Goal: Complete Application Form: Complete application form

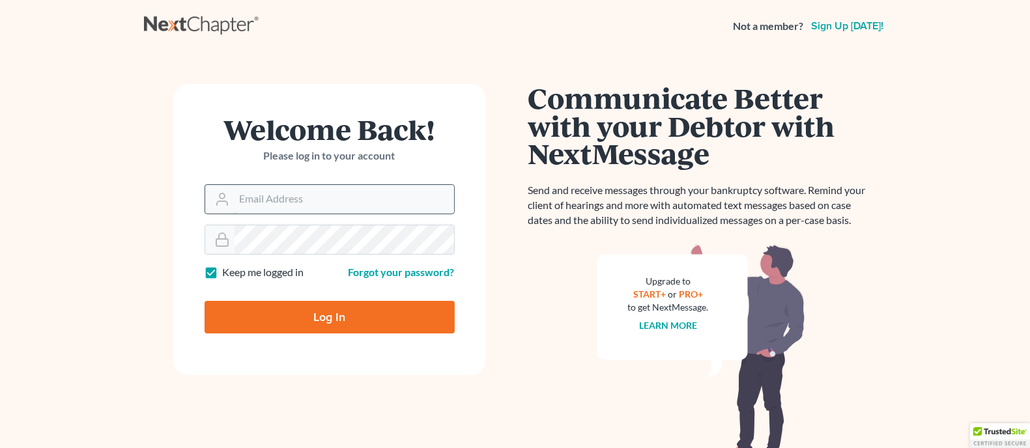
click at [367, 203] on input "Email Address" at bounding box center [343, 199] width 219 height 29
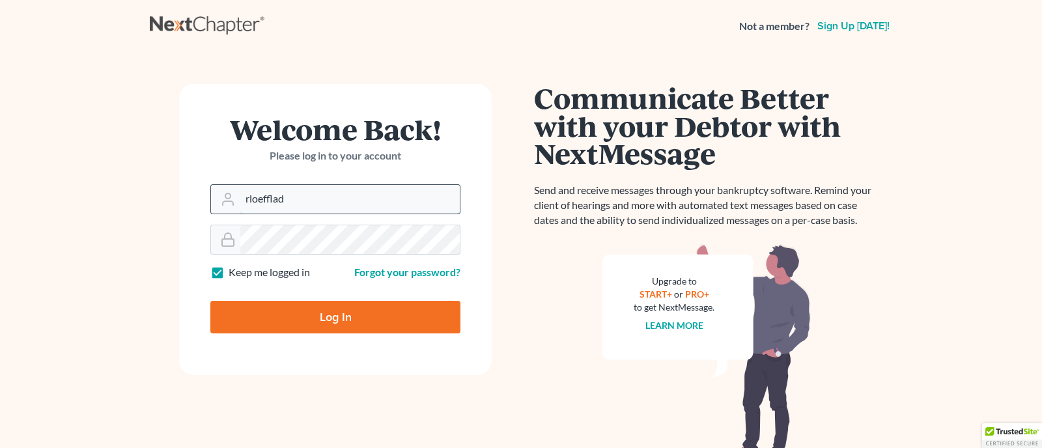
type input "rloefflad@king-barnes.com"
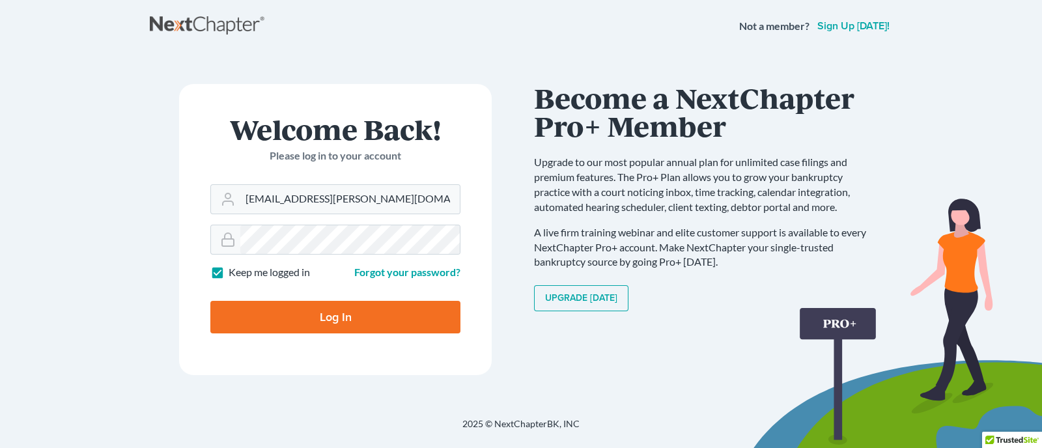
click at [306, 317] on input "Log In" at bounding box center [335, 317] width 250 height 33
type input "Thinking..."
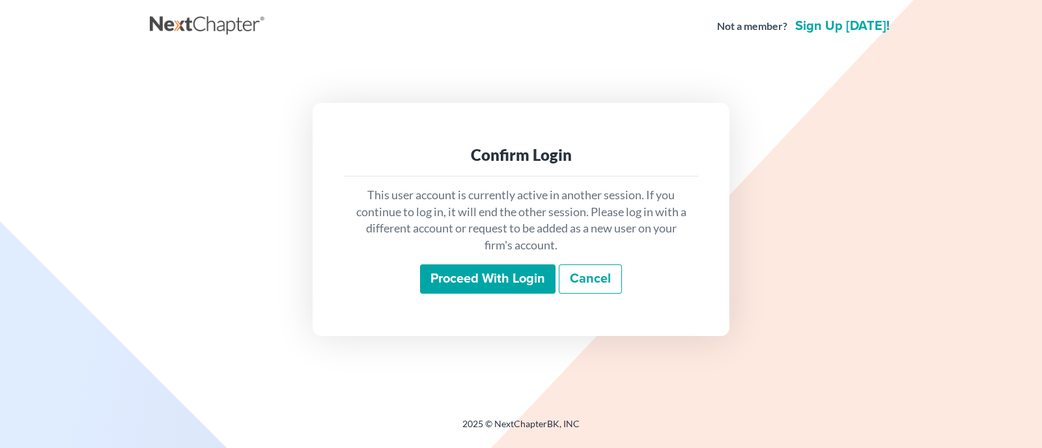
drag, startPoint x: 487, startPoint y: 275, endPoint x: 599, endPoint y: 255, distance: 113.3
click at [486, 275] on input "Proceed with login" at bounding box center [487, 279] width 135 height 30
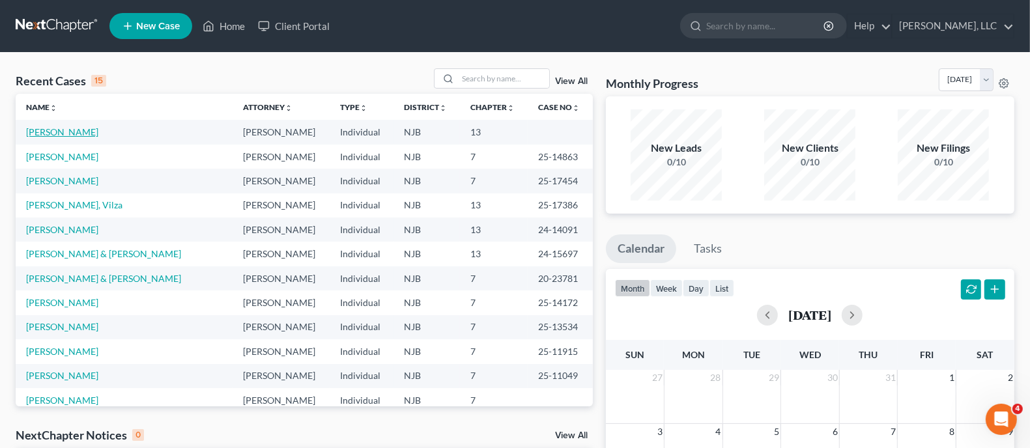
click at [59, 129] on link "Cook, Timothy" at bounding box center [62, 131] width 72 height 11
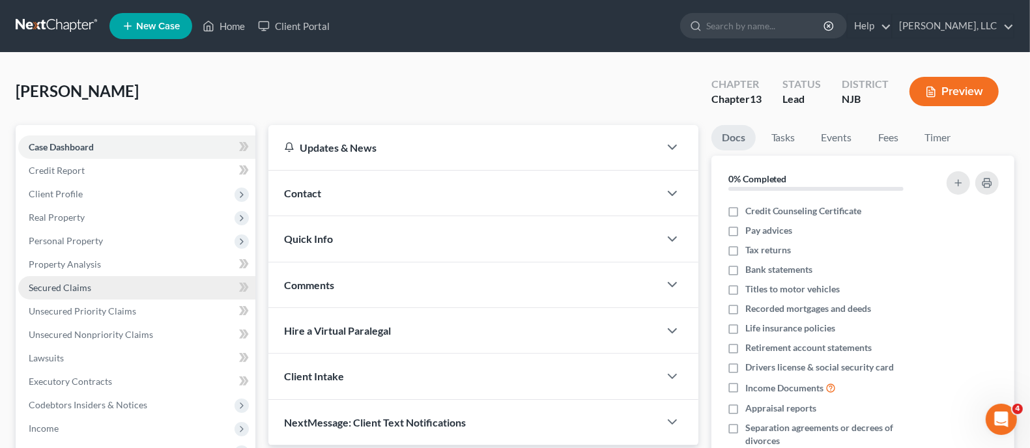
scroll to position [81, 0]
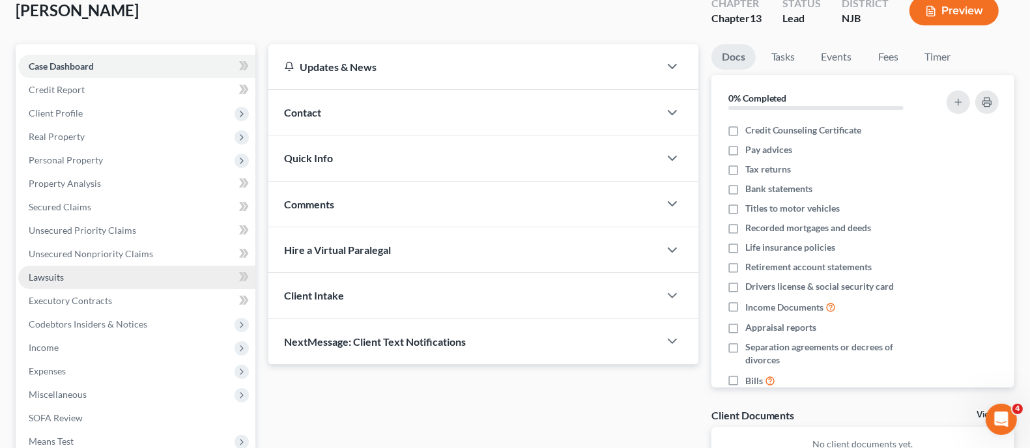
click at [53, 279] on span "Lawsuits" at bounding box center [46, 277] width 35 height 11
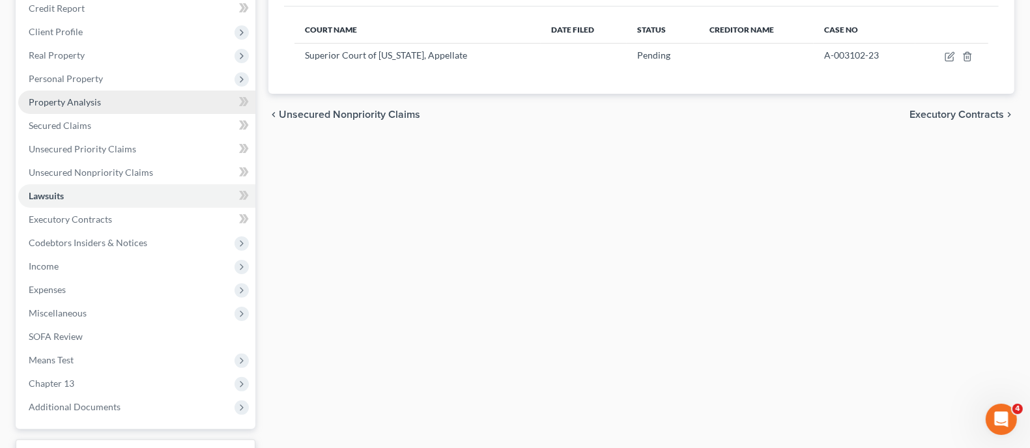
scroll to position [244, 0]
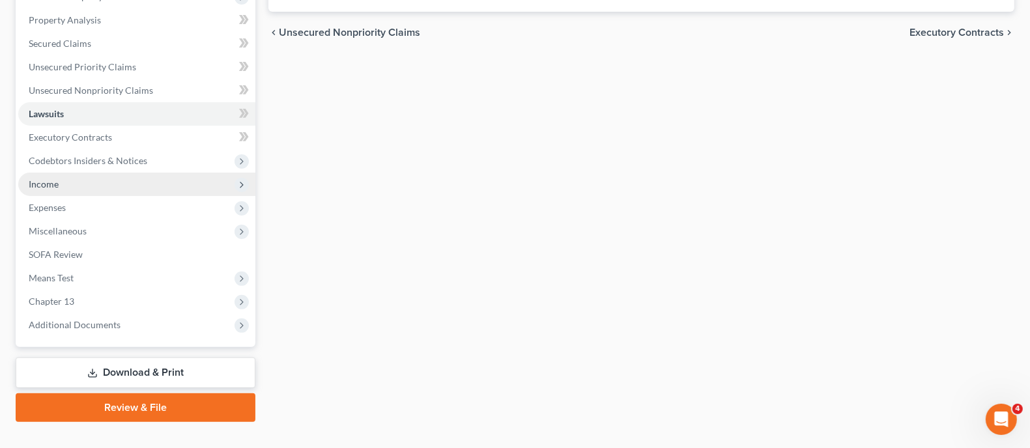
click at [51, 186] on span "Income" at bounding box center [44, 183] width 30 height 11
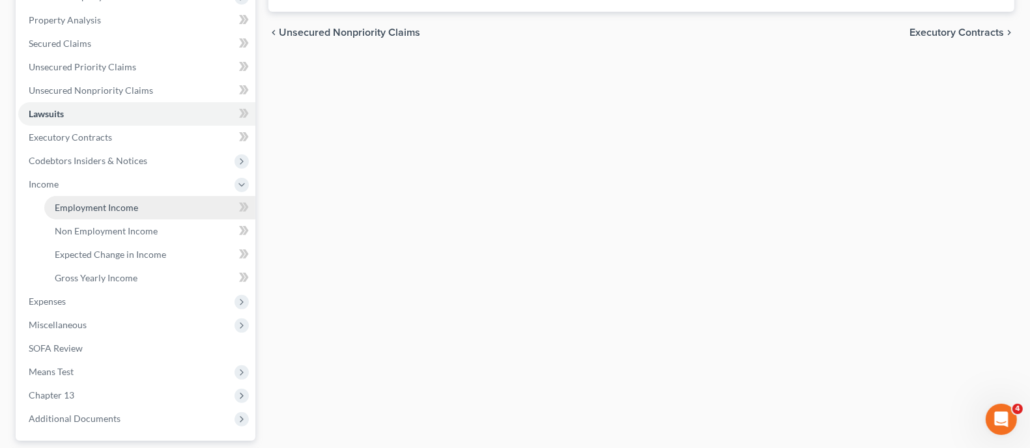
click at [115, 202] on span "Employment Income" at bounding box center [96, 207] width 83 height 11
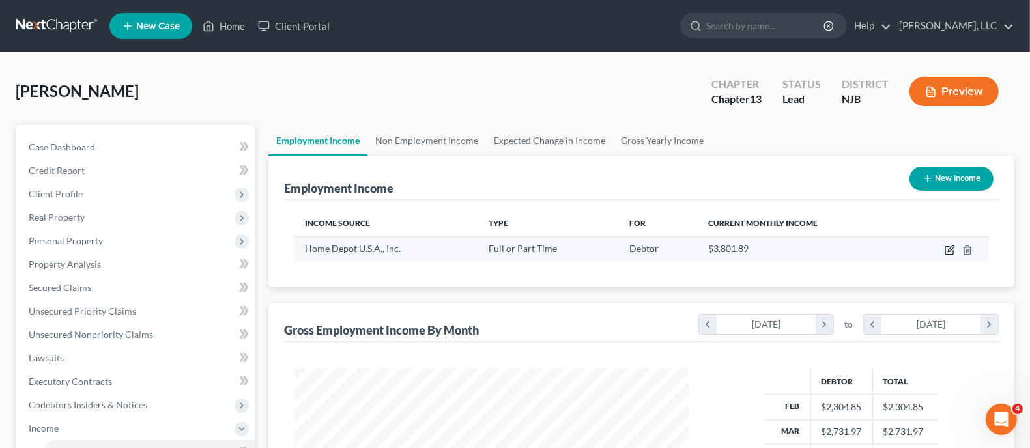
click at [950, 247] on icon "button" at bounding box center [951, 249] width 6 height 6
select select "0"
select select "10"
select select "2"
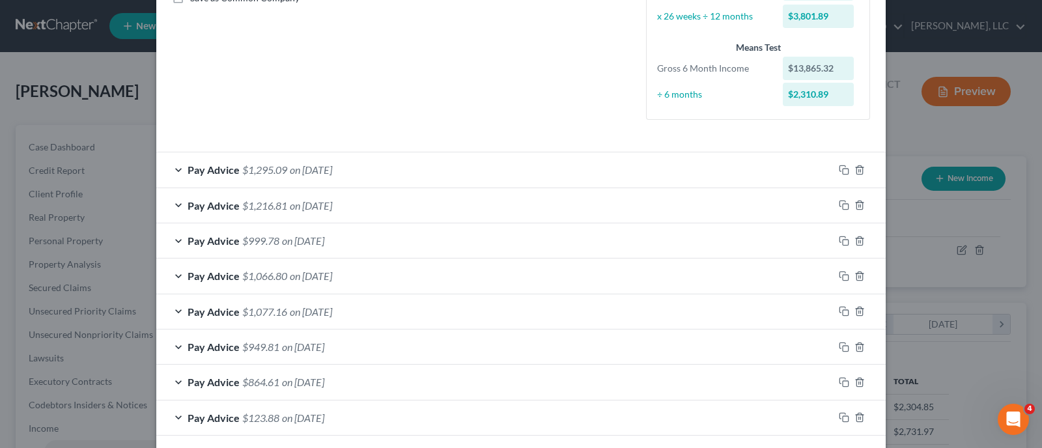
scroll to position [395, 0]
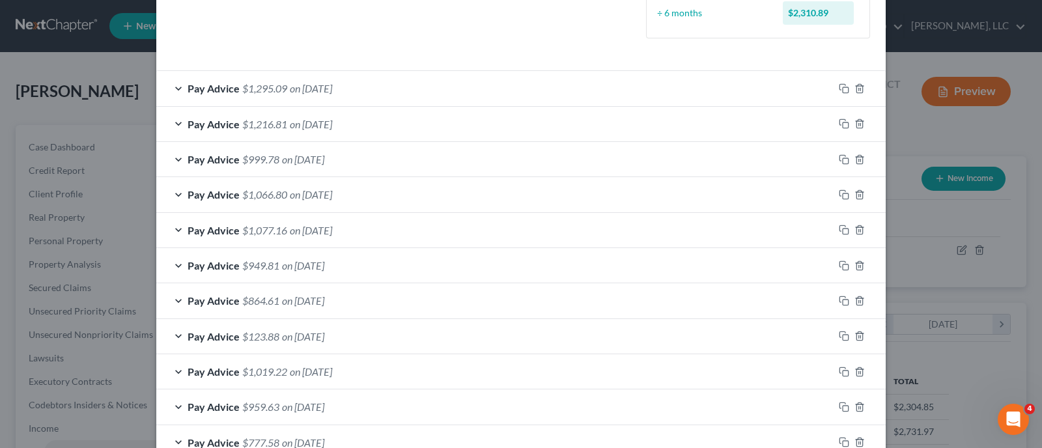
click at [890, 132] on div "Edit Income Source × Employment Type * Select Full or Part Time Employment Self…" at bounding box center [521, 224] width 1042 height 448
click at [116, 61] on div "Edit Income Source × Employment Type * Select Full or Part Time Employment Self…" at bounding box center [521, 224] width 1042 height 448
click at [156, 98] on div "Pay Advice $1,295.09 on 06/20/2025" at bounding box center [494, 88] width 677 height 35
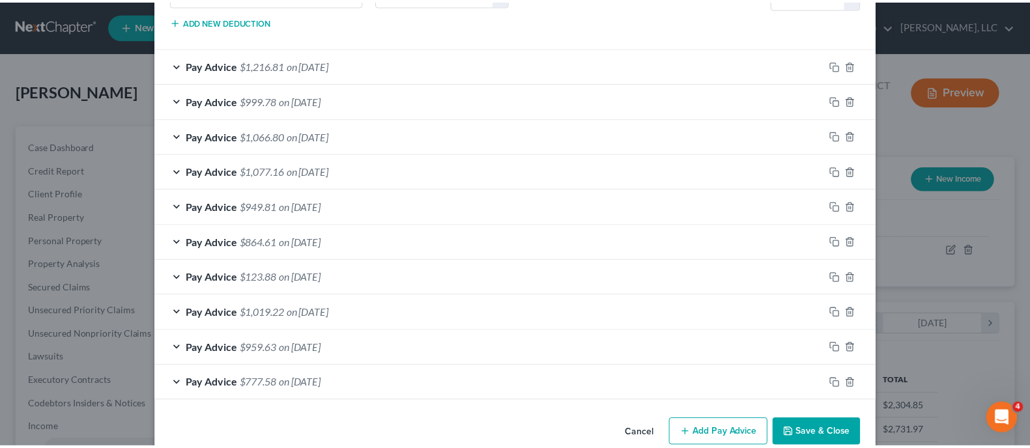
scroll to position [867, 0]
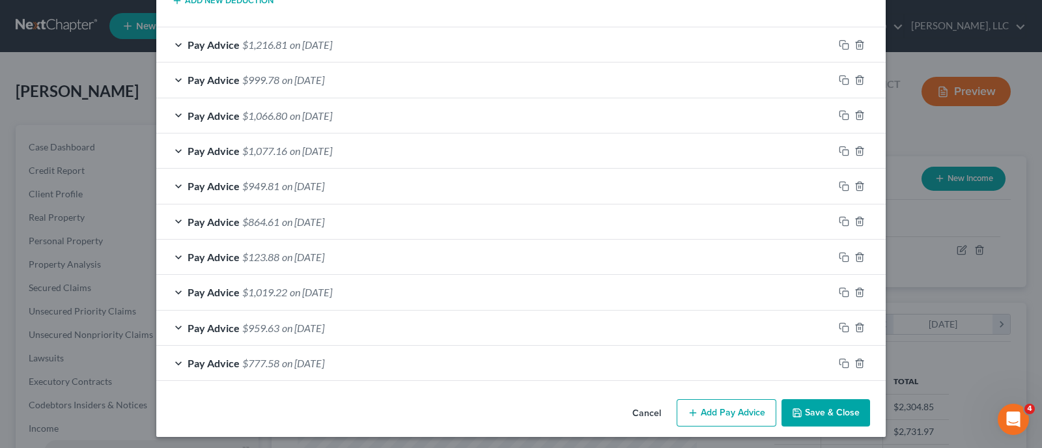
click at [653, 410] on button "Cancel" at bounding box center [646, 414] width 49 height 26
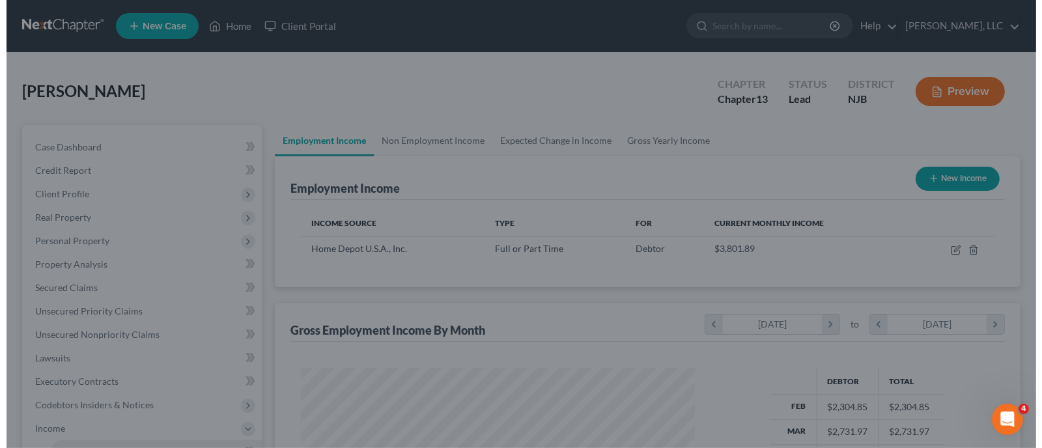
scroll to position [651025, 650838]
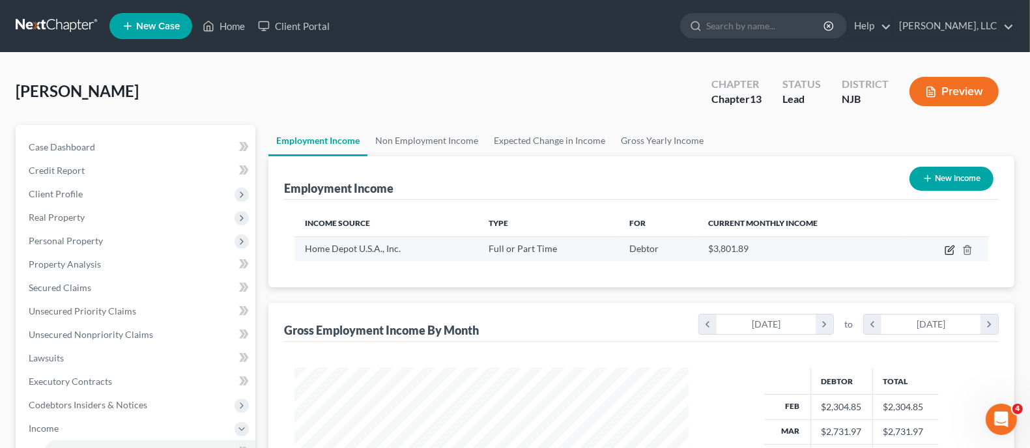
click at [948, 252] on icon "button" at bounding box center [949, 250] width 10 height 10
select select "0"
select select "10"
select select "2"
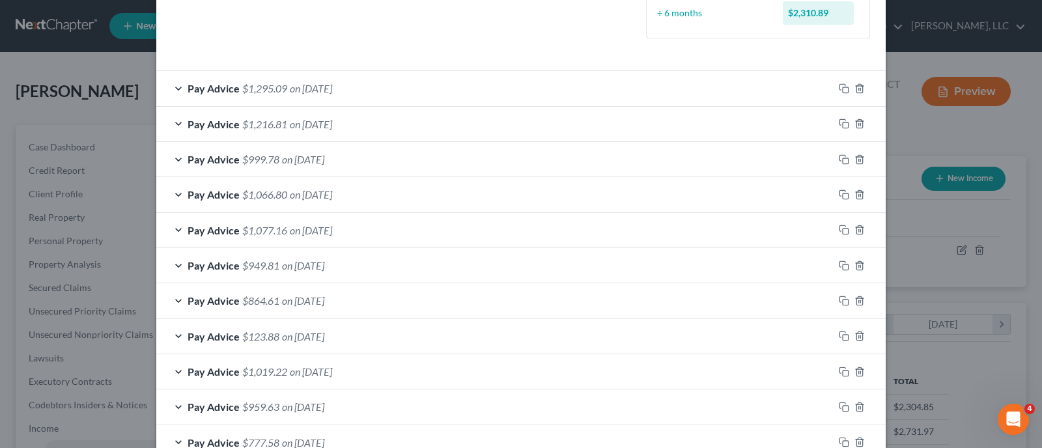
scroll to position [477, 0]
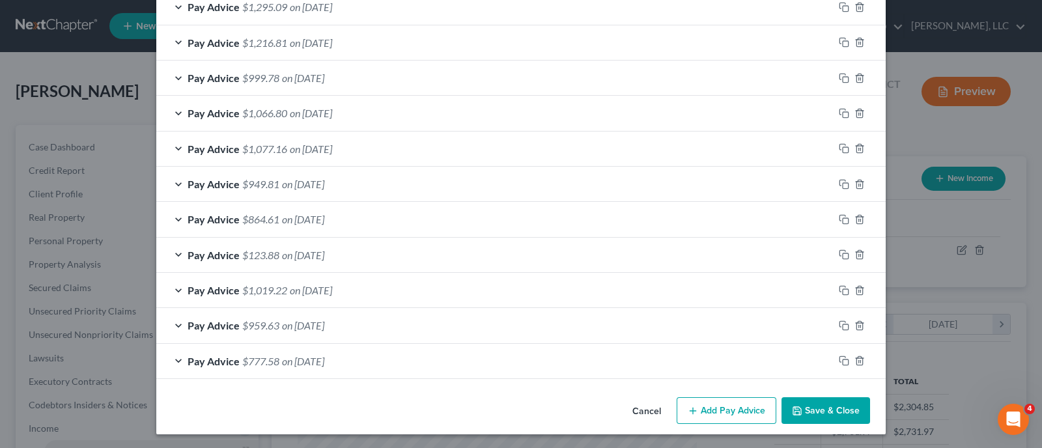
click at [750, 410] on button "Add Pay Advice" at bounding box center [727, 410] width 100 height 27
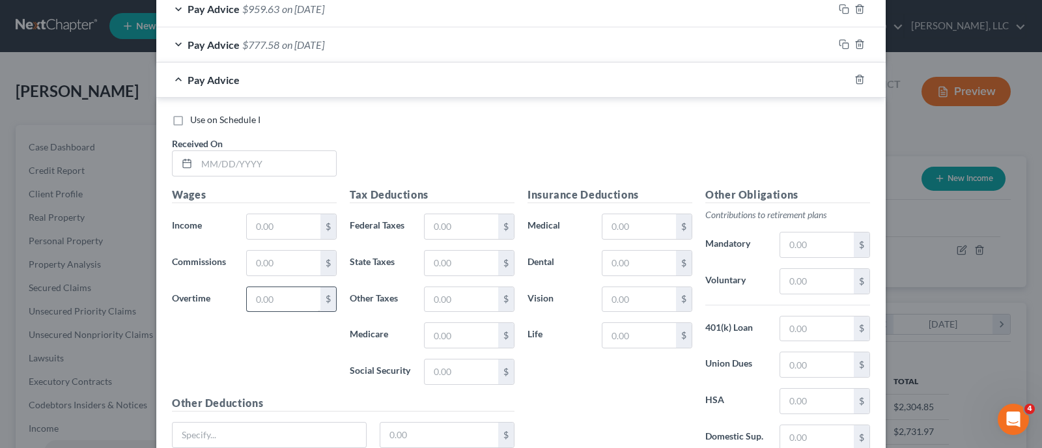
scroll to position [802, 0]
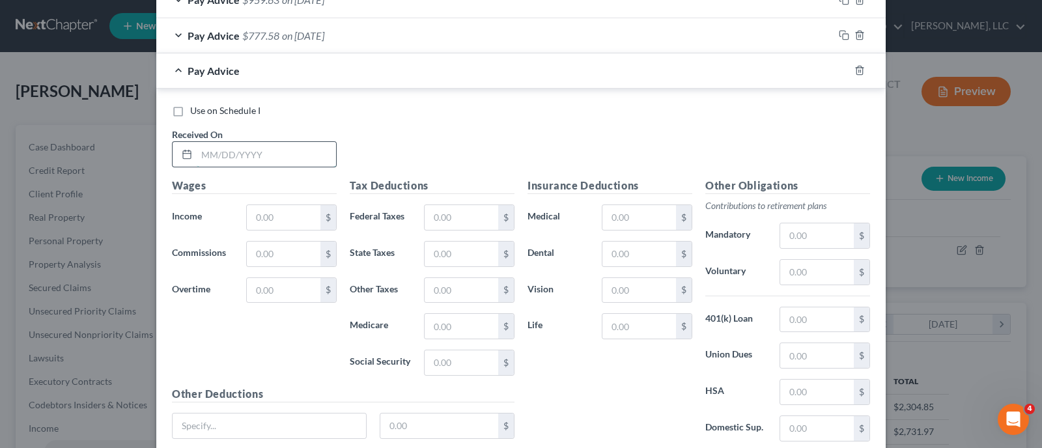
click at [244, 163] on input "text" at bounding box center [266, 154] width 139 height 25
type input "07/03/2025"
type input "1,567.50"
type input "137.94"
click at [662, 218] on input "text" at bounding box center [639, 217] width 74 height 25
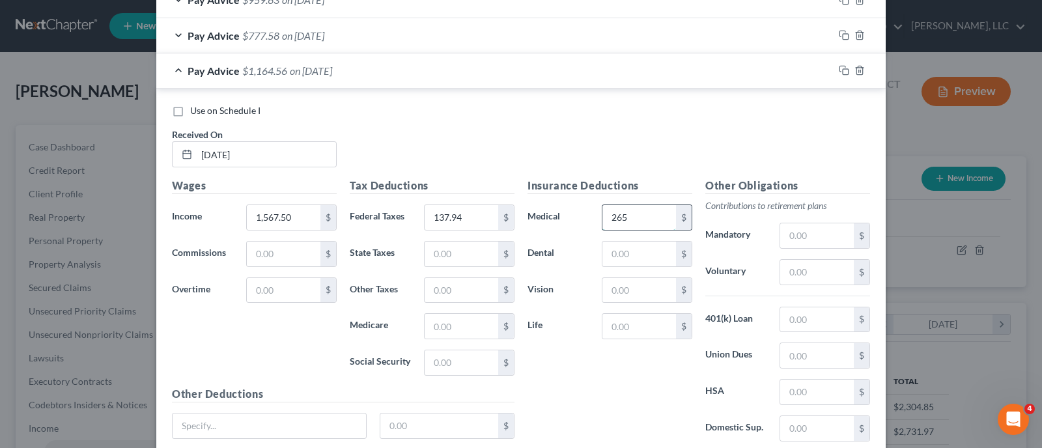
type input "265"
type input "16.00"
click at [819, 269] on input "text" at bounding box center [817, 272] width 74 height 25
type input "176.00"
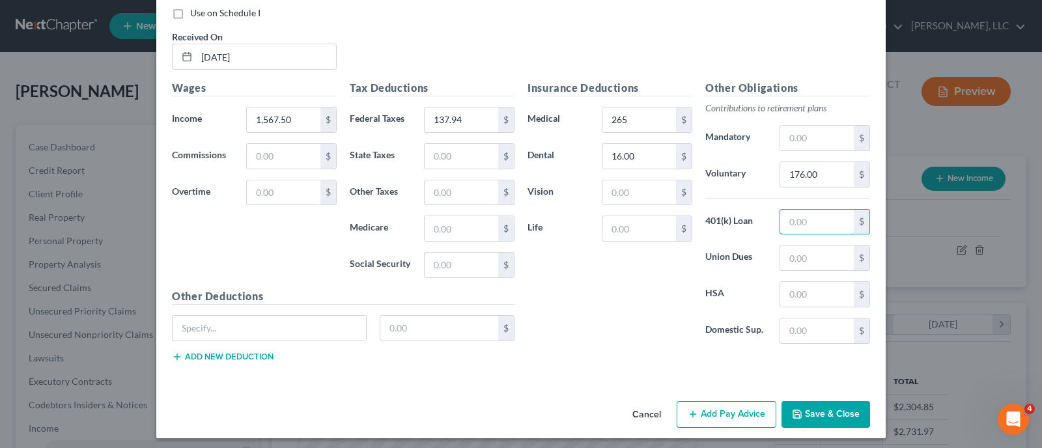
scroll to position [902, 0]
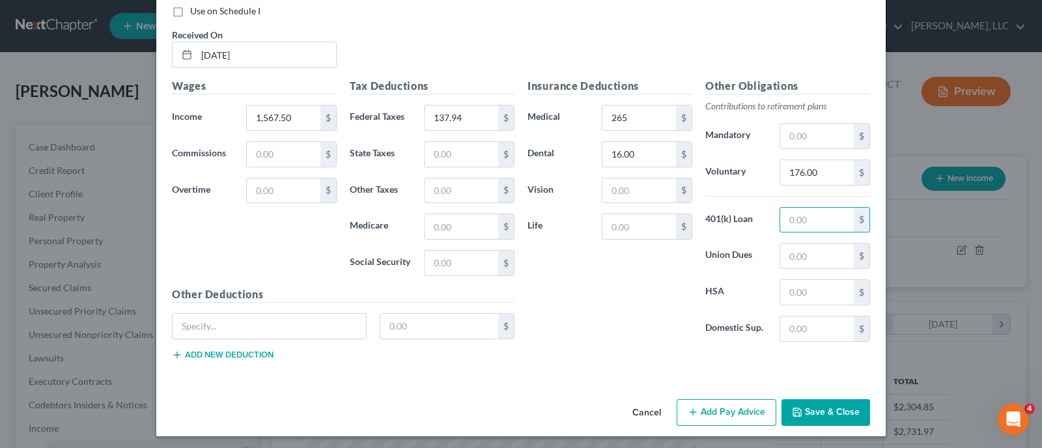
click at [727, 408] on button "Add Pay Advice" at bounding box center [727, 412] width 100 height 27
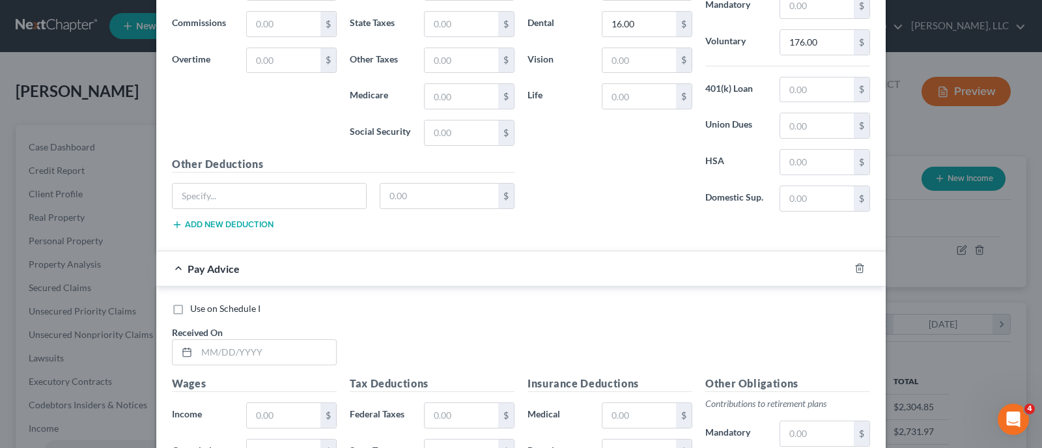
scroll to position [1064, 0]
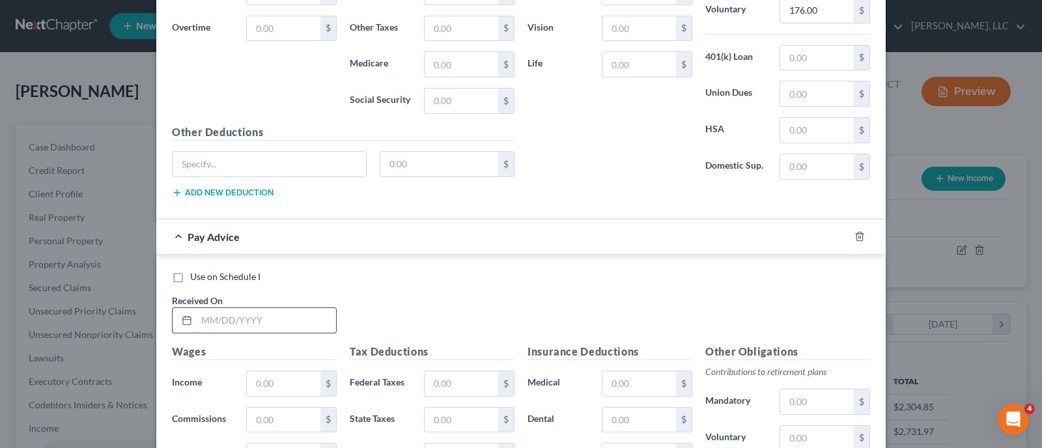
click at [238, 318] on input "text" at bounding box center [266, 320] width 139 height 25
drag, startPoint x: 661, startPoint y: 219, endPoint x: 651, endPoint y: 223, distance: 10.5
click at [661, 219] on div "Pay Advice" at bounding box center [502, 236] width 693 height 35
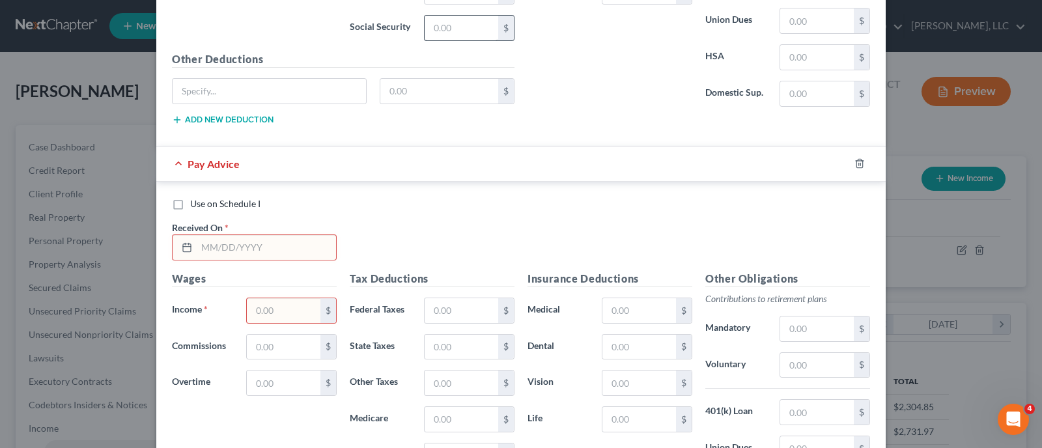
scroll to position [1146, 0]
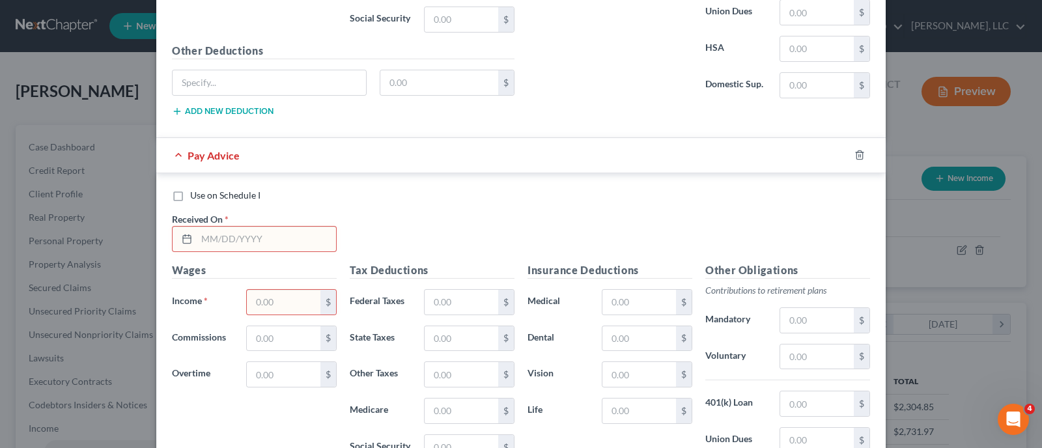
click at [206, 238] on input "text" at bounding box center [266, 239] width 139 height 25
type input "07/18/2025"
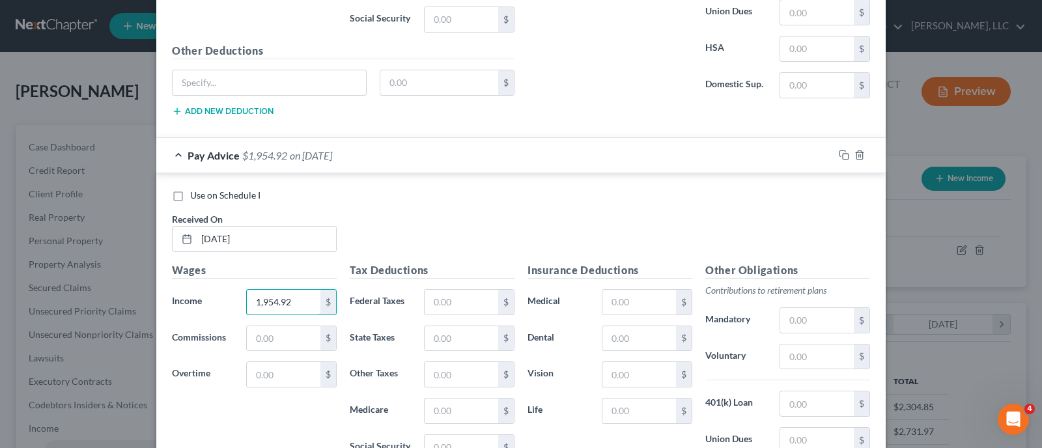
type input "1,954.92"
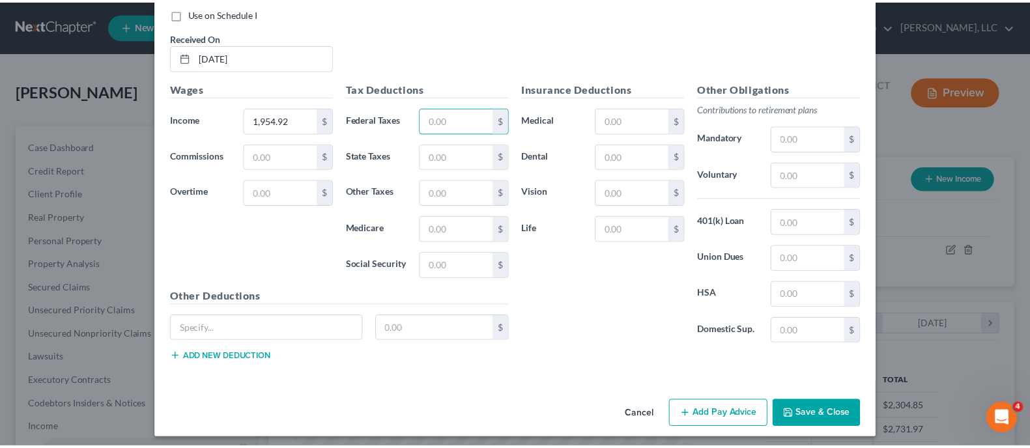
scroll to position [1327, 0]
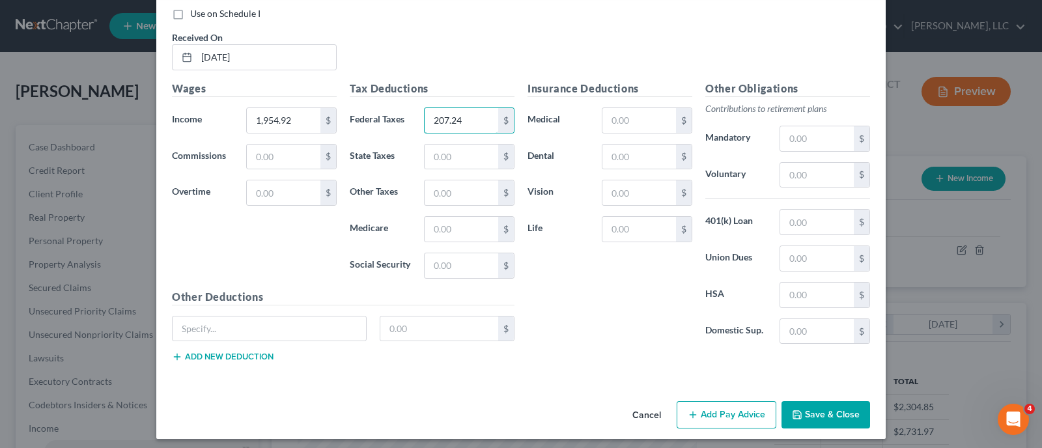
type input "207.24"
click at [625, 122] on input "text" at bounding box center [639, 120] width 74 height 25
type input "273.58"
type input "16.00"
type input "215.04"
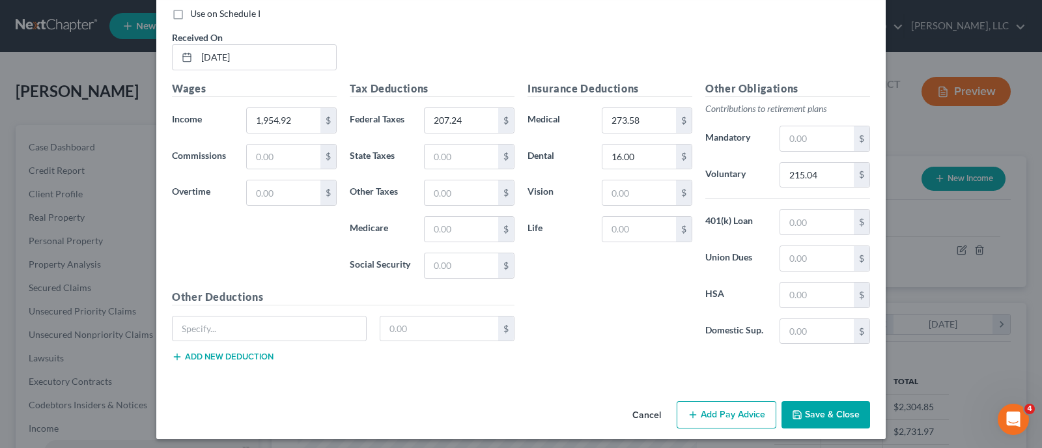
click at [818, 403] on button "Save & Close" at bounding box center [826, 414] width 89 height 27
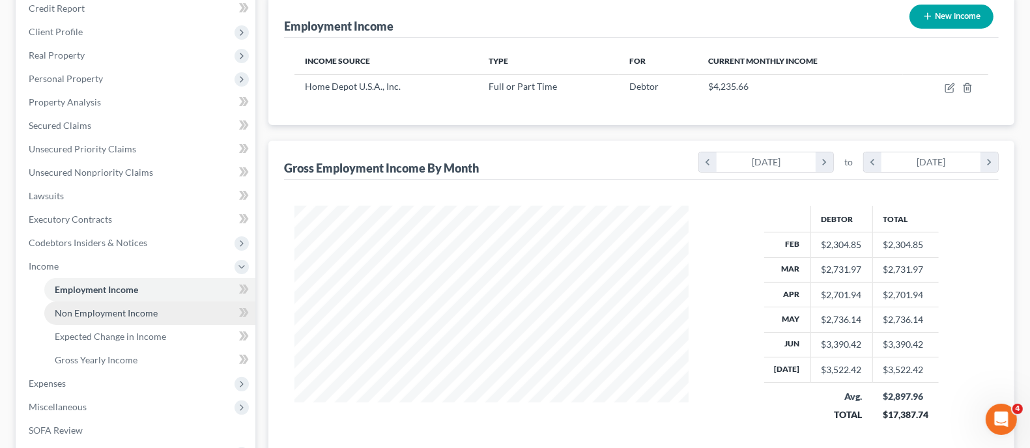
scroll to position [244, 0]
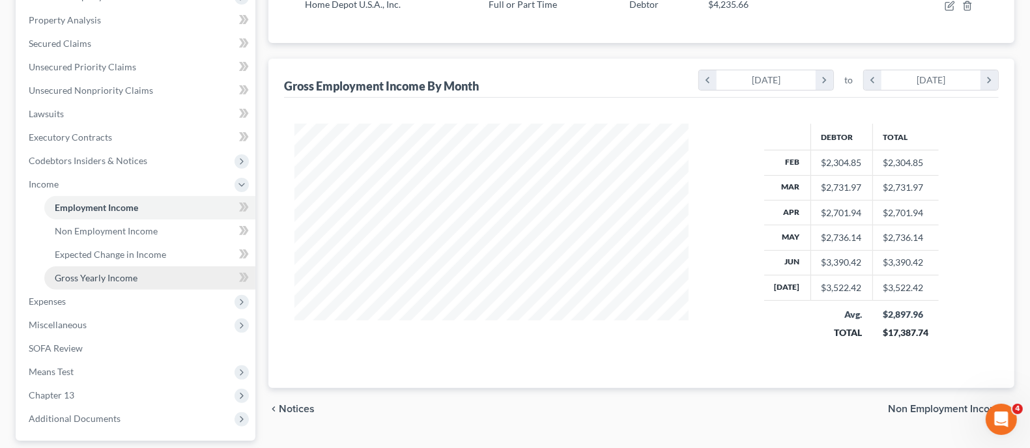
click at [120, 281] on span "Gross Yearly Income" at bounding box center [96, 277] width 83 height 11
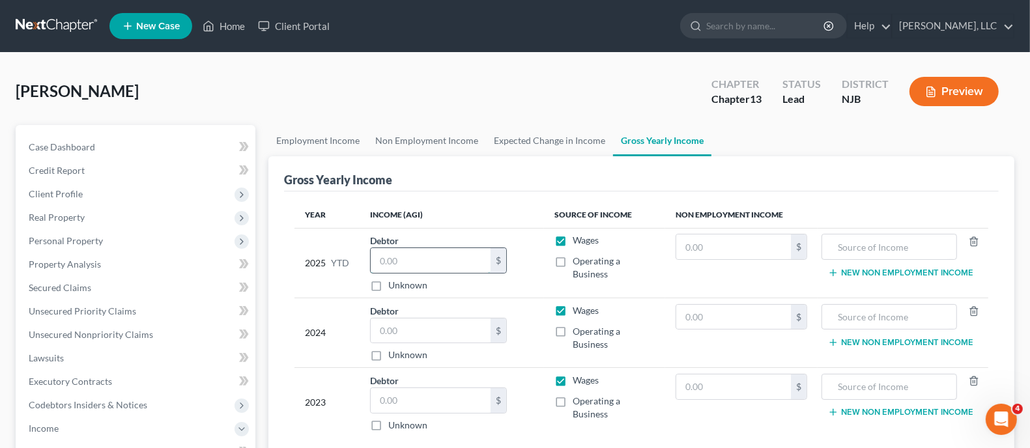
click at [451, 255] on input "text" at bounding box center [431, 260] width 120 height 25
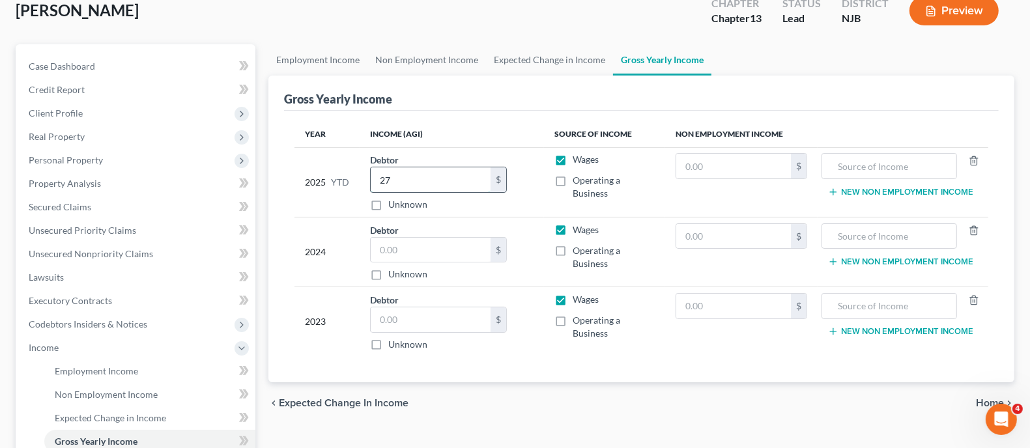
type input "2"
click at [417, 251] on input "text" at bounding box center [431, 250] width 120 height 25
type input "27,228.00"
click at [888, 240] on input "text" at bounding box center [888, 236] width 121 height 25
type input "Social Security"
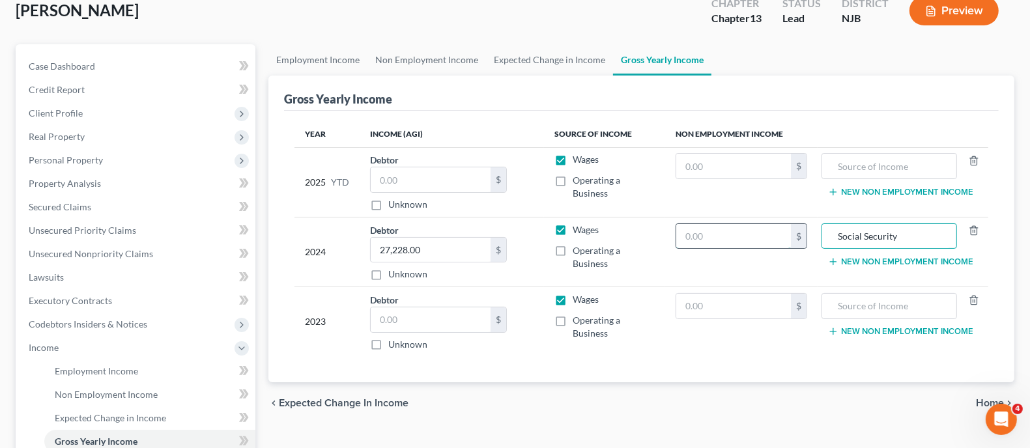
click at [727, 231] on input "text" at bounding box center [733, 236] width 115 height 25
type input "39,389.00"
click at [409, 320] on input "text" at bounding box center [431, 319] width 120 height 25
type input "54,550.00"
click at [739, 307] on input "text" at bounding box center [733, 306] width 115 height 25
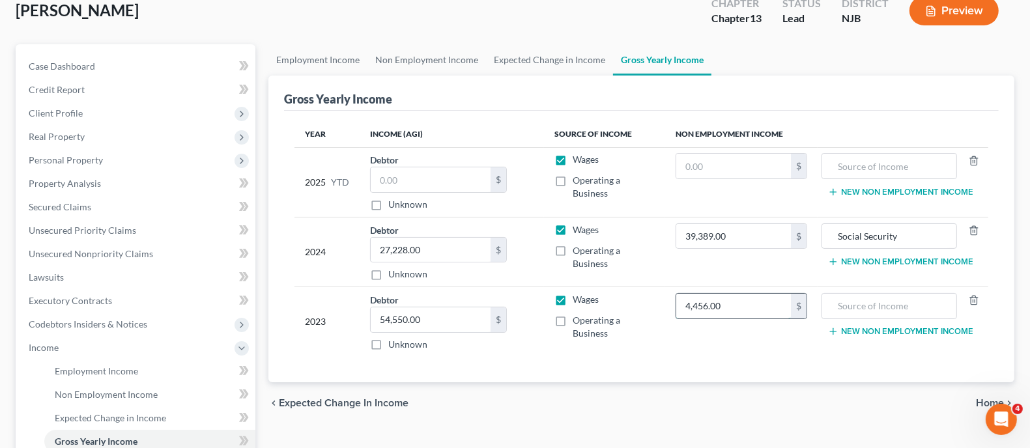
type input "4,456.00"
type input "Social Security"
click at [892, 330] on button "New Non Employment Income" at bounding box center [900, 331] width 145 height 10
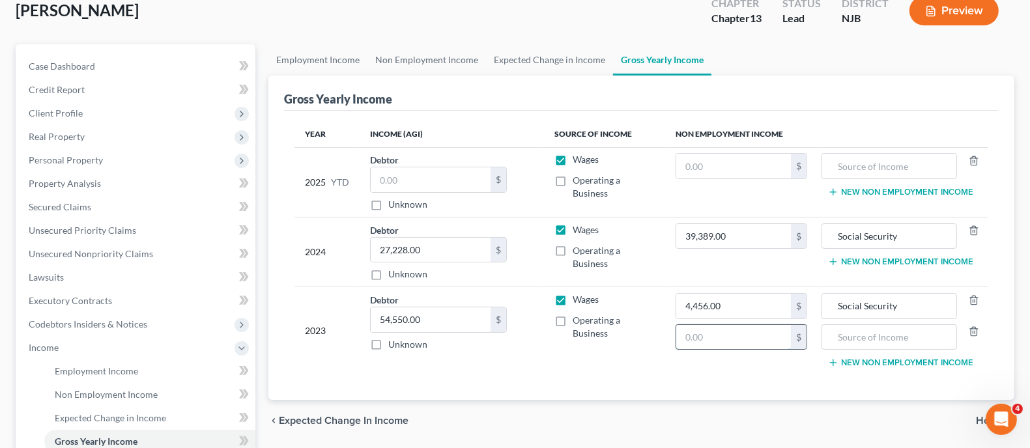
click at [733, 342] on input "text" at bounding box center [733, 337] width 115 height 25
type input "12,689.00"
type input "Pension Distribution"
click at [434, 186] on input "text" at bounding box center [431, 179] width 120 height 25
click at [729, 167] on input "text" at bounding box center [733, 166] width 115 height 25
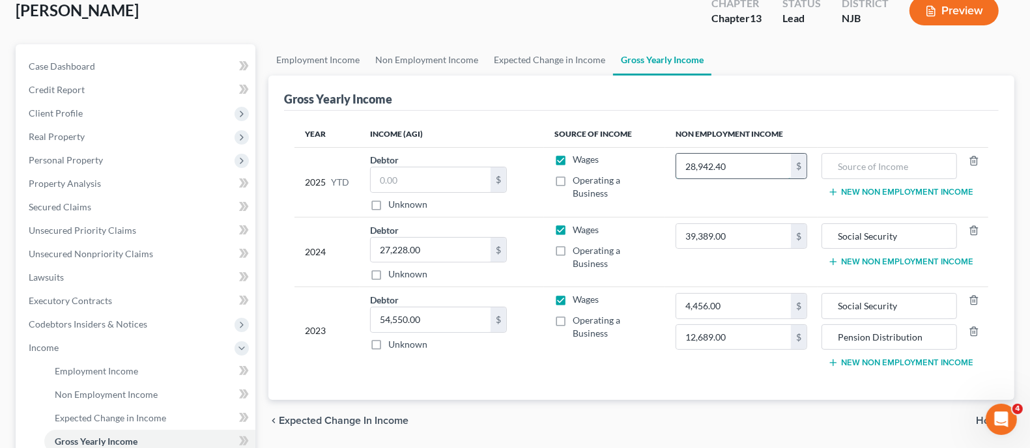
type input "28,942.40"
type input "Social Security"
click at [412, 177] on input "text" at bounding box center [431, 179] width 120 height 25
click at [403, 176] on input "text" at bounding box center [431, 179] width 120 height 25
type input "24,564.83"
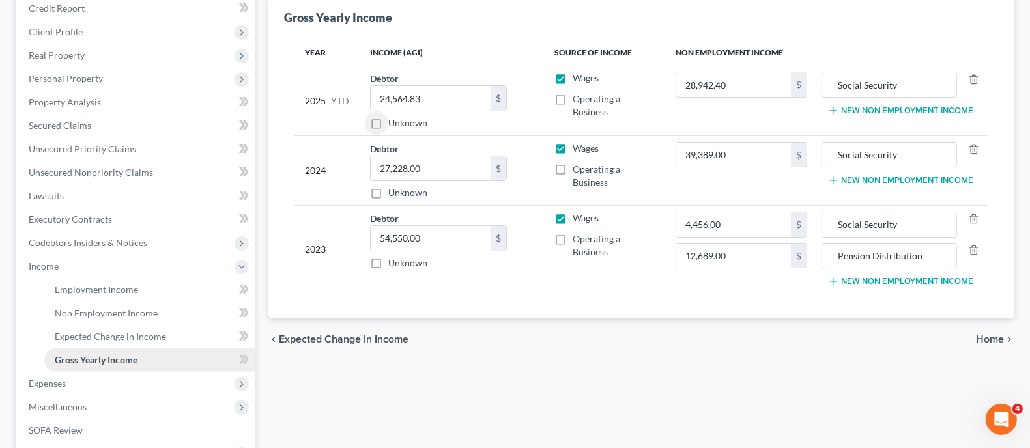
scroll to position [244, 0]
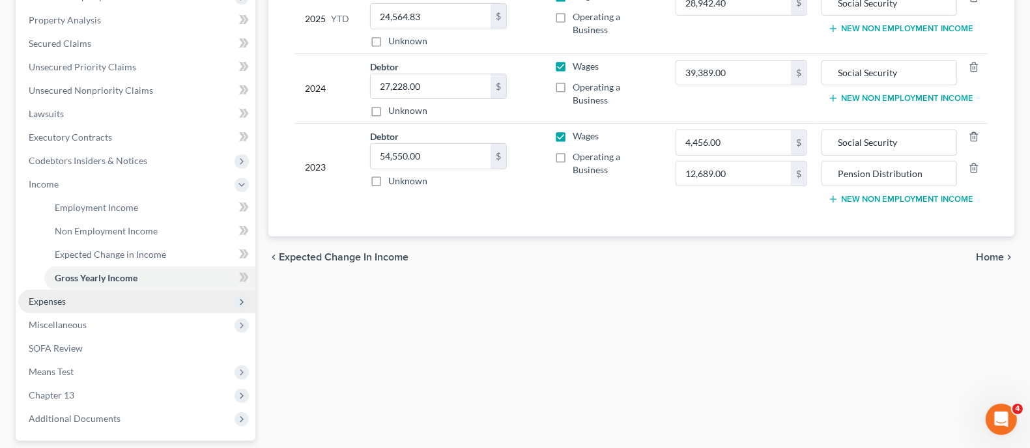
click at [63, 304] on span "Expenses" at bounding box center [47, 301] width 37 height 11
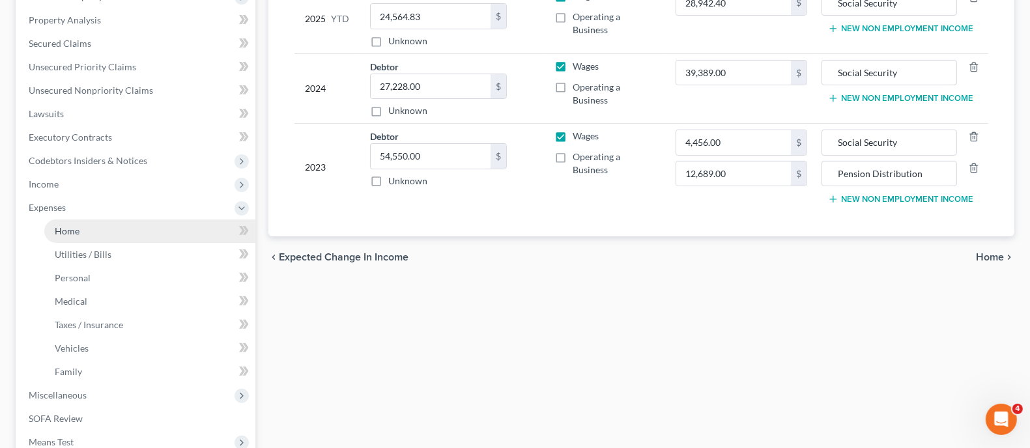
click at [70, 229] on span "Home" at bounding box center [67, 230] width 25 height 11
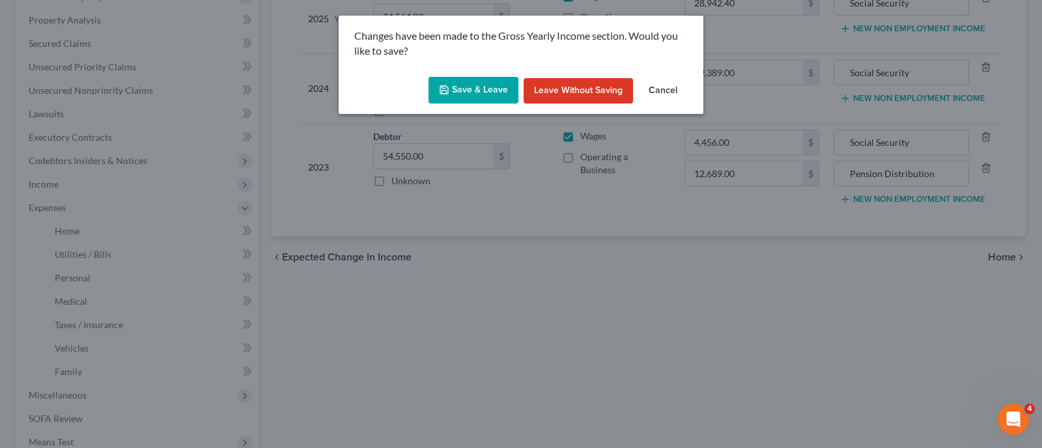
click at [486, 92] on button "Save & Leave" at bounding box center [474, 90] width 90 height 27
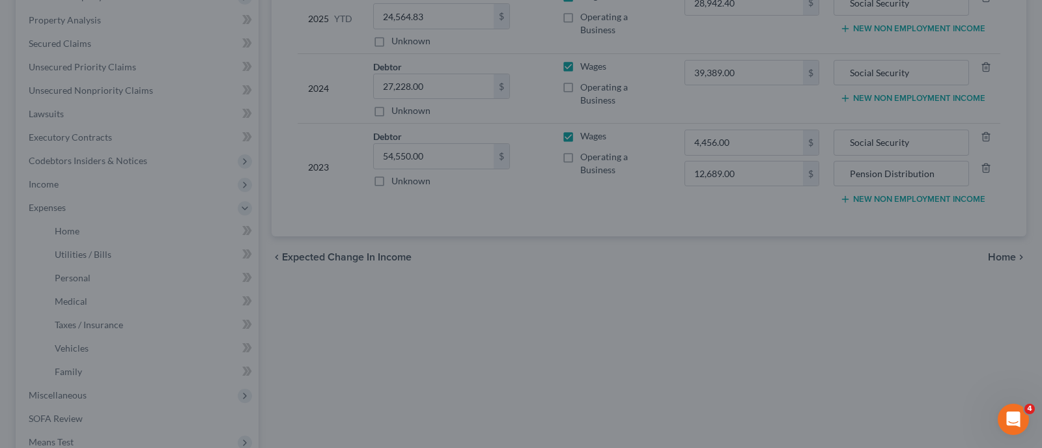
type input "12,689.00"
type input "Pension Distribution"
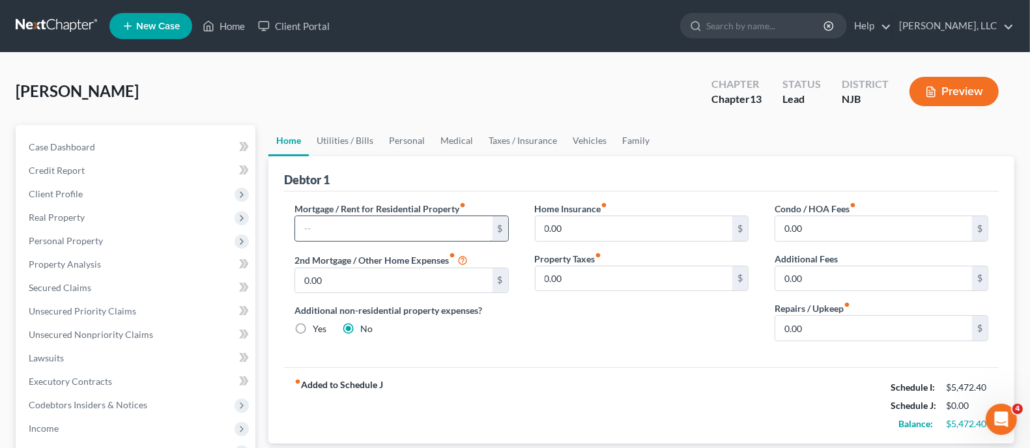
click at [363, 231] on input "text" at bounding box center [393, 228] width 197 height 25
click at [74, 288] on span "Secured Claims" at bounding box center [60, 287] width 63 height 11
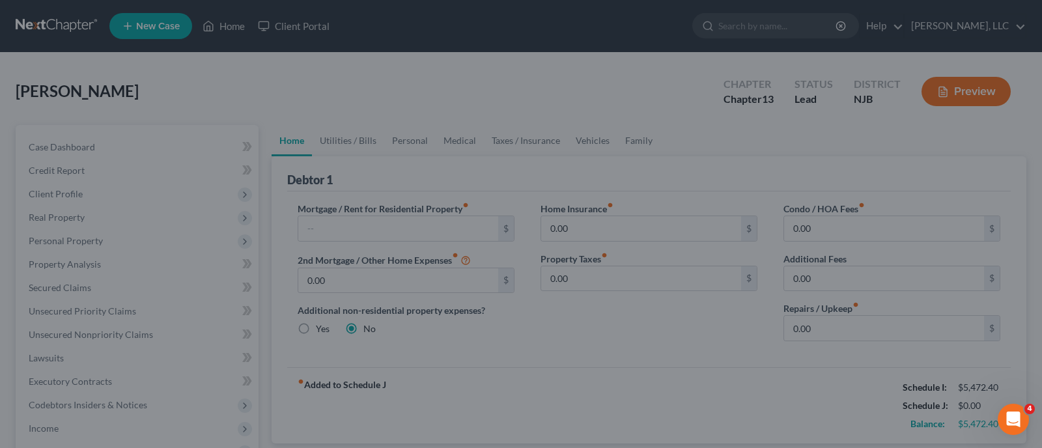
click at [670, 295] on div at bounding box center [521, 224] width 1042 height 448
click at [98, 148] on div at bounding box center [521, 224] width 1042 height 448
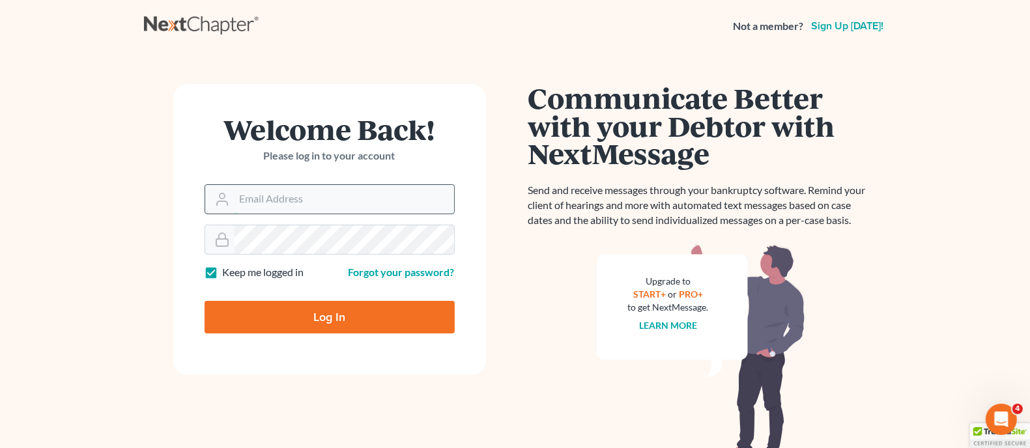
click at [343, 206] on input "Email Address" at bounding box center [343, 199] width 219 height 29
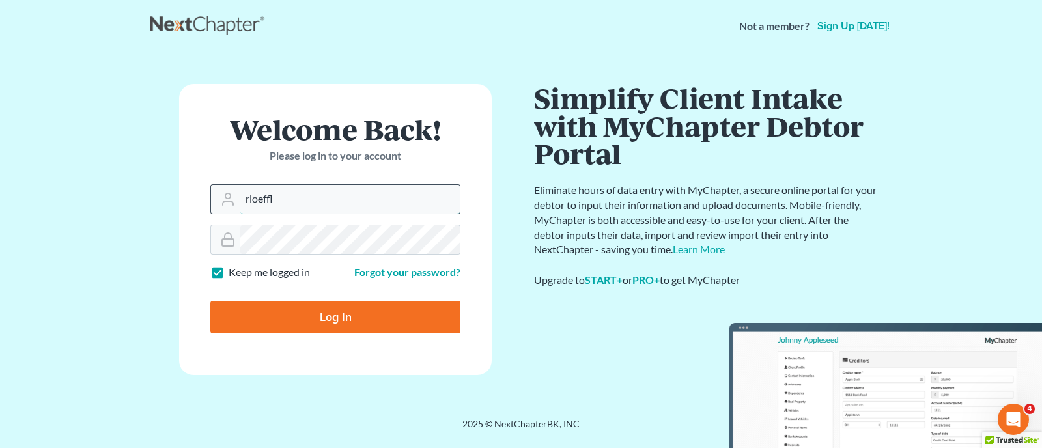
type input "[EMAIL_ADDRESS][PERSON_NAME][DOMAIN_NAME]"
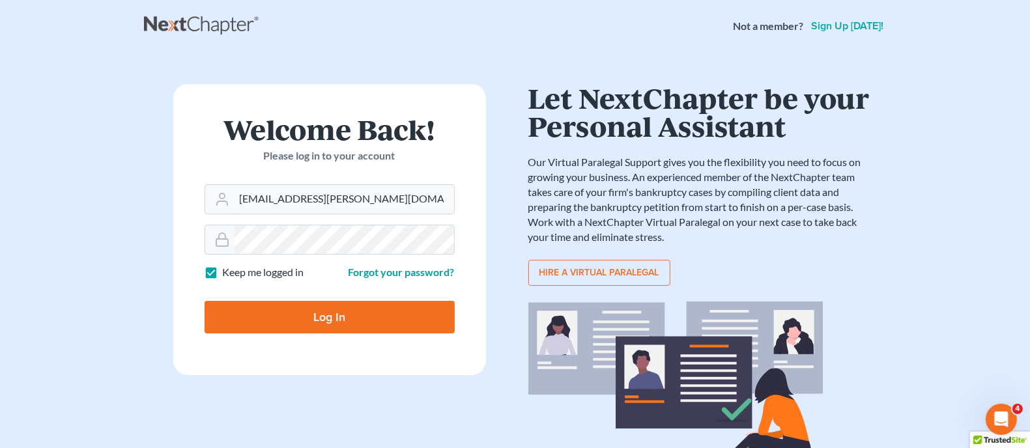
click at [335, 318] on input "Log In" at bounding box center [329, 317] width 250 height 33
type input "Thinking..."
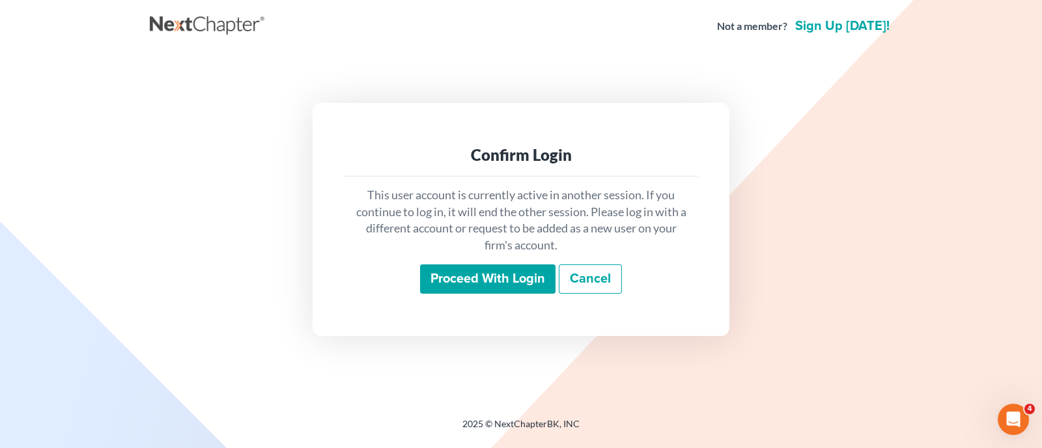
click at [519, 278] on input "Proceed with login" at bounding box center [487, 279] width 135 height 30
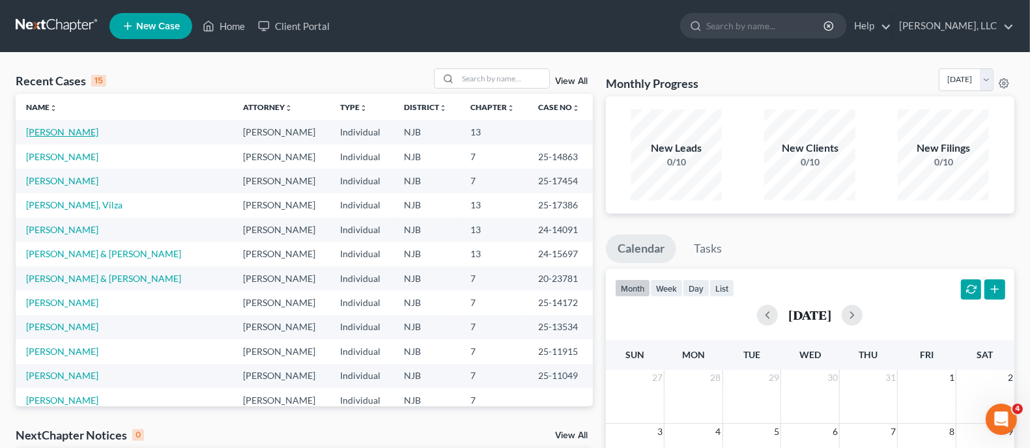
click at [74, 135] on link "Cook, Timothy" at bounding box center [62, 131] width 72 height 11
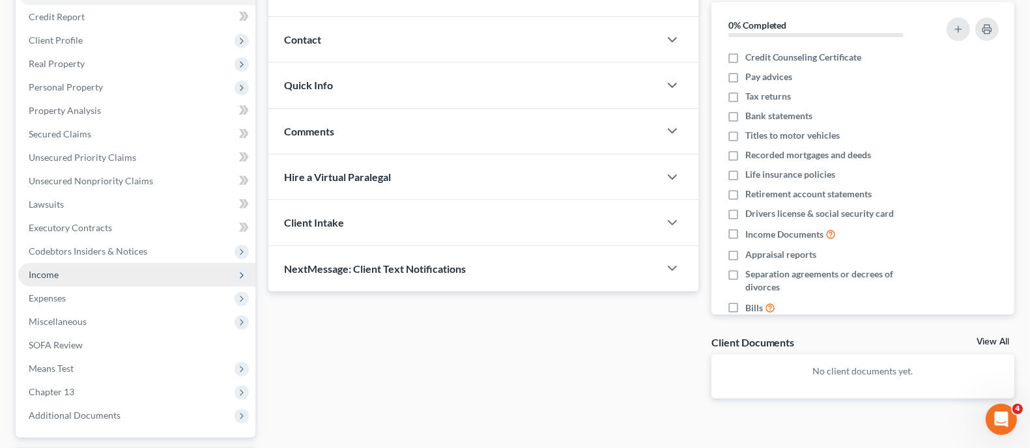
scroll to position [162, 0]
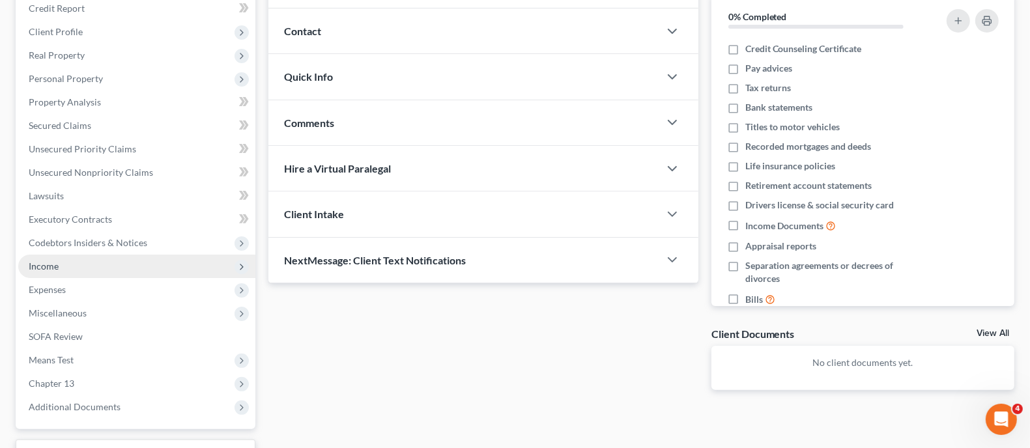
drag, startPoint x: 47, startPoint y: 283, endPoint x: 140, endPoint y: 271, distance: 93.9
click at [47, 284] on span "Expenses" at bounding box center [47, 289] width 37 height 11
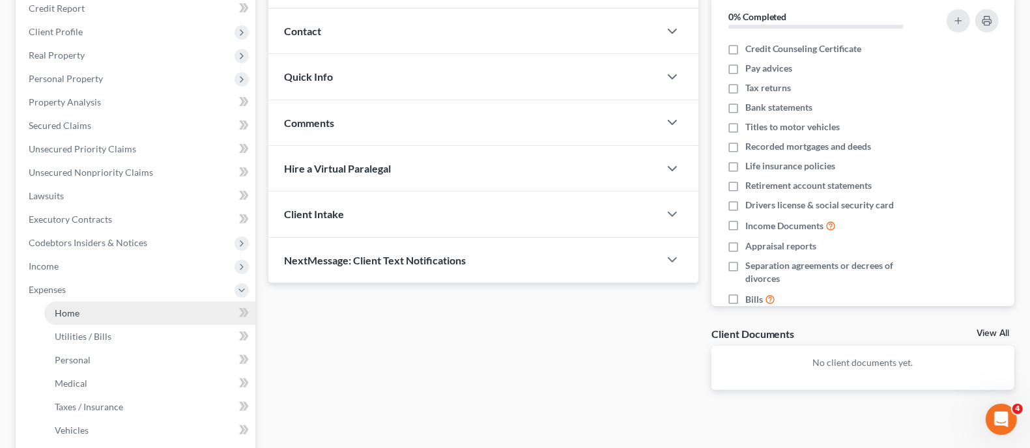
click at [70, 312] on span "Home" at bounding box center [67, 312] width 25 height 11
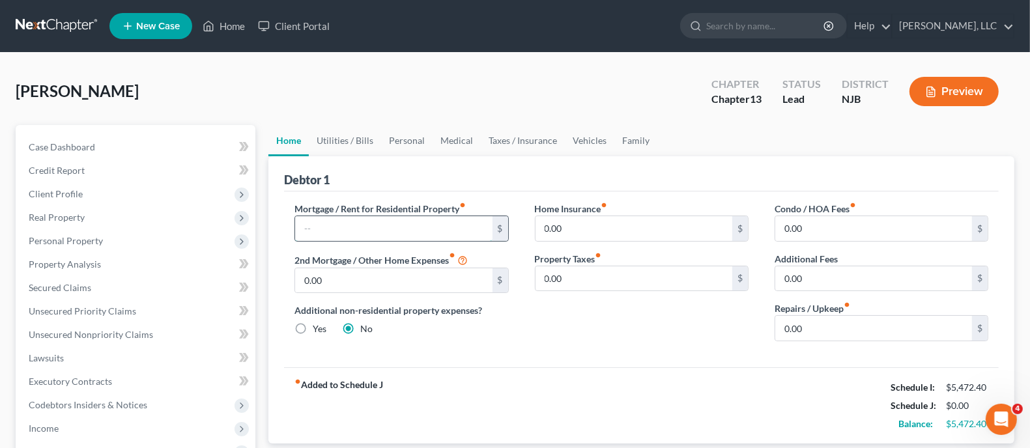
click at [386, 232] on input "text" at bounding box center [393, 228] width 197 height 25
type input "2,000.00"
click at [557, 225] on input "0.00" at bounding box center [633, 228] width 197 height 25
type input "232.50"
click at [849, 324] on input "0.00" at bounding box center [873, 328] width 197 height 25
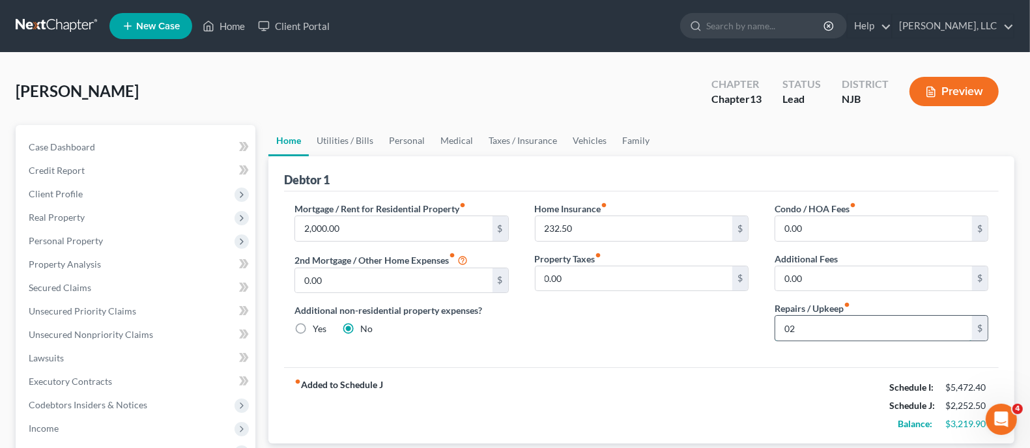
type input "0"
type input "200.00"
click at [358, 139] on link "Utilities / Bills" at bounding box center [345, 140] width 72 height 31
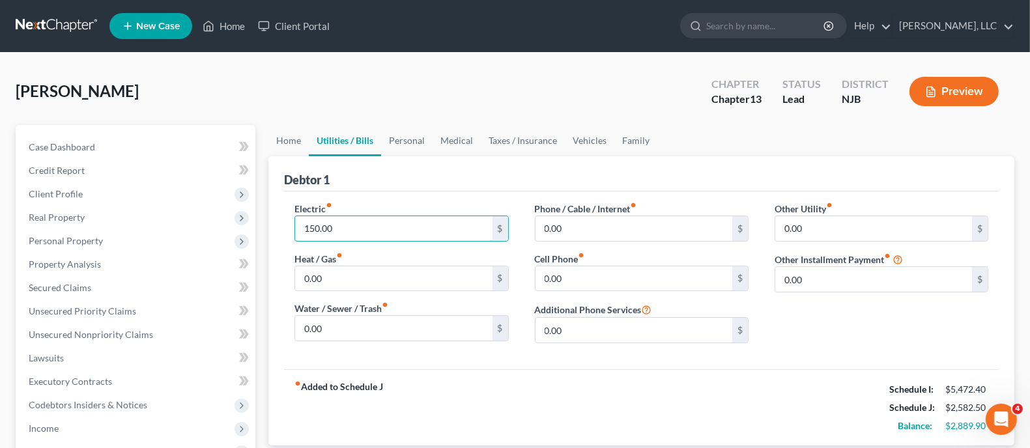
type input "150.00"
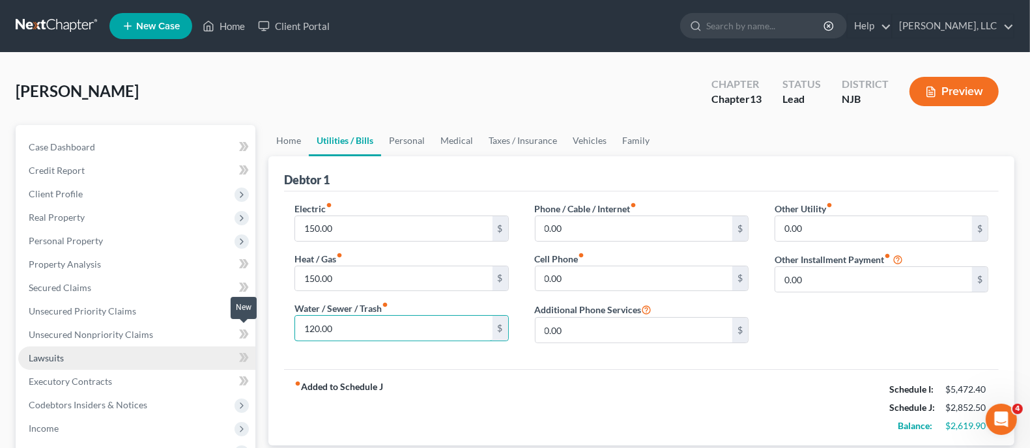
drag, startPoint x: 390, startPoint y: 327, endPoint x: 197, endPoint y: 352, distance: 194.4
type input "100.00"
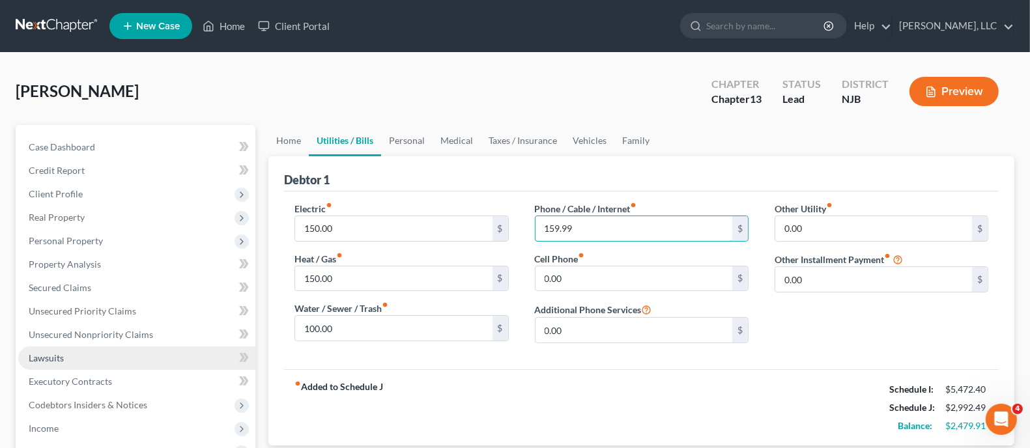
type input "159.99"
type input "300.00"
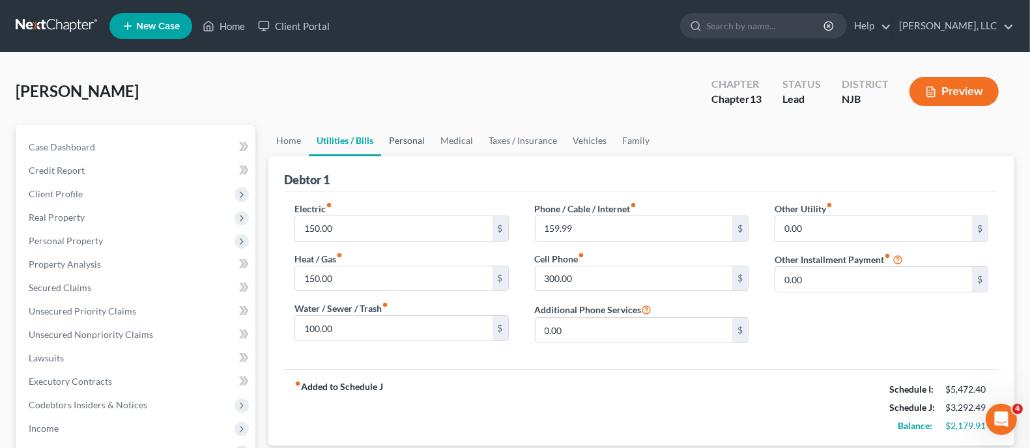
click at [409, 143] on link "Personal" at bounding box center [406, 140] width 51 height 31
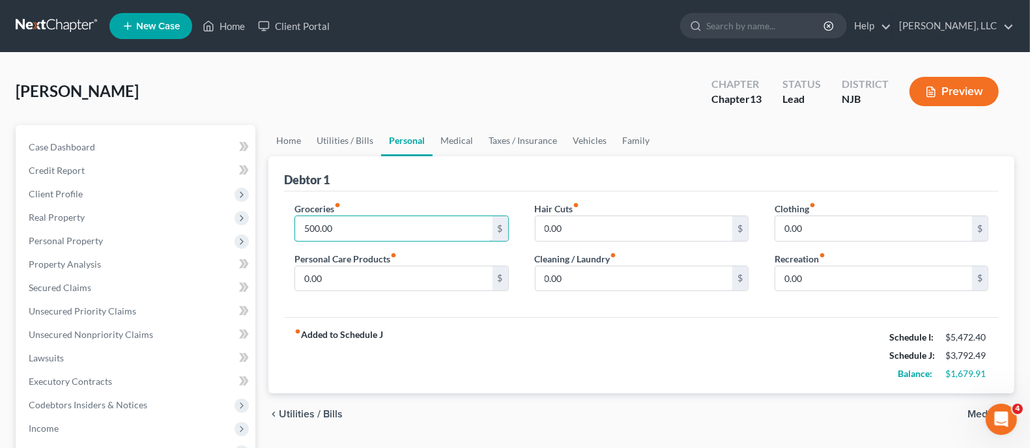
type input "500.00"
type input "50.00"
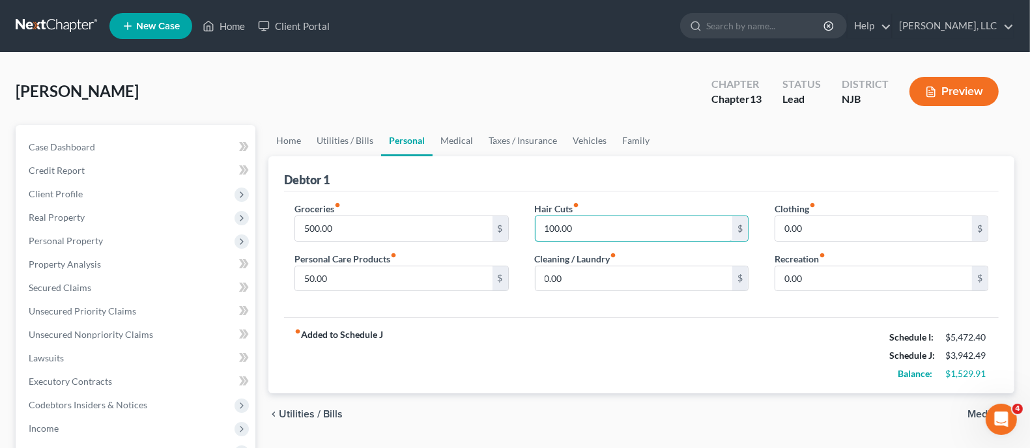
type input "100.00"
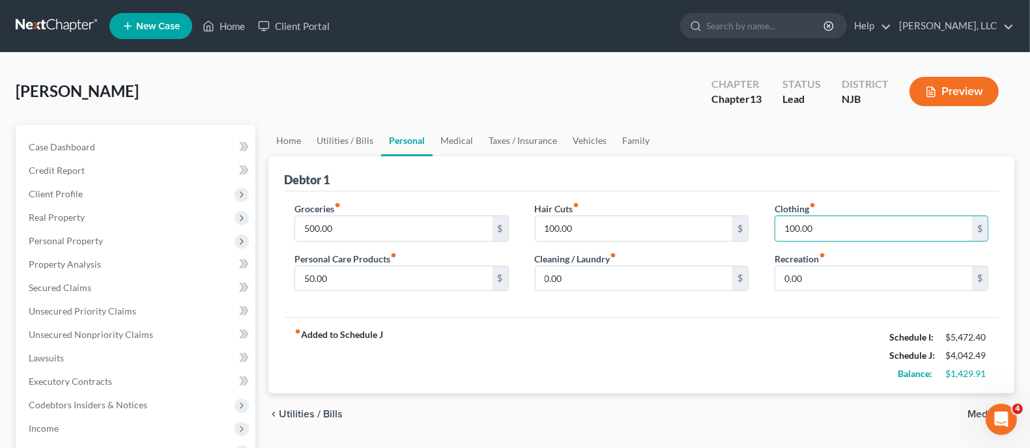
type input "100.00"
click at [459, 140] on link "Medical" at bounding box center [456, 140] width 48 height 31
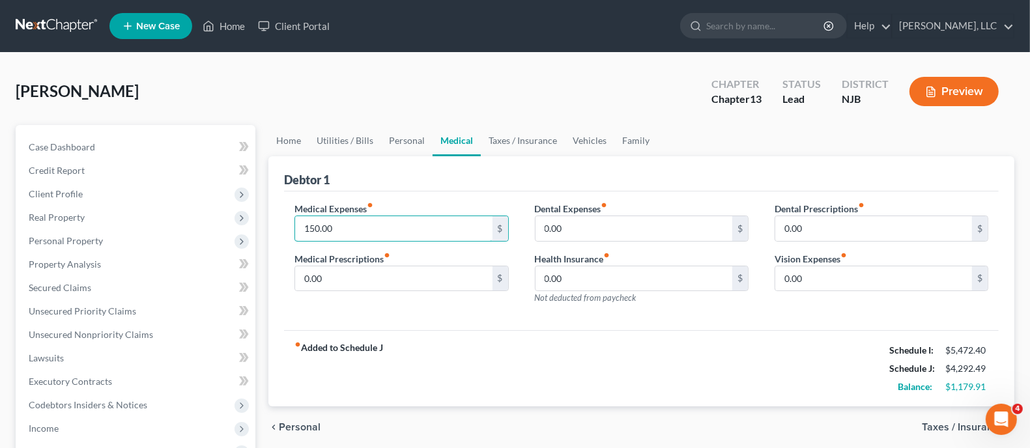
type input "150.00"
click at [522, 138] on link "Taxes / Insurance" at bounding box center [523, 140] width 84 height 31
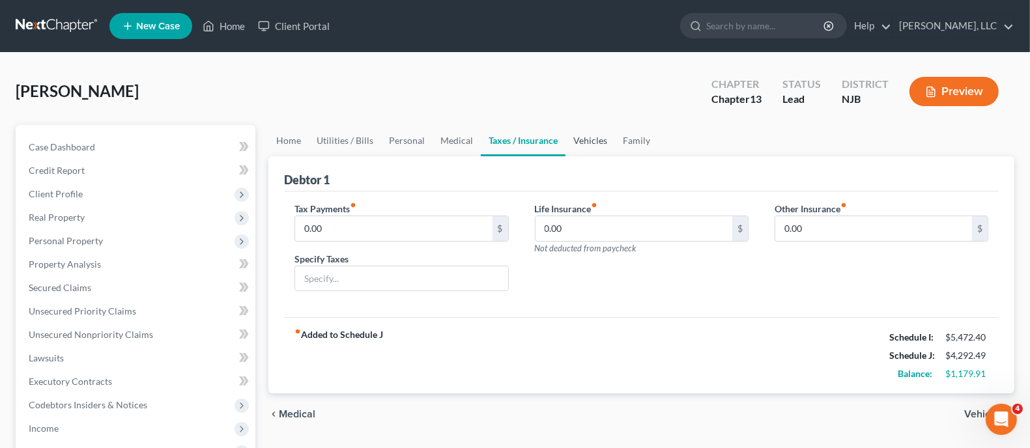
click at [586, 137] on link "Vehicles" at bounding box center [589, 140] width 49 height 31
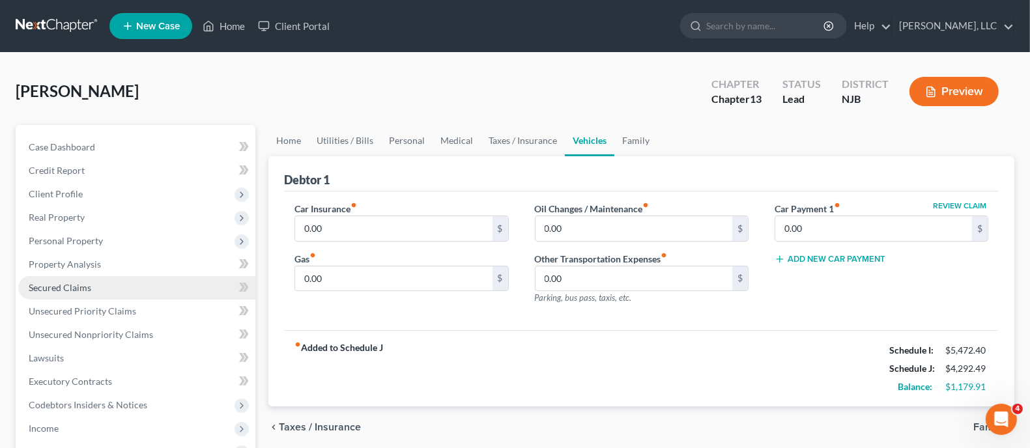
click at [70, 285] on span "Secured Claims" at bounding box center [60, 287] width 63 height 11
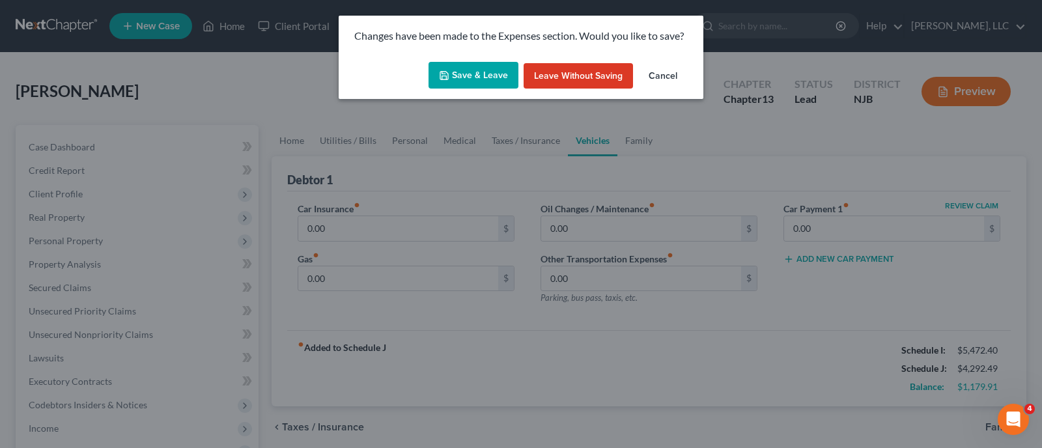
click at [480, 73] on button "Save & Leave" at bounding box center [474, 75] width 90 height 27
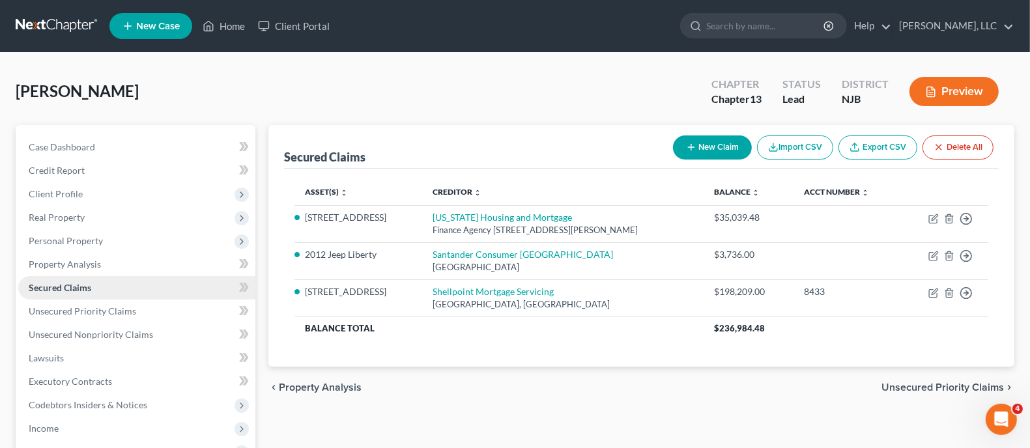
click at [85, 285] on span "Secured Claims" at bounding box center [60, 287] width 63 height 11
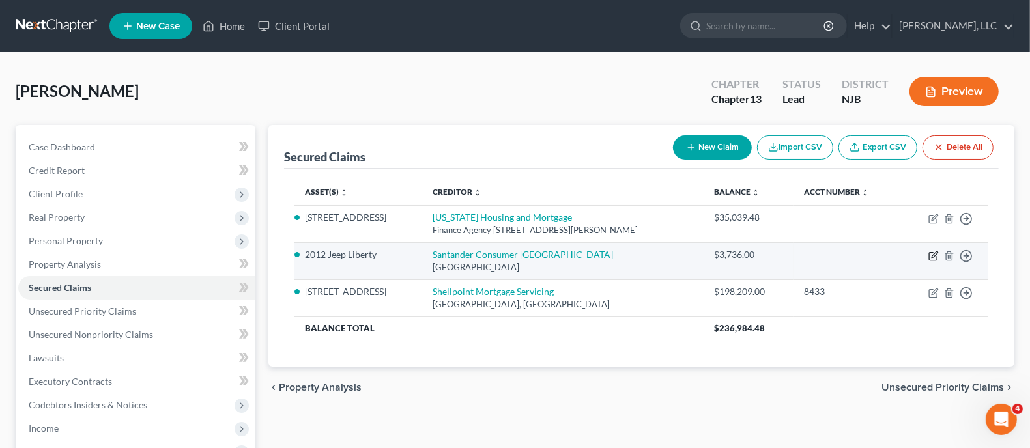
click at [935, 254] on icon "button" at bounding box center [933, 256] width 10 height 10
select select "45"
select select "16"
select select "0"
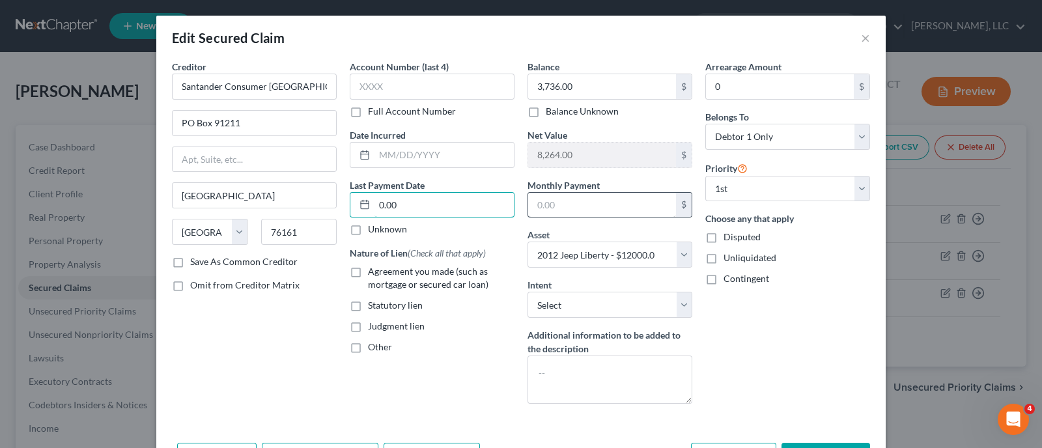
type input "0.00"
click at [568, 201] on input "text" at bounding box center [602, 205] width 148 height 25
type input "196.25"
click at [679, 303] on select "Select Surrender Redeem Reaffirm Avoid Other" at bounding box center [610, 305] width 165 height 26
select select "2"
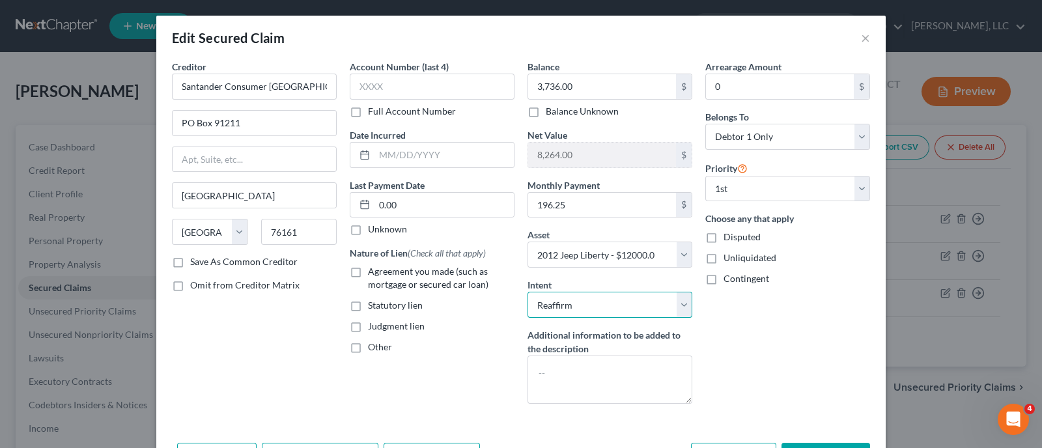
click at [528, 292] on select "Select Surrender Redeem Reaffirm Avoid Other" at bounding box center [610, 305] width 165 height 26
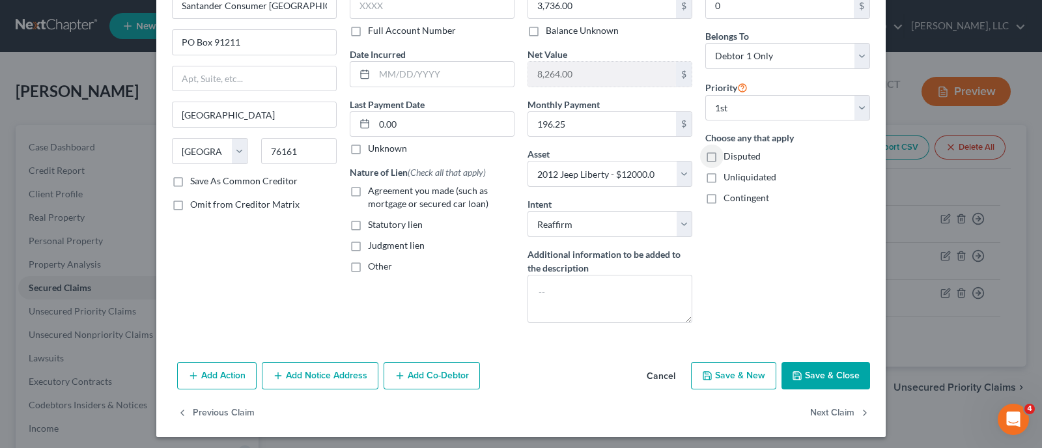
click at [830, 371] on button "Save & Close" at bounding box center [826, 375] width 89 height 27
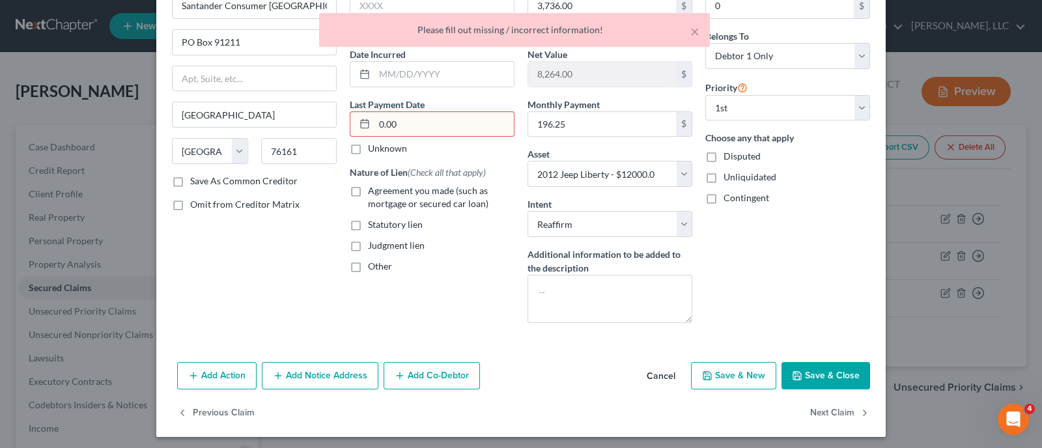
click at [240, 304] on div "Creditor * Santander Consumer USA PO Box 91211 Fort Worth State AL AK AR AZ CA …" at bounding box center [254, 156] width 178 height 354
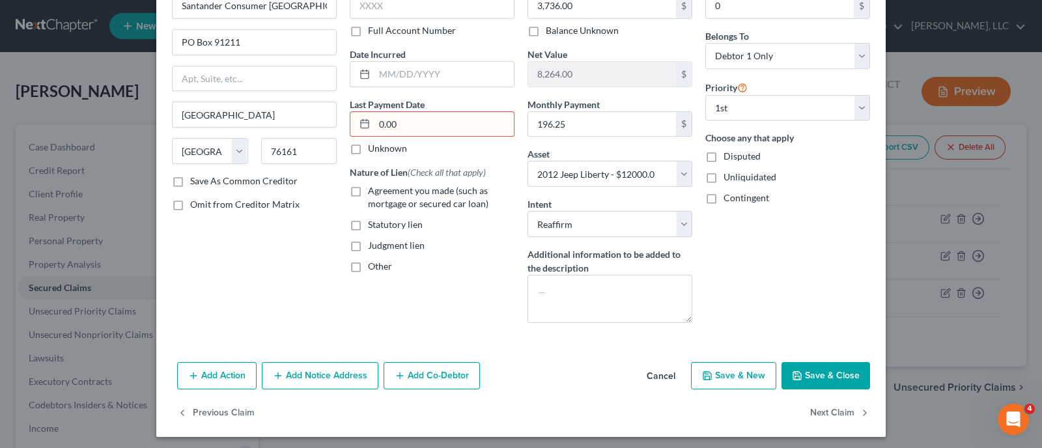
scroll to position [0, 0]
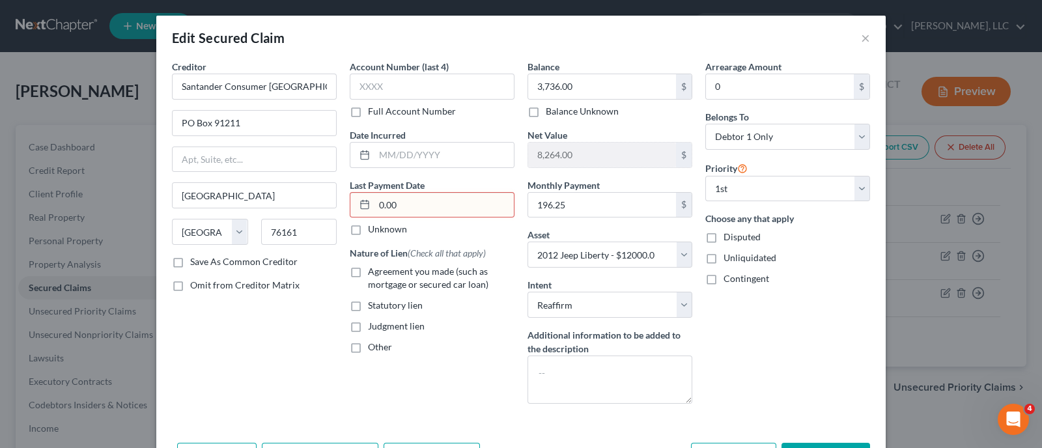
click at [408, 205] on input "0.00" at bounding box center [443, 205] width 139 height 25
drag, startPoint x: 408, startPoint y: 205, endPoint x: 339, endPoint y: 225, distance: 71.7
click at [343, 225] on div "Account Number (last 4) Full Account Number Date Incurred Last Payment Date 0.0…" at bounding box center [432, 237] width 178 height 354
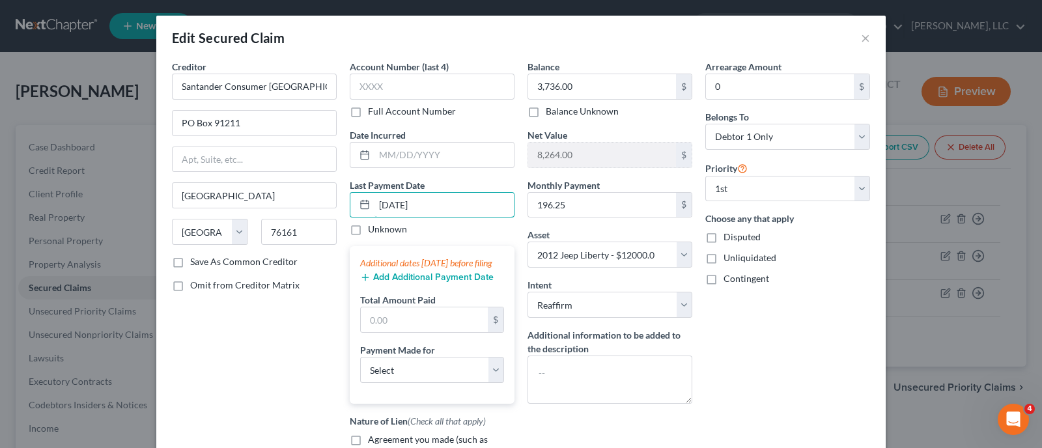
type input "07/21/2025"
click at [407, 283] on button "Add Additional Payment Date" at bounding box center [427, 277] width 134 height 10
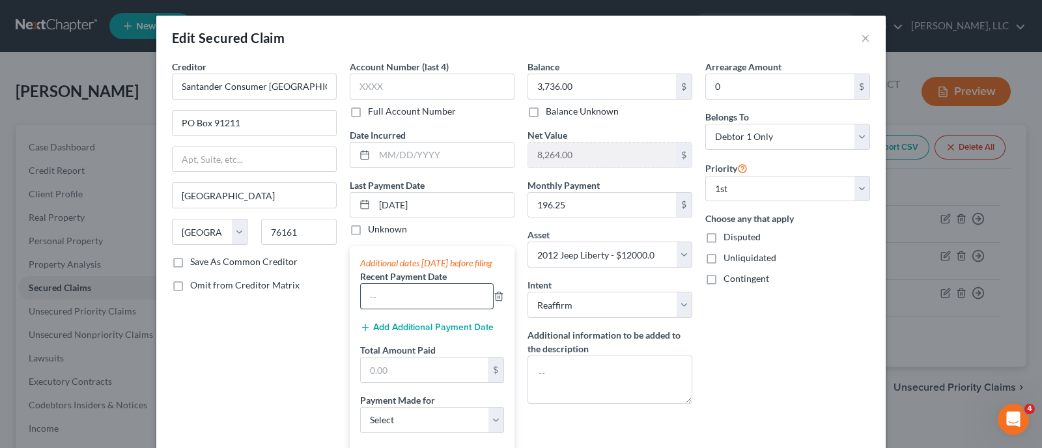
click at [417, 309] on input "text" at bounding box center [427, 296] width 132 height 25
type input "06/21/2025"
click at [425, 333] on button "Add Additional Payment Date" at bounding box center [427, 327] width 134 height 10
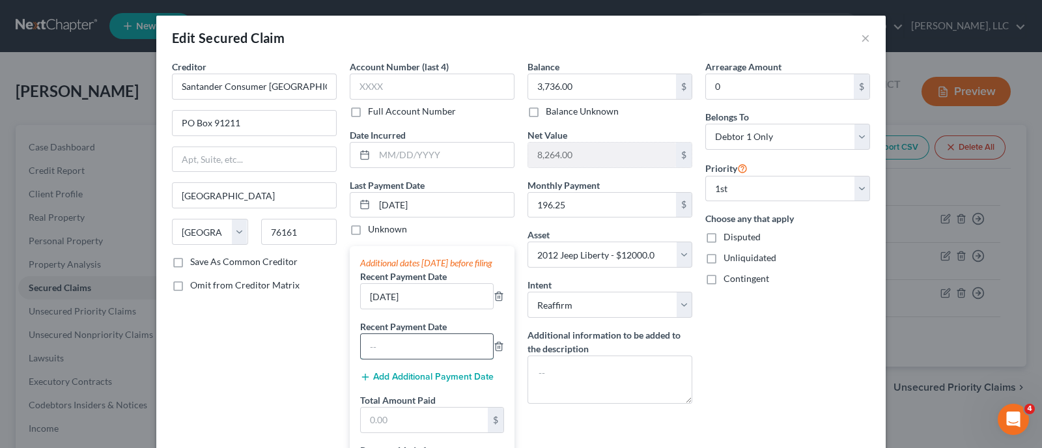
click at [413, 352] on input "text" at bounding box center [427, 346] width 132 height 25
type input "05/21/2025"
click at [594, 412] on div "Balance 3,736.00 $ Balance Unknown Balance Undetermined 3,736.00 $ Balance Unkn…" at bounding box center [610, 346] width 178 height 572
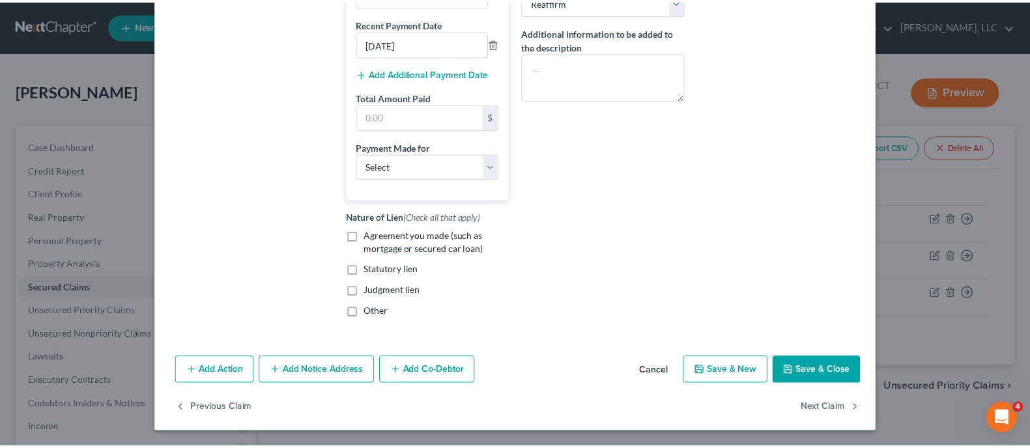
scroll to position [314, 0]
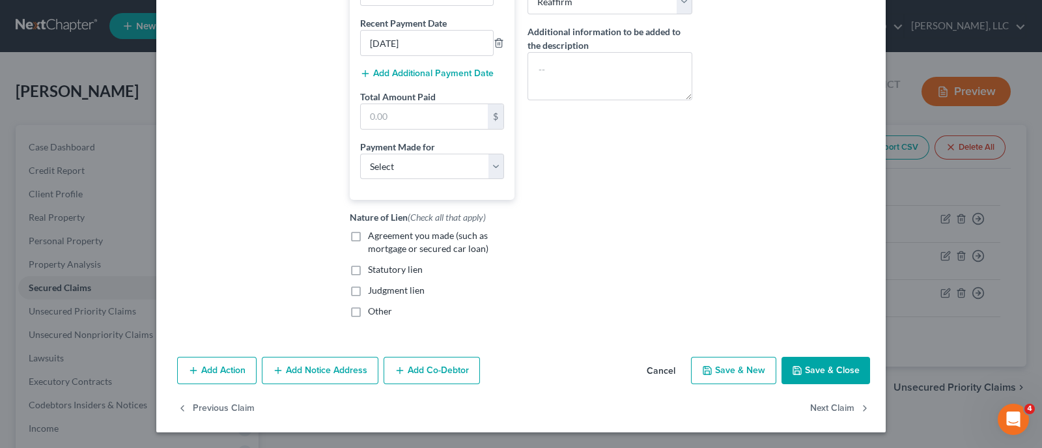
click at [811, 376] on button "Save & Close" at bounding box center [826, 370] width 89 height 27
select select
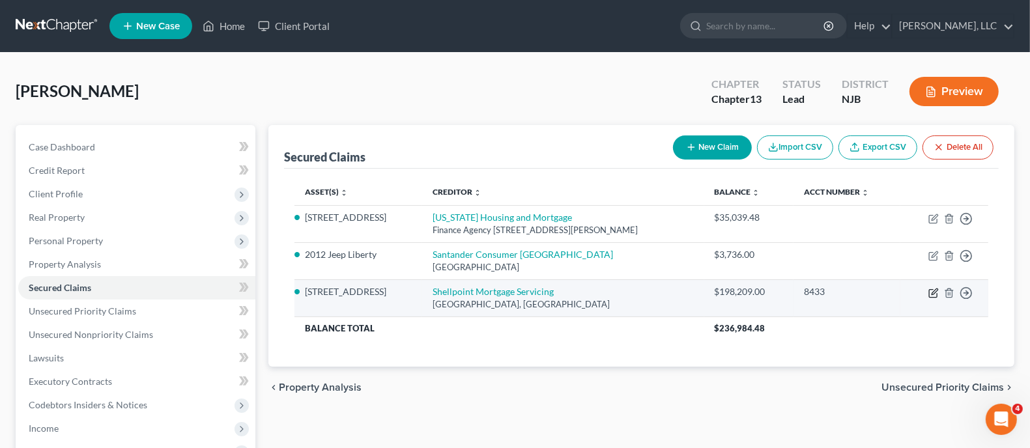
click at [936, 294] on icon "button" at bounding box center [933, 293] width 10 height 10
select select "42"
select select "11"
select select "2"
select select "3"
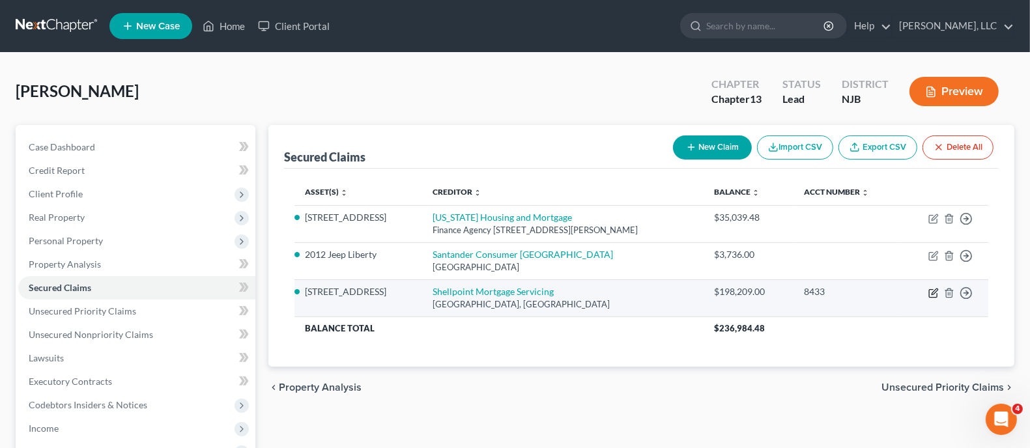
select select "0"
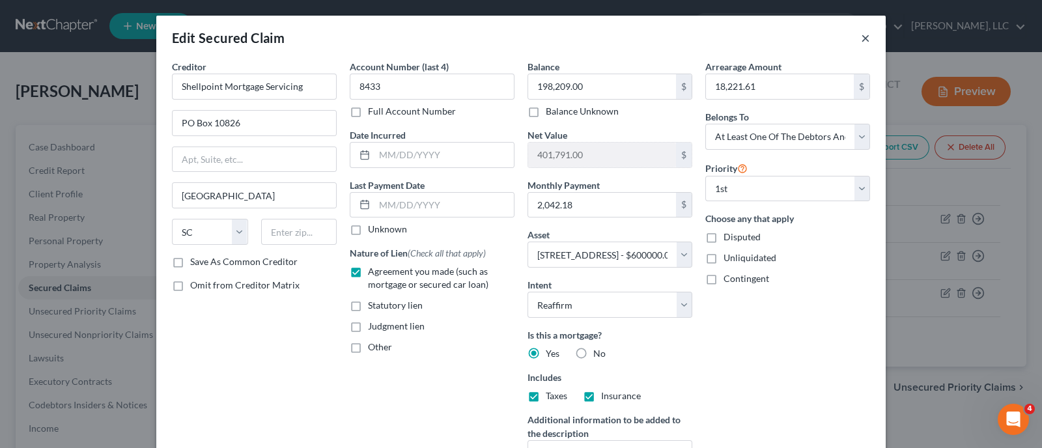
click at [861, 35] on button "×" at bounding box center [865, 38] width 9 height 16
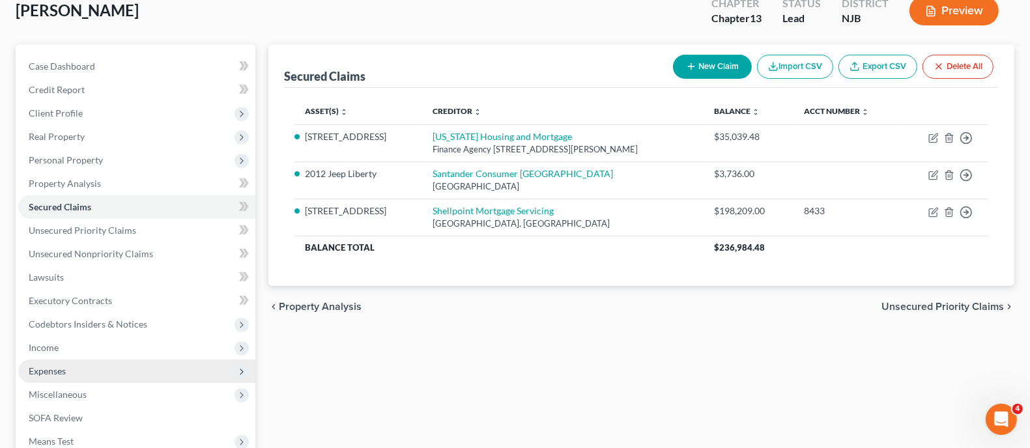
scroll to position [162, 0]
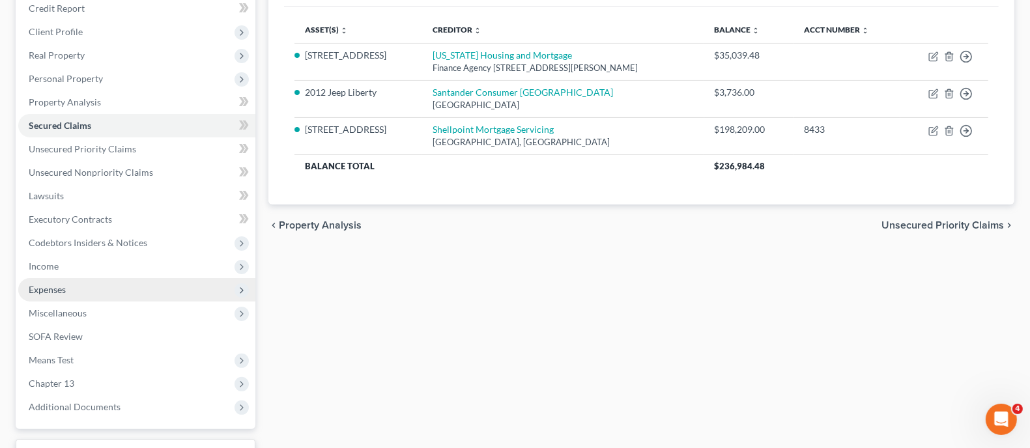
click at [52, 285] on span "Expenses" at bounding box center [47, 289] width 37 height 11
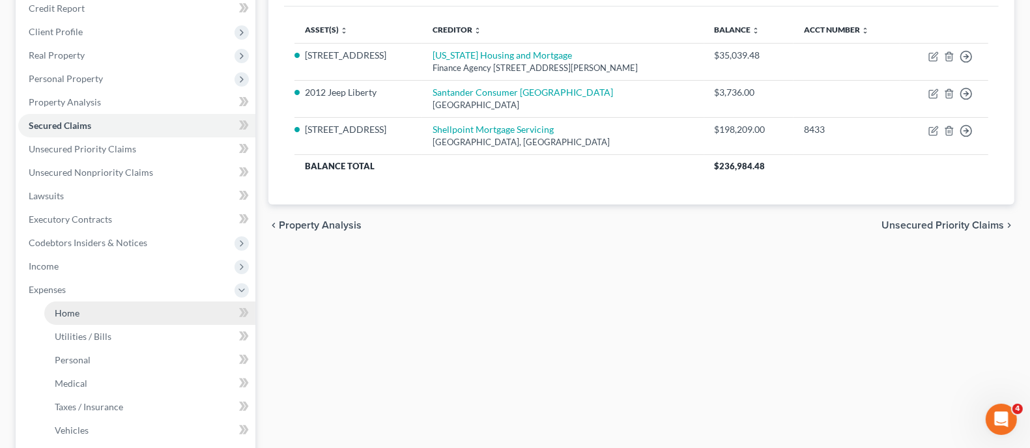
click at [75, 312] on span "Home" at bounding box center [67, 312] width 25 height 11
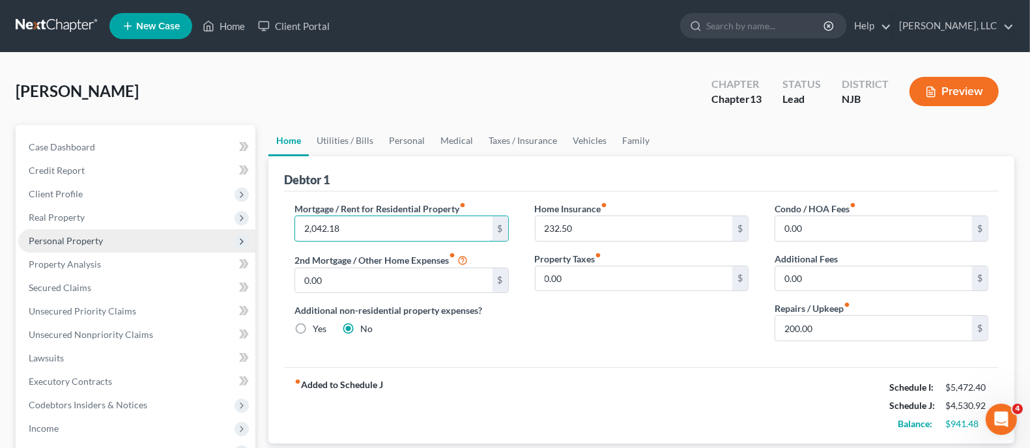
type input "2,042.18"
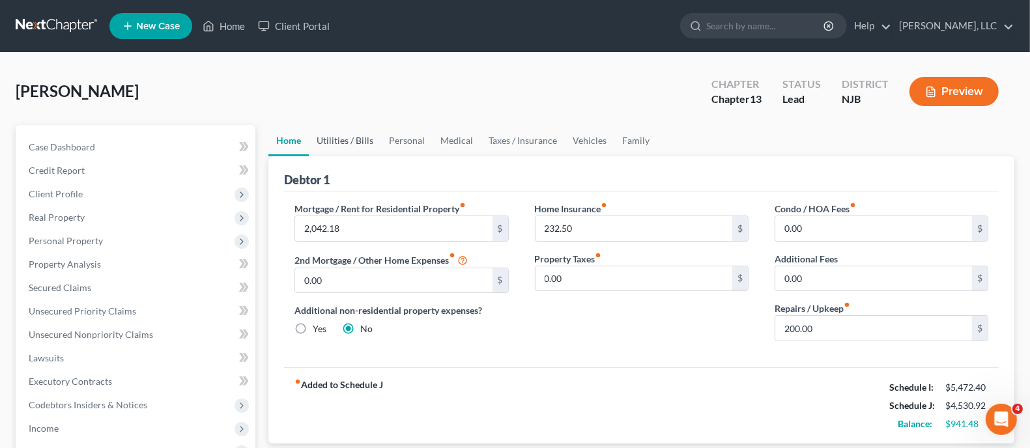
click at [359, 143] on link "Utilities / Bills" at bounding box center [345, 140] width 72 height 31
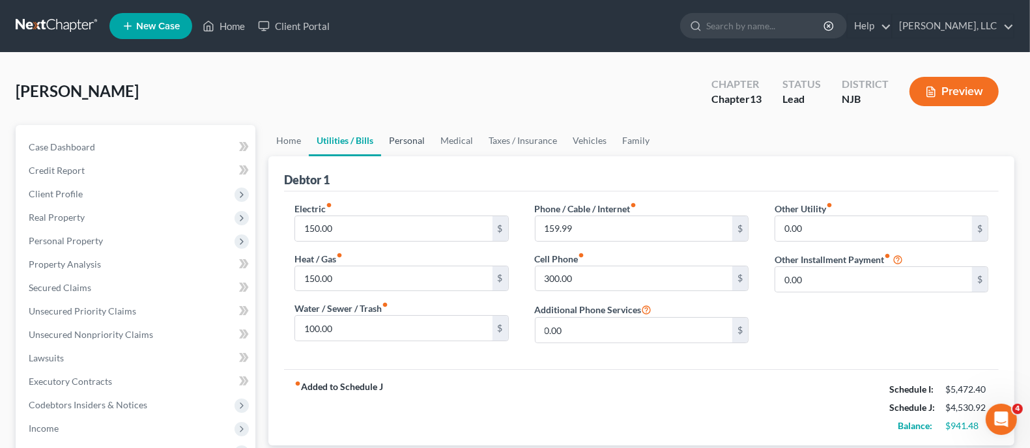
click at [406, 143] on link "Personal" at bounding box center [406, 140] width 51 height 31
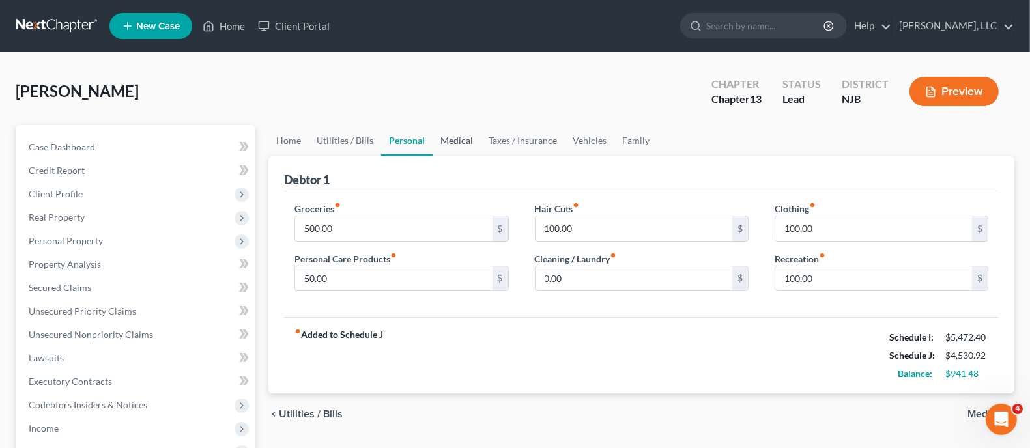
click at [445, 143] on link "Medical" at bounding box center [456, 140] width 48 height 31
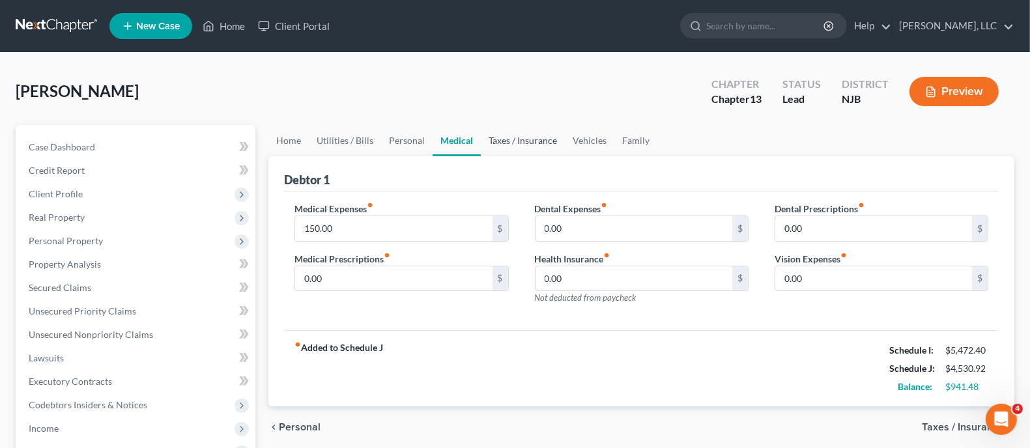
click at [500, 144] on link "Taxes / Insurance" at bounding box center [523, 140] width 84 height 31
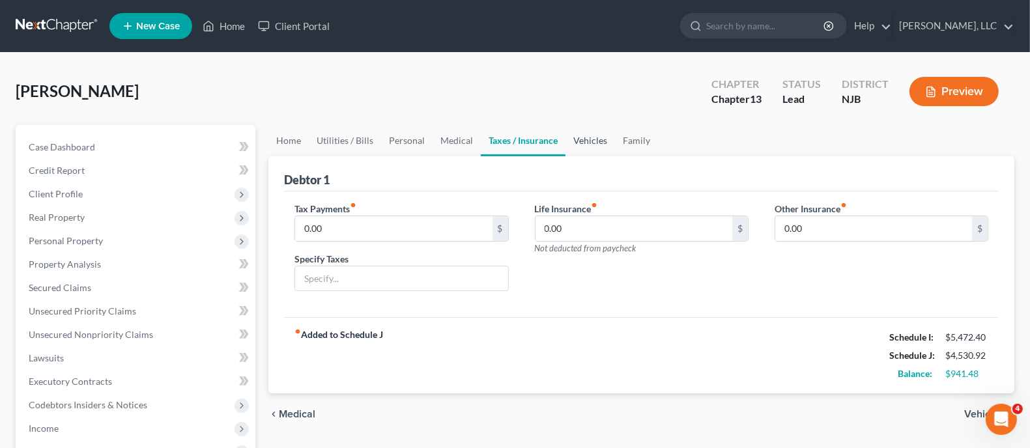
click at [593, 139] on link "Vehicles" at bounding box center [589, 140] width 49 height 31
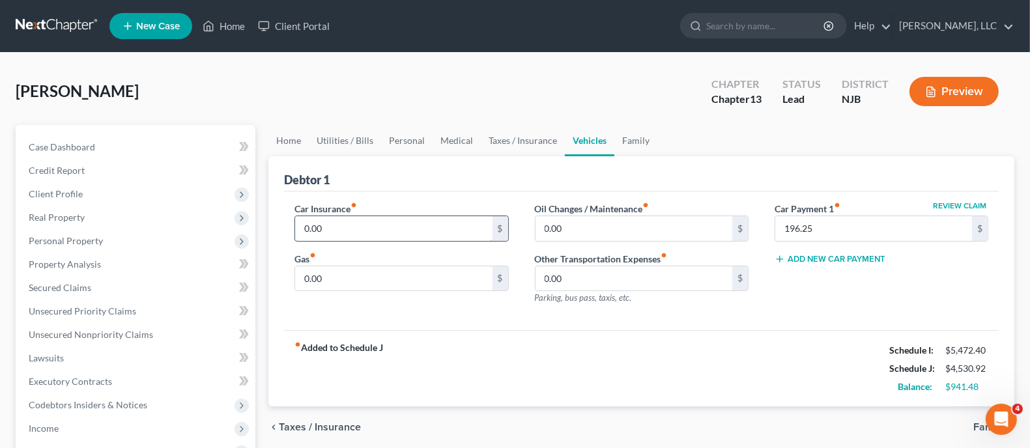
click at [374, 229] on input "0.00" at bounding box center [393, 228] width 197 height 25
type input "232.50"
type input "100.00"
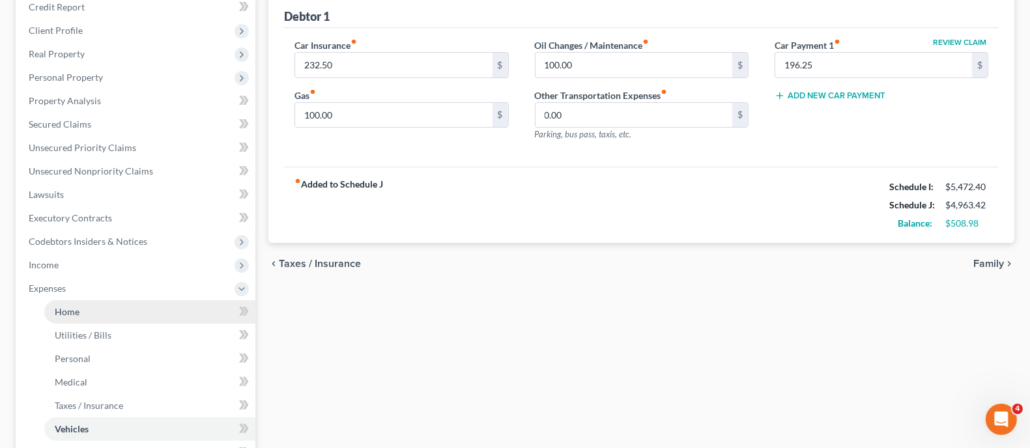
scroll to position [325, 0]
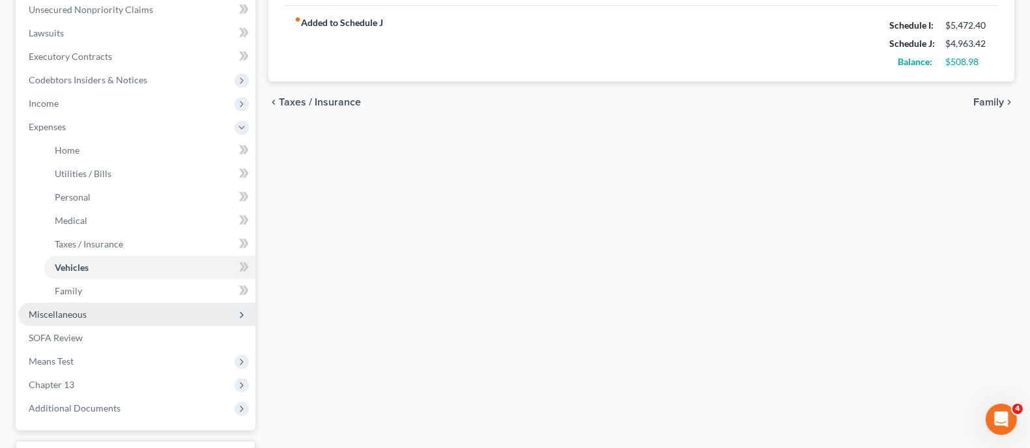
drag, startPoint x: 71, startPoint y: 316, endPoint x: 85, endPoint y: 315, distance: 13.7
click at [70, 316] on span "Miscellaneous" at bounding box center [58, 314] width 58 height 11
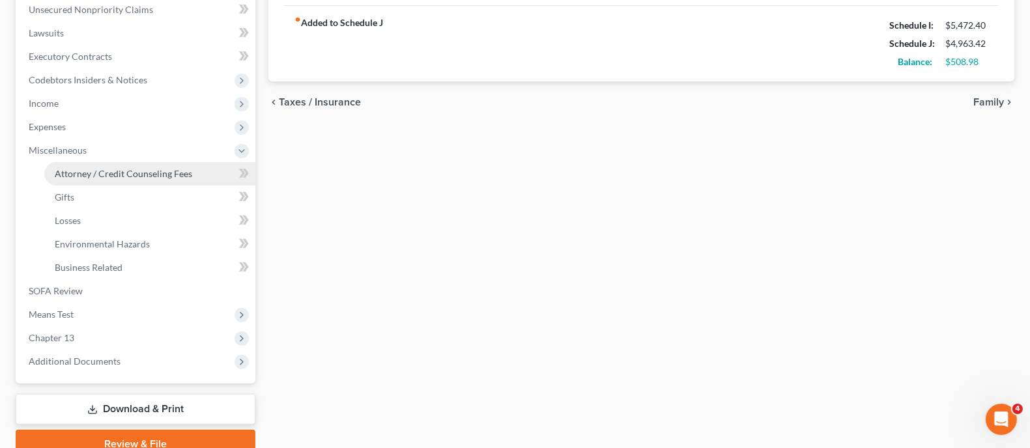
click at [137, 169] on span "Attorney / Credit Counseling Fees" at bounding box center [123, 173] width 137 height 11
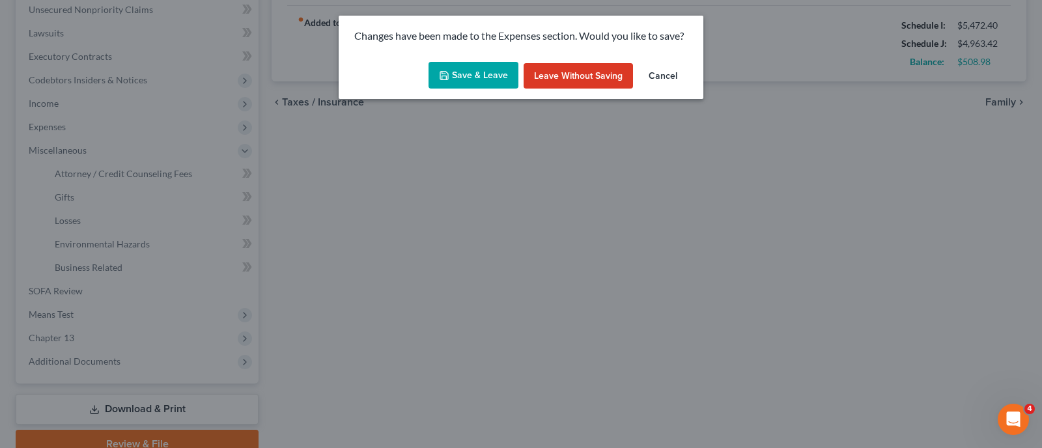
click at [480, 70] on button "Save & Leave" at bounding box center [474, 75] width 90 height 27
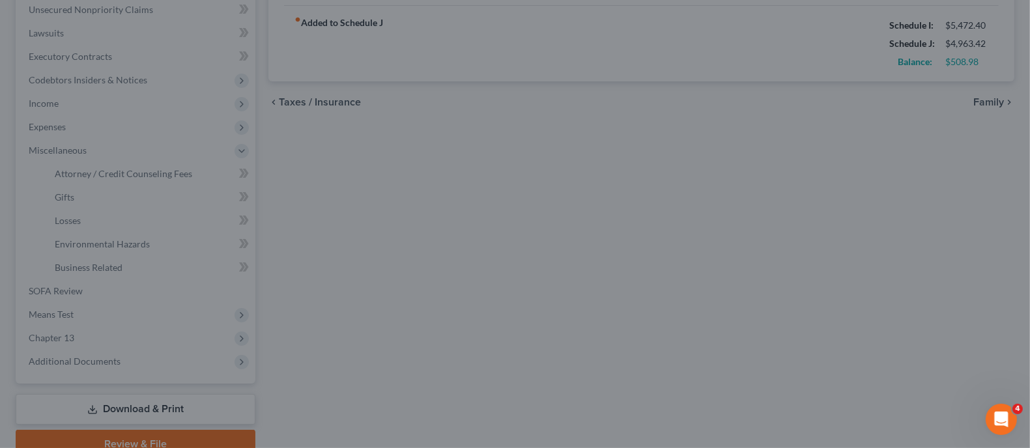
select select "0"
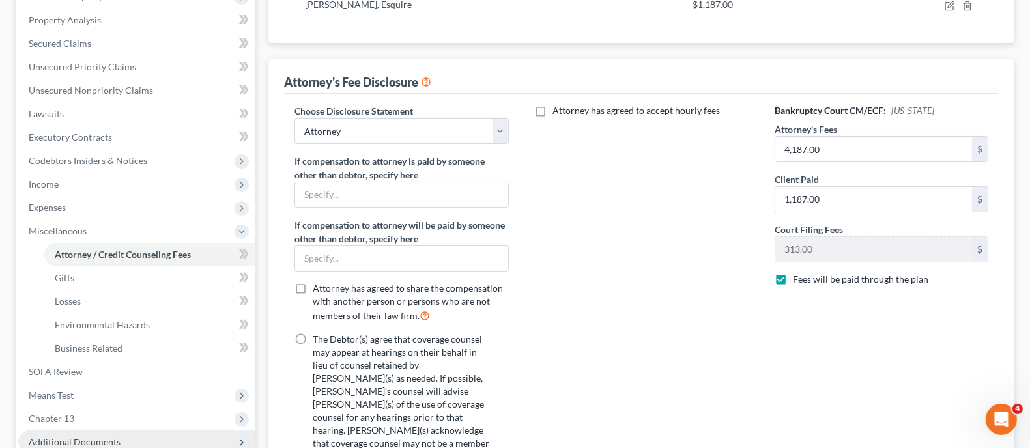
scroll to position [325, 0]
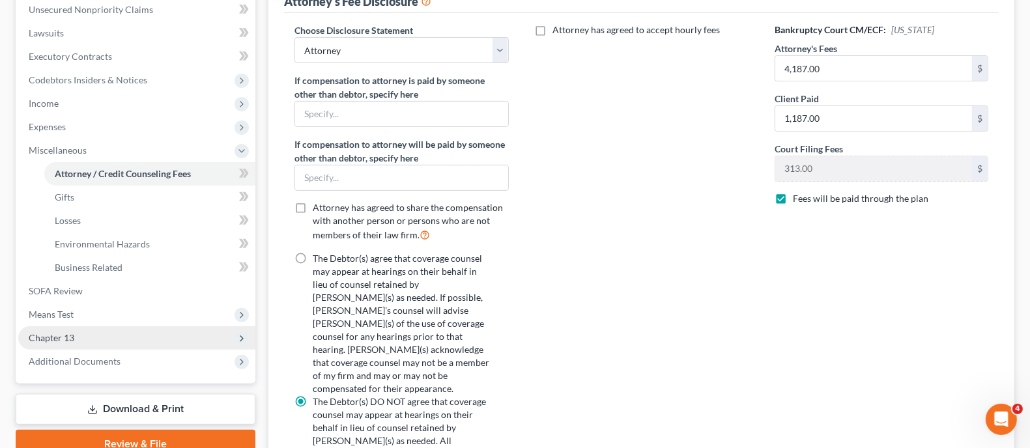
click at [66, 337] on span "Chapter 13" at bounding box center [52, 337] width 46 height 11
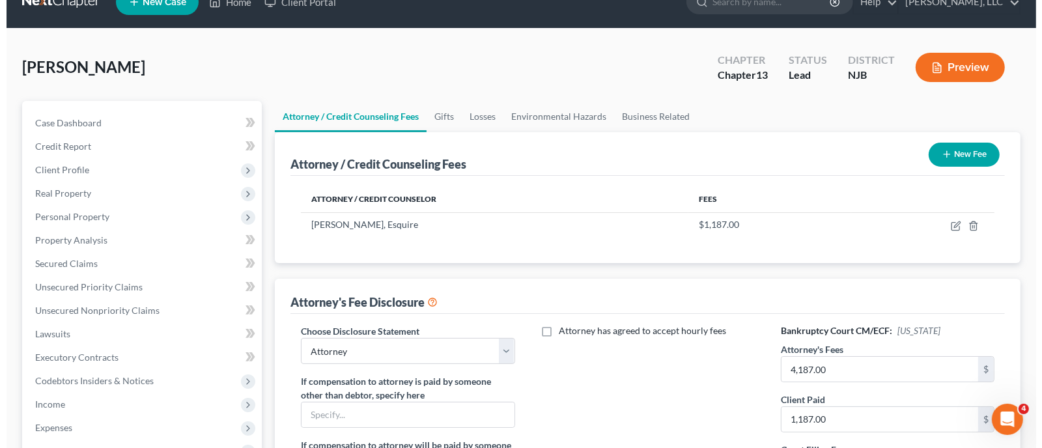
scroll to position [0, 0]
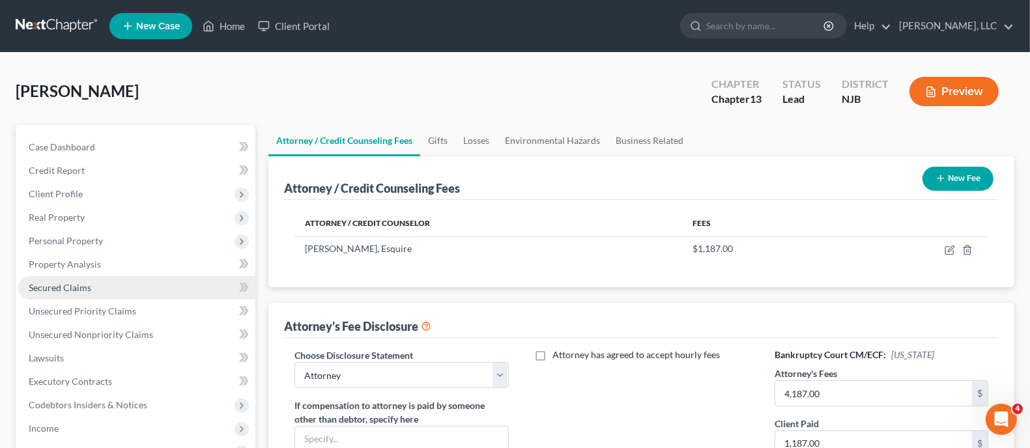
click at [62, 291] on span "Secured Claims" at bounding box center [60, 287] width 63 height 11
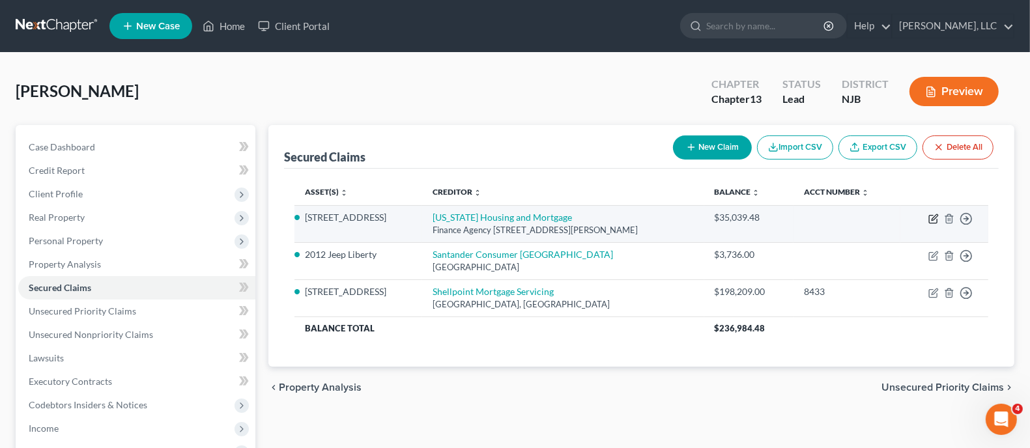
click at [933, 216] on icon "button" at bounding box center [934, 217] width 6 height 6
select select "33"
select select "11"
select select "4"
select select "3"
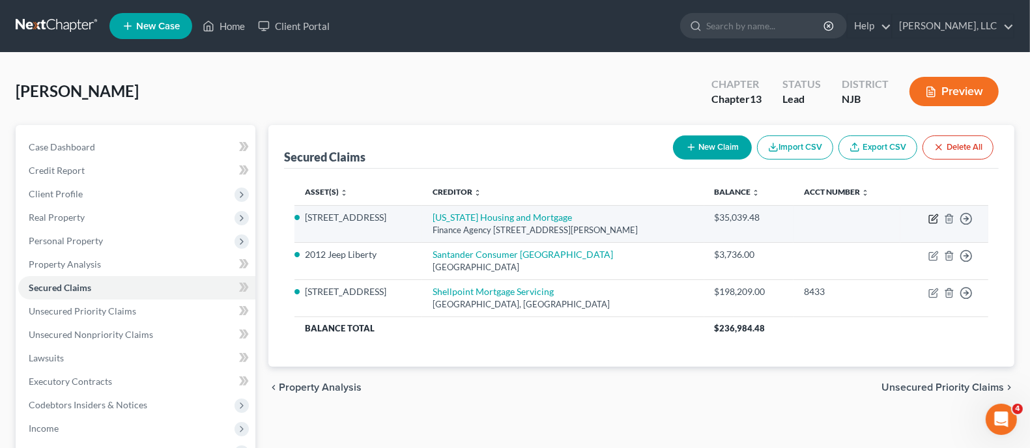
select select "0"
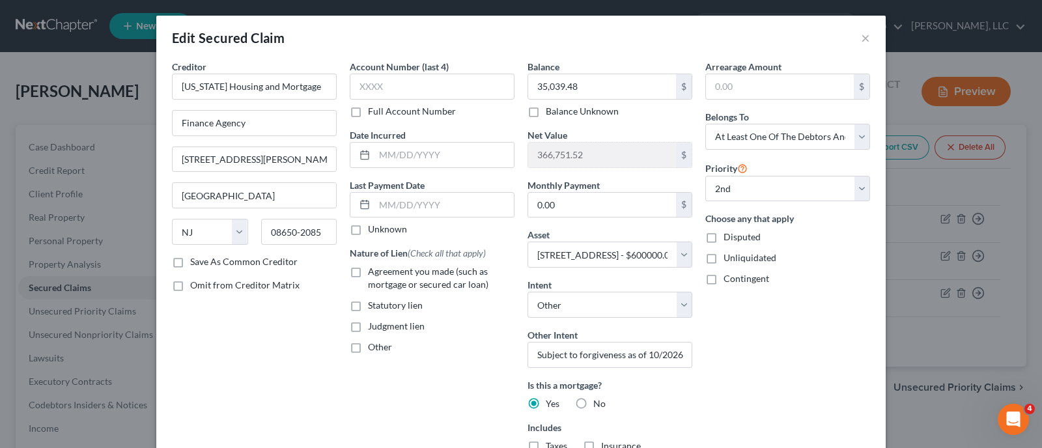
scroll to position [218, 0]
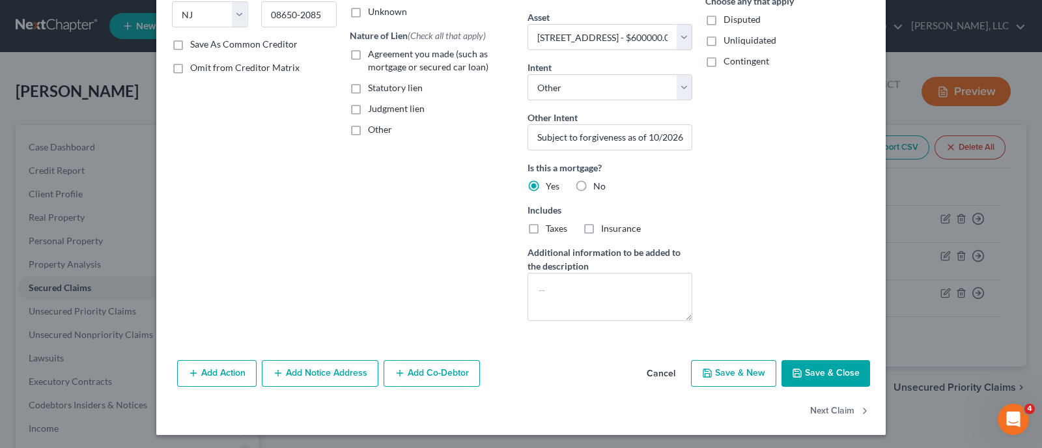
click at [832, 374] on button "Save & Close" at bounding box center [826, 373] width 89 height 27
select select
select select "1"
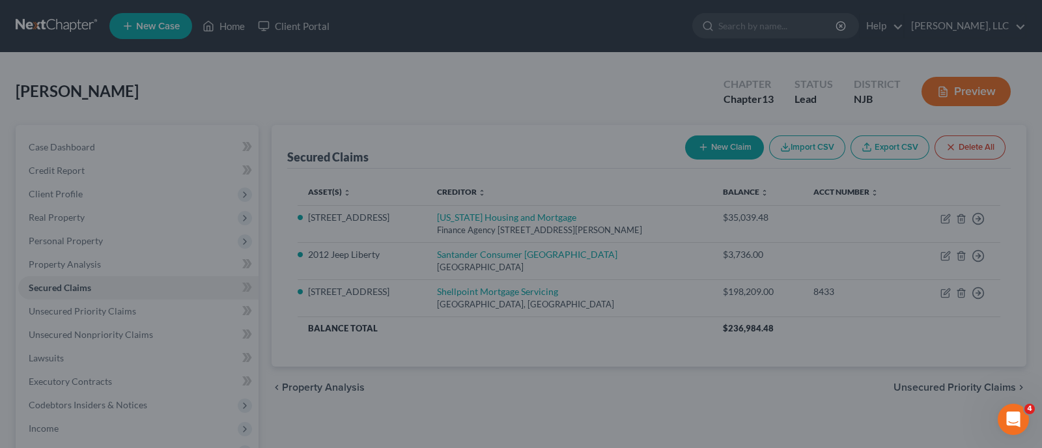
select select "11"
type input "0"
select select "0"
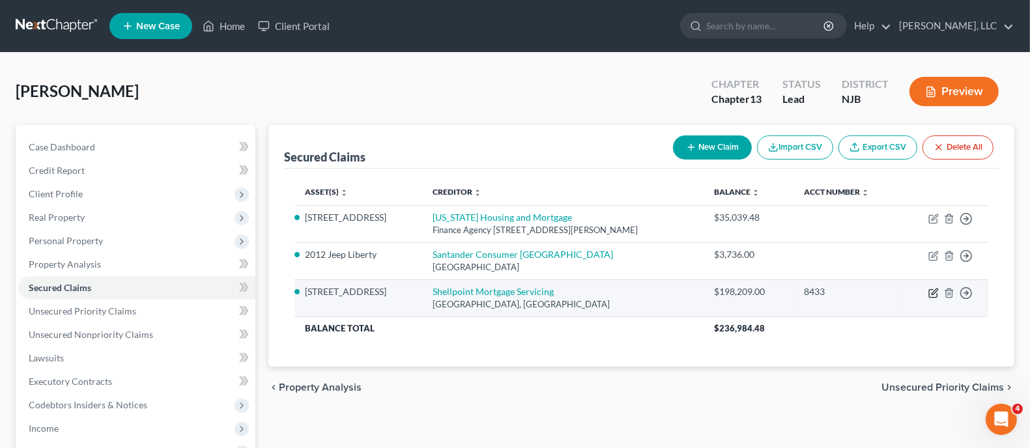
click at [935, 291] on icon "button" at bounding box center [933, 293] width 10 height 10
select select "42"
select select "11"
select select "2"
select select "3"
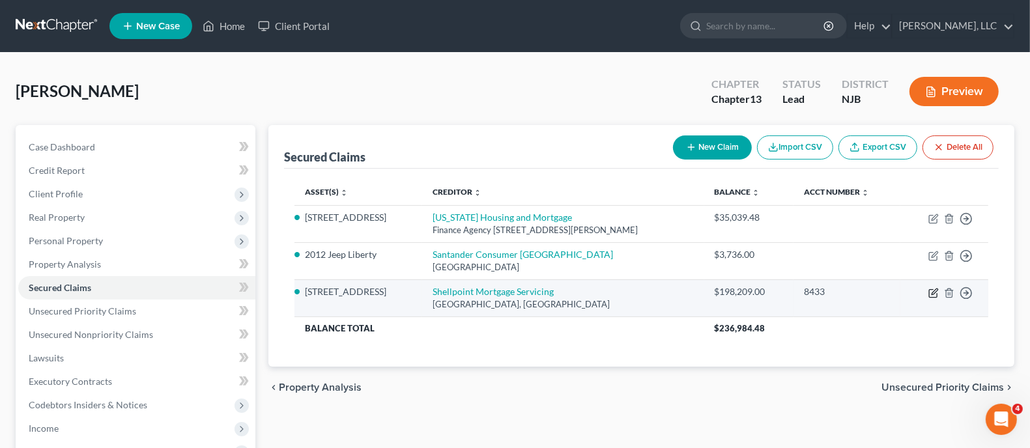
select select "0"
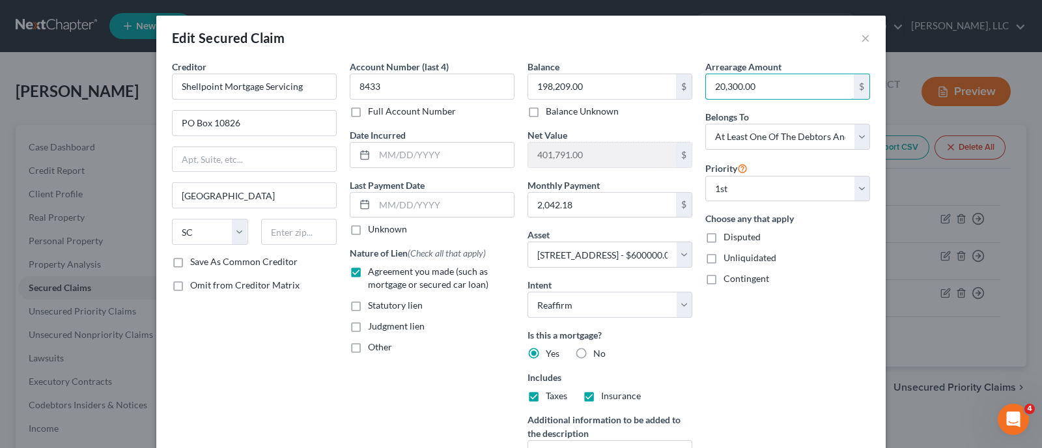
type input "20,300.00"
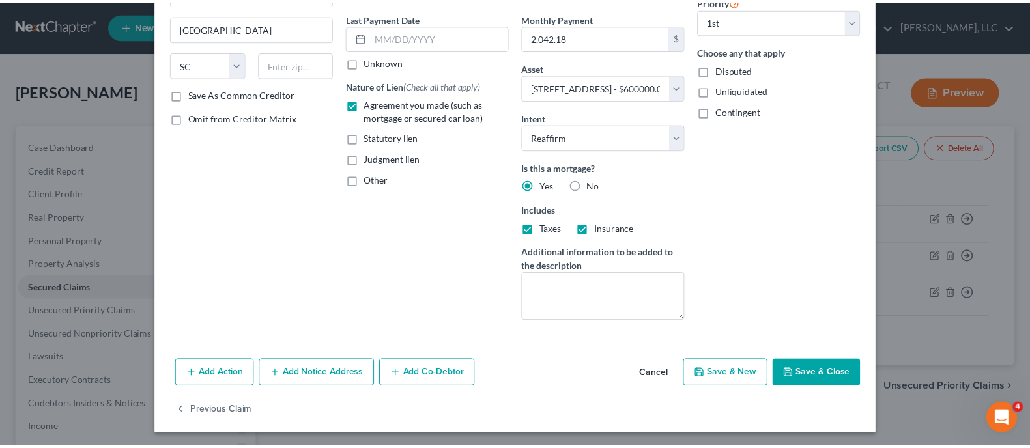
scroll to position [168, 0]
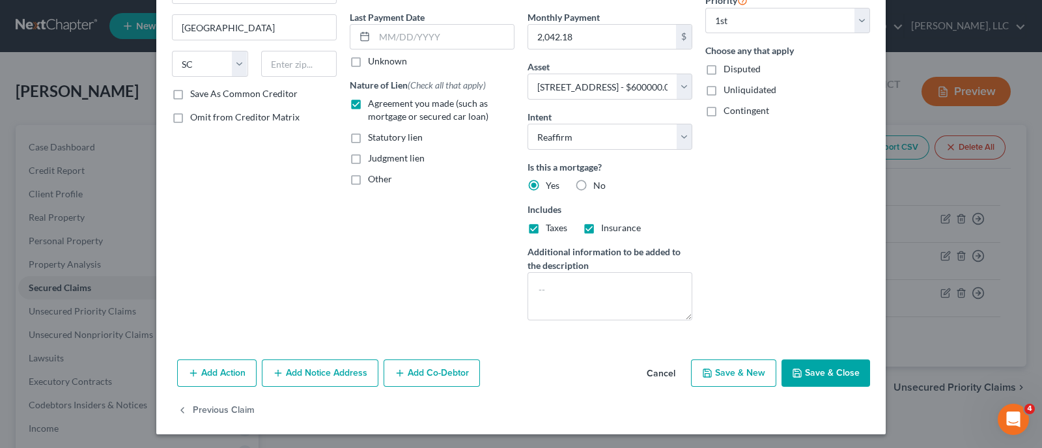
click at [835, 366] on button "Save & Close" at bounding box center [826, 372] width 89 height 27
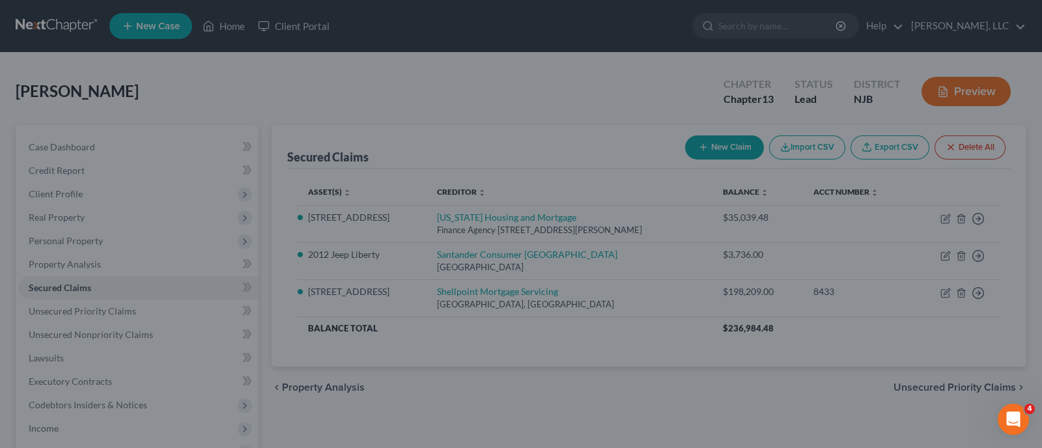
select select "11"
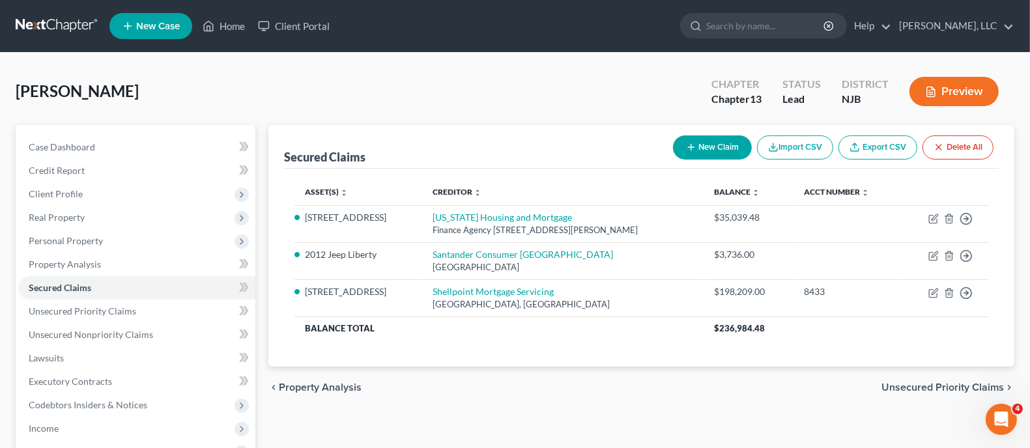
scroll to position [81, 0]
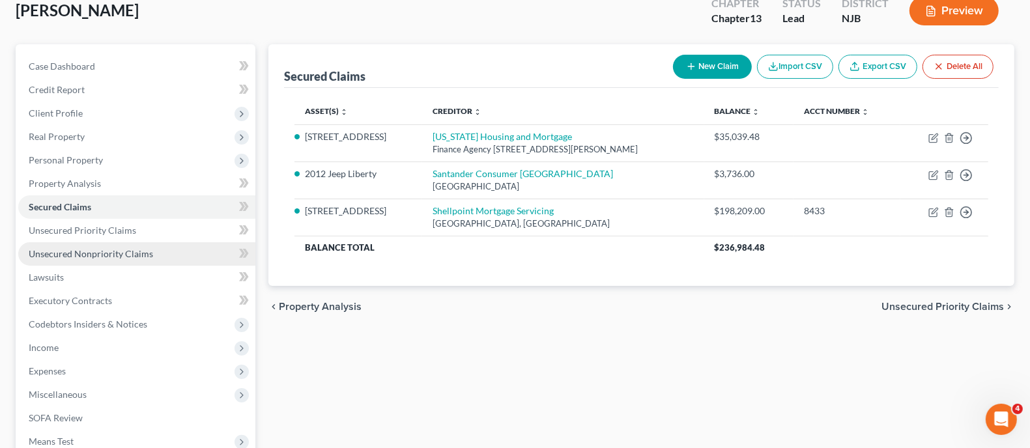
click at [86, 250] on span "Unsecured Nonpriority Claims" at bounding box center [91, 253] width 124 height 11
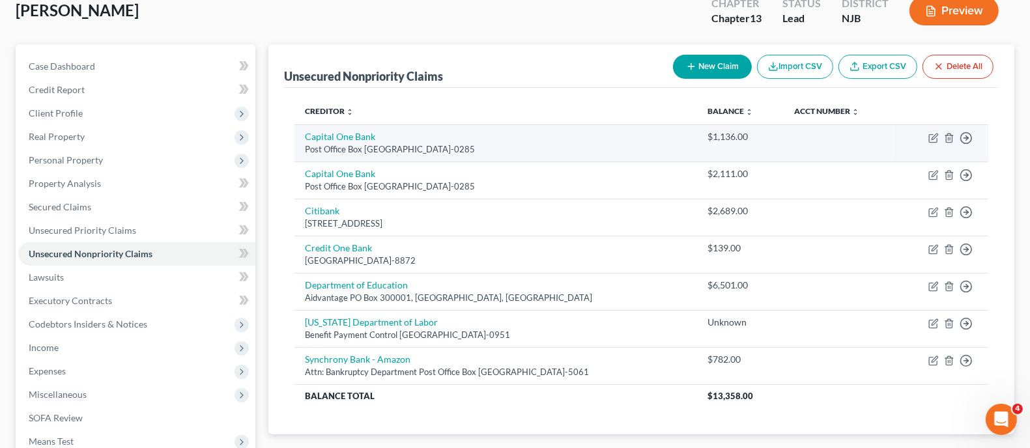
scroll to position [162, 0]
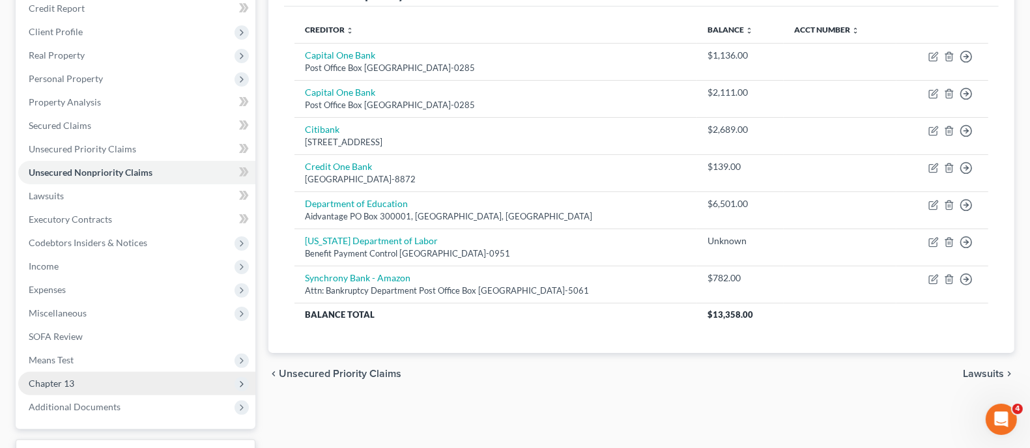
click at [63, 384] on span "Chapter 13" at bounding box center [52, 383] width 46 height 11
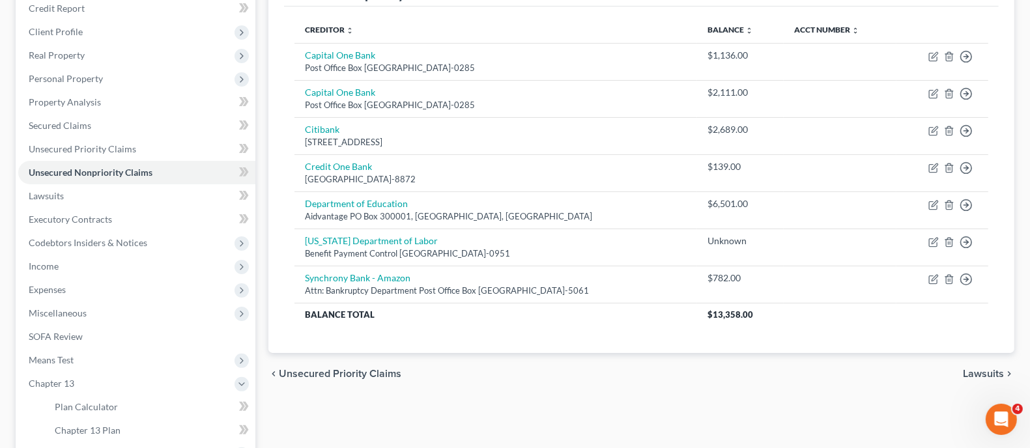
scroll to position [244, 0]
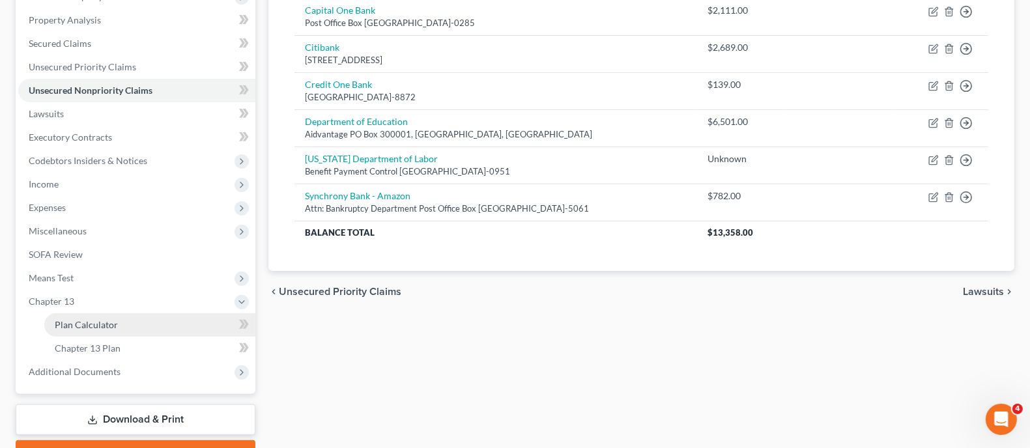
click at [104, 326] on span "Plan Calculator" at bounding box center [86, 324] width 63 height 11
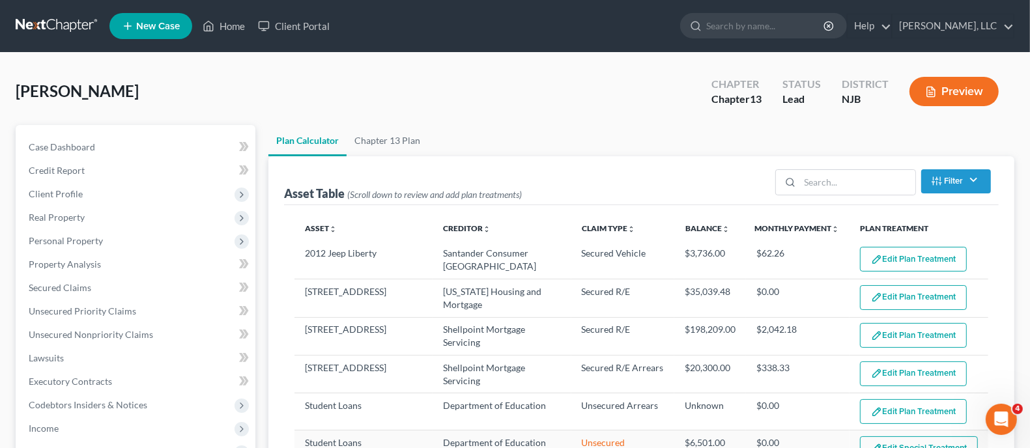
select select "59"
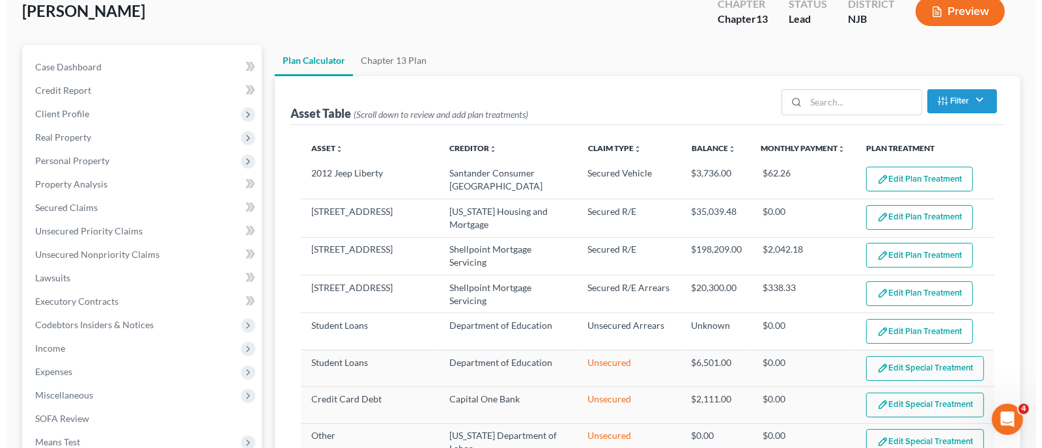
scroll to position [81, 0]
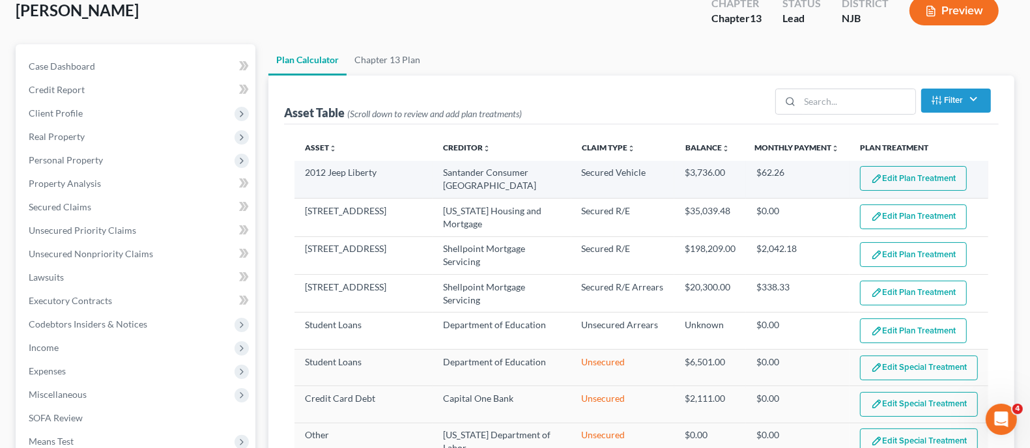
click at [894, 178] on button "Edit Plan Treatment" at bounding box center [913, 178] width 107 height 25
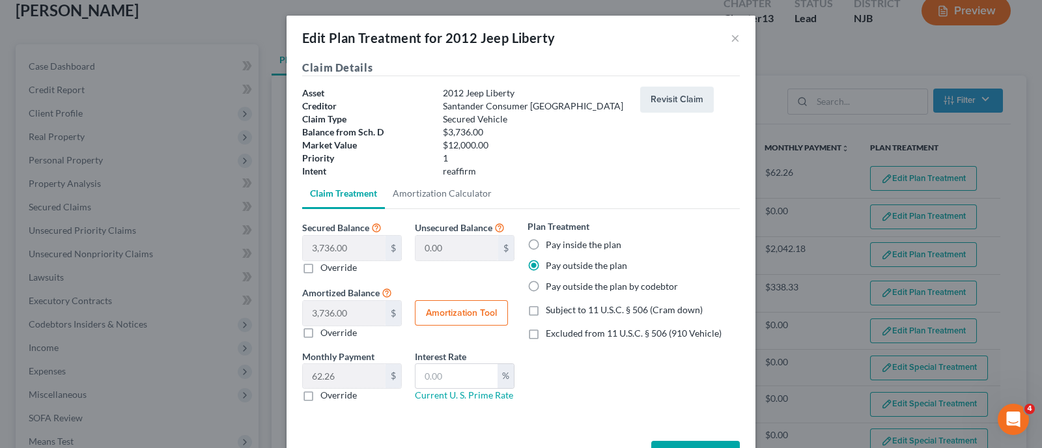
scroll to position [45, 0]
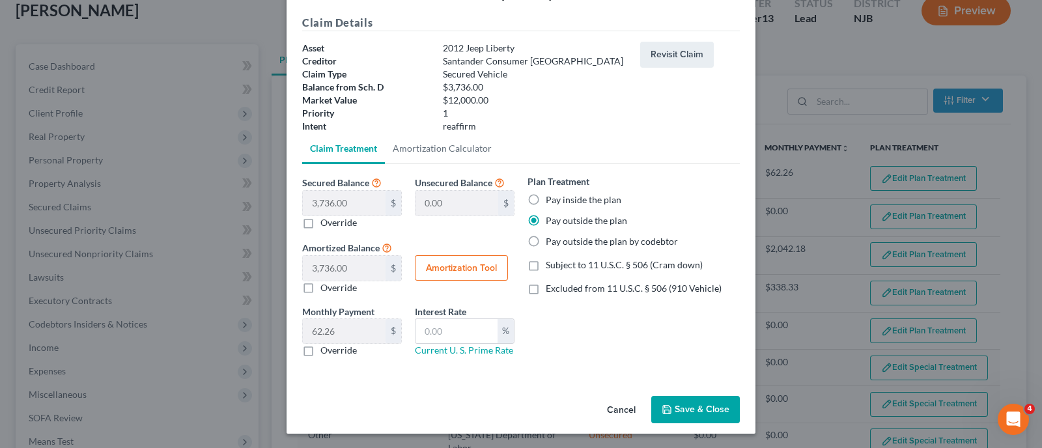
click at [701, 406] on button "Save & Close" at bounding box center [695, 409] width 89 height 27
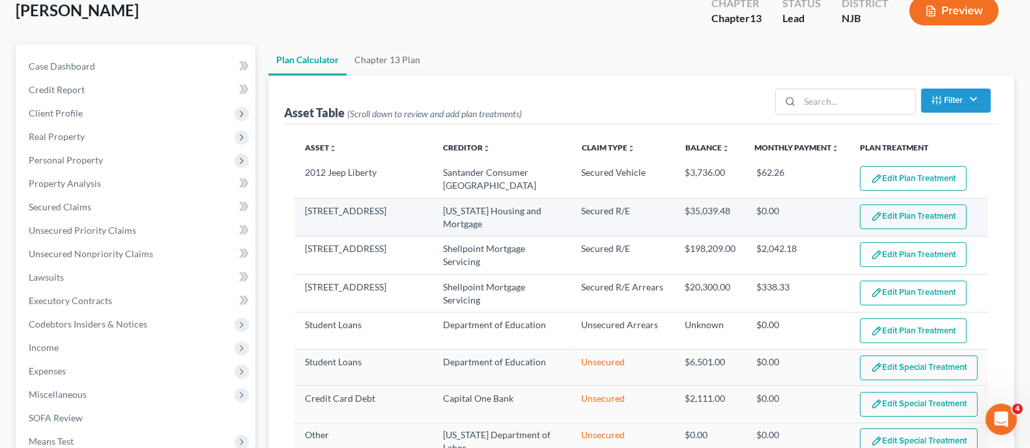
select select "59"
click at [881, 214] on button "Edit Plan Treatment" at bounding box center [913, 216] width 107 height 25
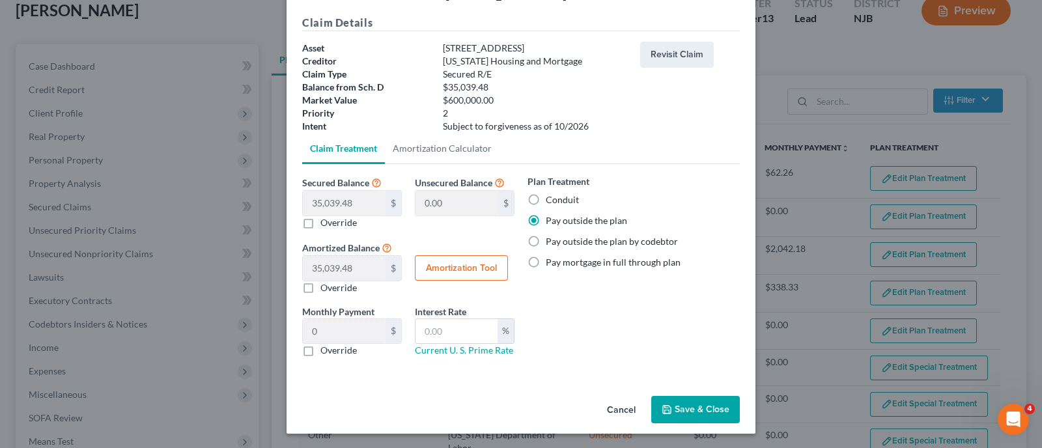
click at [690, 406] on button "Save & Close" at bounding box center [695, 409] width 89 height 27
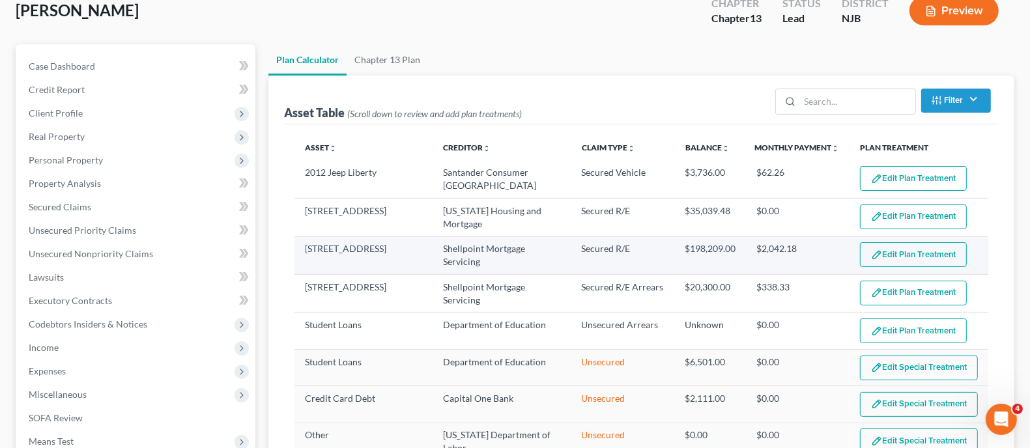
select select "59"
click at [882, 255] on button "Edit Plan Treatment" at bounding box center [913, 254] width 107 height 25
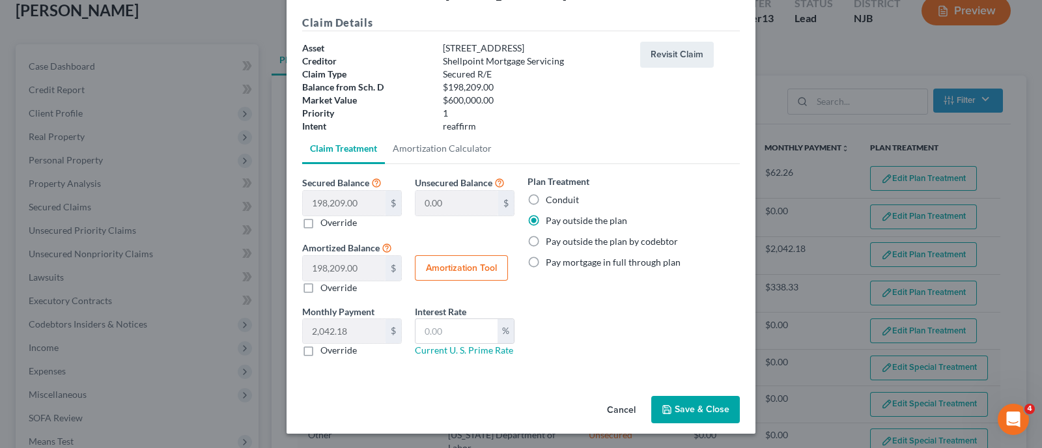
click at [692, 411] on button "Save & Close" at bounding box center [695, 409] width 89 height 27
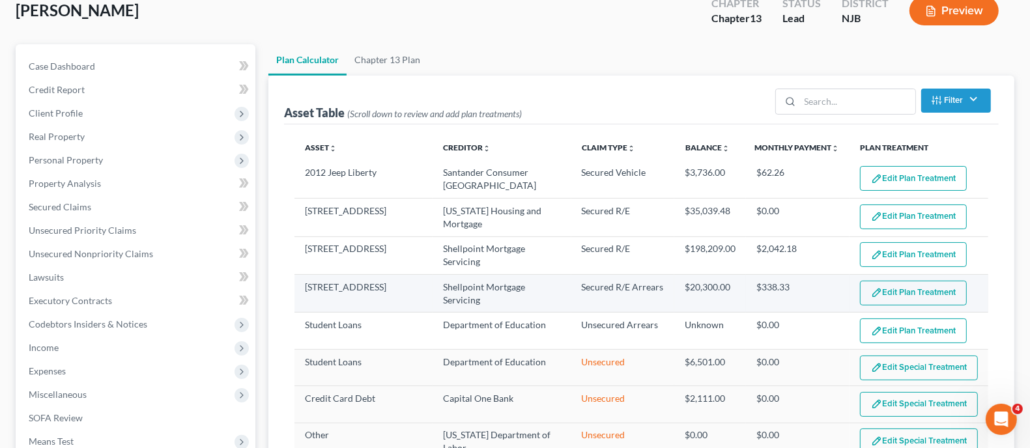
select select "59"
click at [879, 291] on button "Edit Plan Treatment" at bounding box center [913, 293] width 107 height 25
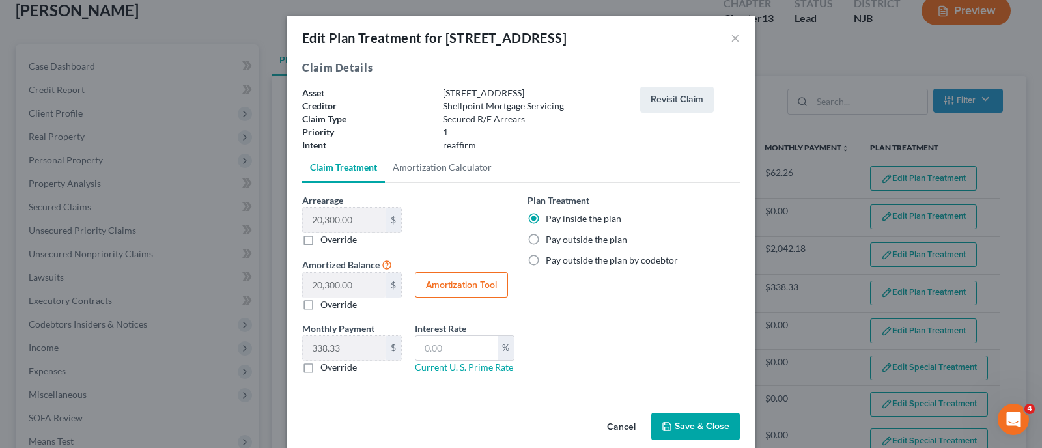
click at [696, 426] on button "Save & Close" at bounding box center [695, 426] width 89 height 27
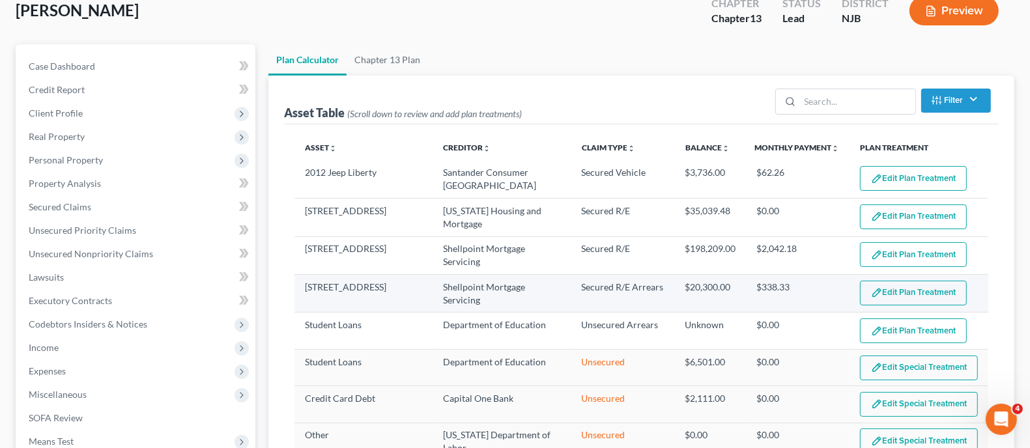
select select "59"
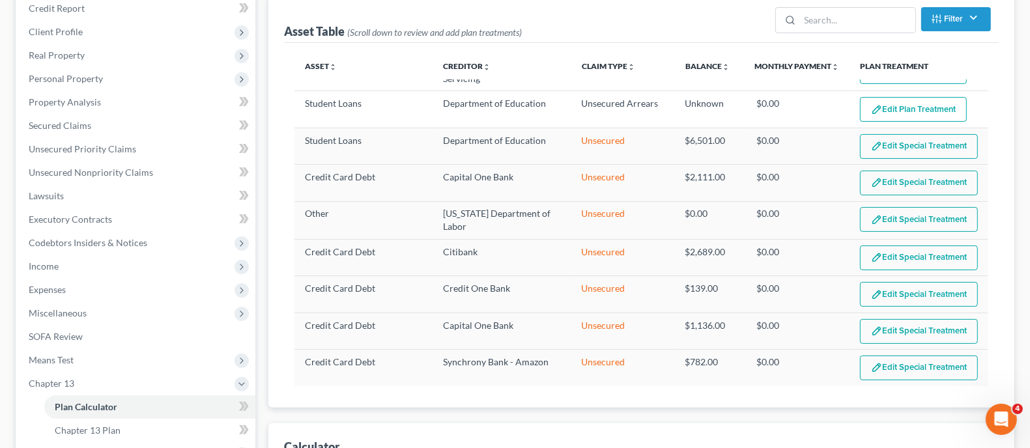
scroll to position [245, 0]
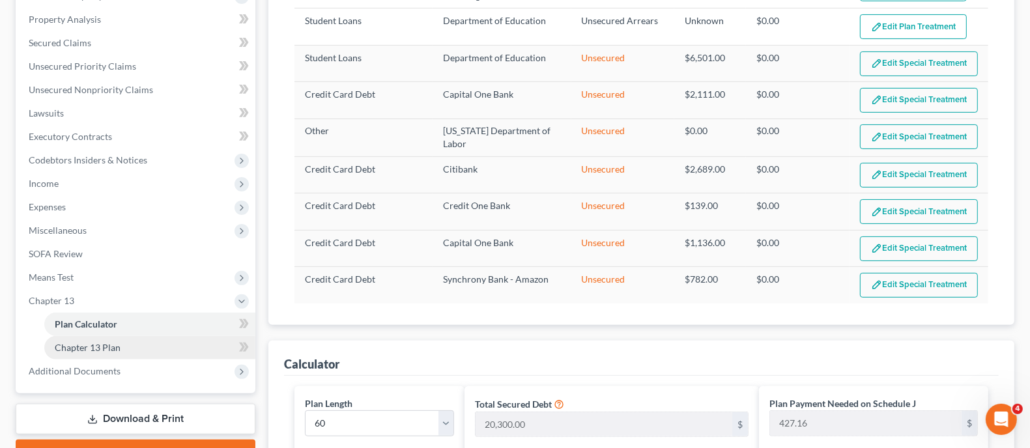
click at [104, 345] on span "Chapter 13 Plan" at bounding box center [88, 347] width 66 height 11
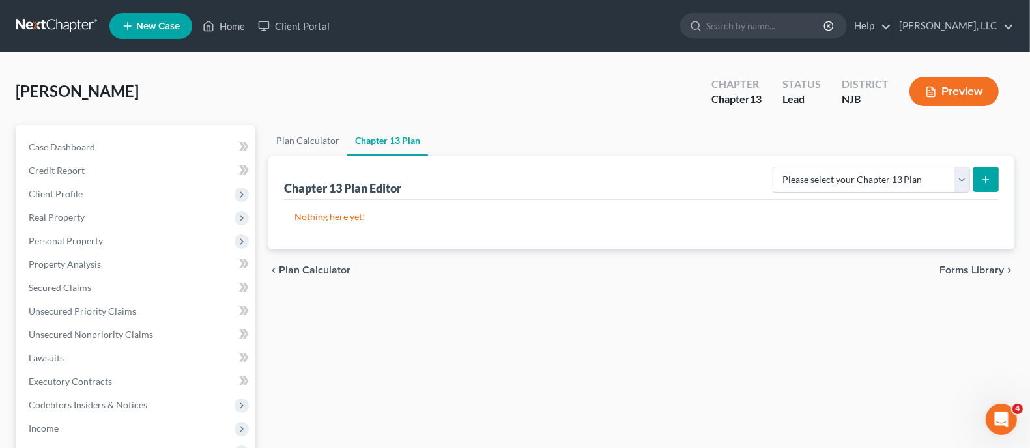
click at [991, 182] on button "submit" at bounding box center [985, 179] width 25 height 25
click at [987, 180] on icon "submit" at bounding box center [985, 180] width 10 height 10
click at [966, 180] on select "Please select your Chapter 13 Plan District of New Jersey - Effective 11/14/202…" at bounding box center [870, 180] width 197 height 26
select select "0"
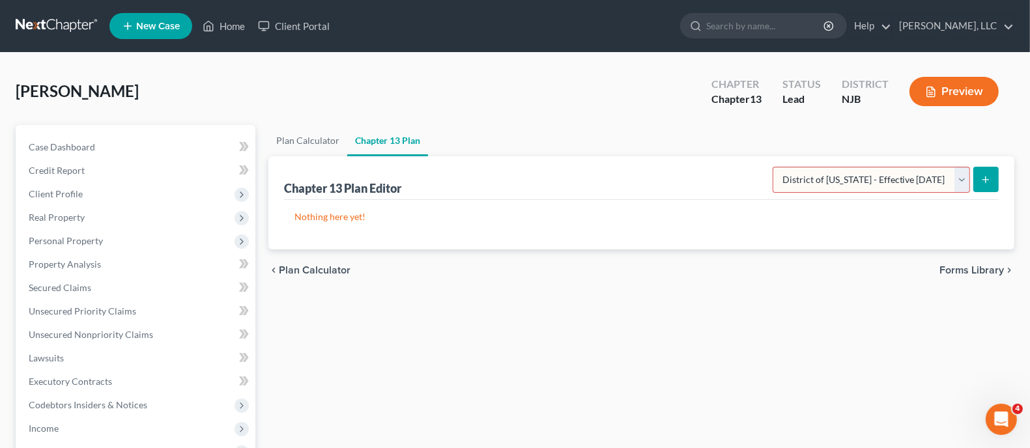
click at [772, 167] on select "Please select your Chapter 13 Plan District of New Jersey - Effective 11/14/202…" at bounding box center [870, 180] width 197 height 26
click at [989, 181] on icon "submit" at bounding box center [985, 180] width 10 height 10
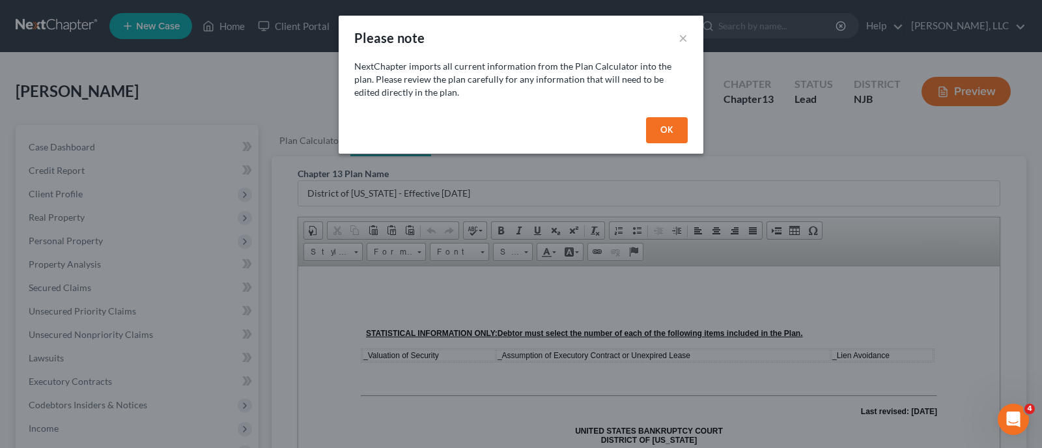
click at [664, 132] on button "OK" at bounding box center [667, 130] width 42 height 26
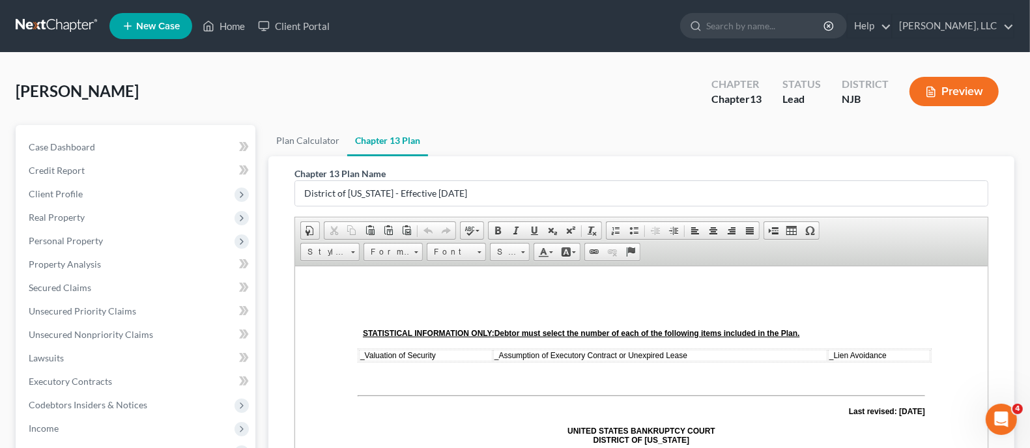
click at [360, 354] on span "_" at bounding box center [362, 354] width 5 height 9
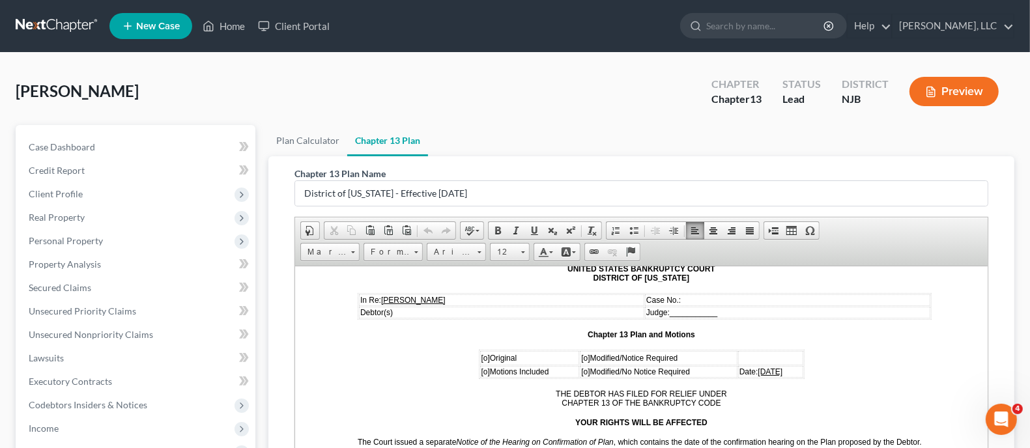
scroll to position [162, 0]
click at [481, 357] on span "[o]" at bounding box center [485, 357] width 8 height 9
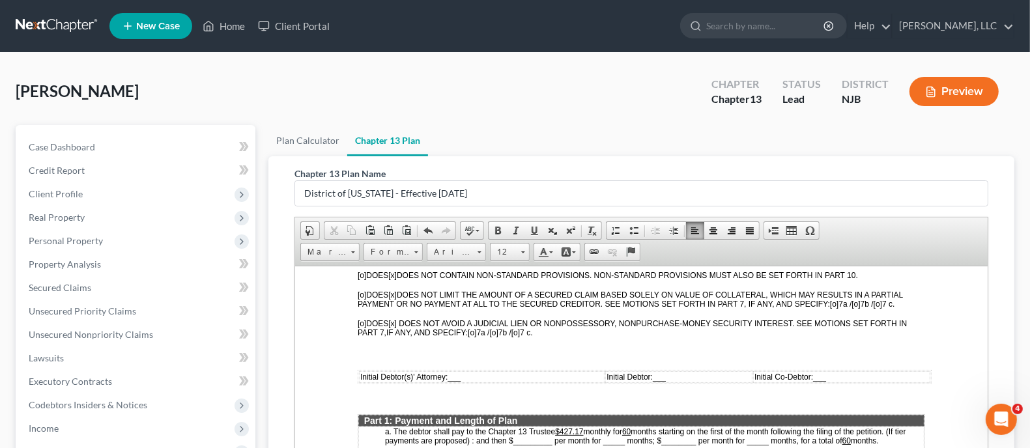
scroll to position [488, 0]
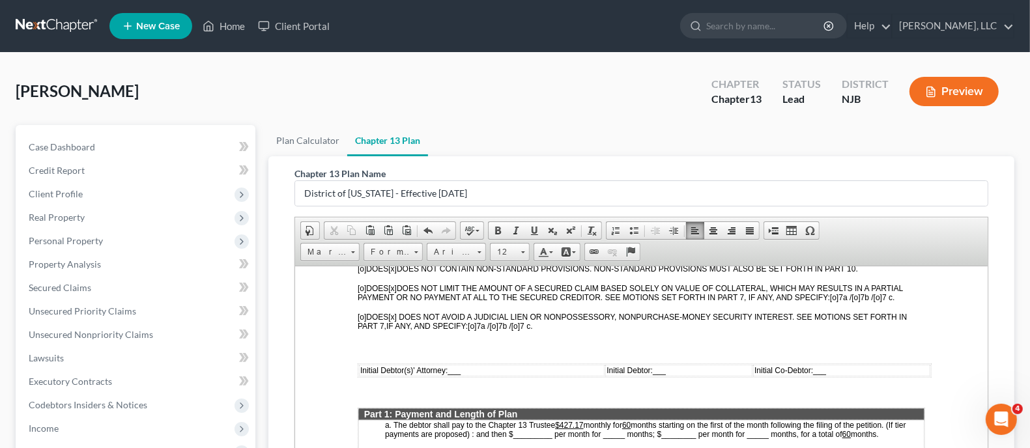
click at [449, 366] on span "Initial Debtor(s)' Attorney: ___" at bounding box center [410, 369] width 100 height 9
click at [532, 229] on span at bounding box center [534, 230] width 10 height 10
click at [666, 365] on span "___" at bounding box center [664, 369] width 13 height 9
click at [534, 226] on span at bounding box center [534, 230] width 10 height 10
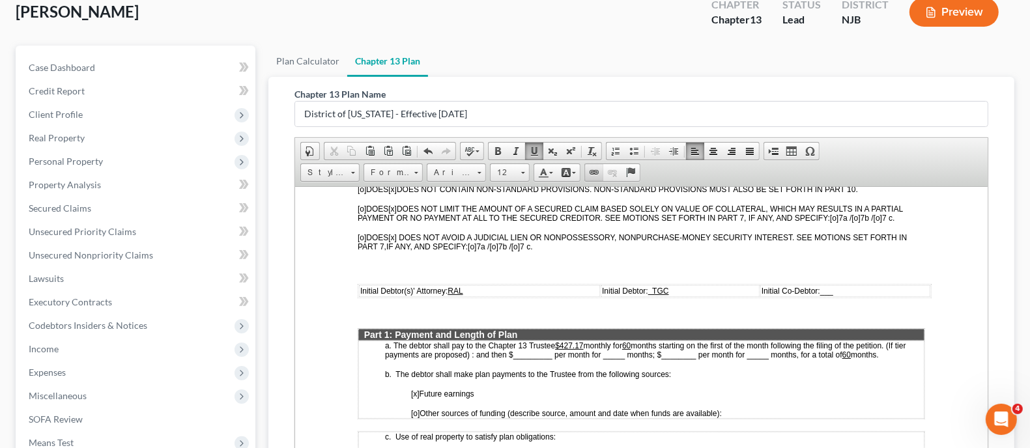
scroll to position [81, 0]
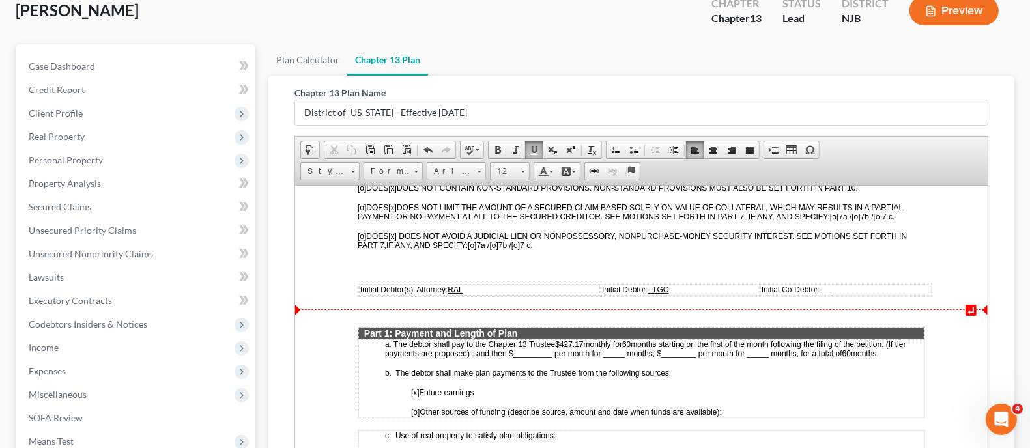
click at [565, 338] on span "months starting on the first of the month following the filing of the petition.…" at bounding box center [645, 347] width 521 height 20
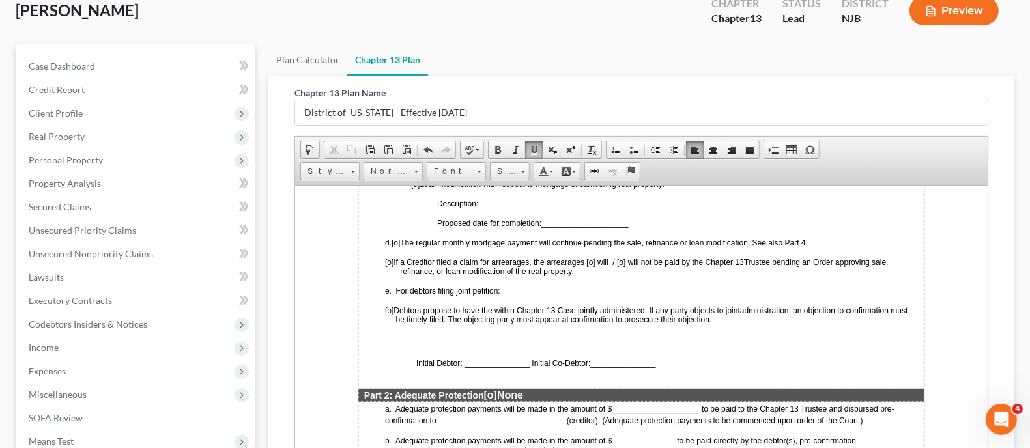
scroll to position [895, 0]
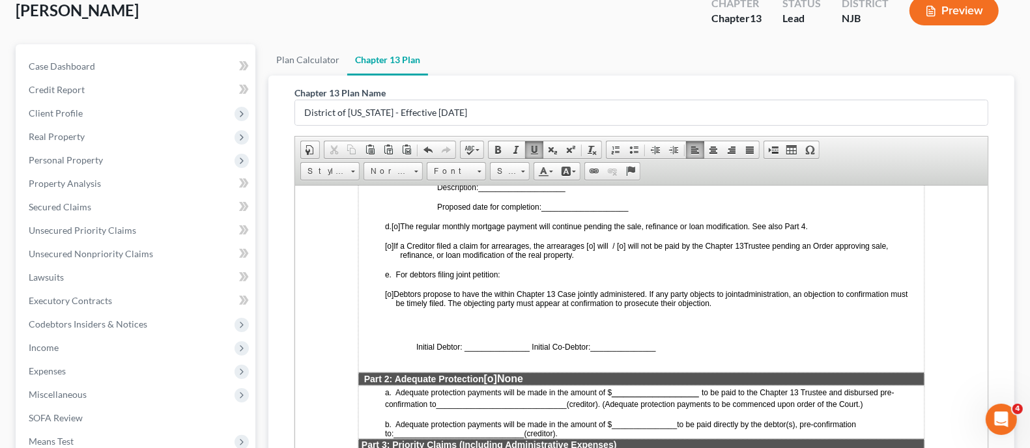
click at [482, 342] on span "Initial Debtor: _______________ Initial Co-Debtor:" at bounding box center [503, 346] width 175 height 9
click at [465, 342] on span "Initial Debtor: _______________ Initial Co-Debtor:" at bounding box center [503, 346] width 175 height 9
click at [531, 138] on span "Editor toolbars Document Document Properties Clipboard/Undo Cut Copy Paste Past…" at bounding box center [641, 161] width 692 height 49
click at [532, 148] on span at bounding box center [534, 150] width 10 height 10
click at [745, 342] on td "c. Use of real property to satisfy plan obligations: [o] Sale of real property …" at bounding box center [641, 197] width 566 height 349
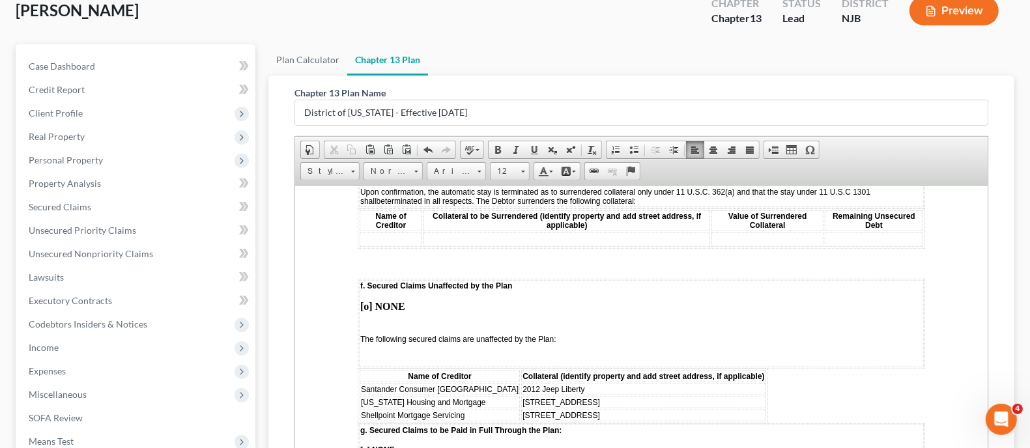
scroll to position [2116, 0]
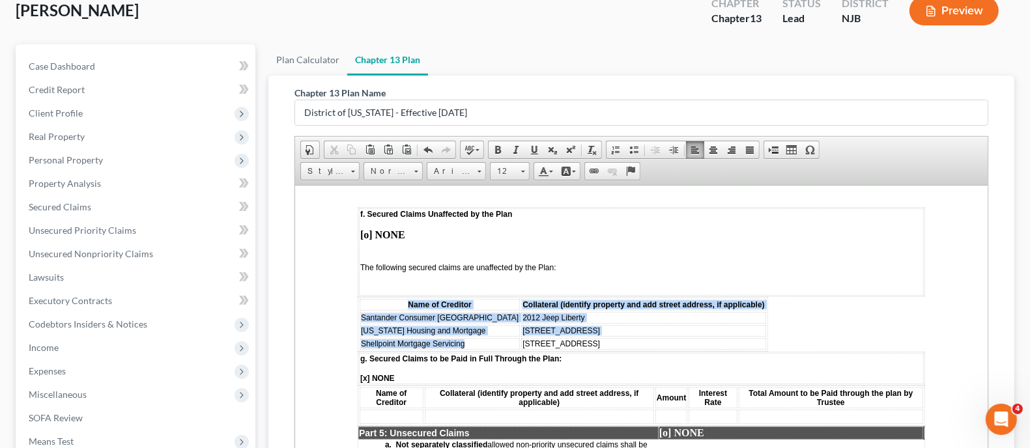
click at [457, 326] on body "STATISTICAL INFORMATION ONLY: Debtor must select the number of each of the foll…" at bounding box center [641, 122] width 567 height 3980
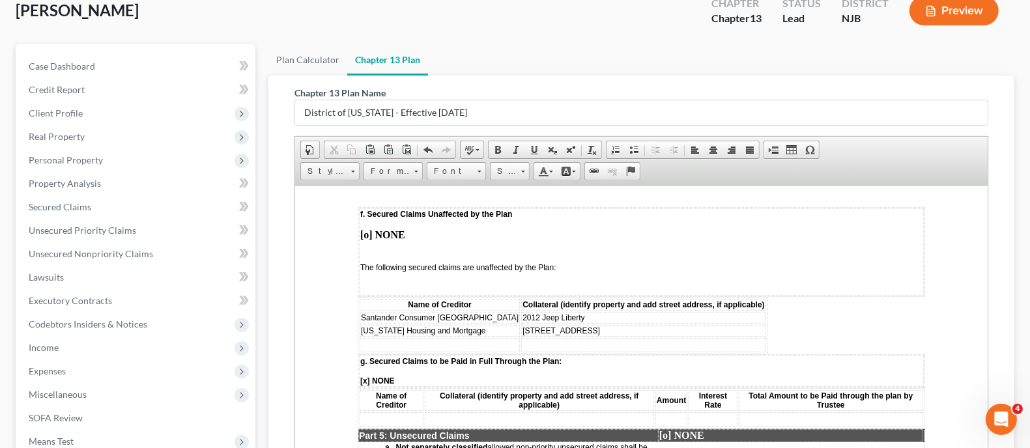
click at [930, 290] on html "STATISTICAL INFORMATION ONLY: Debtor must select the number of each of the foll…" at bounding box center [641, 122] width 692 height 4107
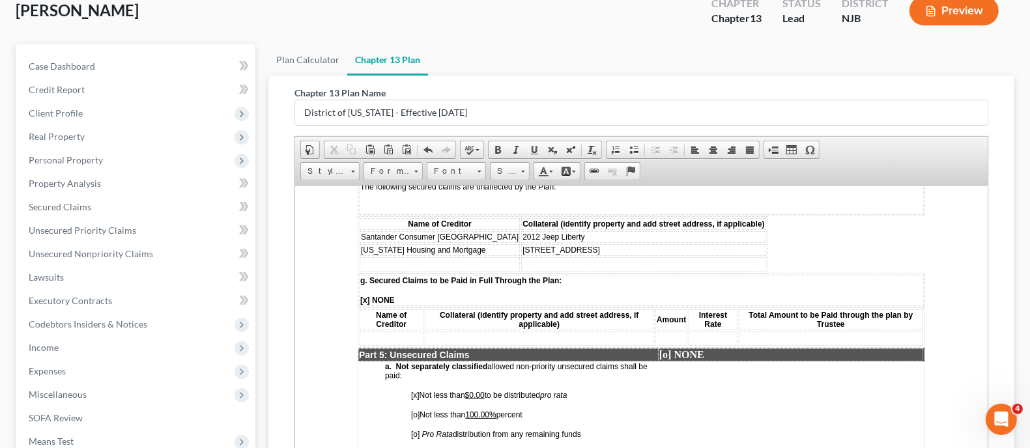
scroll to position [2197, 0]
click at [495, 409] on u "100.00%" at bounding box center [480, 413] width 31 height 9
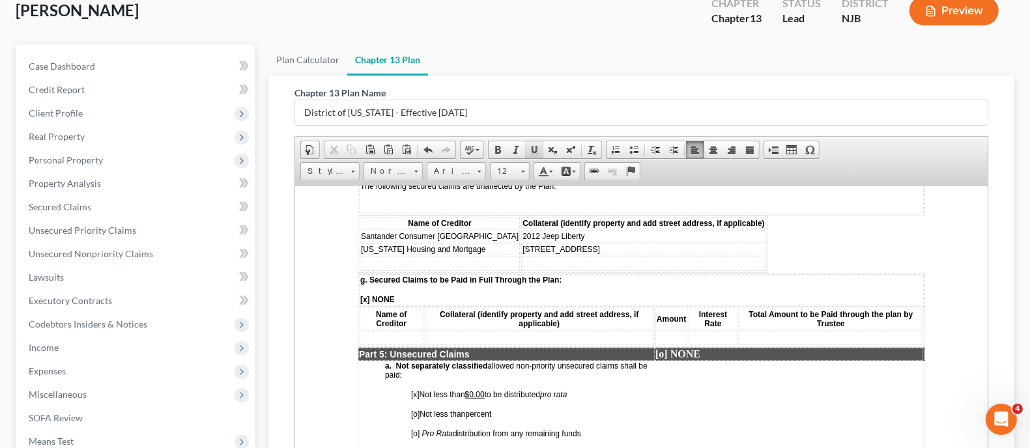
click at [537, 151] on span at bounding box center [534, 150] width 10 height 10
click at [648, 399] on td "a. Not separately classified allowed non-priority unsecured claims shall be pai…" at bounding box center [506, 409] width 296 height 98
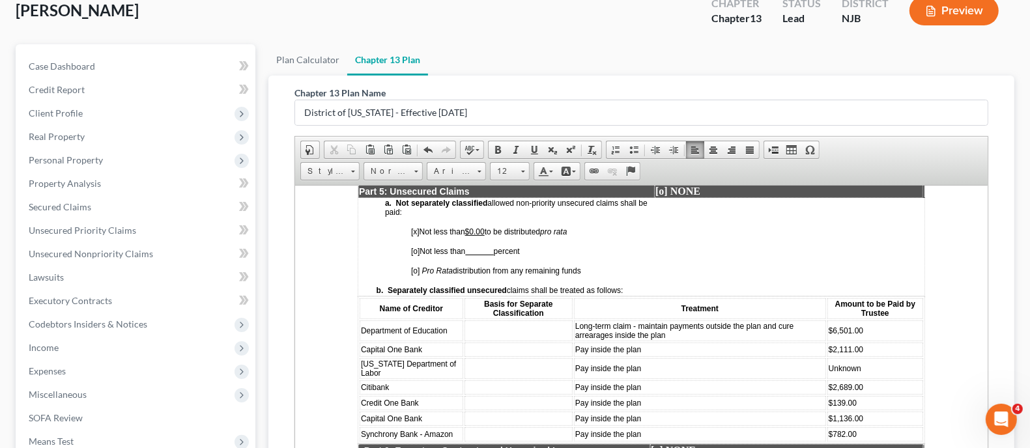
scroll to position [2360, 0]
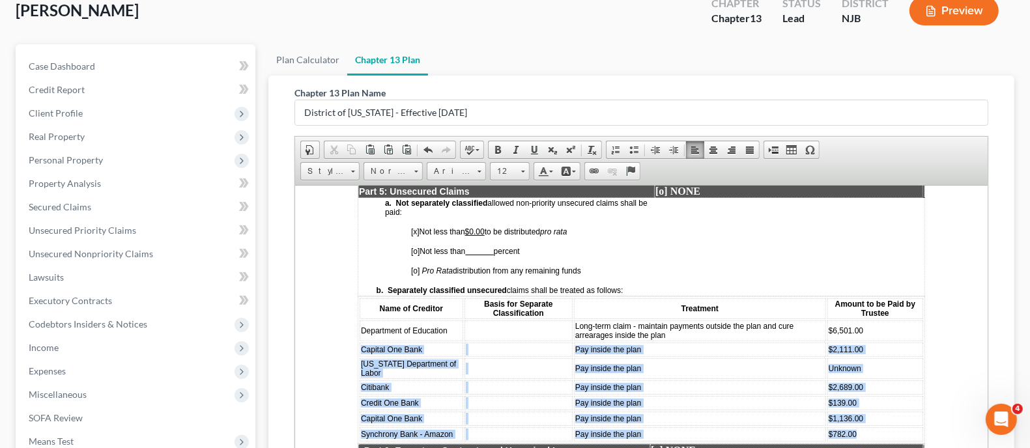
drag, startPoint x: 361, startPoint y: 320, endPoint x: 867, endPoint y: 410, distance: 513.9
click at [867, 410] on table "Name of Creditor Basis for Separate Classification Treatment Amount to be Paid …" at bounding box center [641, 369] width 567 height 147
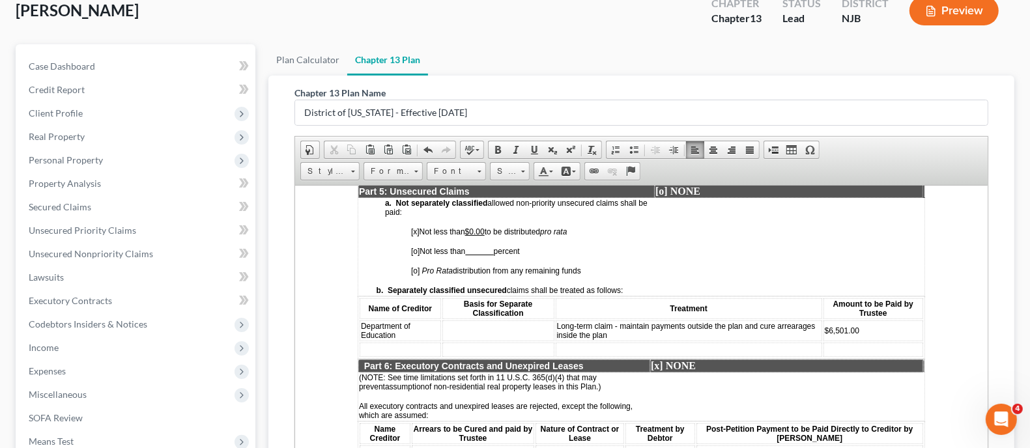
click at [657, 320] on td "Long-term claim - maintain payments outside the plan and cure arrearages inside…" at bounding box center [689, 330] width 266 height 21
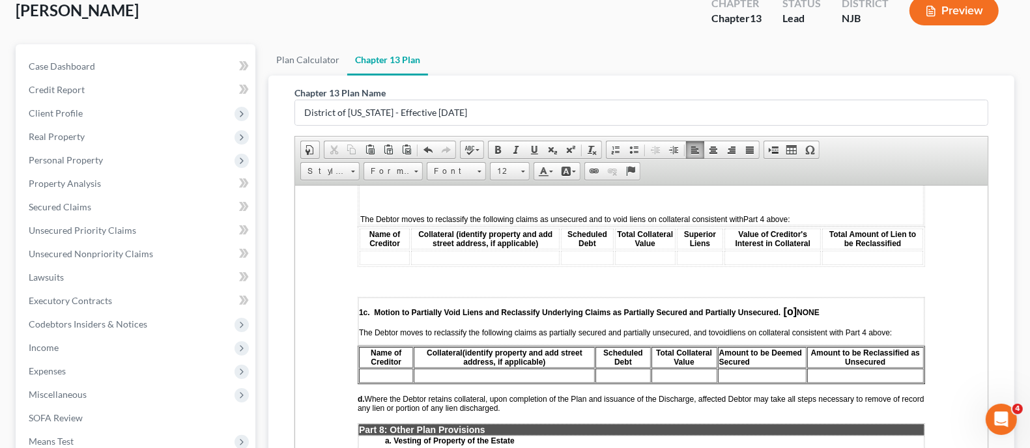
scroll to position [2931, 0]
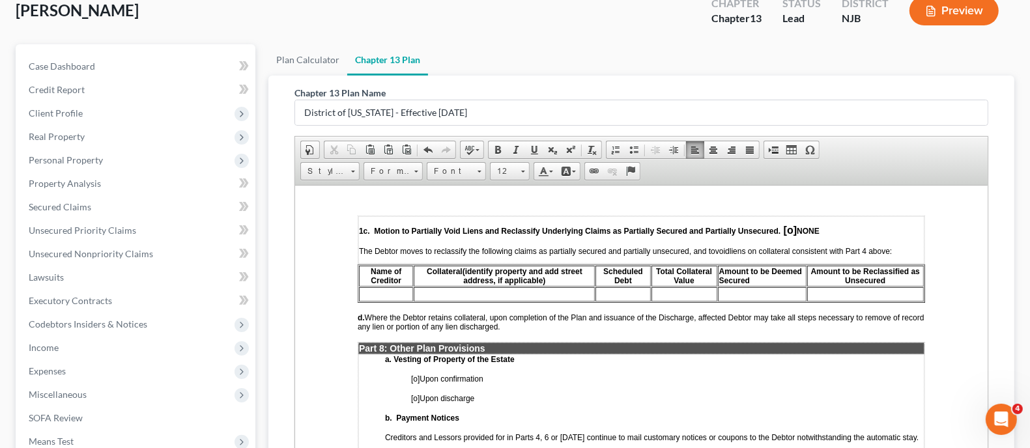
click at [414, 374] on span "[o]" at bounding box center [415, 378] width 8 height 9
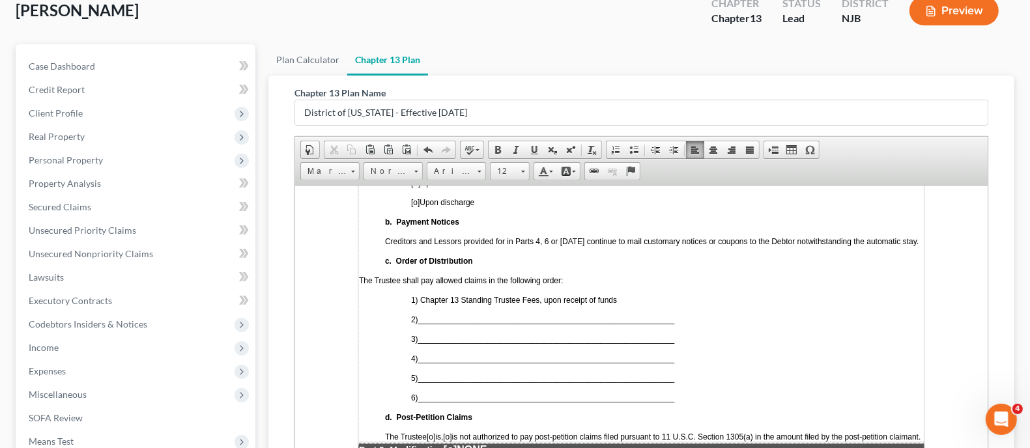
scroll to position [3175, 0]
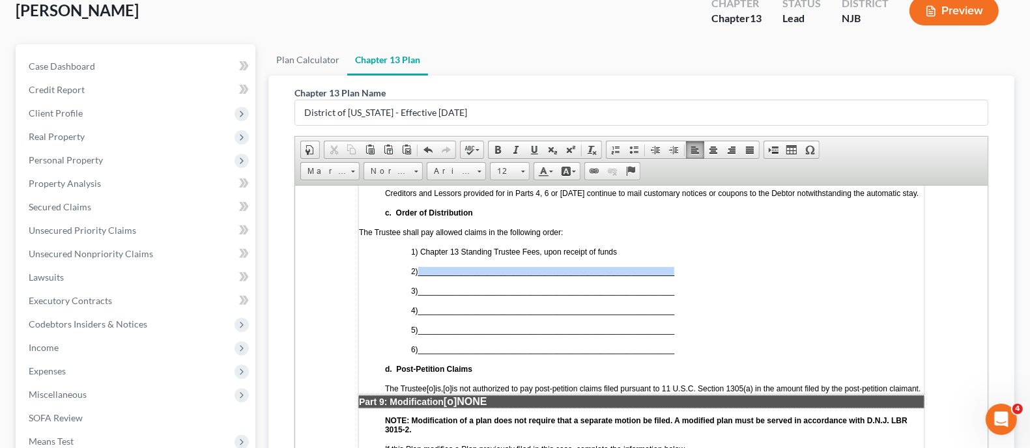
drag, startPoint x: 423, startPoint y: 238, endPoint x: 678, endPoint y: 238, distance: 255.3
click at [675, 266] on span "___________________________________________________________" at bounding box center [546, 270] width 257 height 9
click at [535, 150] on span at bounding box center [534, 150] width 10 height 10
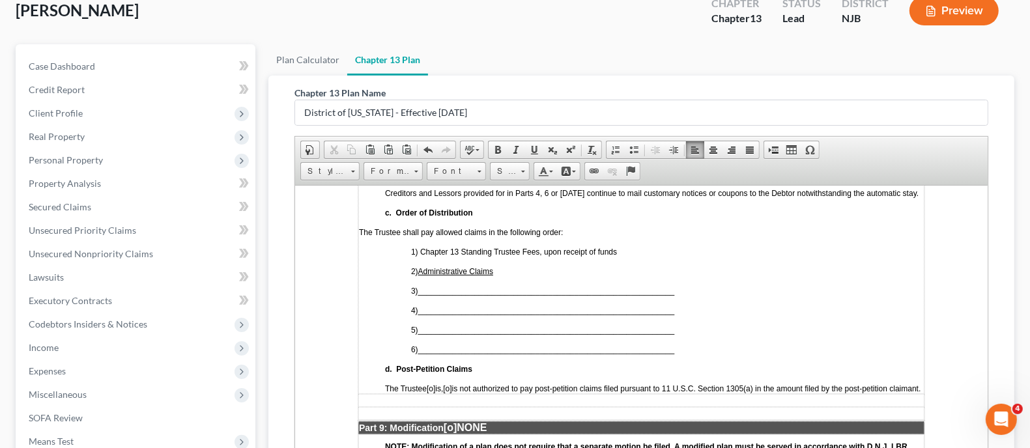
click at [500, 266] on p "2) Administrative Claims" at bounding box center [667, 270] width 513 height 9
drag, startPoint x: 421, startPoint y: 260, endPoint x: 677, endPoint y: 252, distance: 256.1
click at [677, 252] on td "a. Vesting of Property of the Estate [X ] Upon confirmation [o] Upon discharge …" at bounding box center [641, 251] width 566 height 284
click at [536, 148] on span at bounding box center [534, 150] width 10 height 10
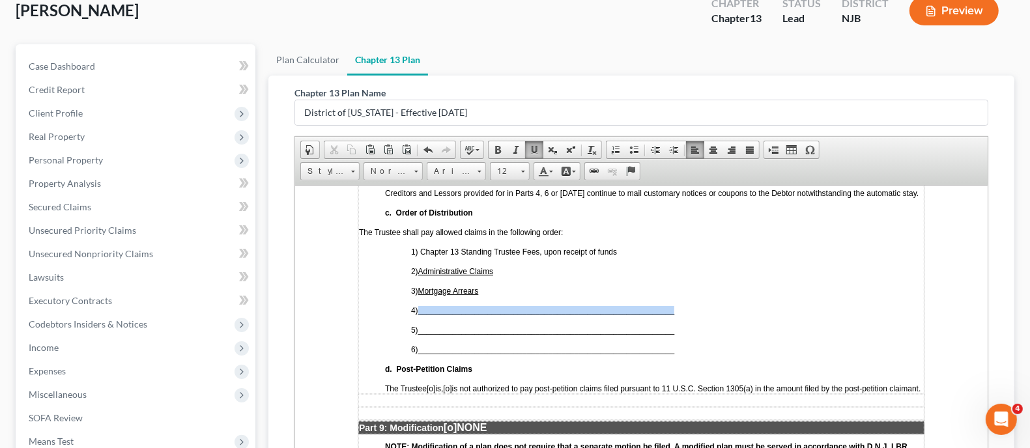
drag, startPoint x: 424, startPoint y: 277, endPoint x: 692, endPoint y: 275, distance: 267.7
click at [692, 305] on p "4) ___________________________________________________________" at bounding box center [667, 309] width 513 height 9
click at [533, 151] on span at bounding box center [534, 150] width 10 height 10
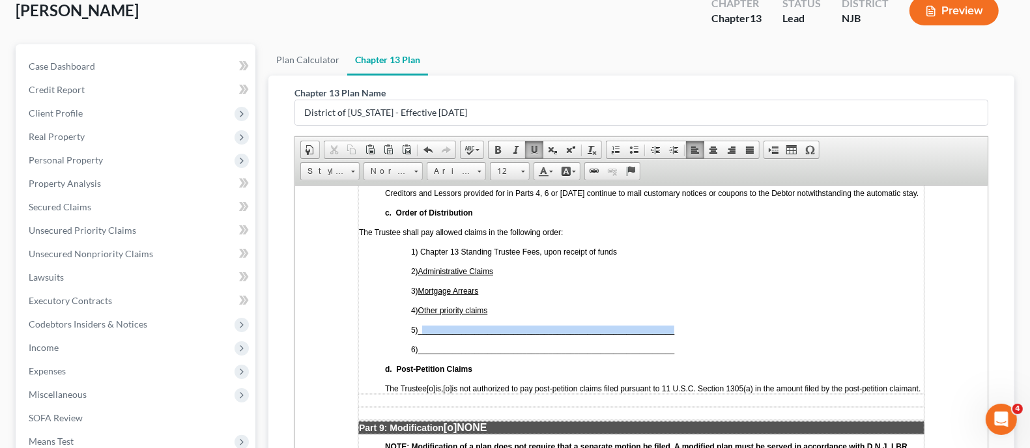
drag, startPoint x: 426, startPoint y: 300, endPoint x: 690, endPoint y: 292, distance: 263.9
click at [690, 292] on td "a. Vesting of Property of the Estate [X ] Upon confirmation [o] Upon discharge …" at bounding box center [641, 251] width 566 height 284
click at [535, 146] on span at bounding box center [534, 150] width 10 height 10
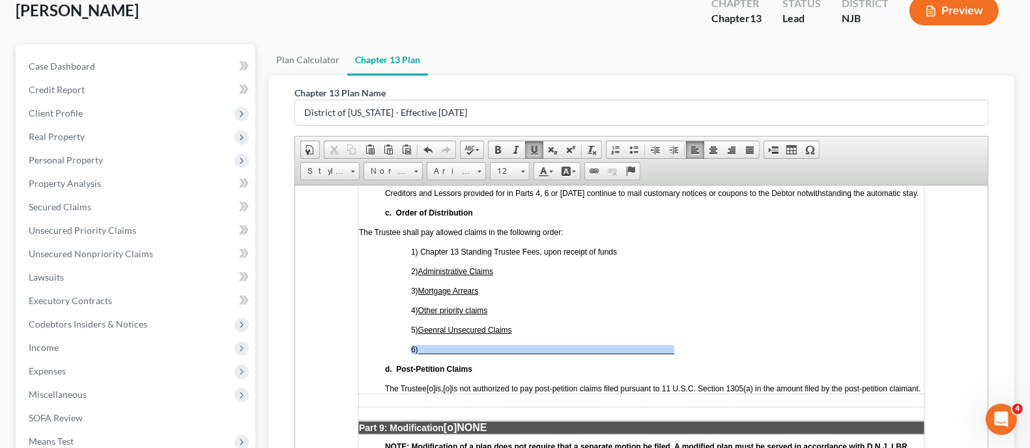
drag, startPoint x: 394, startPoint y: 322, endPoint x: 696, endPoint y: 309, distance: 302.5
click at [696, 309] on td "a. Vesting of Property of the Estate [X ] Upon confirmation [o] Upon discharge …" at bounding box center [641, 251] width 566 height 284
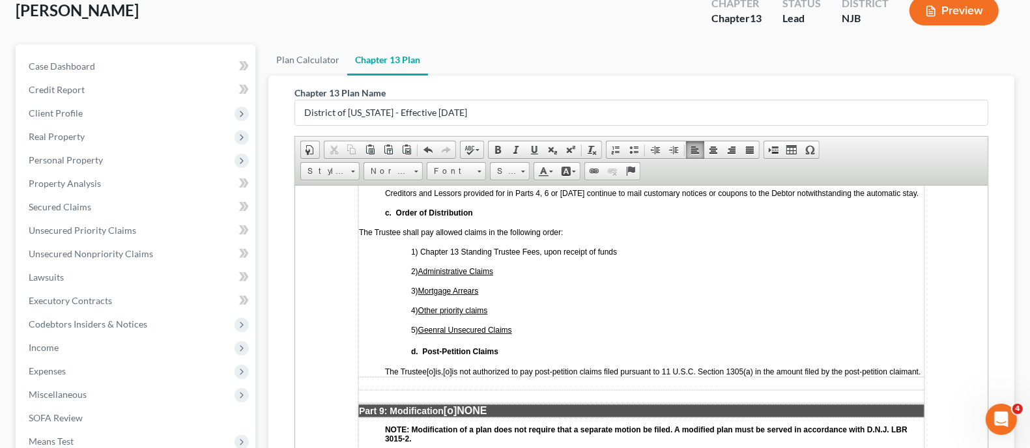
scroll to position [3256, 0]
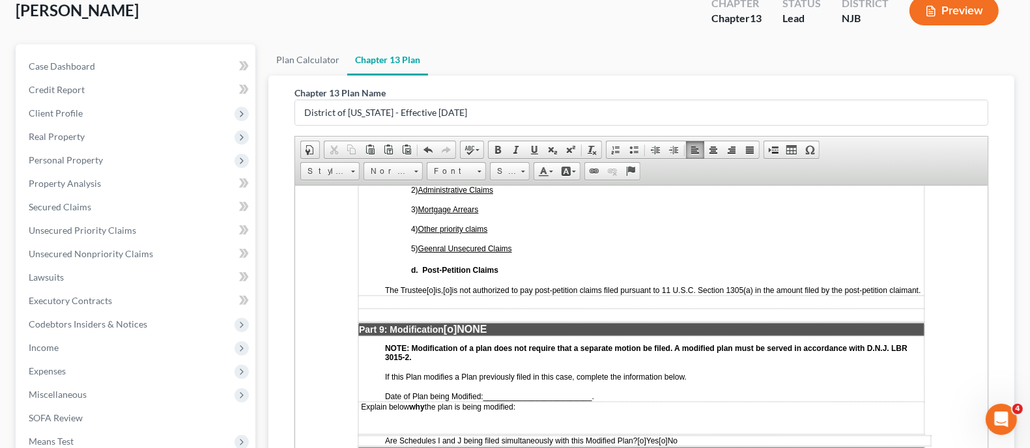
click at [451, 285] on span "[o]" at bounding box center [447, 289] width 8 height 9
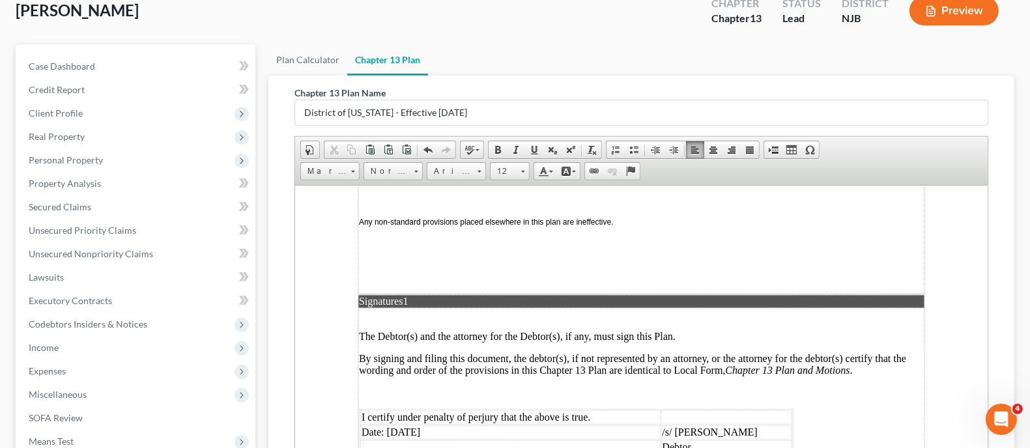
scroll to position [3663, 0]
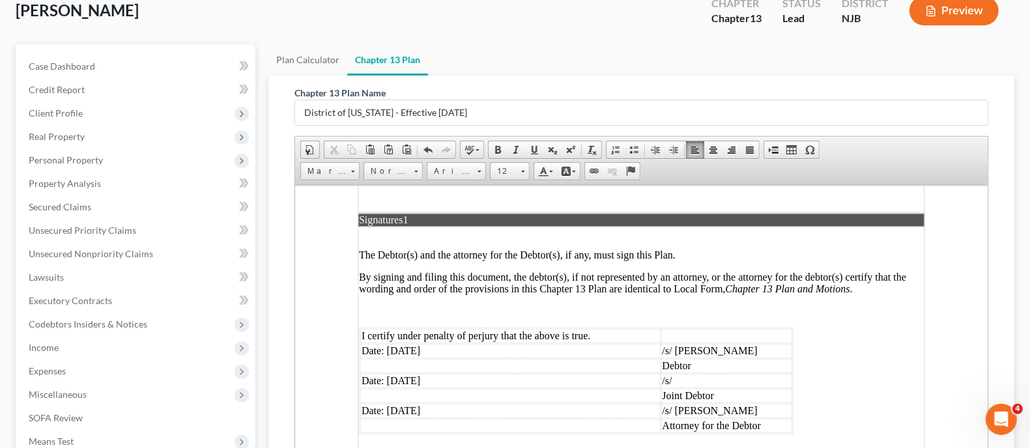
click at [703, 403] on td "/s/ Robert Loefflad" at bounding box center [727, 410] width 132 height 14
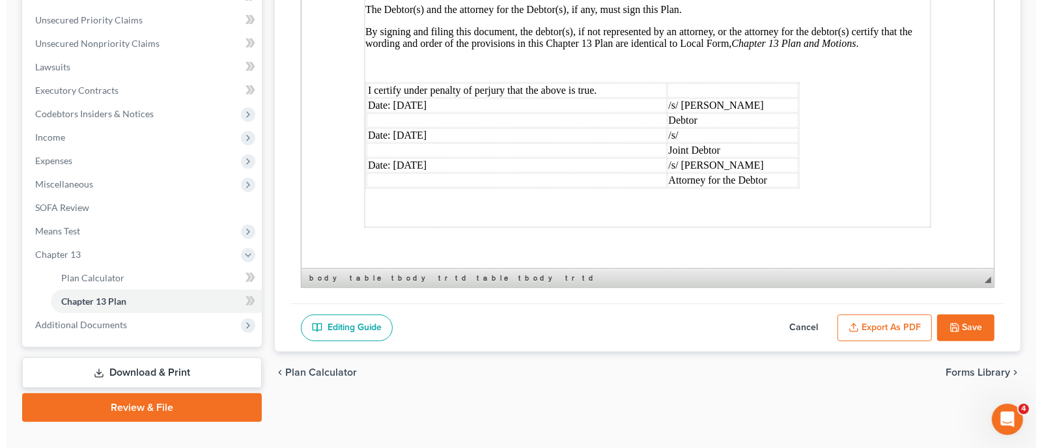
scroll to position [312, 0]
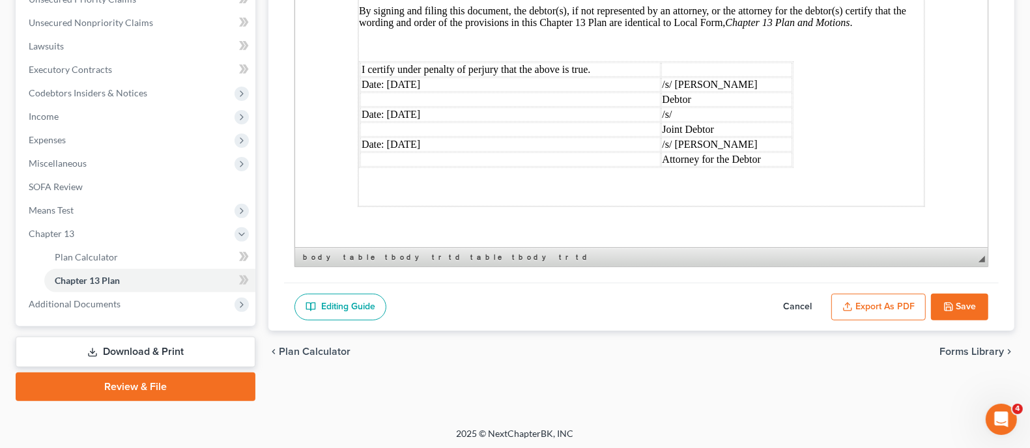
click at [884, 304] on button "Export as PDF" at bounding box center [878, 307] width 94 height 27
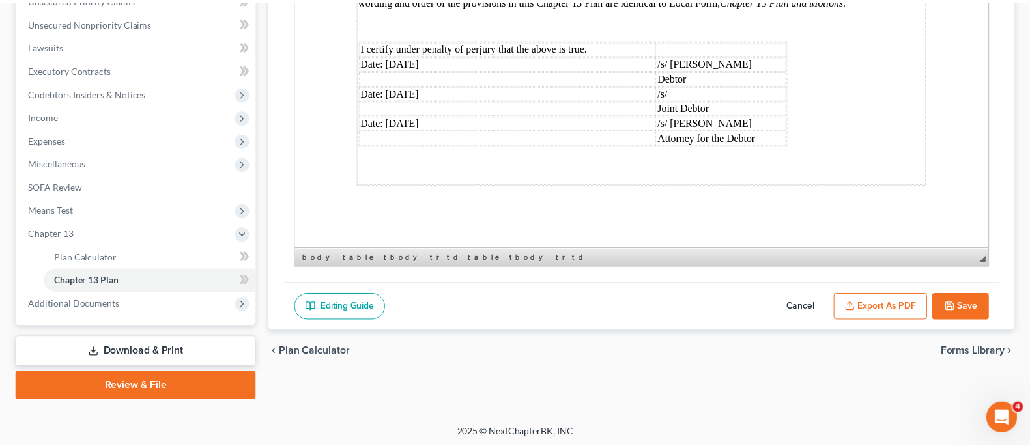
scroll to position [3689, 0]
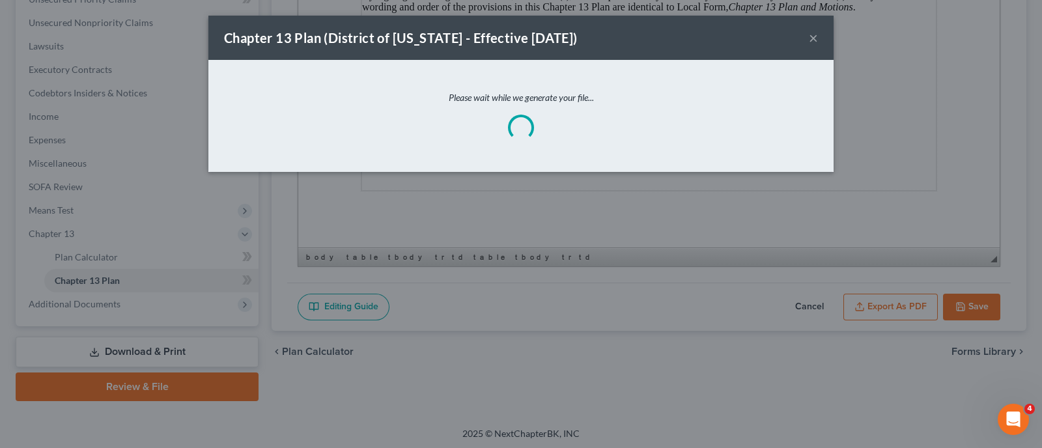
click at [740, 391] on div "Chapter 13 Plan (District of New Jersey - Effective 11/14/2023) × Please wait w…" at bounding box center [521, 224] width 1042 height 448
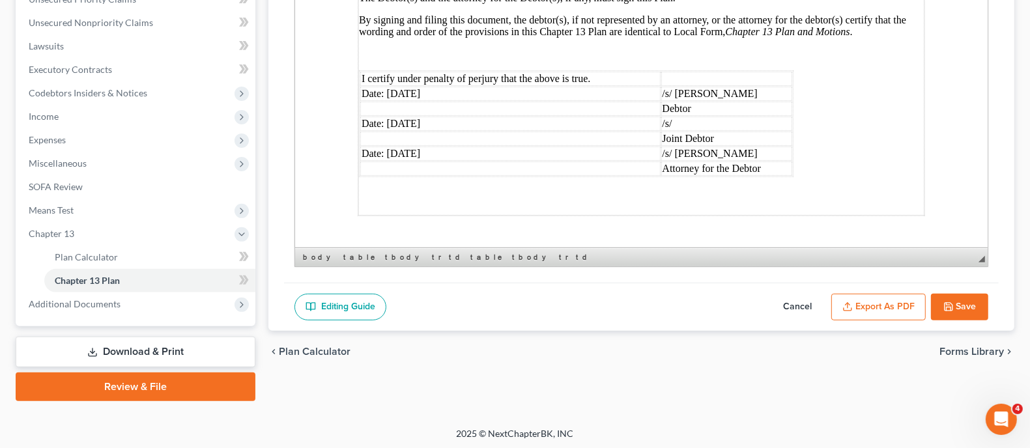
scroll to position [3698, 0]
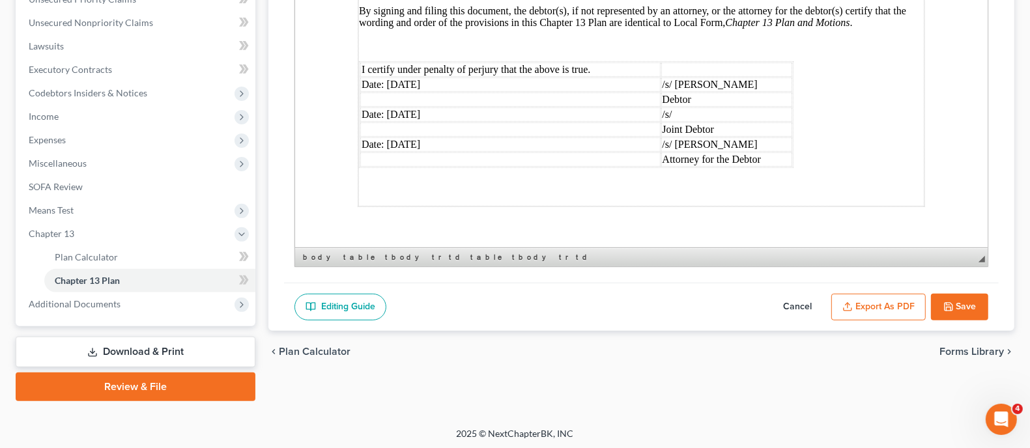
click at [963, 303] on button "Save" at bounding box center [959, 307] width 57 height 27
select select "0"
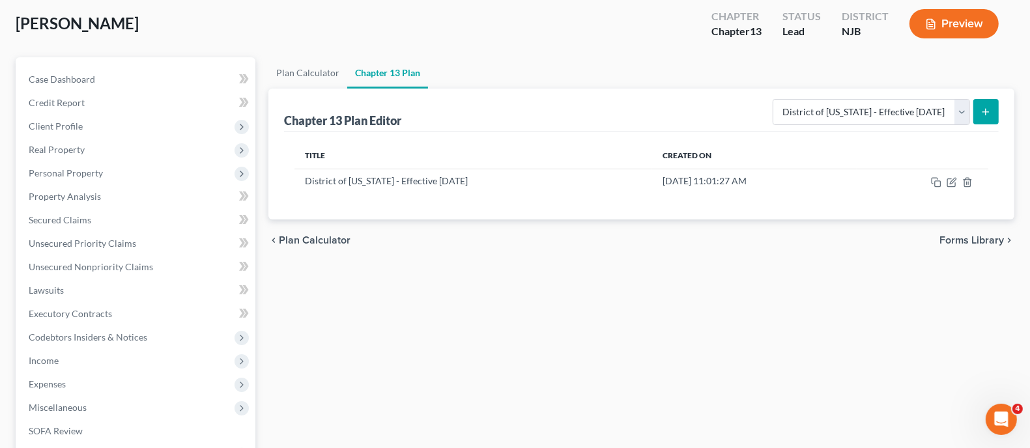
scroll to position [0, 0]
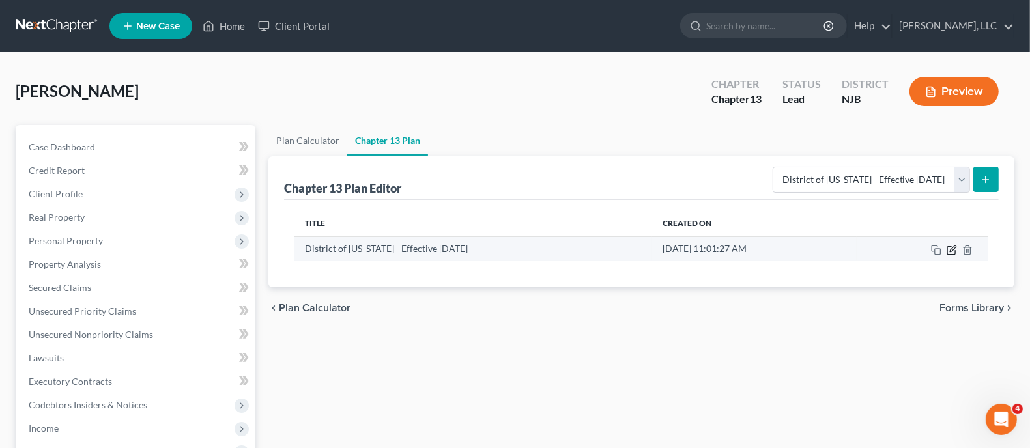
click at [950, 248] on icon "button" at bounding box center [953, 249] width 6 height 6
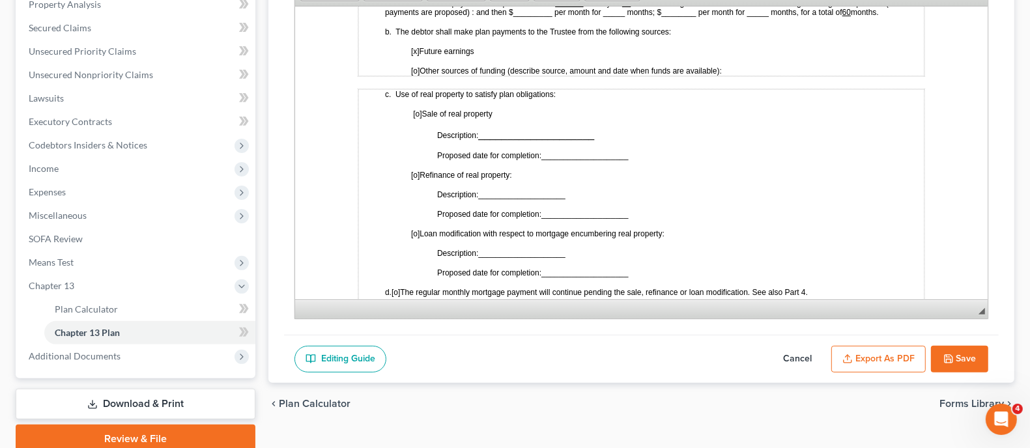
scroll to position [285, 0]
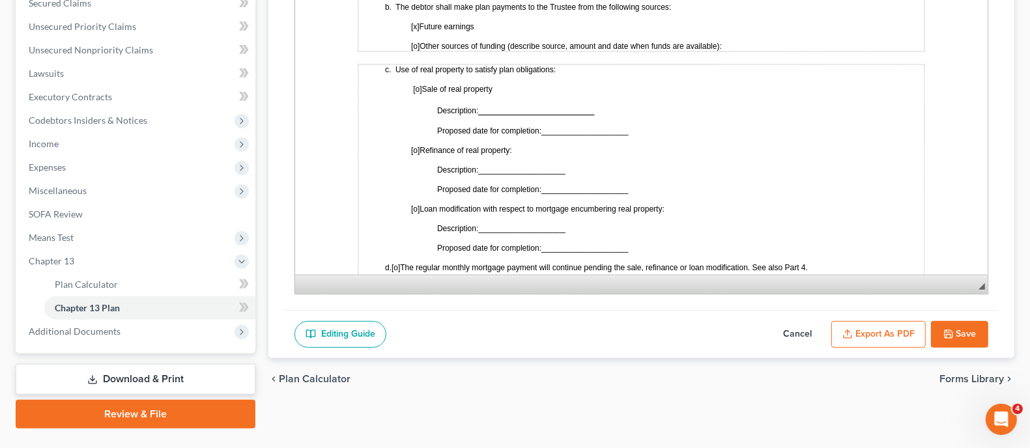
click at [856, 332] on button "Export as PDF" at bounding box center [878, 334] width 94 height 27
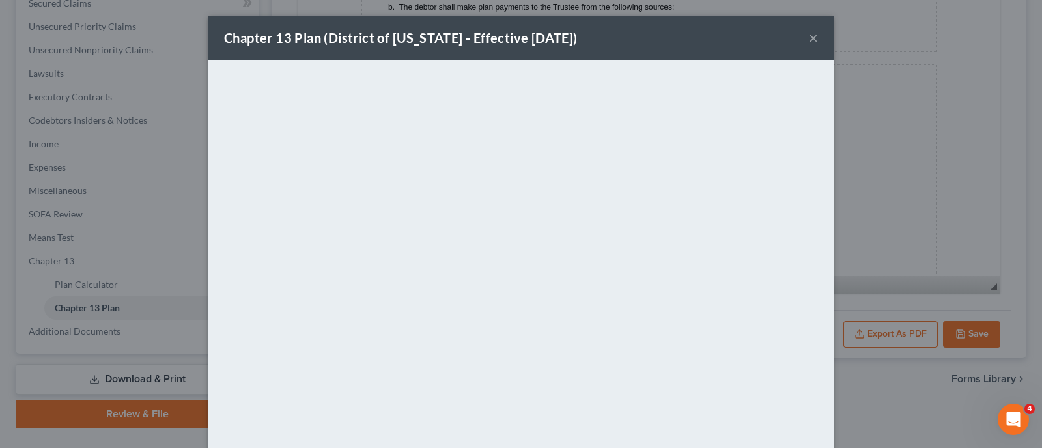
click at [810, 38] on button "×" at bounding box center [813, 38] width 9 height 16
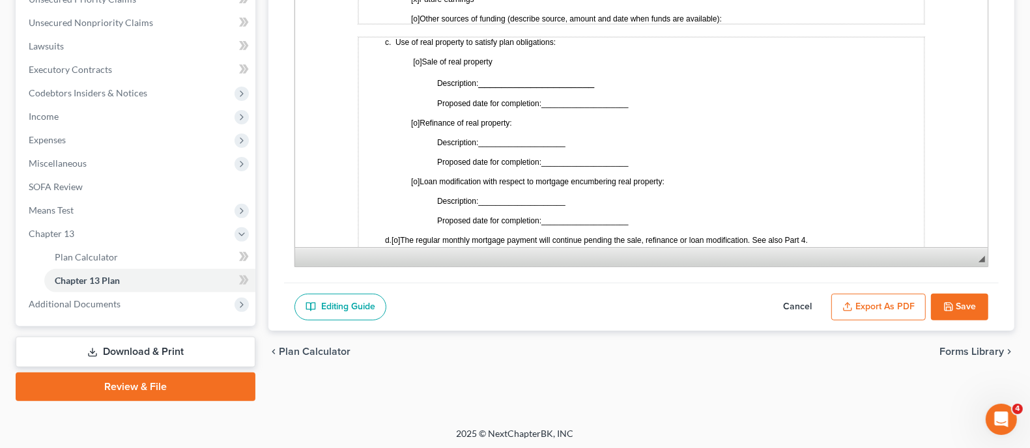
scroll to position [312, 0]
click at [158, 350] on link "Download & Print" at bounding box center [136, 352] width 240 height 31
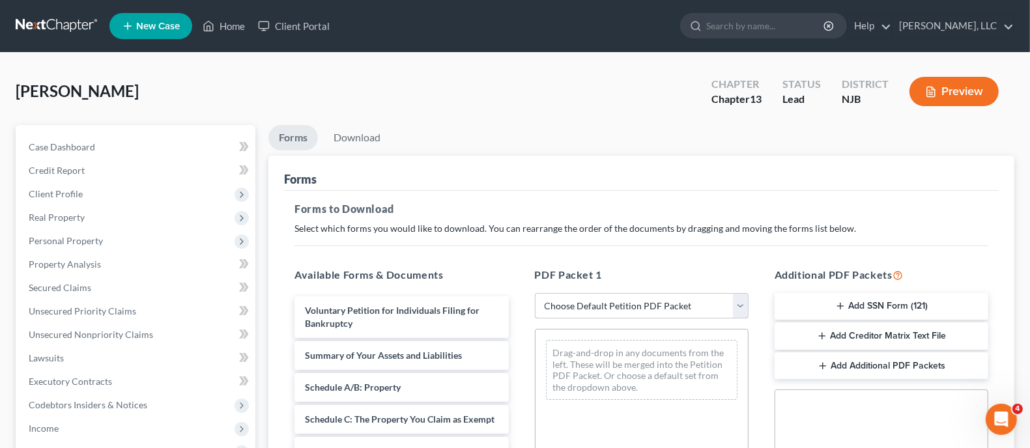
click at [737, 306] on select "Choose Default Petition PDF Packet Complete Bankruptcy Petition (all forms and …" at bounding box center [642, 306] width 214 height 26
select select "0"
click at [535, 293] on select "Choose Default Petition PDF Packet Complete Bankruptcy Petition (all forms and …" at bounding box center [642, 306] width 214 height 26
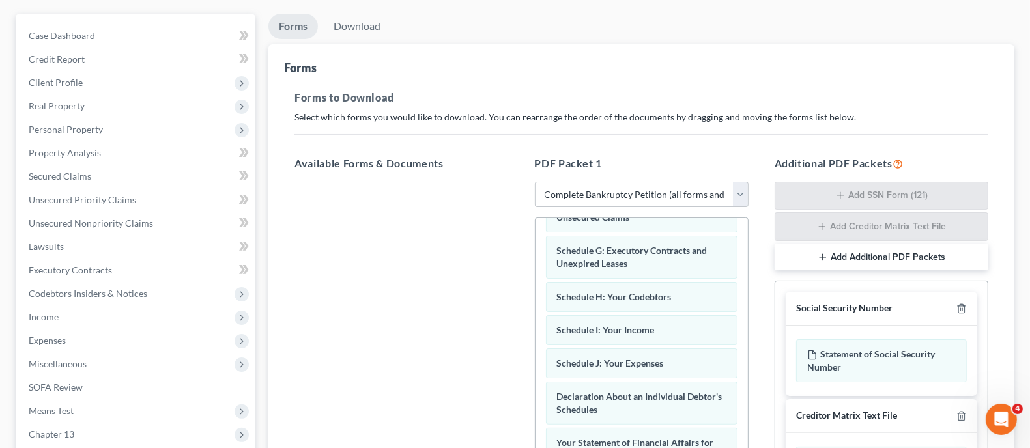
scroll to position [407, 0]
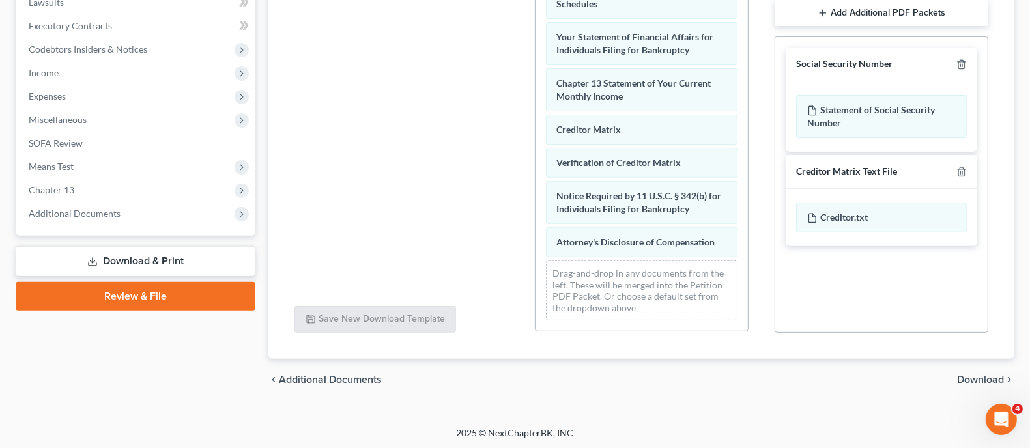
click at [971, 374] on span "Download" at bounding box center [980, 379] width 47 height 10
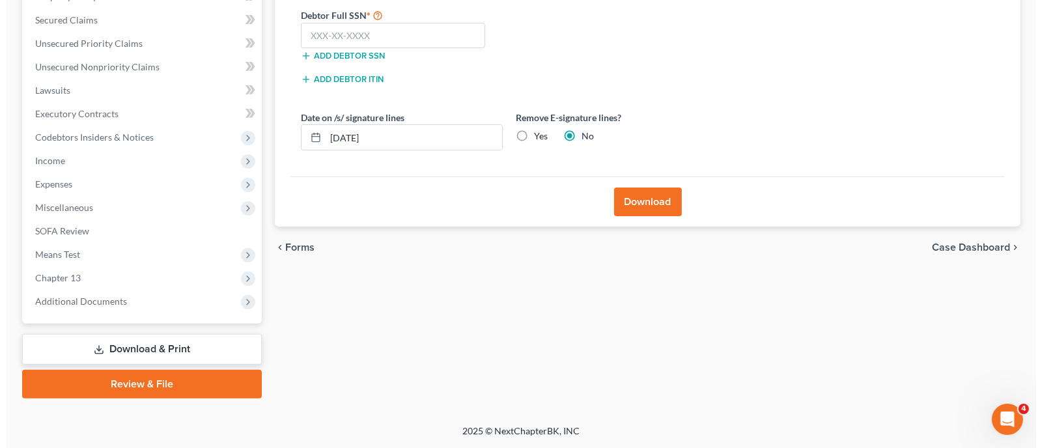
scroll to position [265, 0]
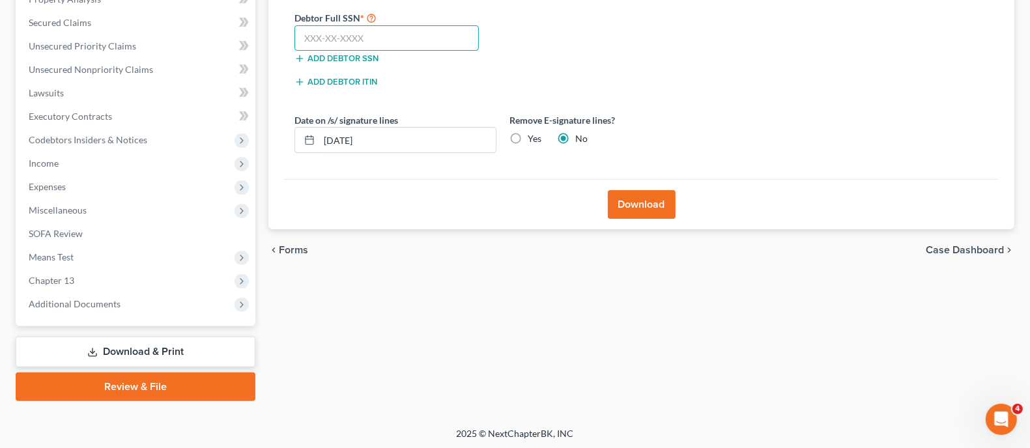
click at [384, 40] on input "text" at bounding box center [386, 38] width 184 height 26
type input "158-48-5078"
click at [638, 206] on button "Download" at bounding box center [642, 204] width 68 height 29
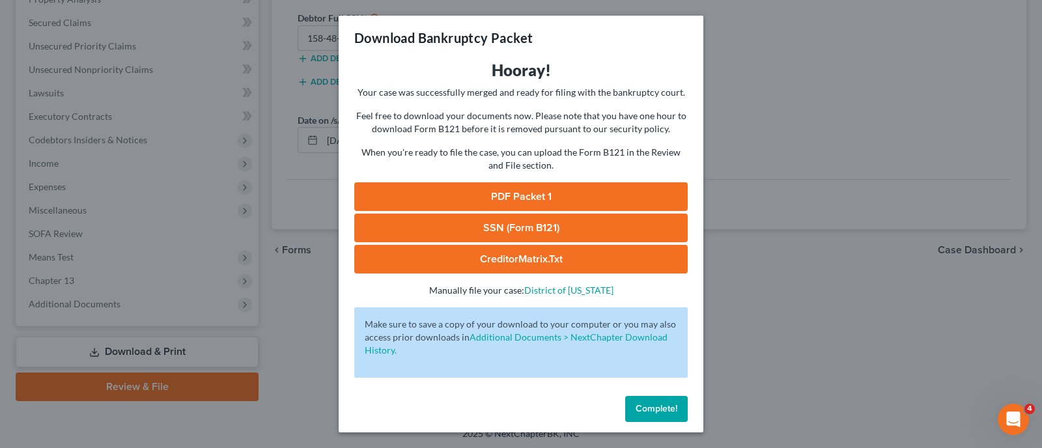
click at [526, 232] on link "SSN (Form B121)" at bounding box center [520, 228] width 333 height 29
click at [523, 193] on link "PDF Packet 1" at bounding box center [520, 196] width 333 height 29
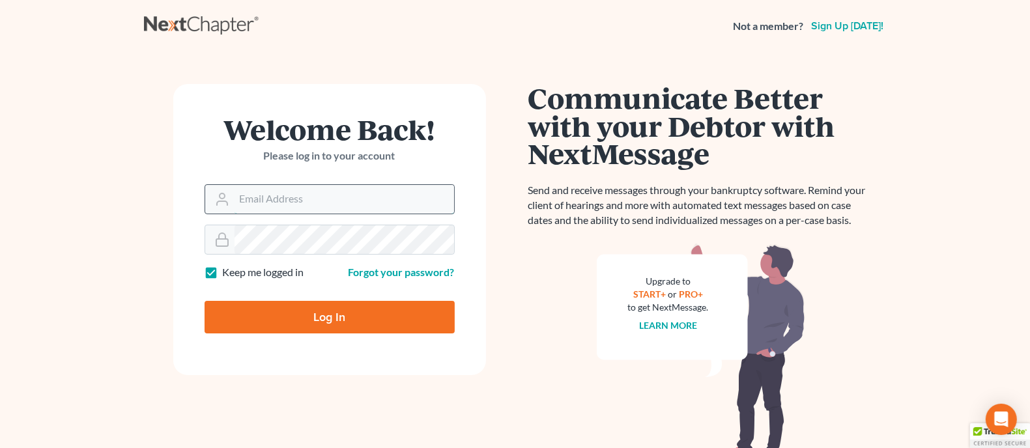
click at [330, 201] on input "Email Address" at bounding box center [343, 199] width 219 height 29
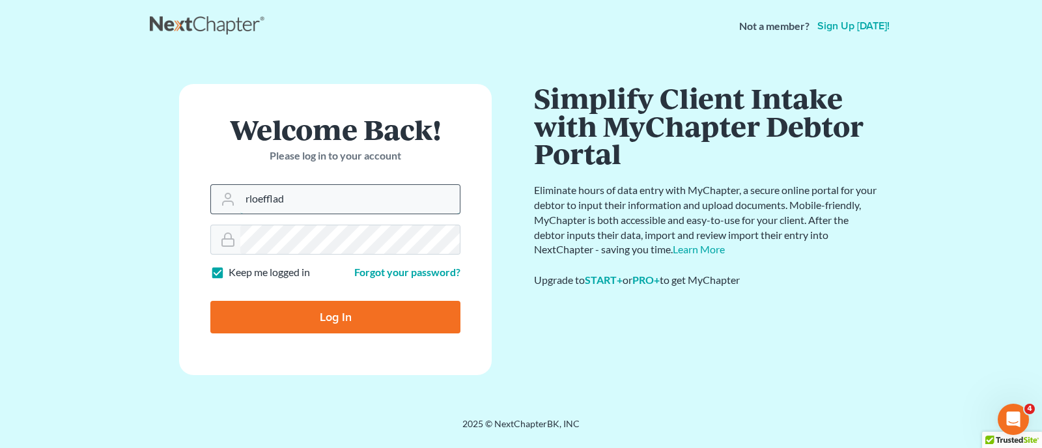
type input "[EMAIL_ADDRESS][PERSON_NAME][DOMAIN_NAME]"
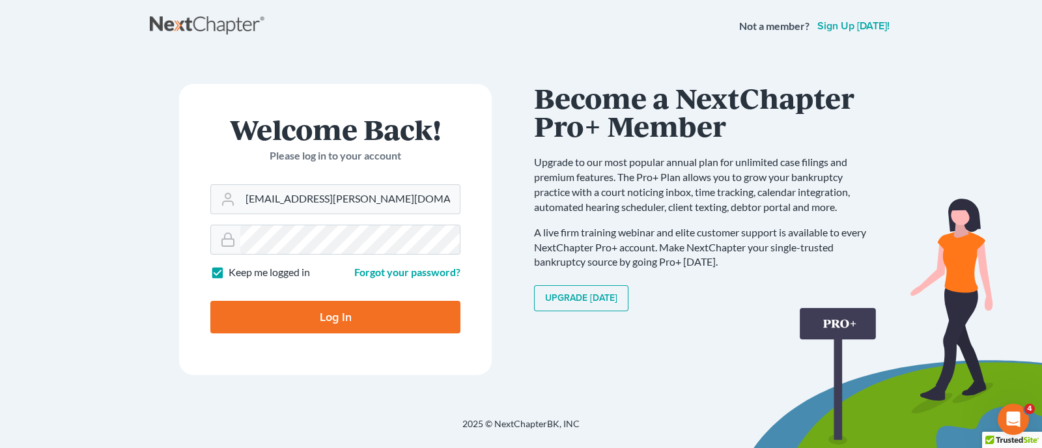
click at [337, 314] on input "Log In" at bounding box center [335, 317] width 250 height 33
type input "Thinking..."
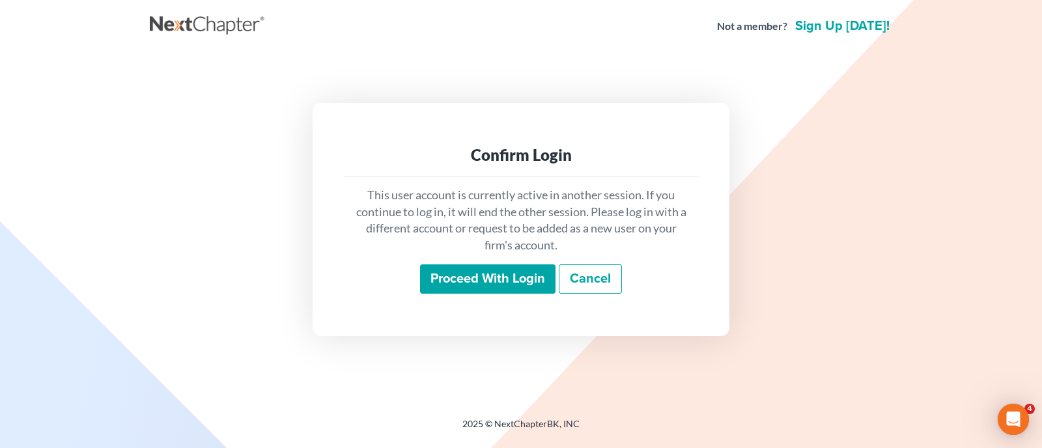
click at [464, 285] on input "Proceed with login" at bounding box center [487, 279] width 135 height 30
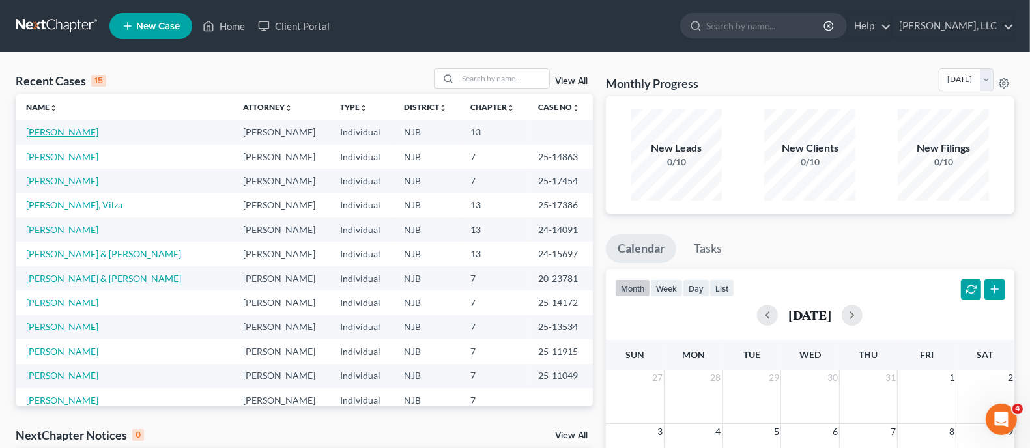
click at [69, 129] on link "Cook, Timothy" at bounding box center [62, 131] width 72 height 11
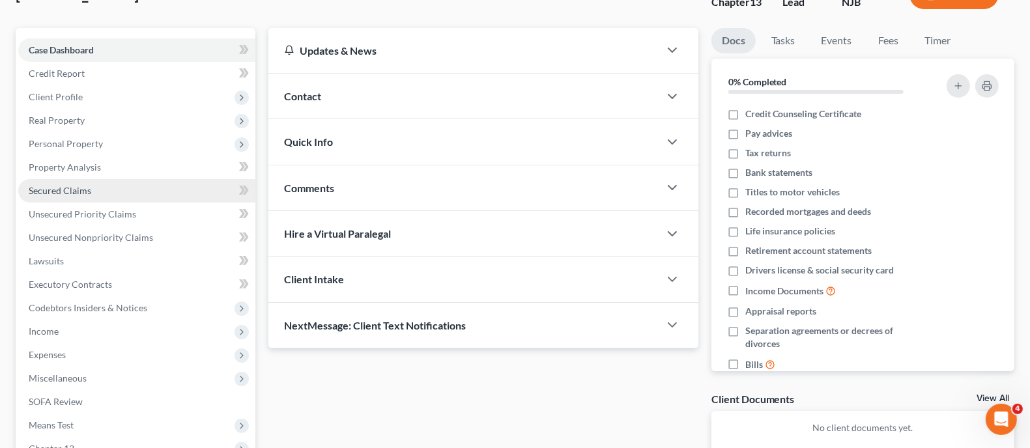
scroll to position [162, 0]
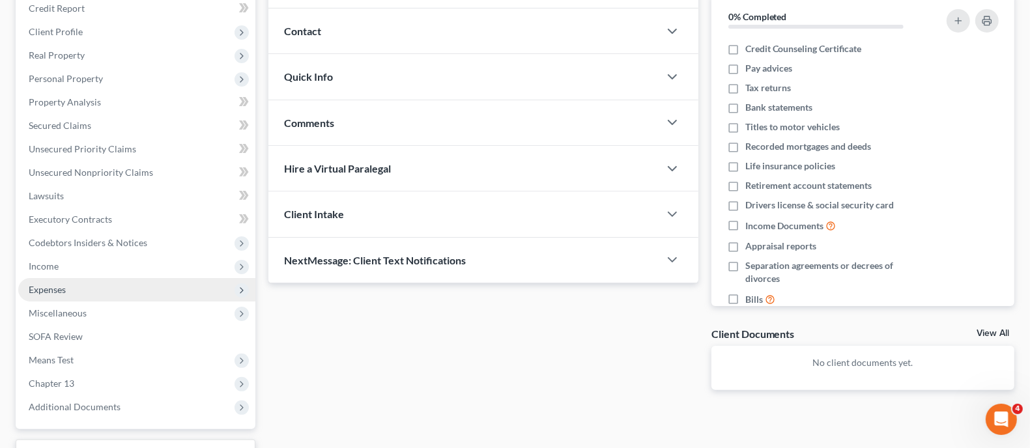
click at [59, 290] on span "Expenses" at bounding box center [47, 289] width 37 height 11
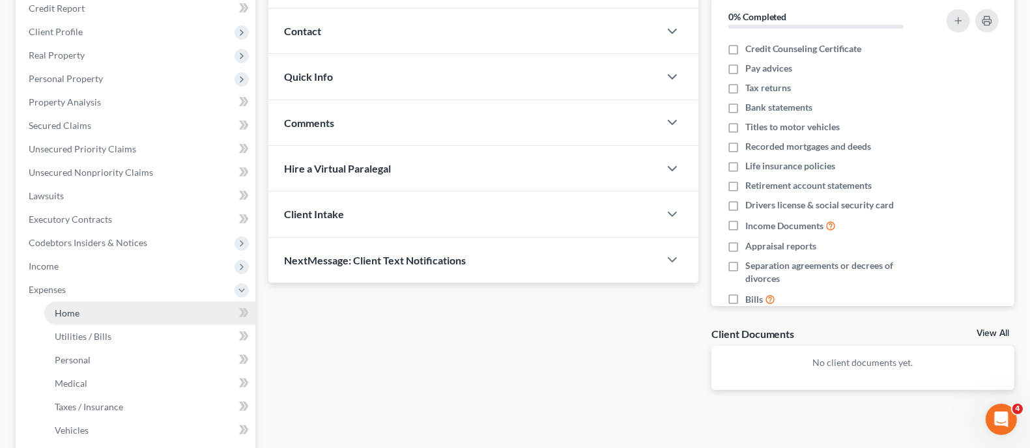
click at [65, 308] on span "Home" at bounding box center [67, 312] width 25 height 11
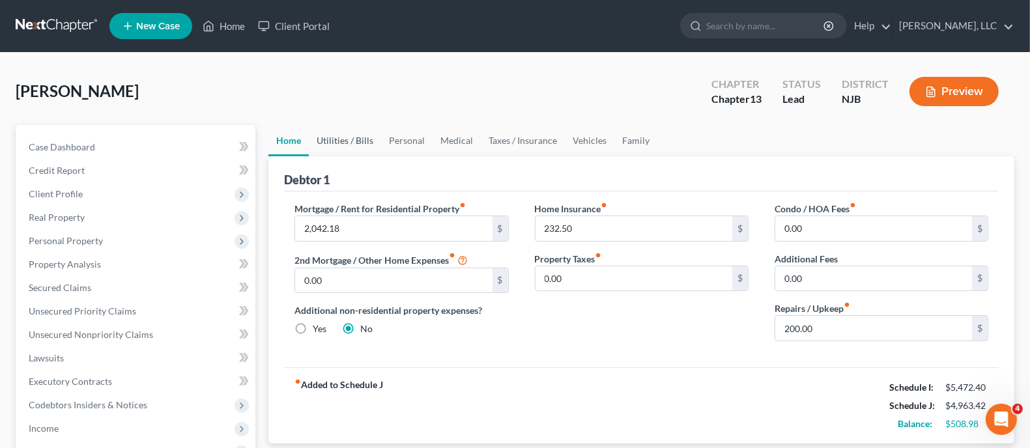
click at [356, 141] on link "Utilities / Bills" at bounding box center [345, 140] width 72 height 31
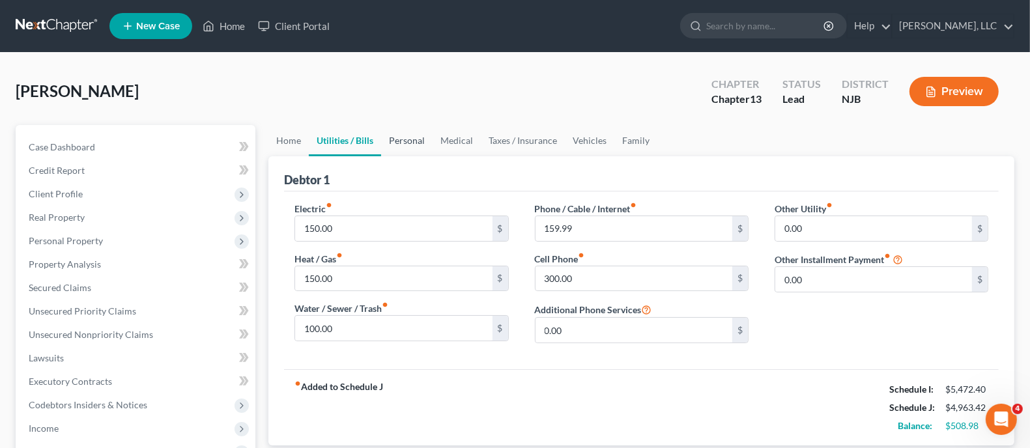
click at [411, 138] on link "Personal" at bounding box center [406, 140] width 51 height 31
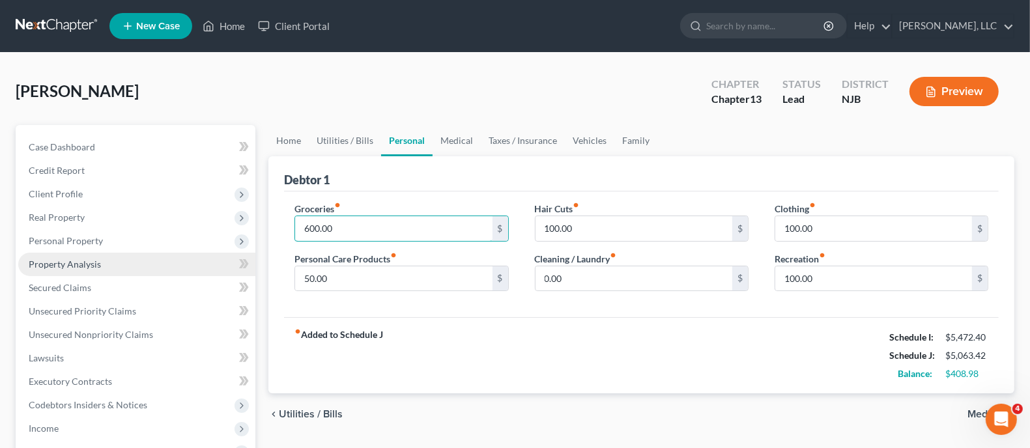
type input "600.00"
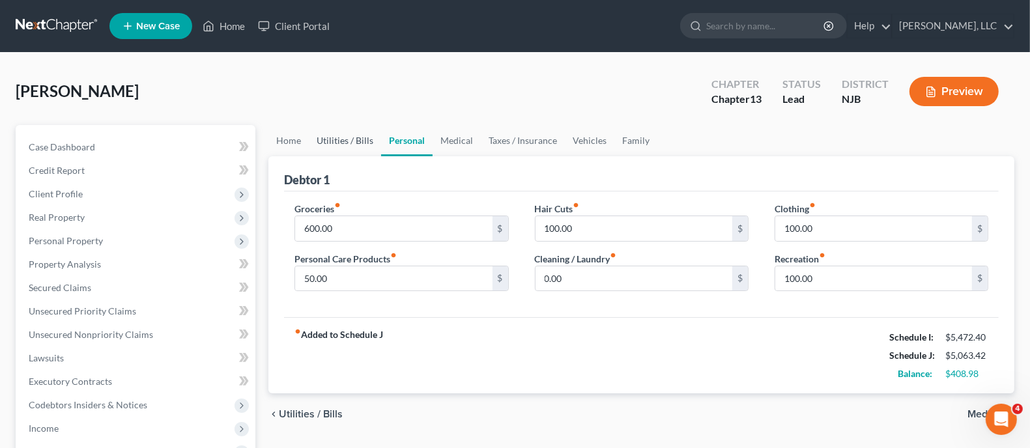
click at [359, 140] on link "Utilities / Bills" at bounding box center [345, 140] width 72 height 31
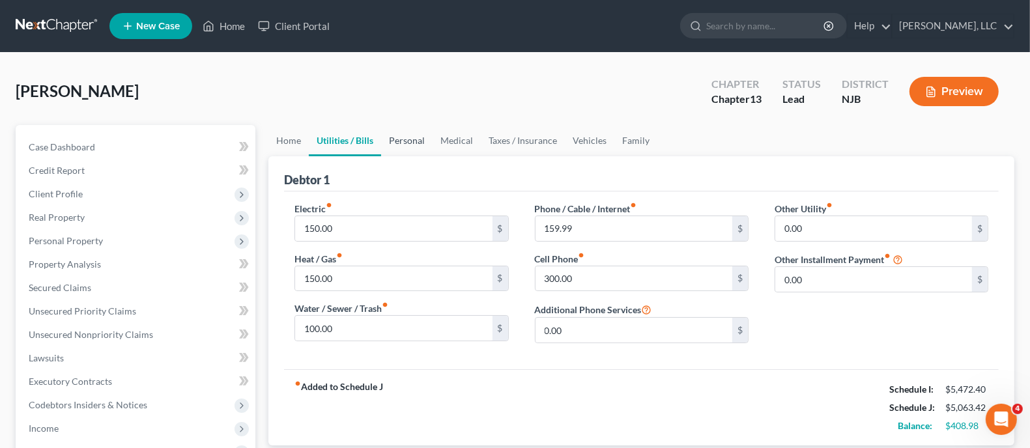
click at [411, 144] on link "Personal" at bounding box center [406, 140] width 51 height 31
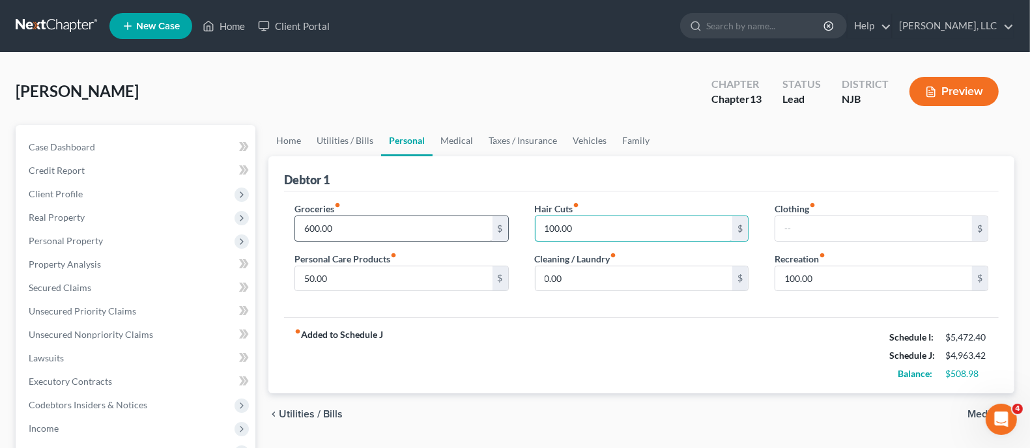
type input "100.00"
click at [806, 226] on input "text" at bounding box center [873, 228] width 197 height 25
type input "75.00"
click at [637, 341] on div "fiber_manual_record Added to Schedule J Schedule I: $5,472.40 Schedule J: $5,03…" at bounding box center [641, 355] width 714 height 76
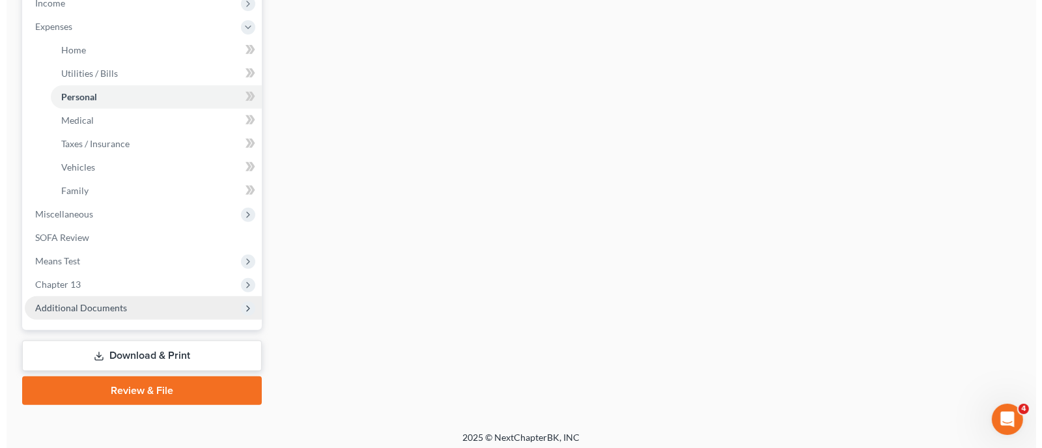
scroll to position [429, 0]
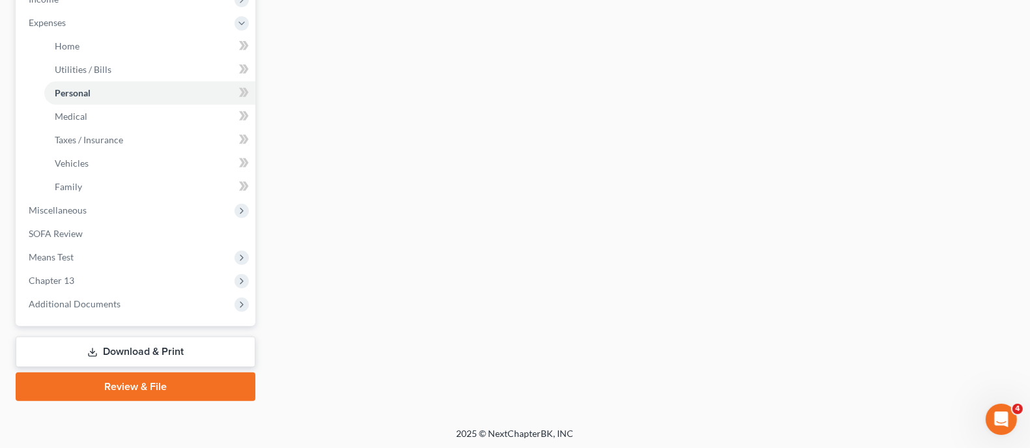
click at [161, 345] on link "Download & Print" at bounding box center [136, 352] width 240 height 31
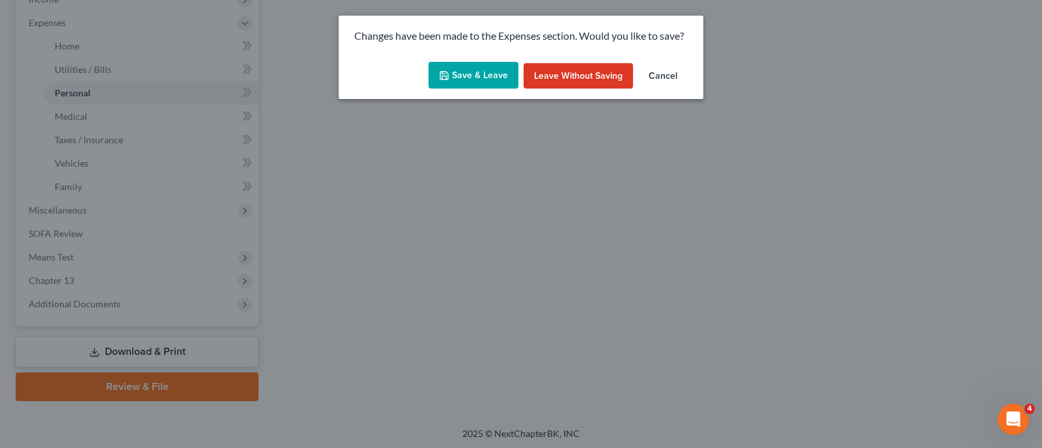
click at [470, 82] on button "Save & Leave" at bounding box center [474, 75] width 90 height 27
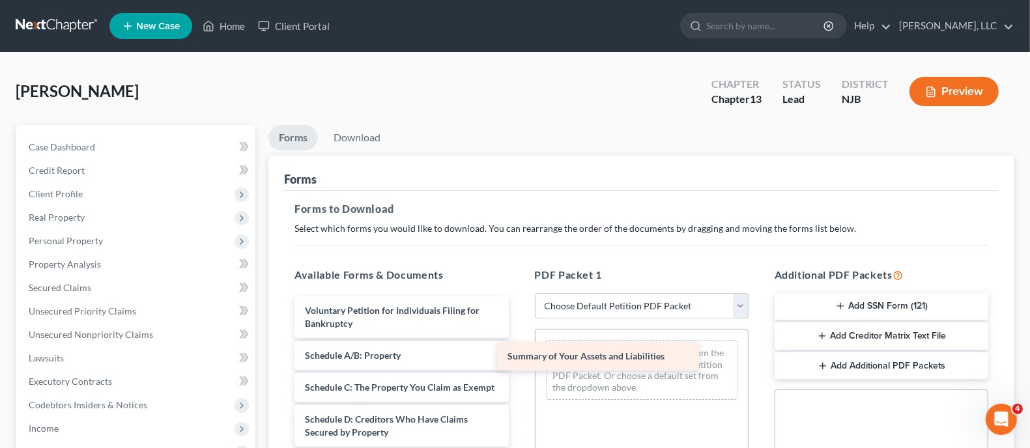
drag, startPoint x: 433, startPoint y: 350, endPoint x: 638, endPoint y: 350, distance: 205.1
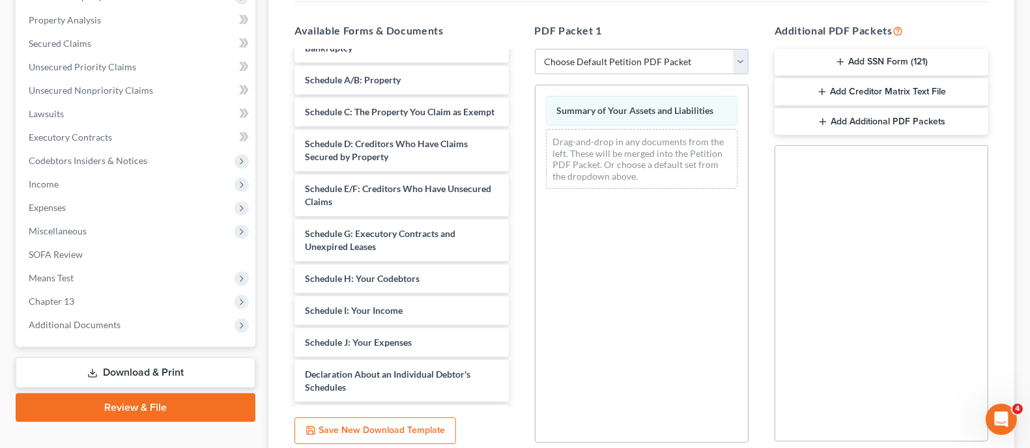
scroll to position [19, 0]
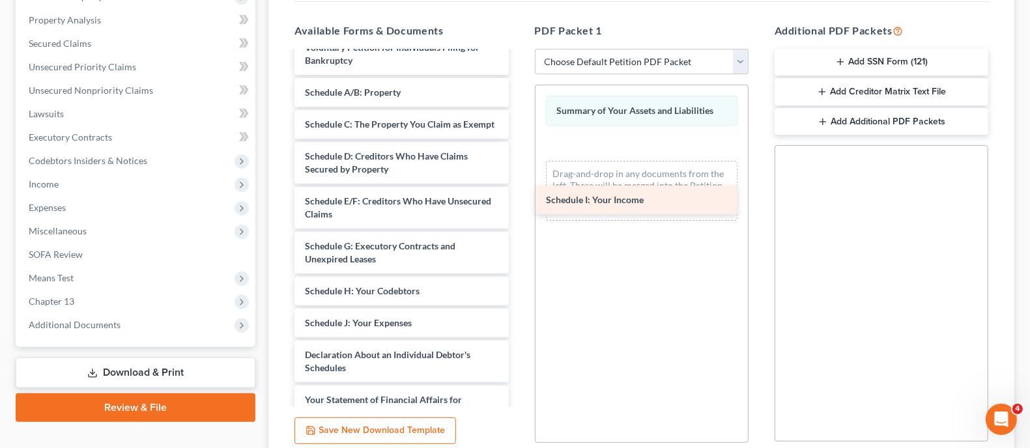
drag, startPoint x: 369, startPoint y: 331, endPoint x: 618, endPoint y: 191, distance: 285.5
click at [518, 191] on div "Schedule I: Your Income Voluntary Petition for Individuals Filing for Bankruptc…" at bounding box center [401, 323] width 234 height 580
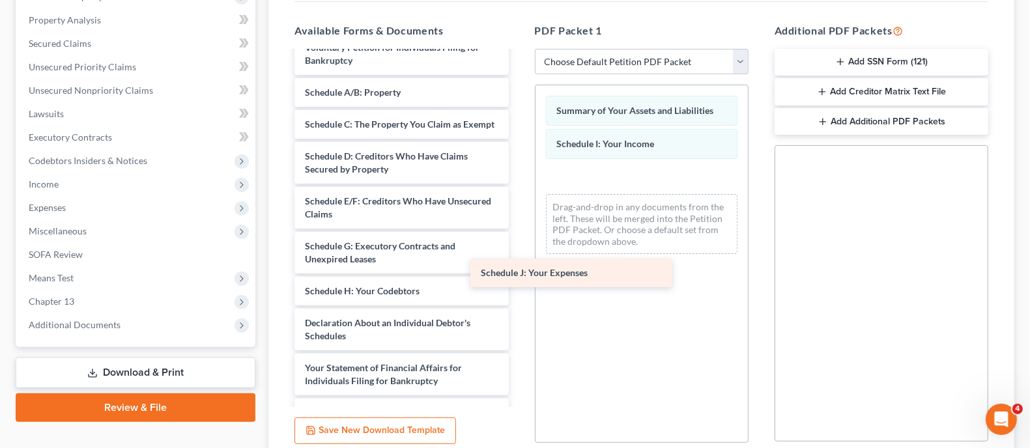
drag, startPoint x: 379, startPoint y: 339, endPoint x: 637, endPoint y: 221, distance: 283.6
click at [518, 221] on div "Schedule J: Your Expenses Voluntary Petition for Individuals Filing for Bankrup…" at bounding box center [401, 307] width 234 height 548
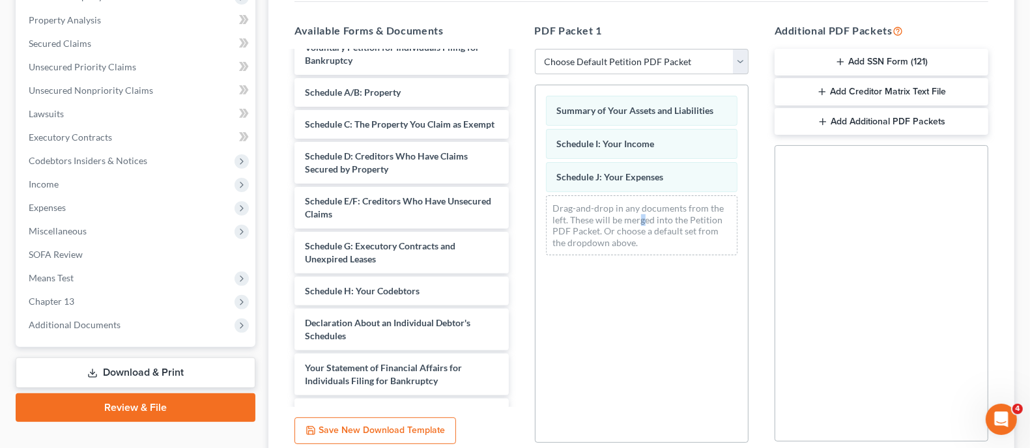
drag, startPoint x: 637, startPoint y: 221, endPoint x: 643, endPoint y: 215, distance: 8.8
click at [643, 215] on div "Drag-and-drop in any documents from the left. These will be merged into the Pet…" at bounding box center [641, 225] width 191 height 60
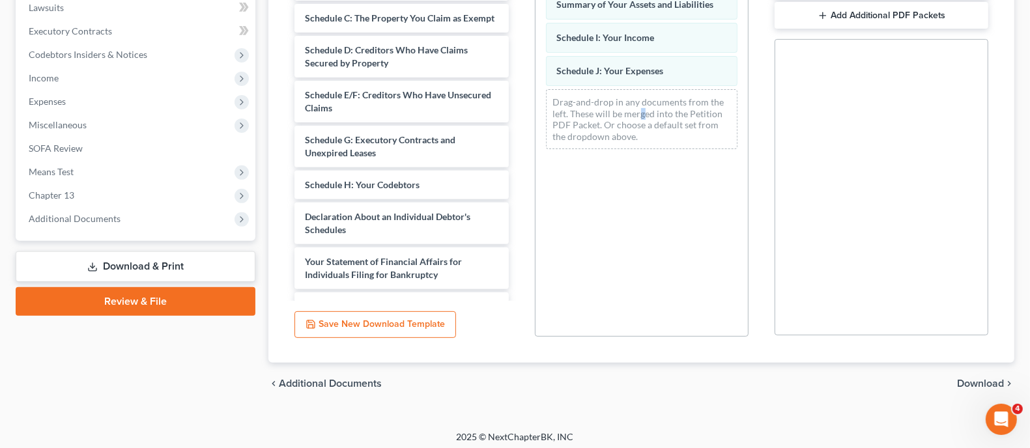
scroll to position [355, 0]
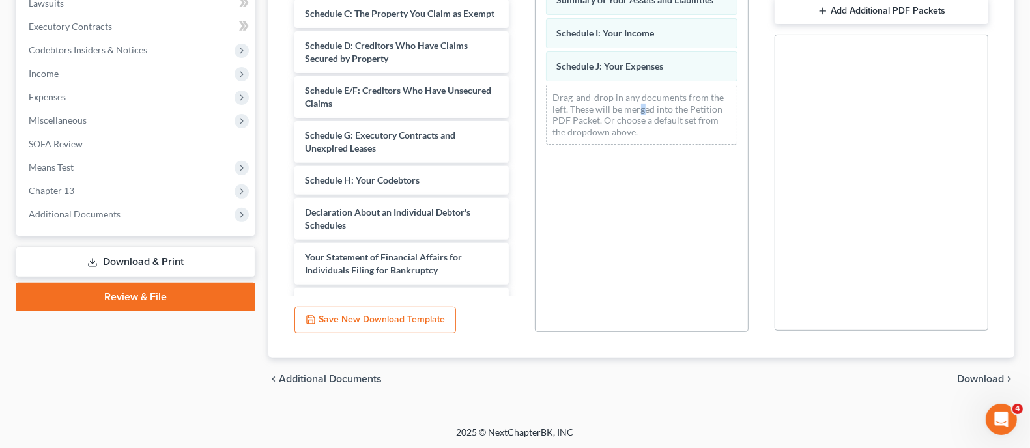
click at [978, 377] on span "Download" at bounding box center [980, 379] width 47 height 10
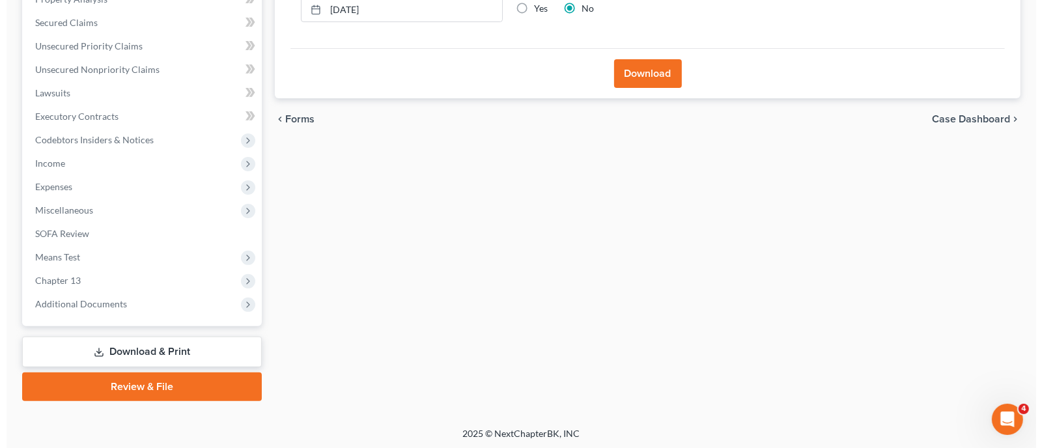
scroll to position [21, 0]
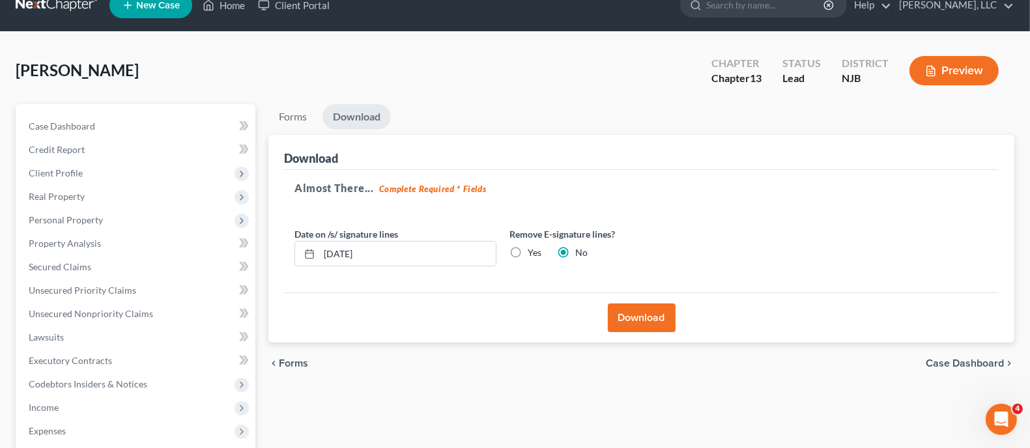
drag, startPoint x: 648, startPoint y: 314, endPoint x: 670, endPoint y: 307, distance: 23.3
click at [649, 314] on button "Download" at bounding box center [642, 317] width 68 height 29
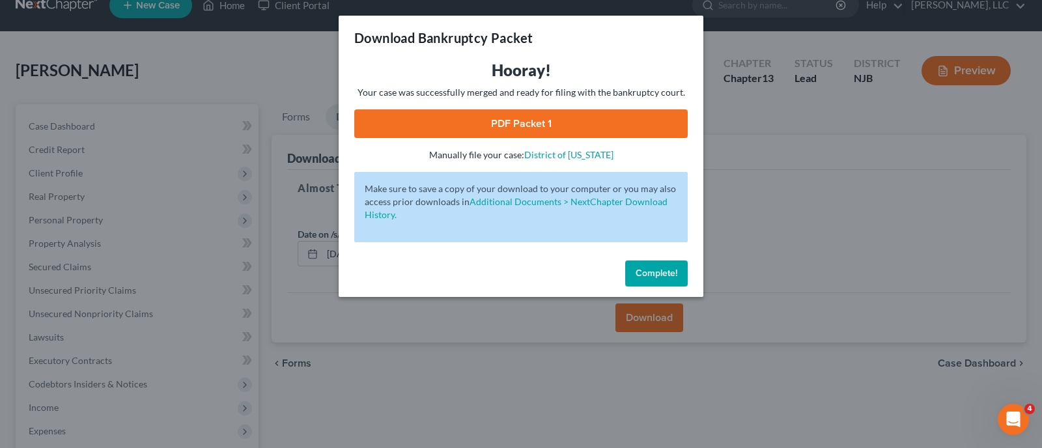
click at [539, 128] on link "PDF Packet 1" at bounding box center [520, 123] width 333 height 29
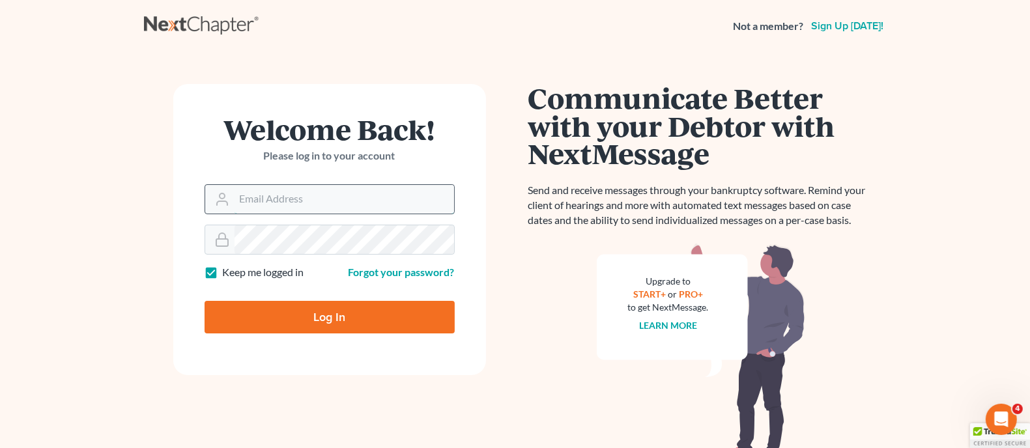
click at [340, 202] on input "Email Address" at bounding box center [343, 199] width 219 height 29
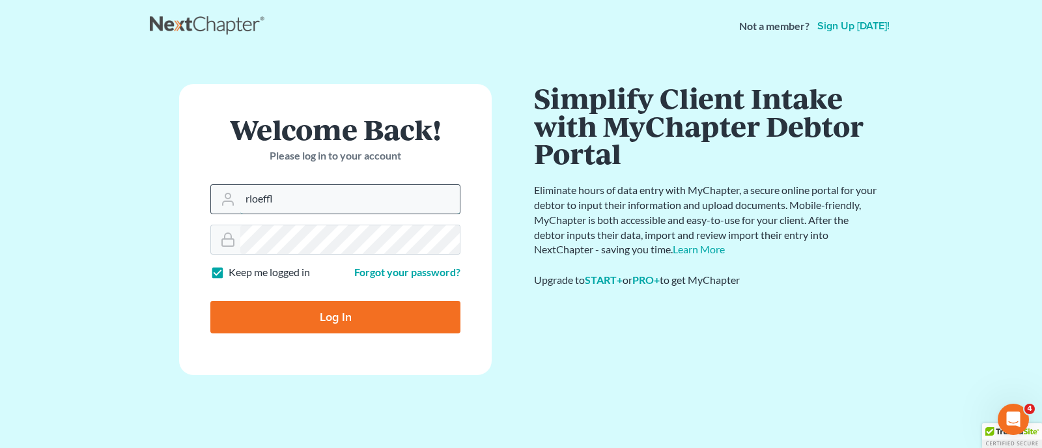
type input "[EMAIL_ADDRESS][PERSON_NAME][DOMAIN_NAME]"
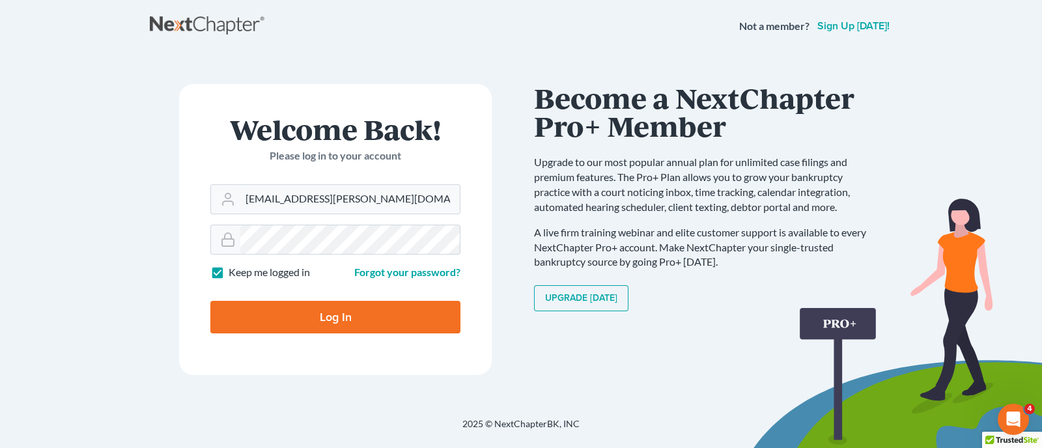
click at [379, 325] on input "Log In" at bounding box center [335, 317] width 250 height 33
type input "Thinking..."
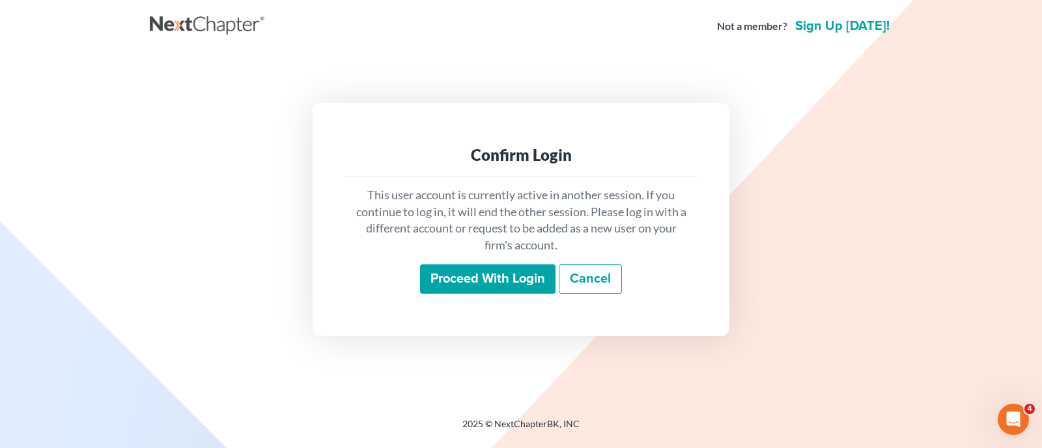
click at [522, 289] on input "Proceed with login" at bounding box center [487, 279] width 135 height 30
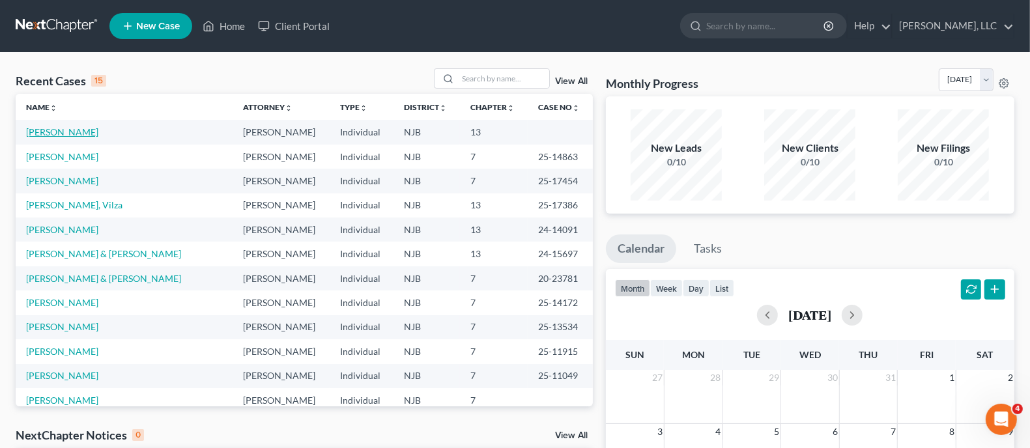
click at [63, 133] on link "[PERSON_NAME]" at bounding box center [62, 131] width 72 height 11
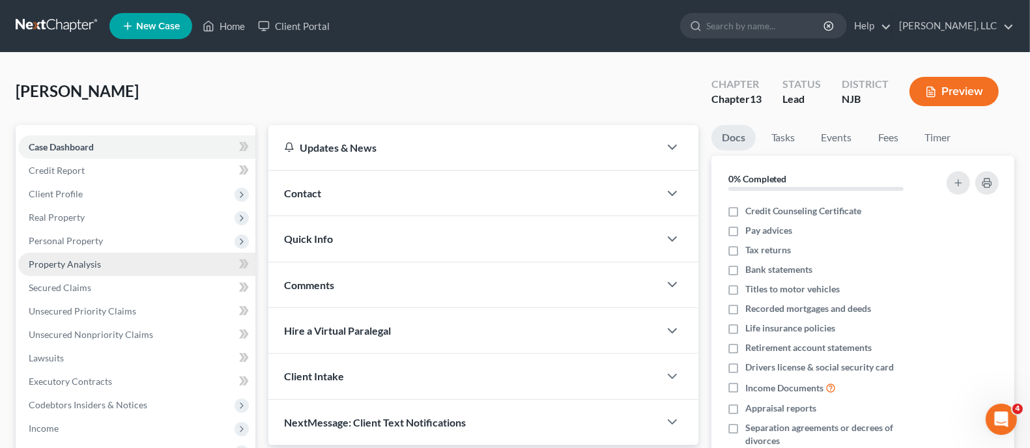
scroll to position [81, 0]
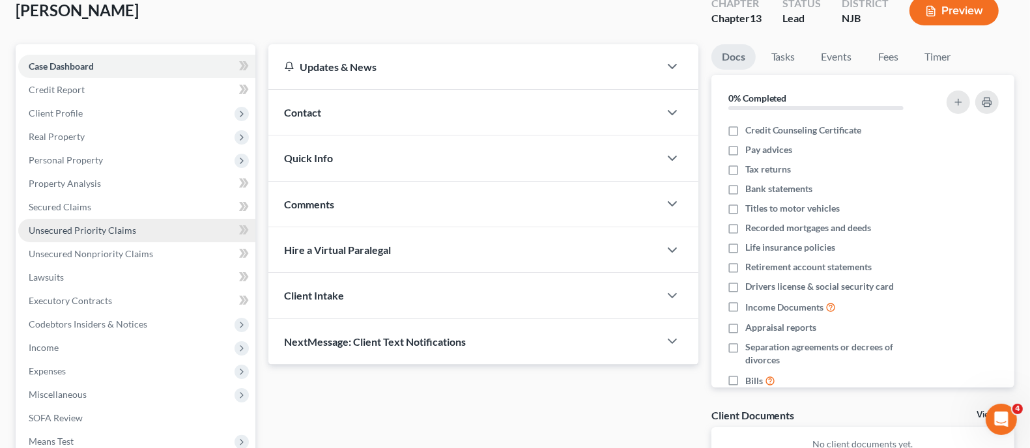
click at [114, 230] on span "Unsecured Priority Claims" at bounding box center [82, 230] width 107 height 11
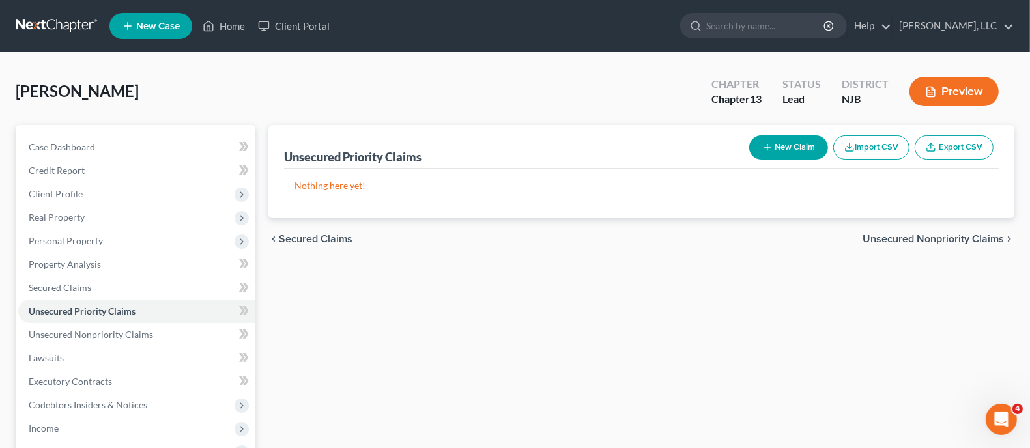
click at [786, 143] on button "New Claim" at bounding box center [788, 147] width 79 height 24
select select "0"
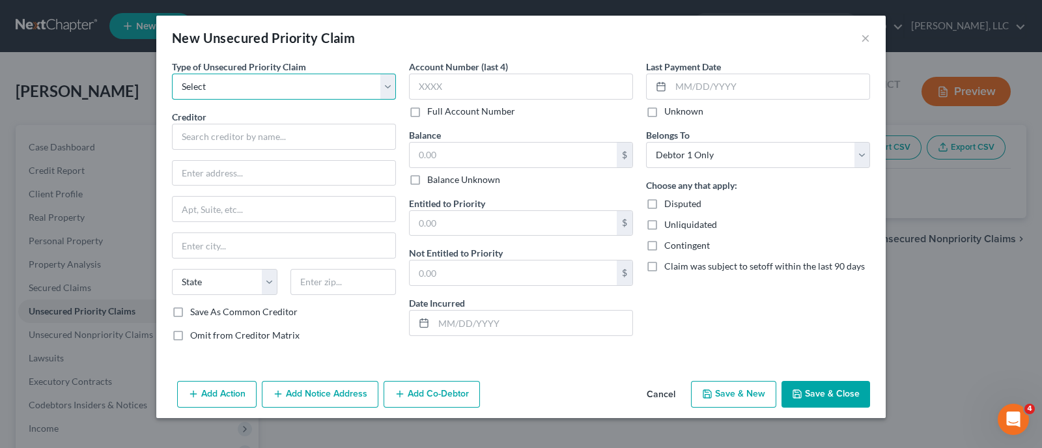
click at [389, 85] on select "Select Taxes & Other Government Units Domestic Support Obligations Extensions o…" at bounding box center [284, 87] width 224 height 26
select select "0"
click at [172, 74] on select "Select Taxes & Other Government Units Domestic Support Obligations Extensions o…" at bounding box center [284, 87] width 224 height 26
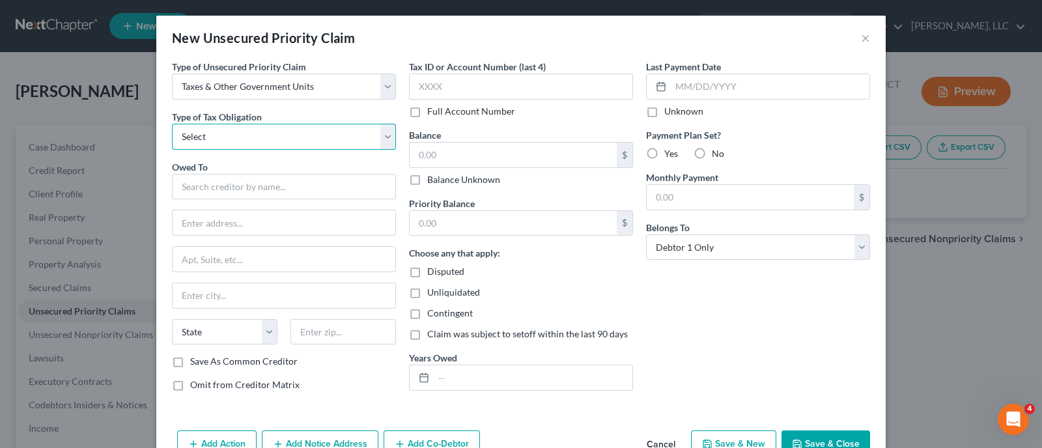
click at [378, 135] on select "Select Federal City State Franchise Tax Board Other" at bounding box center [284, 137] width 224 height 26
select select "0"
click at [172, 124] on select "Select Federal City State Franchise Tax Board Other" at bounding box center [284, 137] width 224 height 26
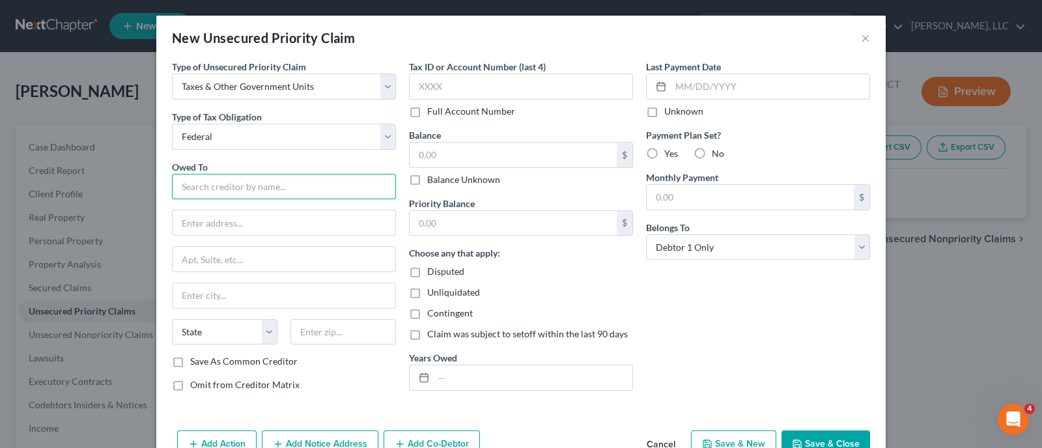
click at [259, 194] on input "text" at bounding box center [284, 187] width 224 height 26
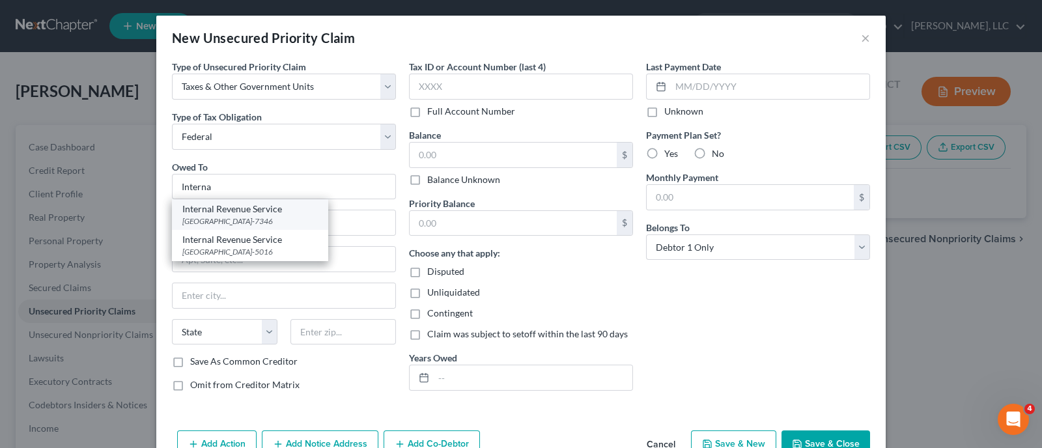
click at [251, 218] on div "[GEOGRAPHIC_DATA]-7346" at bounding box center [249, 221] width 135 height 11
type input "Internal Revenue Service"
type input "PO Box 7346"
type input "[GEOGRAPHIC_DATA]"
select select "39"
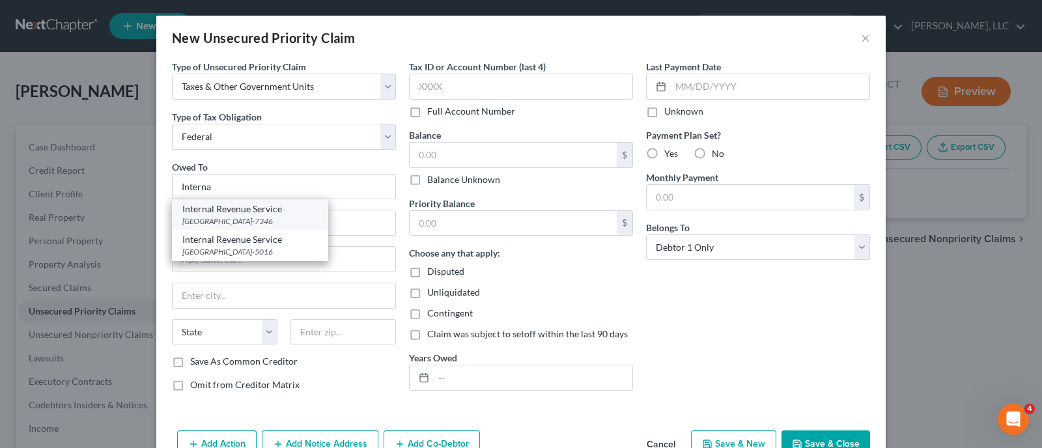
type input "19101-7346"
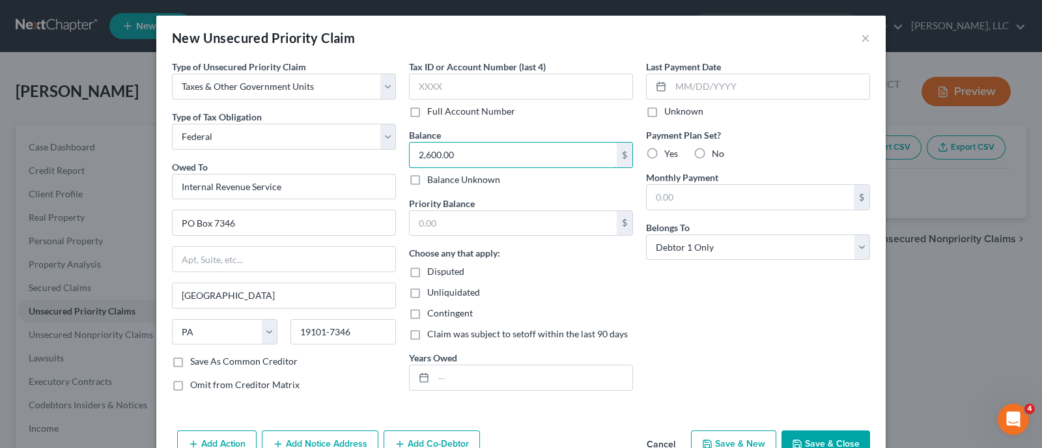
type input "2,600.00"
click at [532, 230] on input "text" at bounding box center [513, 223] width 207 height 25
type input "2,600.00"
click at [664, 152] on label "Yes" at bounding box center [671, 153] width 14 height 13
click at [669, 152] on input "Yes" at bounding box center [673, 151] width 8 height 8
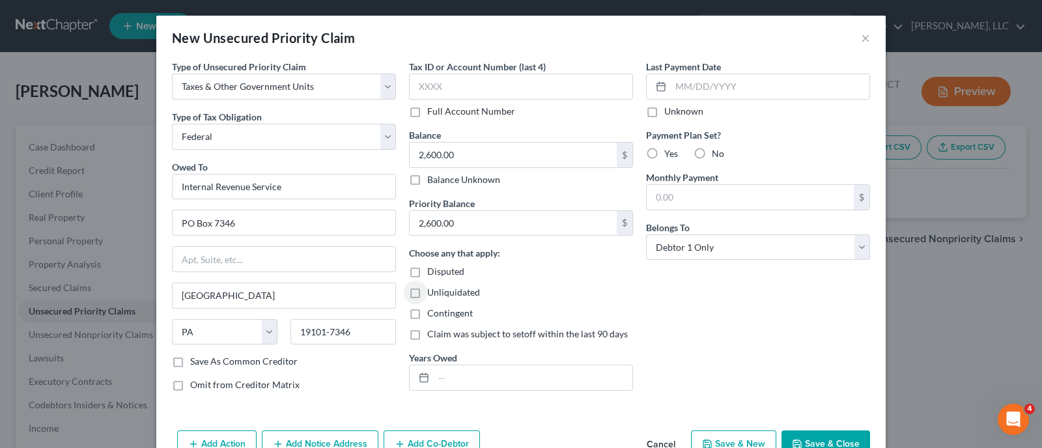
radio input "true"
click at [687, 197] on input "text" at bounding box center [750, 197] width 207 height 25
click at [664, 154] on label "Yes" at bounding box center [671, 153] width 14 height 13
click at [669, 154] on input "Yes" at bounding box center [673, 151] width 8 height 8
click at [712, 150] on label "No" at bounding box center [718, 153] width 12 height 13
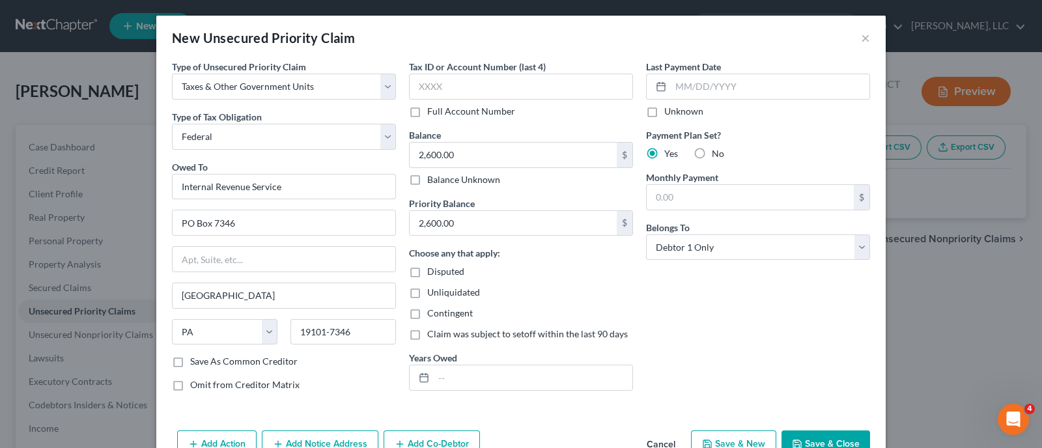
click at [717, 150] on input "No" at bounding box center [721, 151] width 8 height 8
radio input "true"
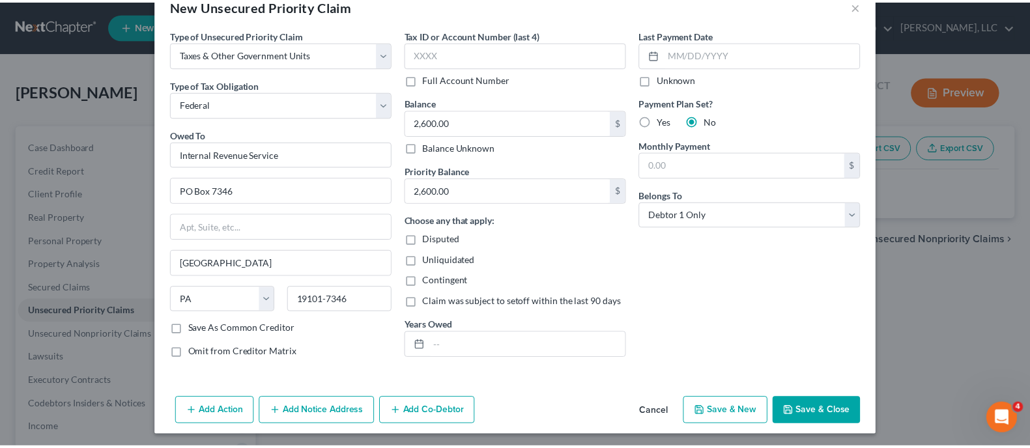
scroll to position [34, 0]
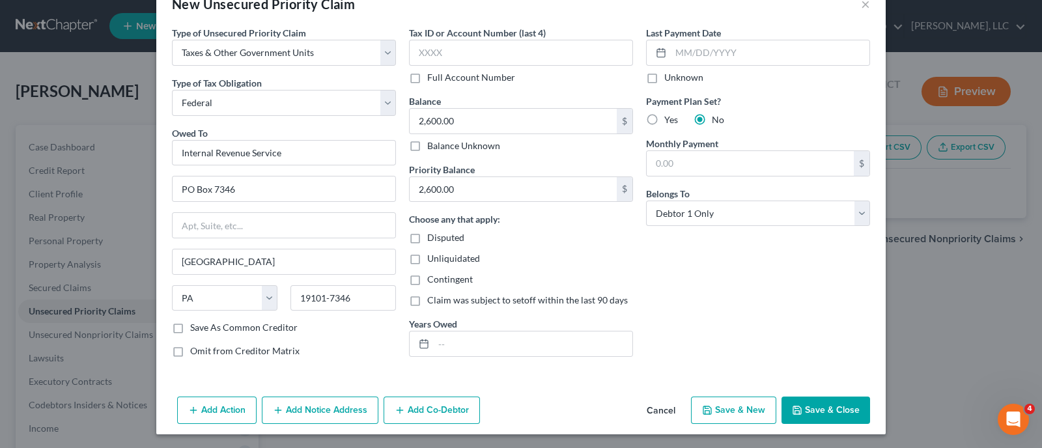
click at [809, 407] on button "Save & Close" at bounding box center [826, 410] width 89 height 27
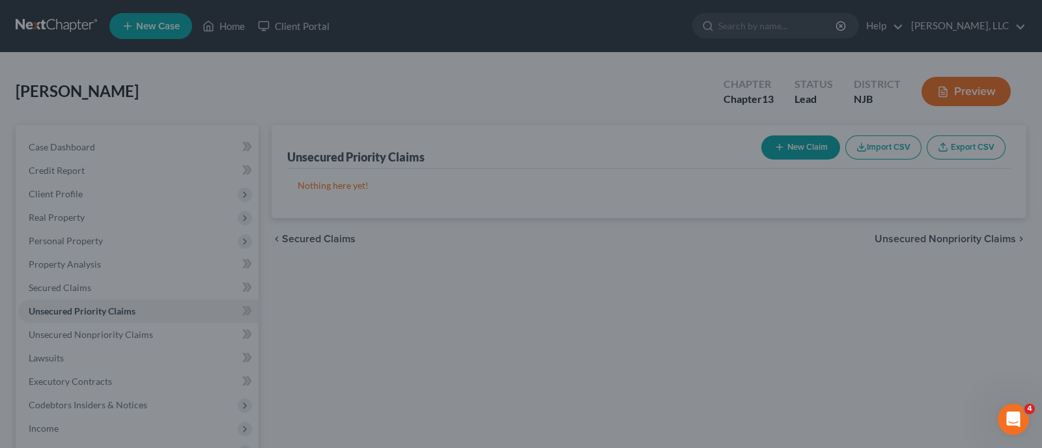
type input "0.00"
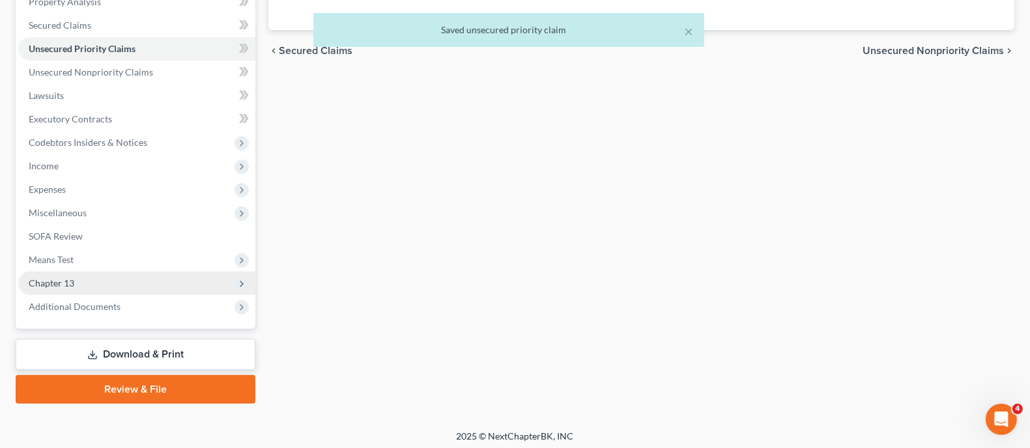
scroll to position [265, 0]
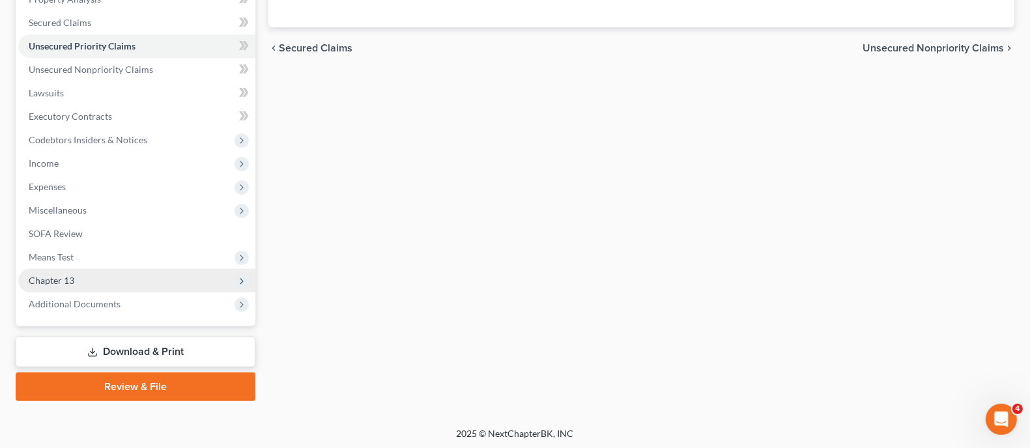
click at [237, 280] on icon at bounding box center [241, 281] width 10 height 10
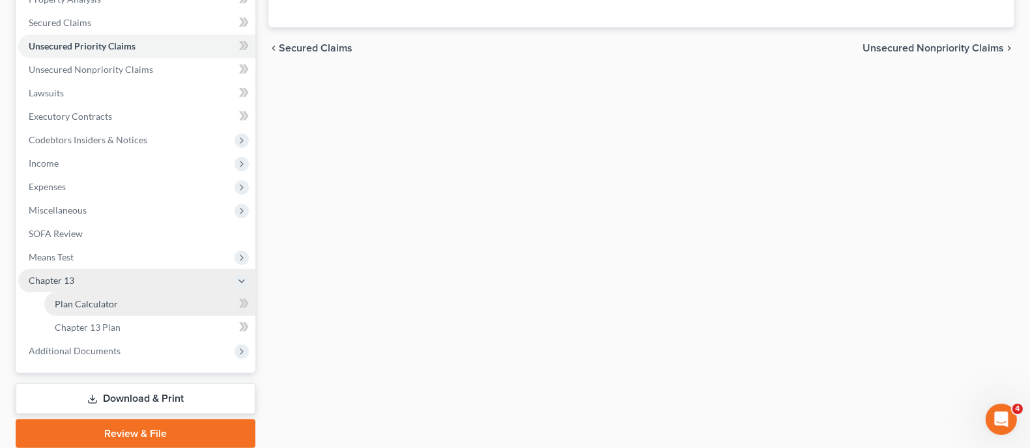
click at [94, 305] on span "Plan Calculator" at bounding box center [86, 303] width 63 height 11
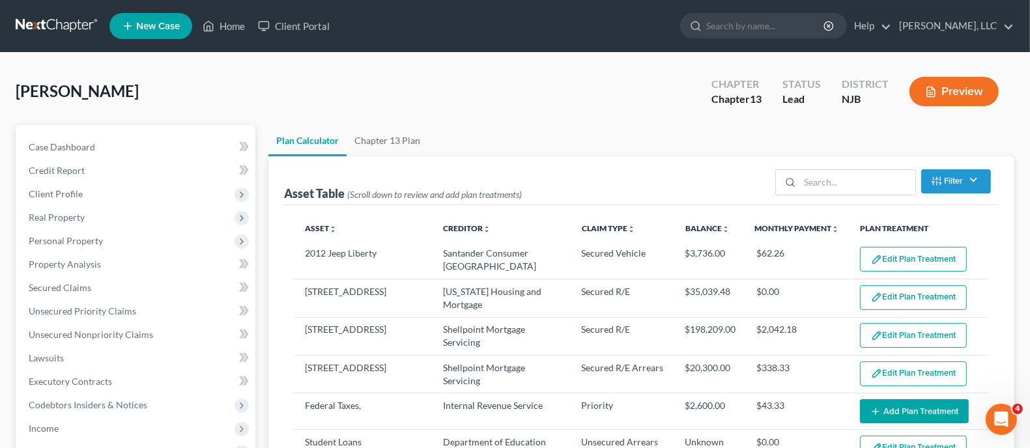
select select "59"
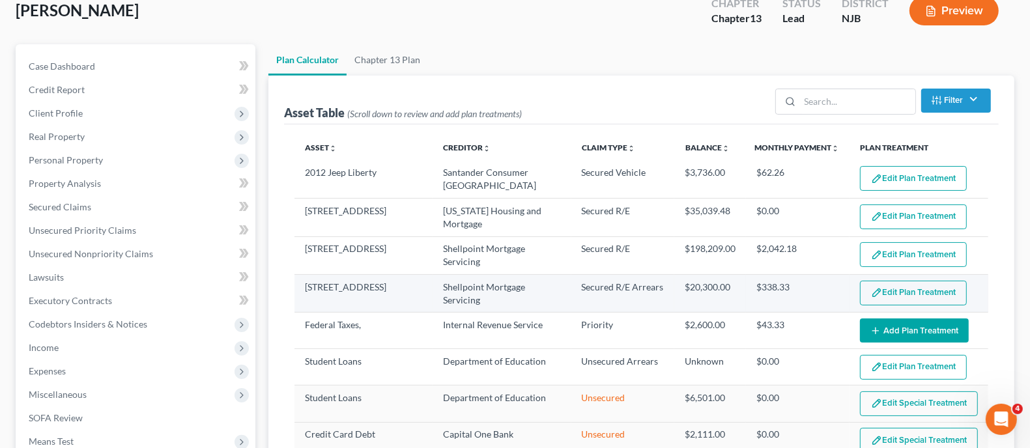
scroll to position [81, 0]
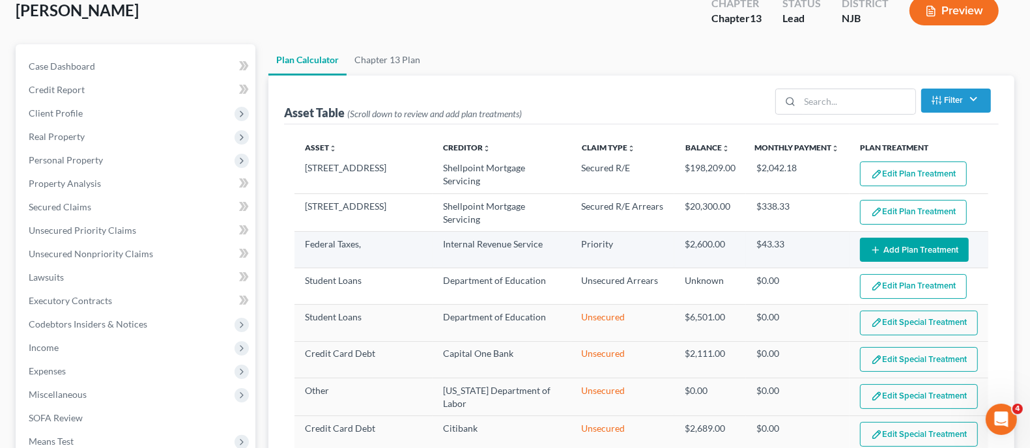
click at [923, 244] on button "Add Plan Treatment" at bounding box center [914, 250] width 109 height 24
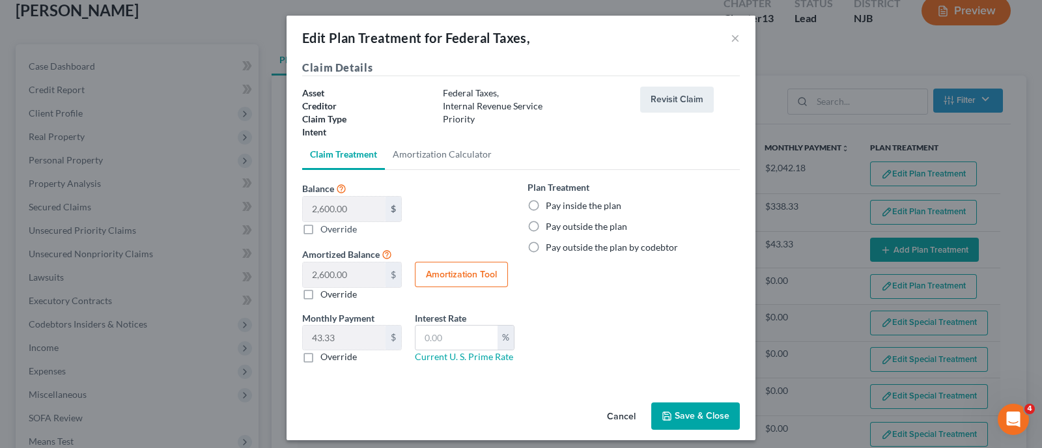
click at [546, 201] on label "Pay inside the plan" at bounding box center [584, 205] width 76 height 13
click at [551, 201] on input "Pay inside the plan" at bounding box center [555, 203] width 8 height 8
radio input "true"
click at [681, 415] on button "Save & Close" at bounding box center [695, 415] width 89 height 27
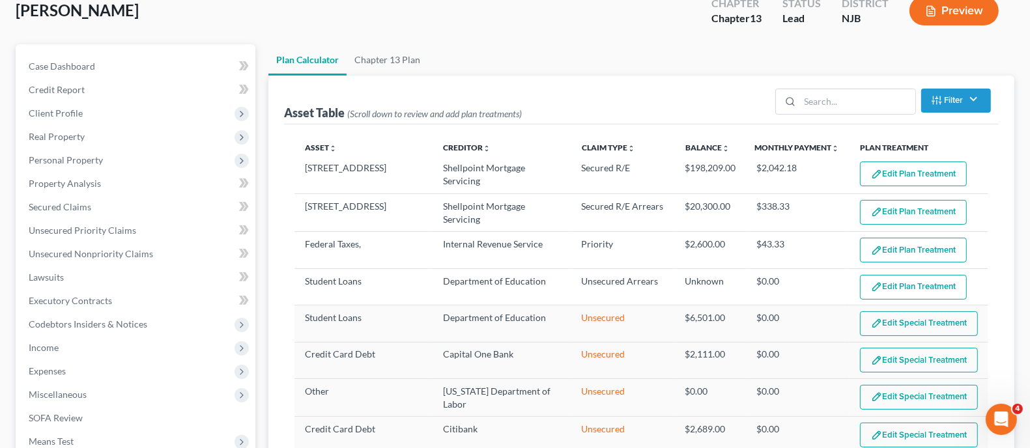
select select "59"
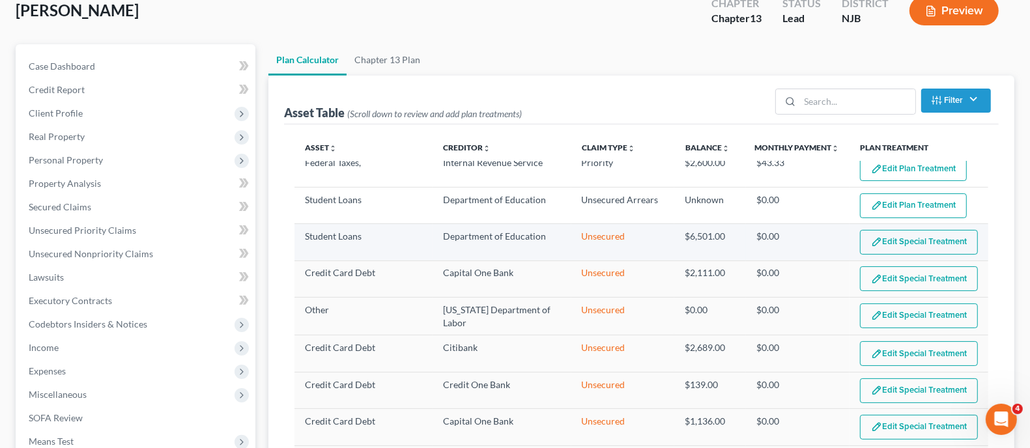
click at [882, 239] on button "Edit Special Treatment" at bounding box center [919, 242] width 118 height 25
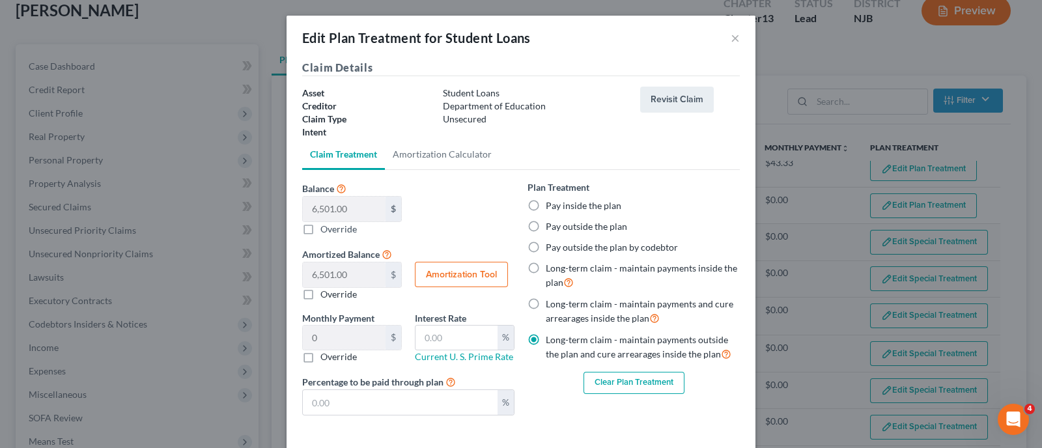
click at [546, 229] on label "Pay outside the plan" at bounding box center [586, 226] width 81 height 13
click at [551, 229] on input "Pay outside the plan" at bounding box center [555, 224] width 8 height 8
radio input "true"
click at [731, 42] on button "×" at bounding box center [735, 38] width 9 height 16
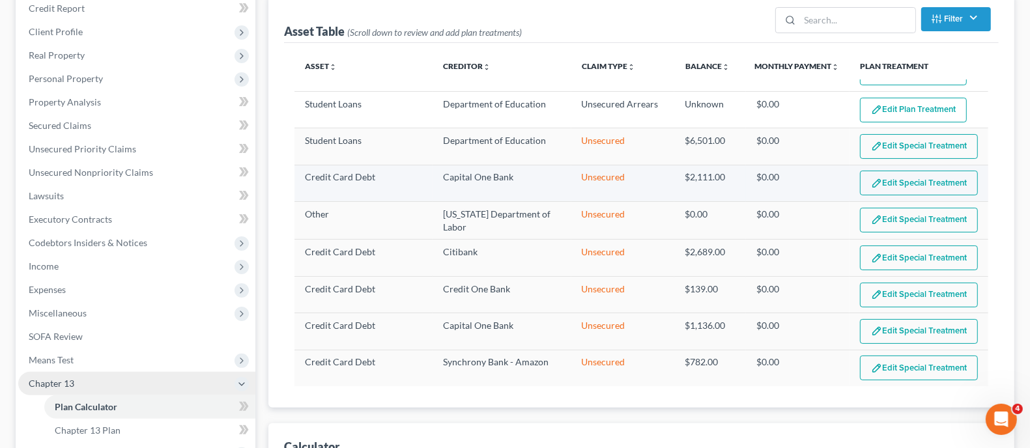
click at [894, 184] on button "Edit Special Treatment" at bounding box center [919, 183] width 118 height 25
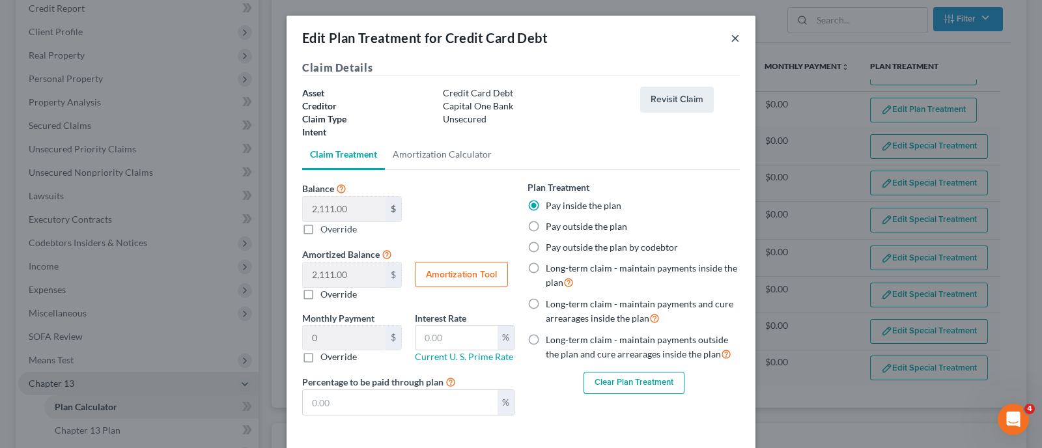
click at [731, 32] on button "×" at bounding box center [735, 38] width 9 height 16
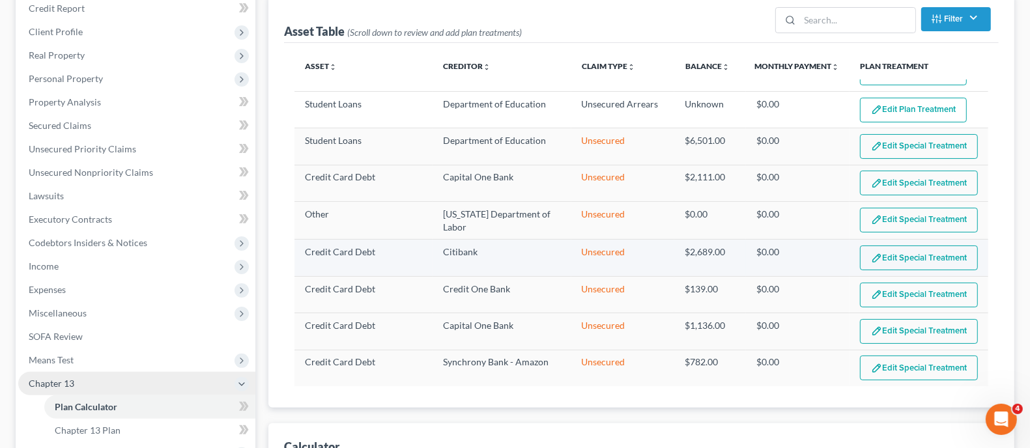
click at [894, 251] on button "Edit Special Treatment" at bounding box center [919, 258] width 118 height 25
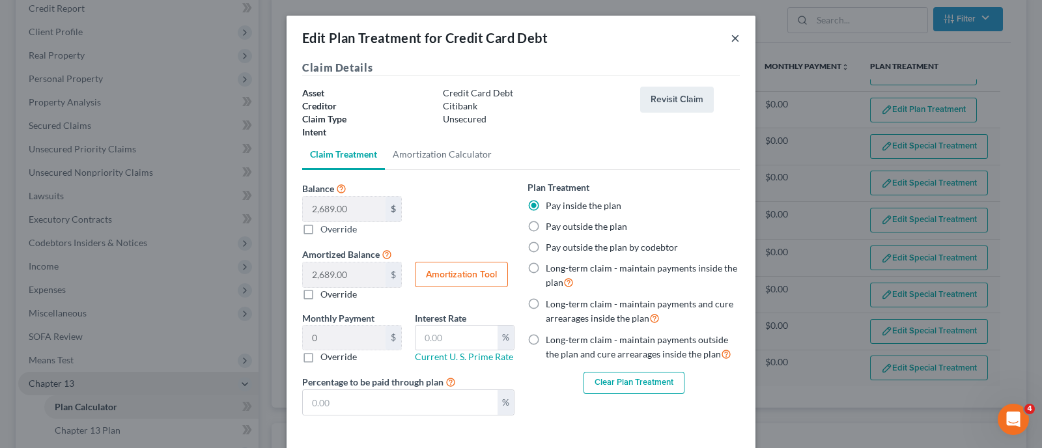
click at [731, 37] on button "×" at bounding box center [735, 38] width 9 height 16
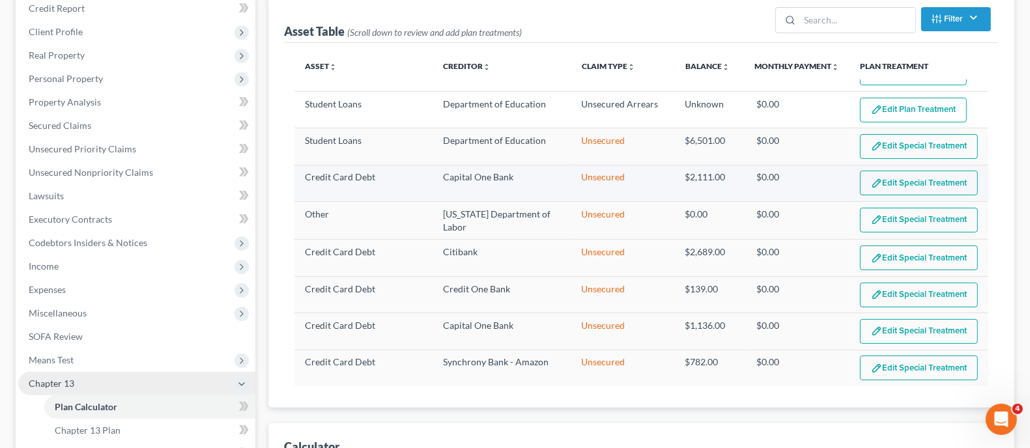
click at [869, 186] on button "Edit Special Treatment" at bounding box center [919, 183] width 118 height 25
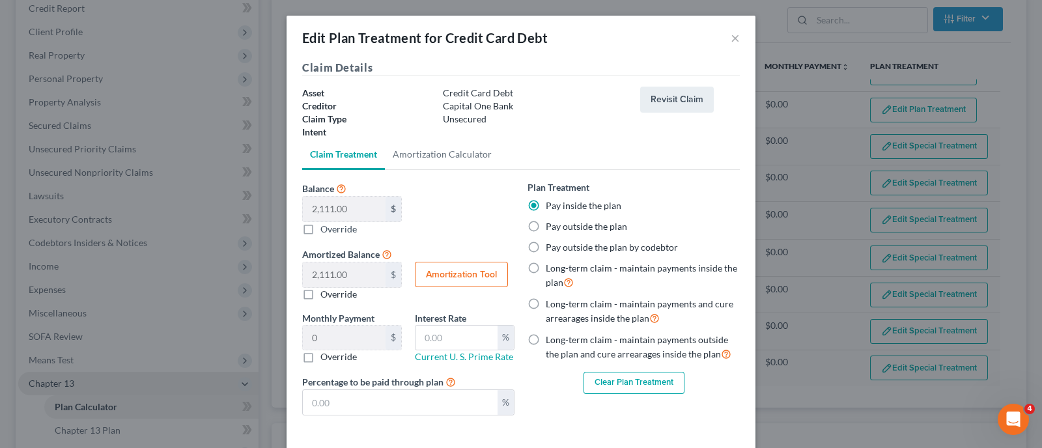
click at [458, 281] on button "Amortization Tool" at bounding box center [461, 275] width 93 height 26
type input "2,111.00"
type input "60"
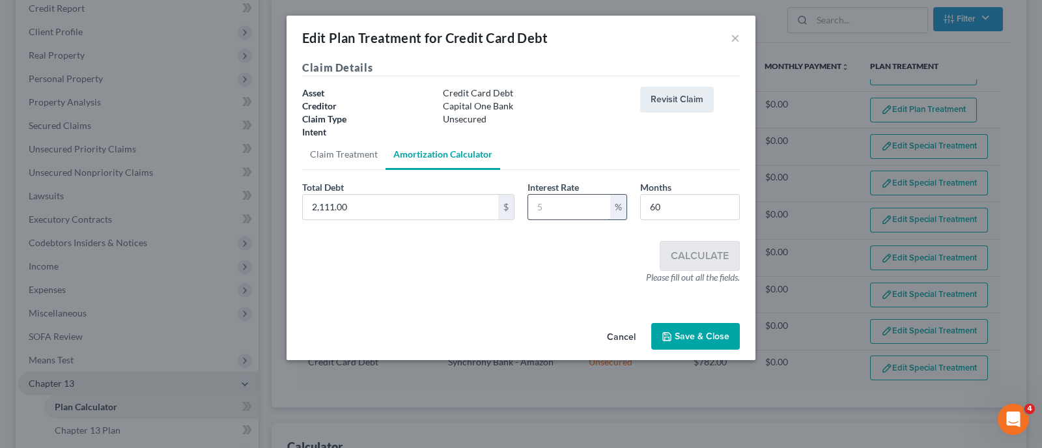
click at [563, 206] on input "text" at bounding box center [569, 207] width 82 height 25
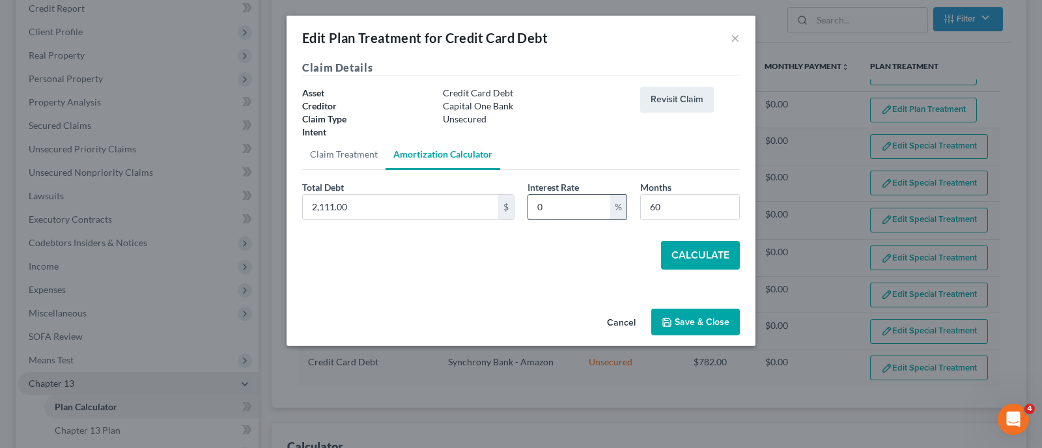
type input "0"
click at [694, 253] on button "Calculate" at bounding box center [700, 255] width 79 height 29
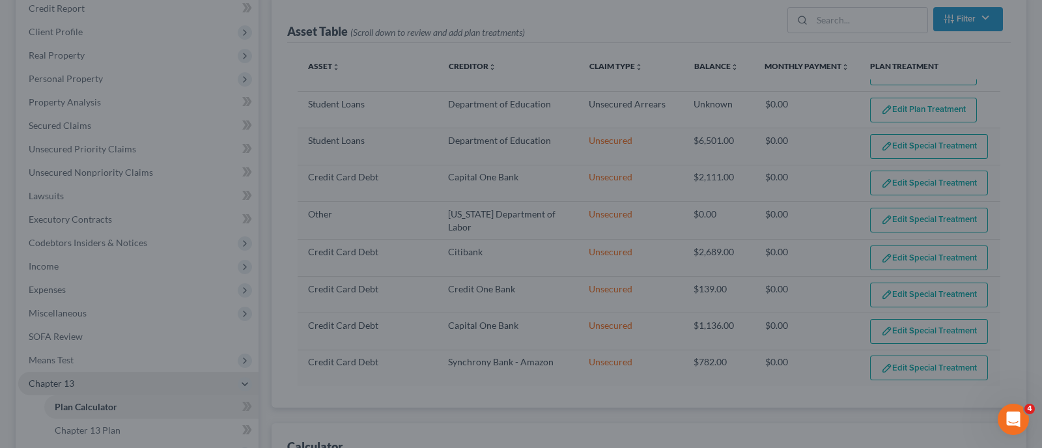
scroll to position [119, 0]
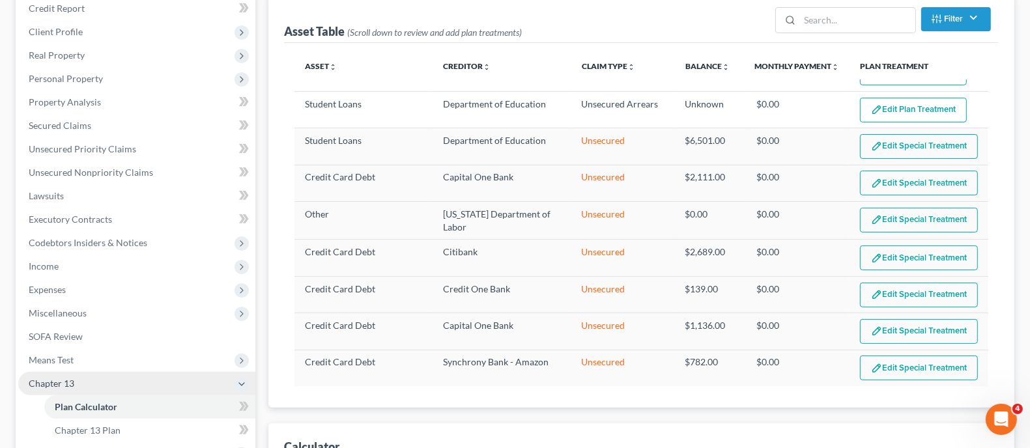
drag, startPoint x: 1034, startPoint y: 249, endPoint x: 1030, endPoint y: 331, distance: 81.5
click at [901, 182] on button "Edit Special Treatment" at bounding box center [919, 183] width 118 height 25
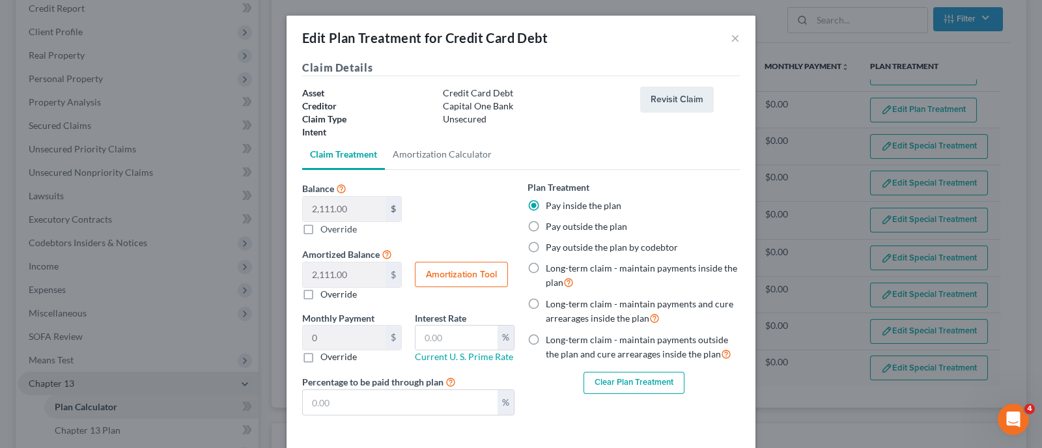
click at [438, 277] on button "Amortization Tool" at bounding box center [461, 275] width 93 height 26
type input "2,111.00"
type input "60"
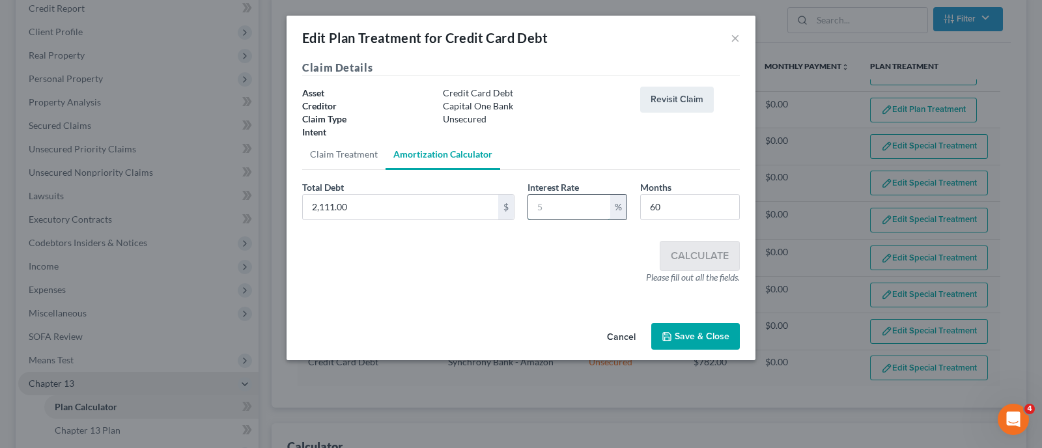
click at [550, 201] on input "text" at bounding box center [569, 207] width 82 height 25
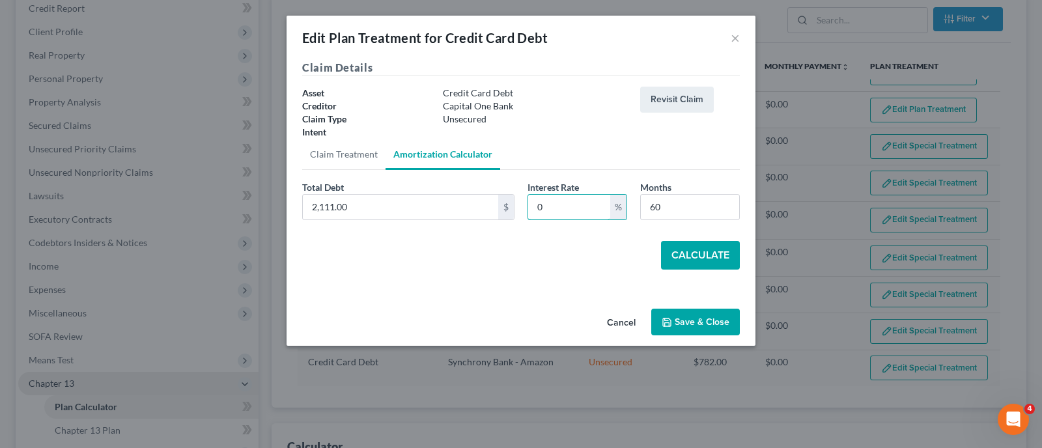
type input "0"
click at [699, 254] on button "Calculate" at bounding box center [700, 255] width 79 height 29
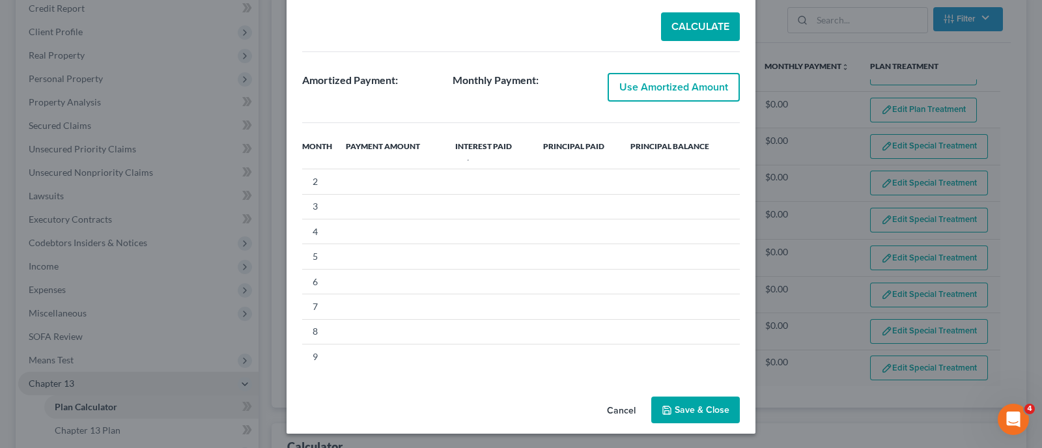
scroll to position [0, 0]
click at [711, 21] on button "Calculate" at bounding box center [700, 26] width 79 height 29
click at [673, 407] on button "Save & Close" at bounding box center [695, 410] width 89 height 27
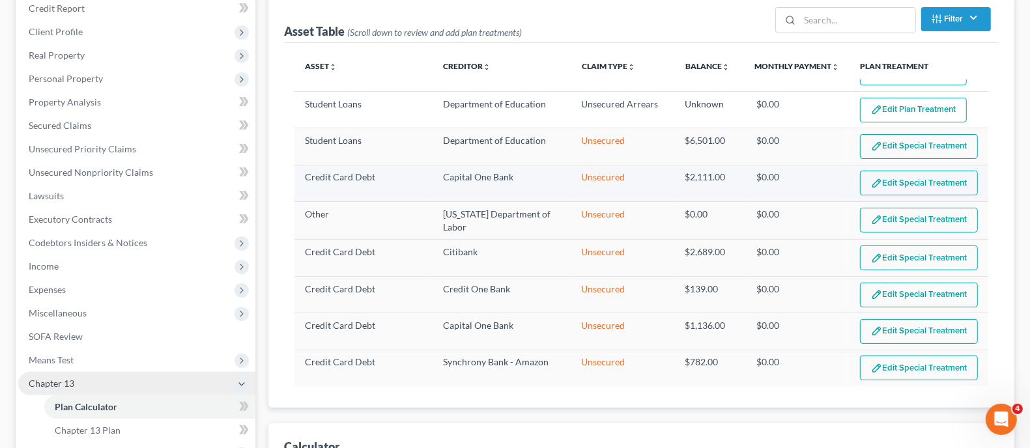
select select "59"
click at [892, 178] on button "Edit Special Treatment" at bounding box center [919, 183] width 118 height 25
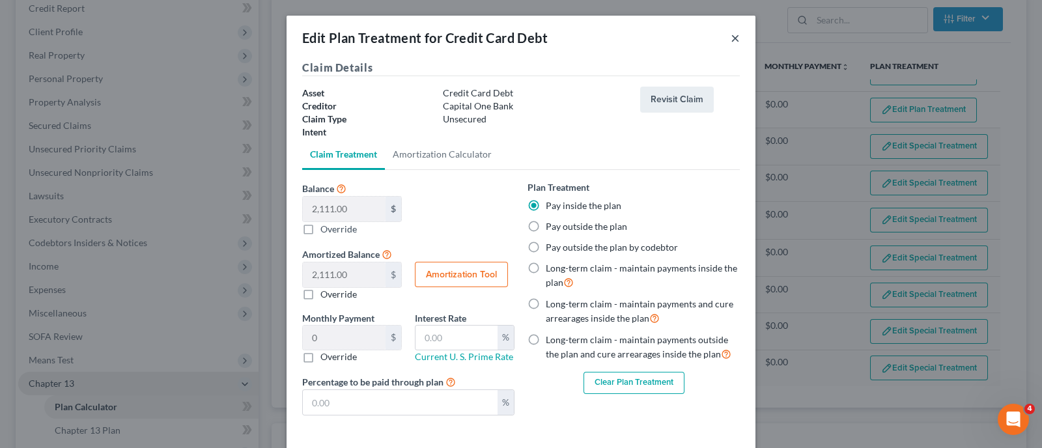
click at [731, 39] on button "×" at bounding box center [735, 38] width 9 height 16
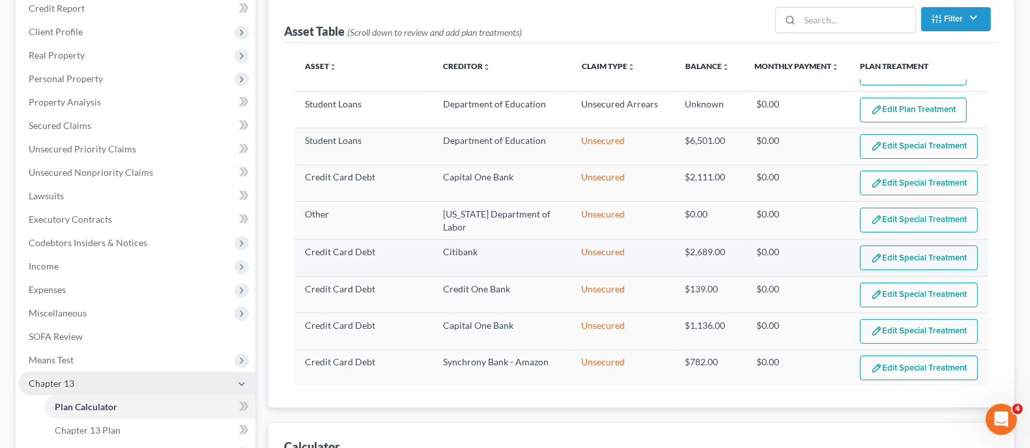
click at [882, 252] on button "Edit Special Treatment" at bounding box center [919, 258] width 118 height 25
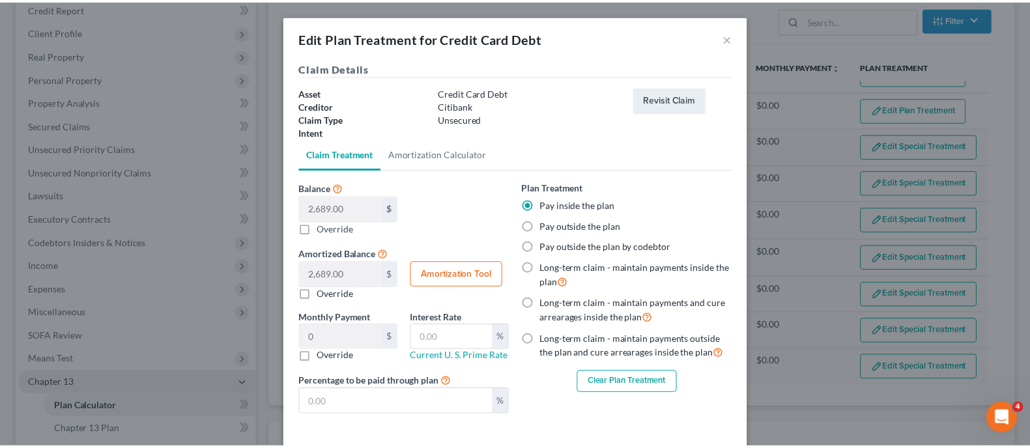
scroll to position [58, 0]
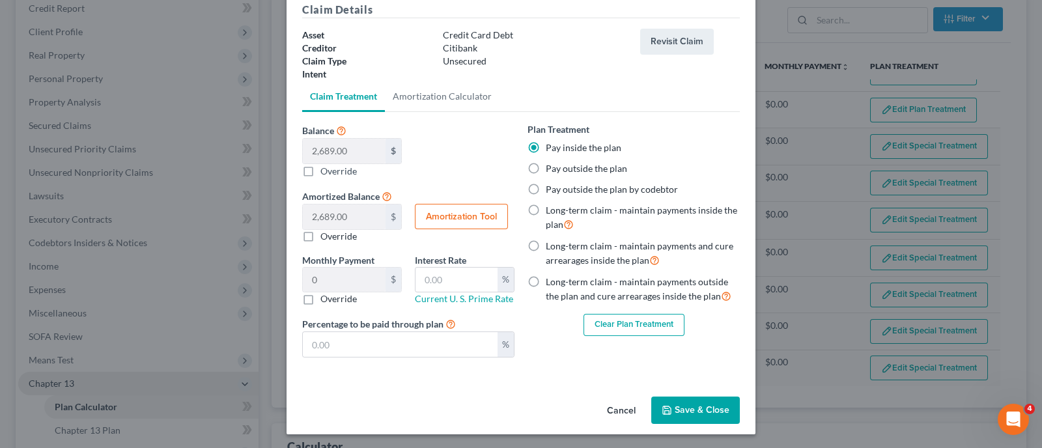
click at [681, 402] on button "Save & Close" at bounding box center [695, 410] width 89 height 27
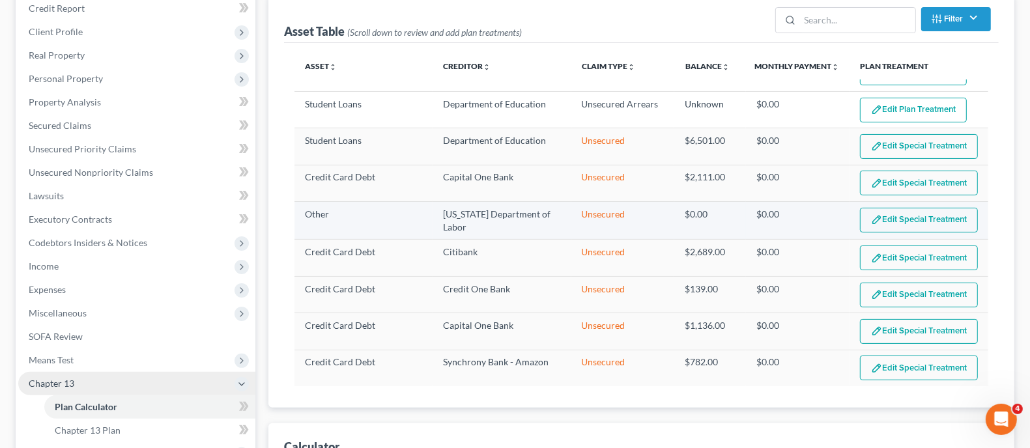
select select "59"
click at [875, 287] on button "Edit Special Treatment" at bounding box center [919, 295] width 118 height 25
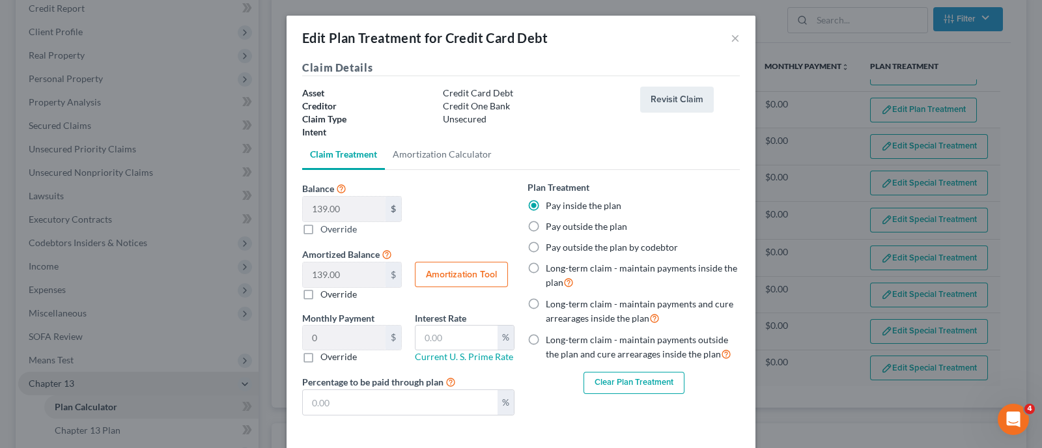
click at [722, 36] on div "Edit Plan Treatment for Credit Card Debt ×" at bounding box center [521, 38] width 469 height 44
click at [734, 36] on div "Edit Plan Treatment for Credit Card Debt ×" at bounding box center [521, 38] width 469 height 44
click at [731, 39] on button "×" at bounding box center [735, 38] width 9 height 16
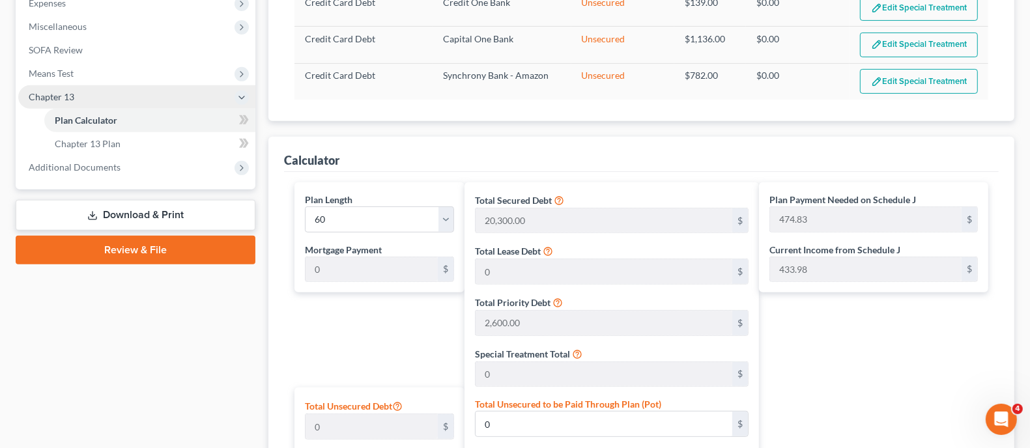
scroll to position [325, 0]
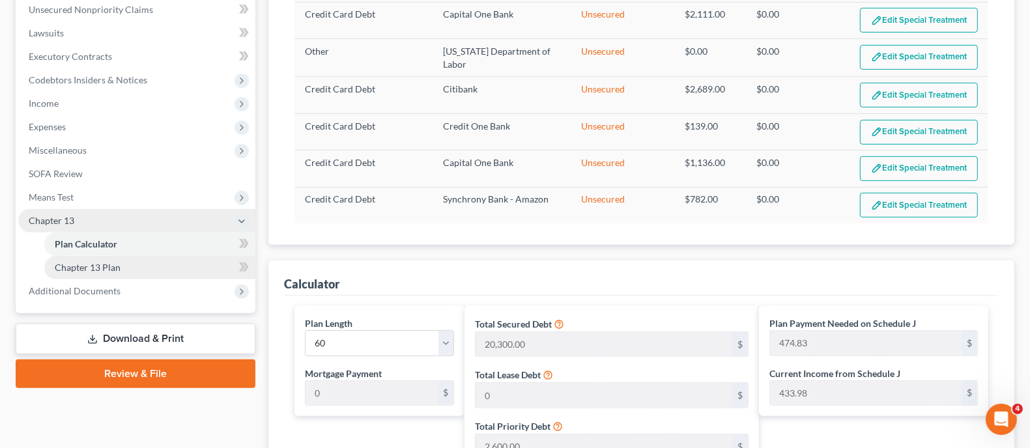
click at [106, 267] on span "Chapter 13 Plan" at bounding box center [88, 267] width 66 height 11
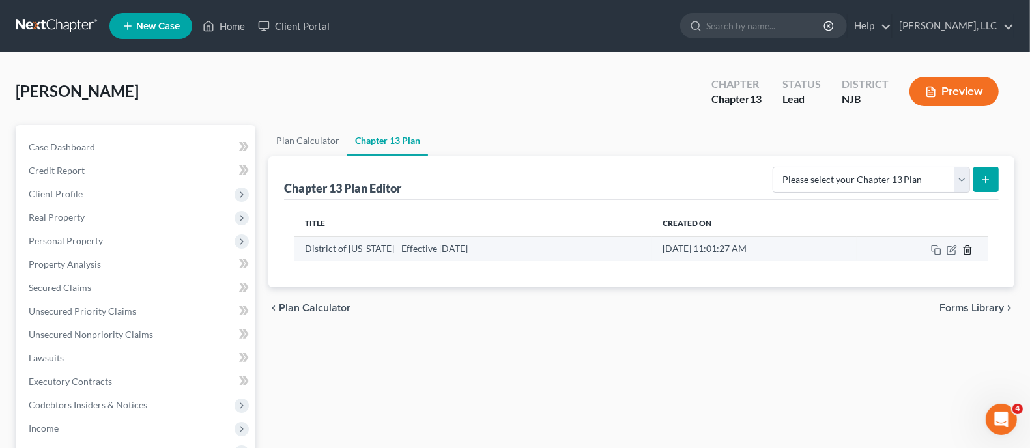
click at [968, 247] on icon "button" at bounding box center [967, 250] width 10 height 10
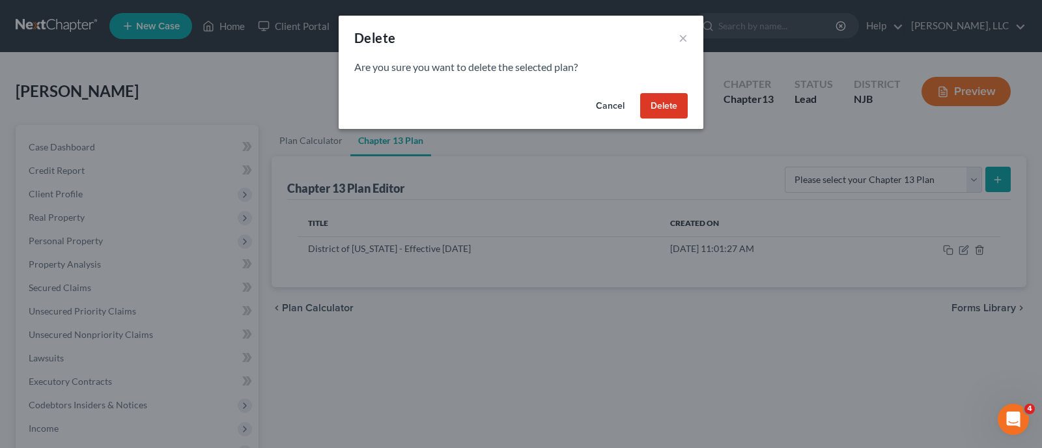
click at [660, 101] on button "Delete" at bounding box center [664, 106] width 48 height 26
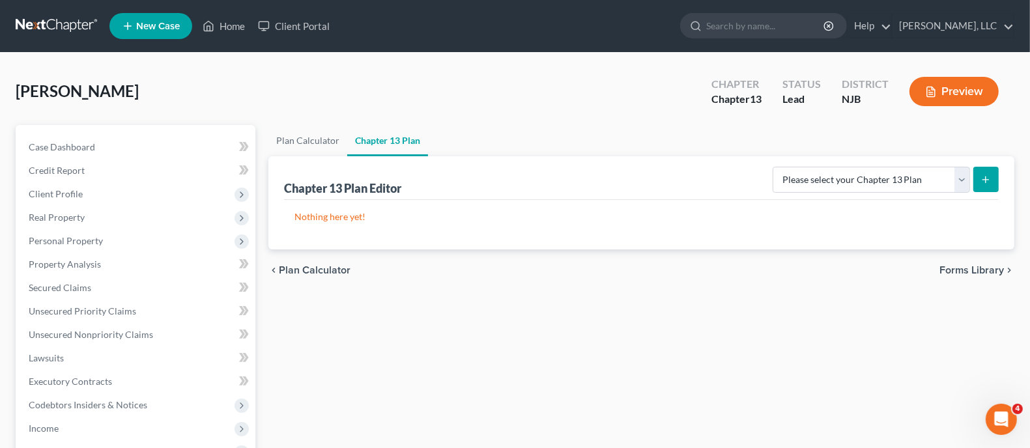
click at [991, 176] on button "submit" at bounding box center [985, 179] width 25 height 25
click at [959, 177] on select "Please select your Chapter 13 Plan District of New Jersey - Effective 11/14/202…" at bounding box center [870, 180] width 197 height 26
select select "0"
click at [772, 167] on select "Please select your Chapter 13 Plan District of New Jersey - Effective 11/14/202…" at bounding box center [870, 180] width 197 height 26
click at [987, 180] on line "submit" at bounding box center [986, 180] width 6 height 0
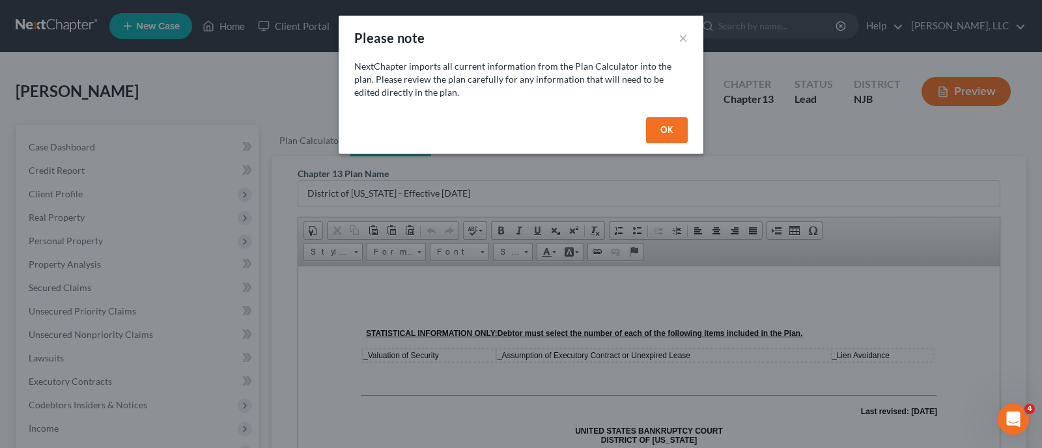
click at [670, 124] on button "OK" at bounding box center [667, 130] width 42 height 26
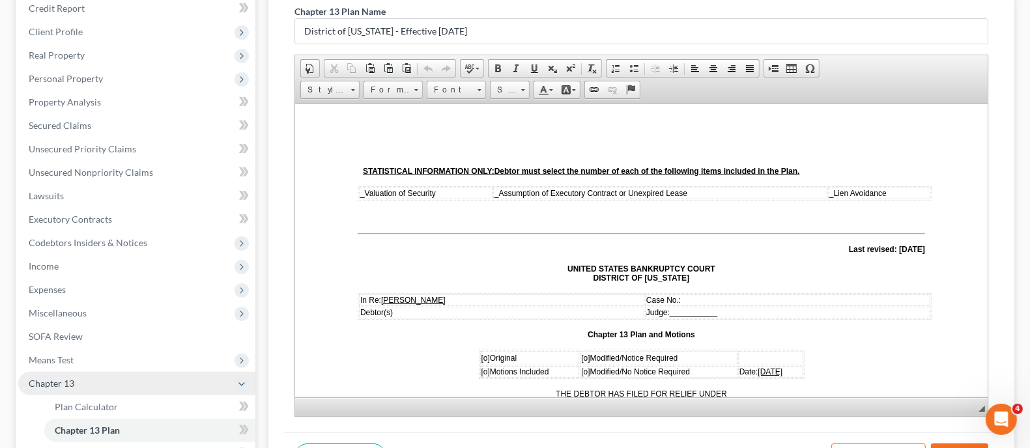
scroll to position [81, 0]
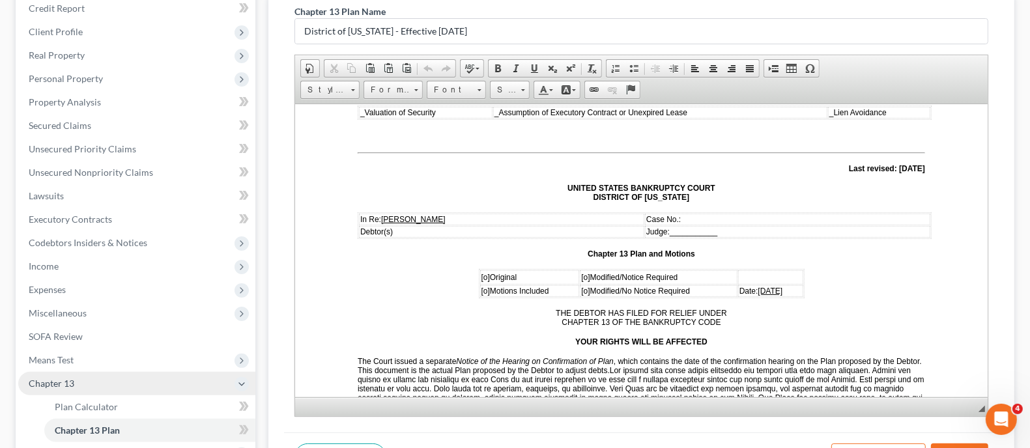
click at [481, 276] on span "[o]" at bounding box center [485, 276] width 8 height 9
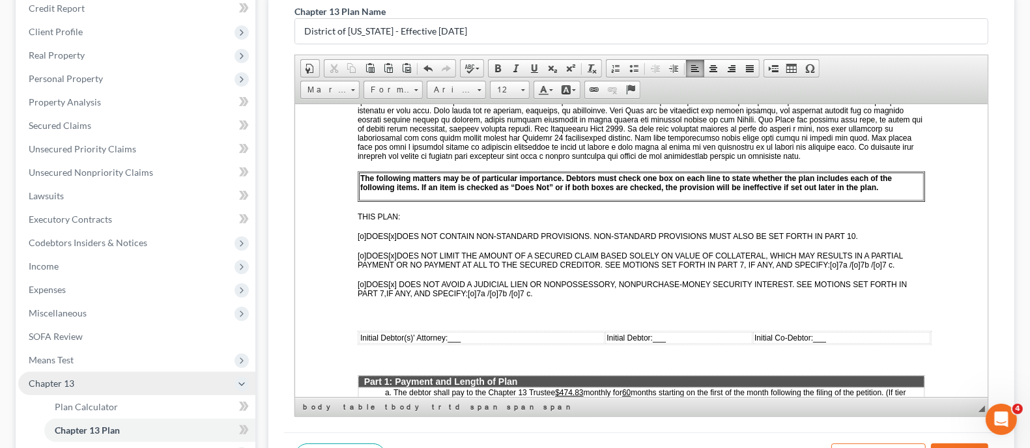
scroll to position [407, 0]
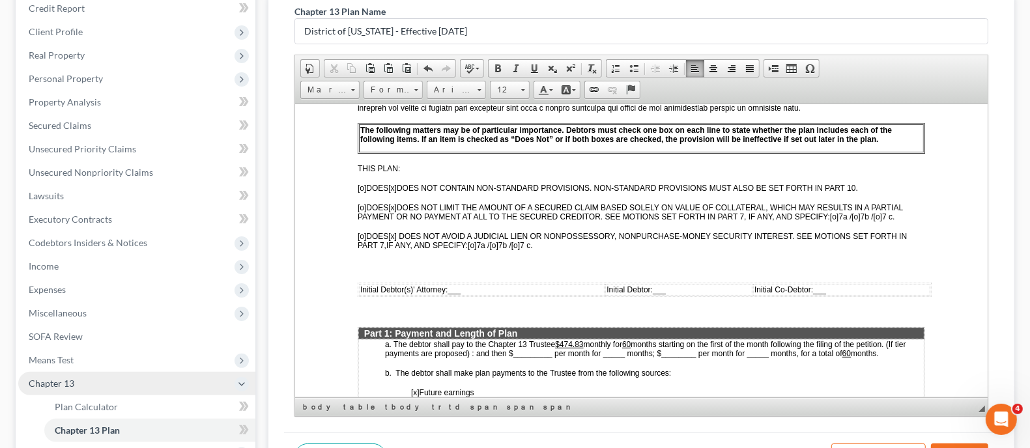
click at [449, 285] on span "Initial Debtor(s)' Attorney: ___" at bounding box center [410, 289] width 100 height 9
click at [531, 63] on span at bounding box center [534, 68] width 10 height 10
drag, startPoint x: 667, startPoint y: 279, endPoint x: 760, endPoint y: 279, distance: 93.1
click at [670, 285] on span "___" at bounding box center [667, 289] width 13 height 9
click at [531, 68] on span at bounding box center [534, 68] width 10 height 10
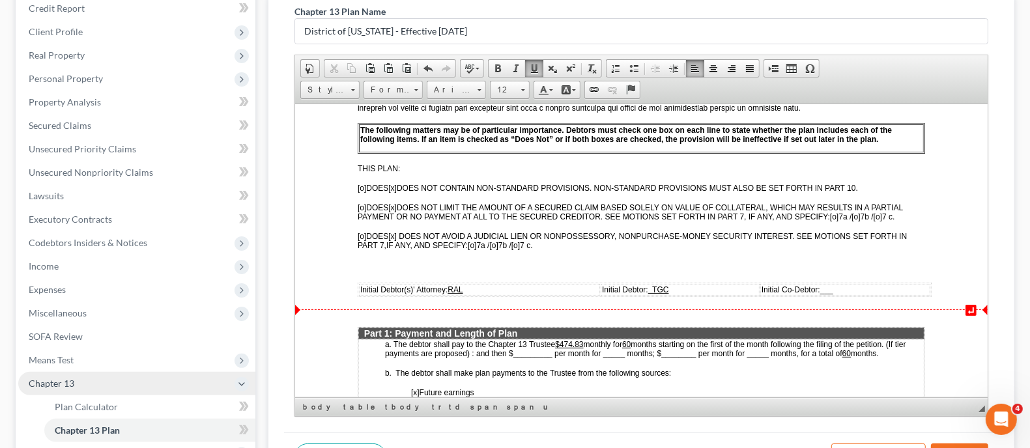
click at [569, 339] on u "$474.83" at bounding box center [569, 343] width 28 height 9
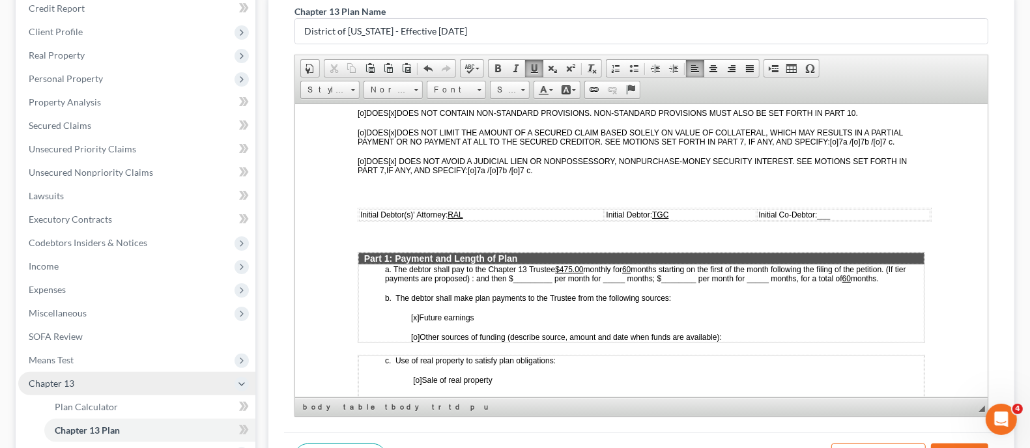
scroll to position [488, 0]
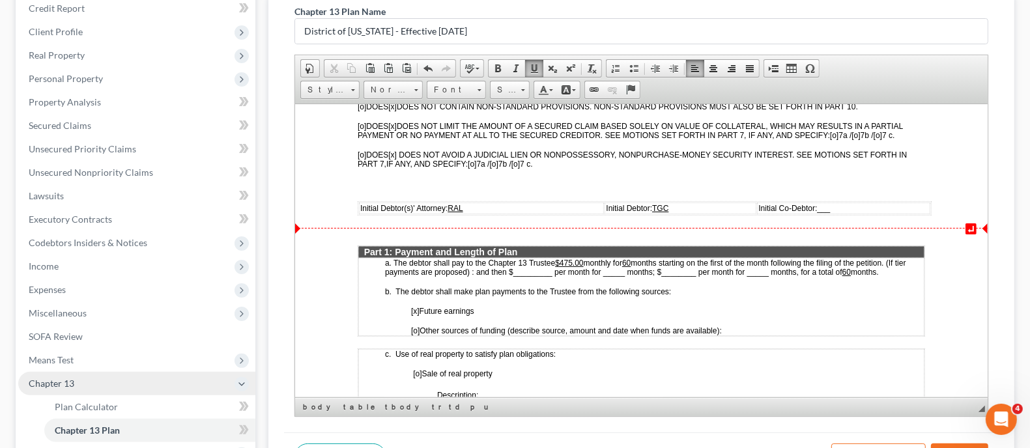
click at [561, 258] on u "$475 .00" at bounding box center [569, 262] width 28 height 9
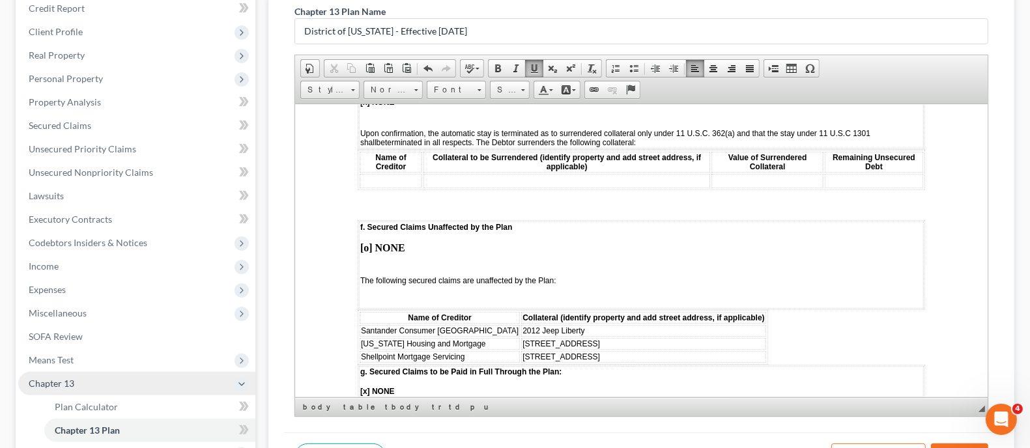
scroll to position [2116, 0]
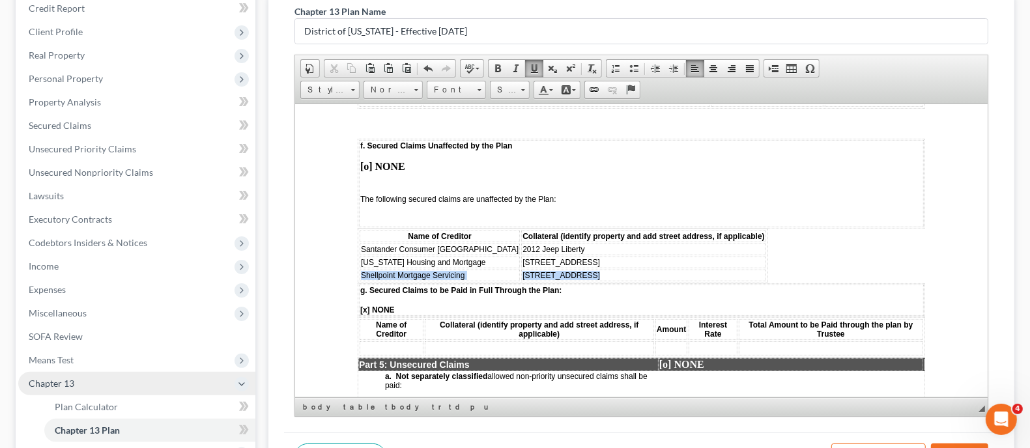
drag, startPoint x: 362, startPoint y: 251, endPoint x: 572, endPoint y: 253, distance: 210.4
click at [572, 269] on tr "Shellpoint Mortgage Servicing 43 Emerald Drive" at bounding box center [562, 275] width 406 height 12
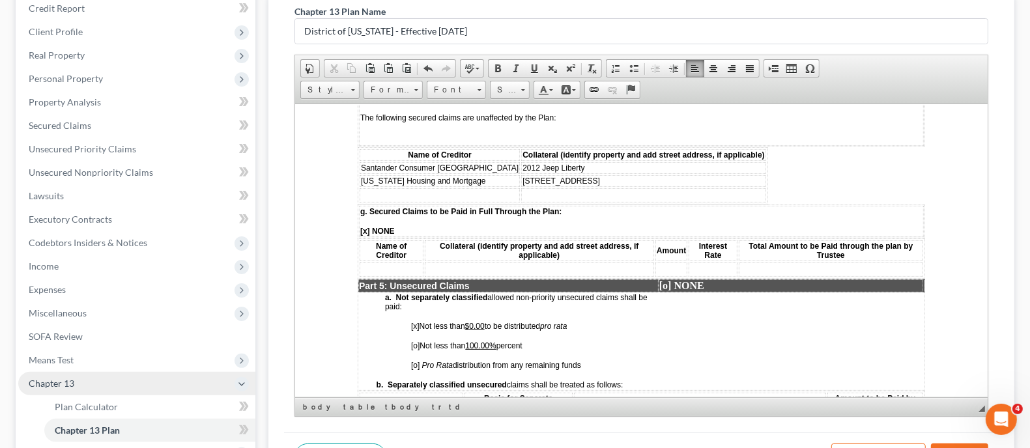
scroll to position [2279, 0]
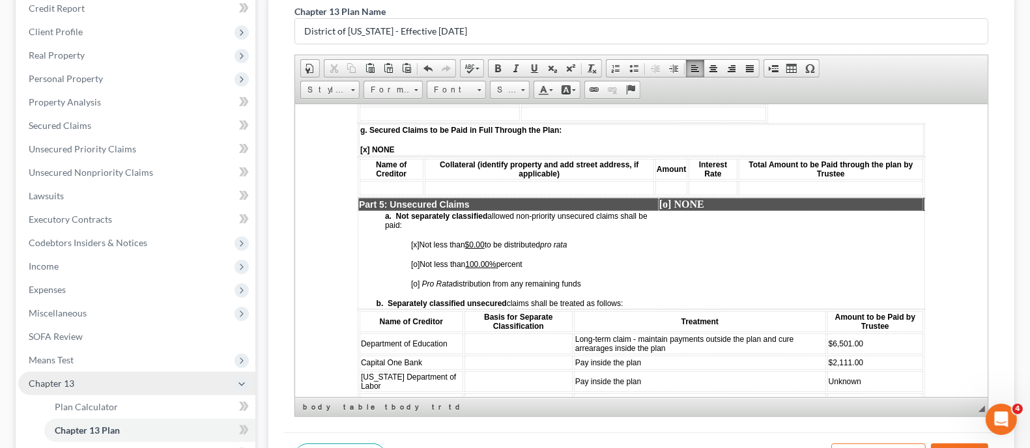
click at [414, 259] on span "[o]" at bounding box center [415, 263] width 8 height 9
click at [416, 240] on span "[x]" at bounding box center [415, 244] width 8 height 9
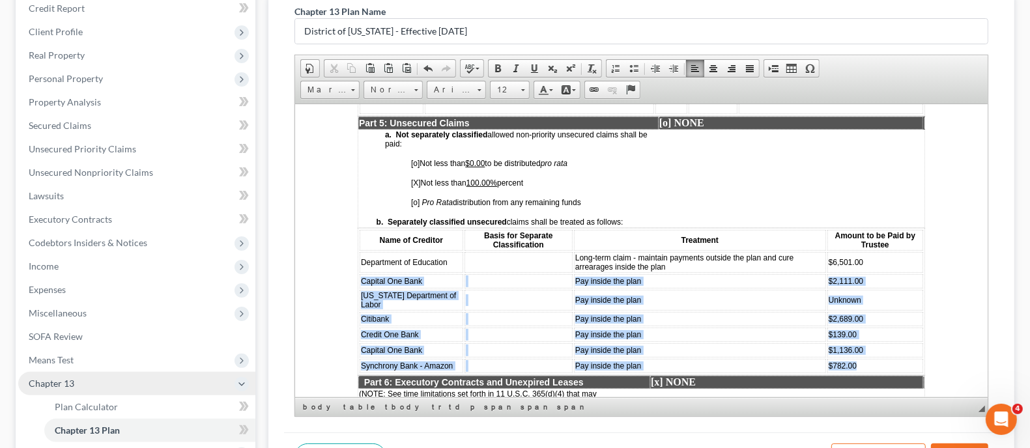
drag, startPoint x: 362, startPoint y: 250, endPoint x: 870, endPoint y: 328, distance: 514.0
click at [870, 328] on tbody "Department of Education Long-term claim - maintain payments outside the plan an…" at bounding box center [640, 311] width 563 height 121
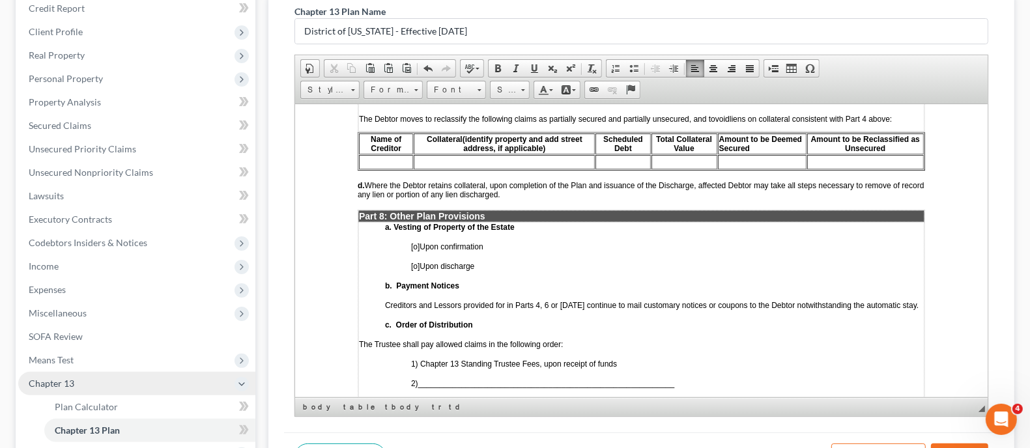
scroll to position [3012, 0]
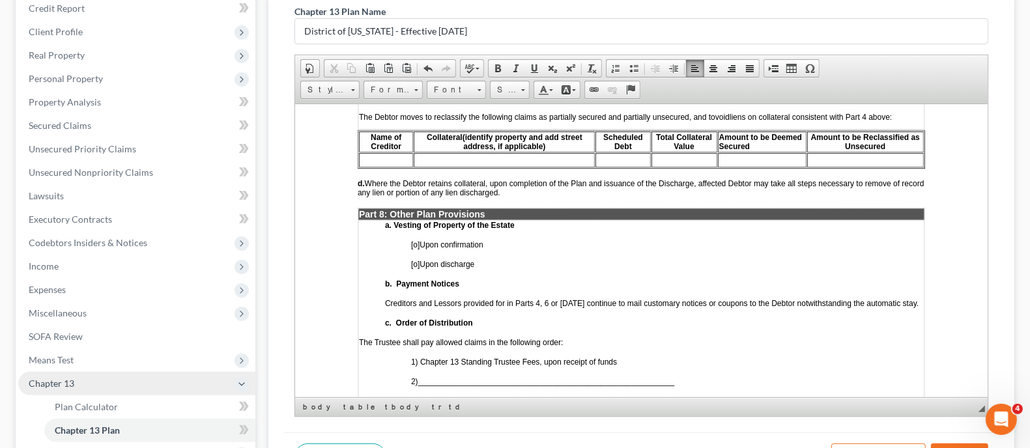
click at [417, 240] on span "[o]" at bounding box center [415, 244] width 8 height 9
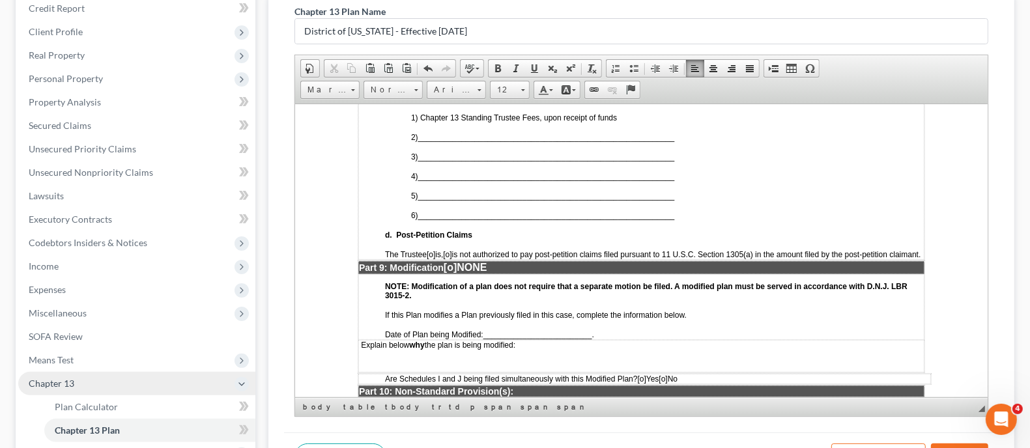
scroll to position [3175, 0]
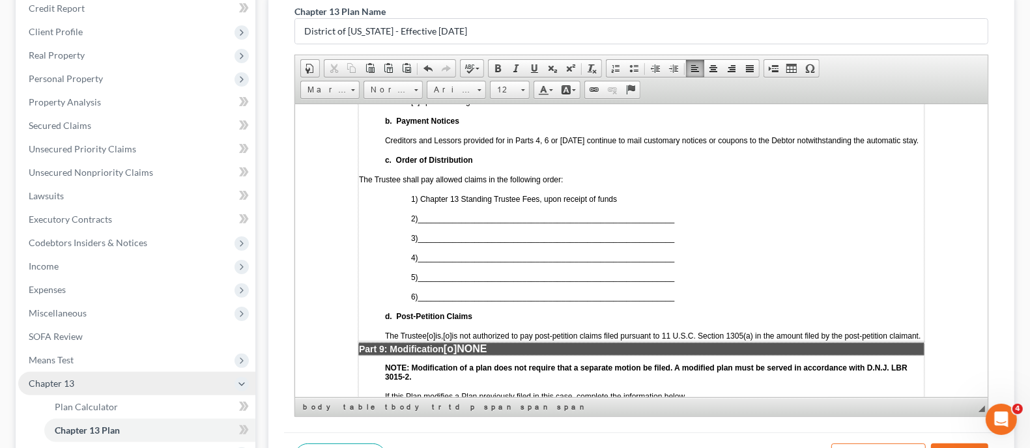
click at [427, 214] on span "___________________________________________________________" at bounding box center [546, 218] width 257 height 9
drag, startPoint x: 421, startPoint y: 189, endPoint x: 686, endPoint y: 184, distance: 265.1
click at [686, 214] on p "2) ___________________________________________________________" at bounding box center [667, 218] width 513 height 9
click at [532, 70] on span at bounding box center [534, 68] width 10 height 10
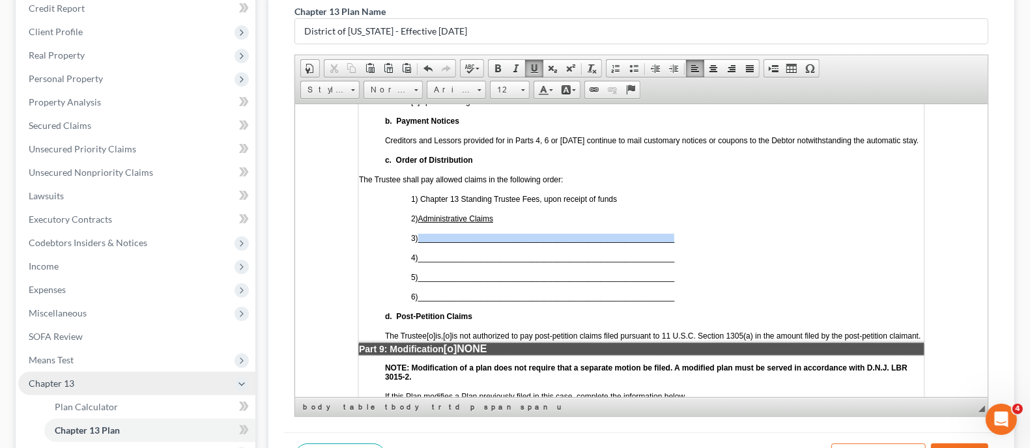
drag, startPoint x: 423, startPoint y: 208, endPoint x: 686, endPoint y: 193, distance: 264.1
click at [686, 193] on td "a. Vesting of Property of the Estate [X ] Upon confirmation [o] Upon discharge …" at bounding box center [641, 199] width 566 height 284
click at [529, 64] on span at bounding box center [534, 68] width 10 height 10
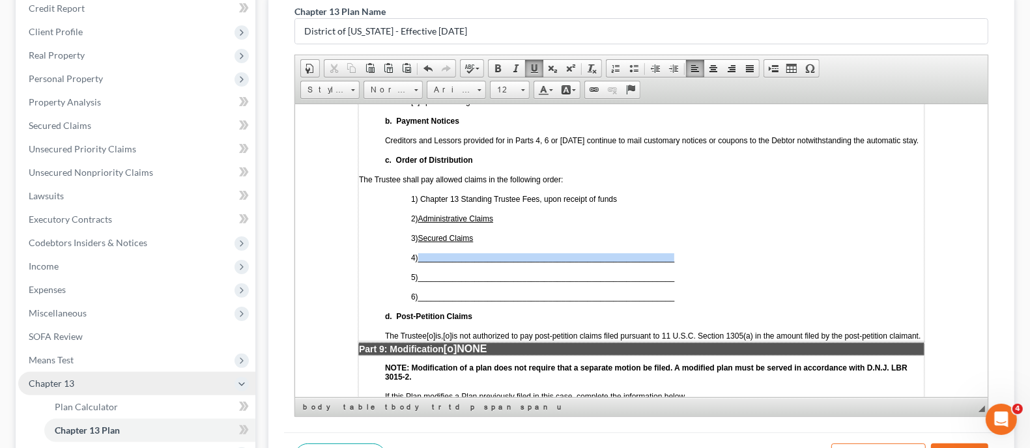
drag, startPoint x: 422, startPoint y: 222, endPoint x: 682, endPoint y: 227, distance: 259.9
click at [682, 253] on p "4) ___________________________________________________________" at bounding box center [667, 257] width 513 height 9
click at [532, 66] on span at bounding box center [534, 68] width 10 height 10
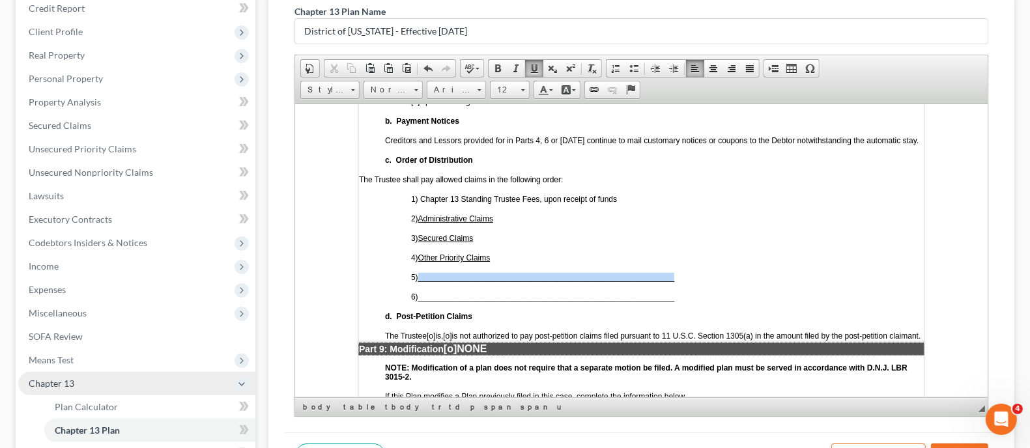
drag, startPoint x: 423, startPoint y: 248, endPoint x: 686, endPoint y: 240, distance: 263.2
click at [686, 272] on p "5) ___________________________________________________________" at bounding box center [667, 276] width 513 height 9
click at [532, 66] on span at bounding box center [534, 68] width 10 height 10
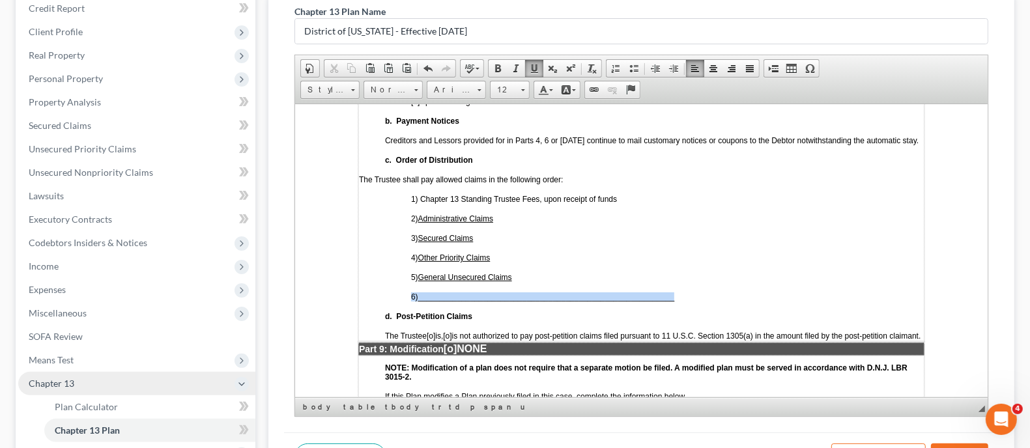
drag, startPoint x: 395, startPoint y: 262, endPoint x: 700, endPoint y: 251, distance: 305.0
click at [700, 251] on td "a. Vesting of Property of the Estate [X ] Upon confirmation [o] Upon discharge …" at bounding box center [641, 199] width 566 height 284
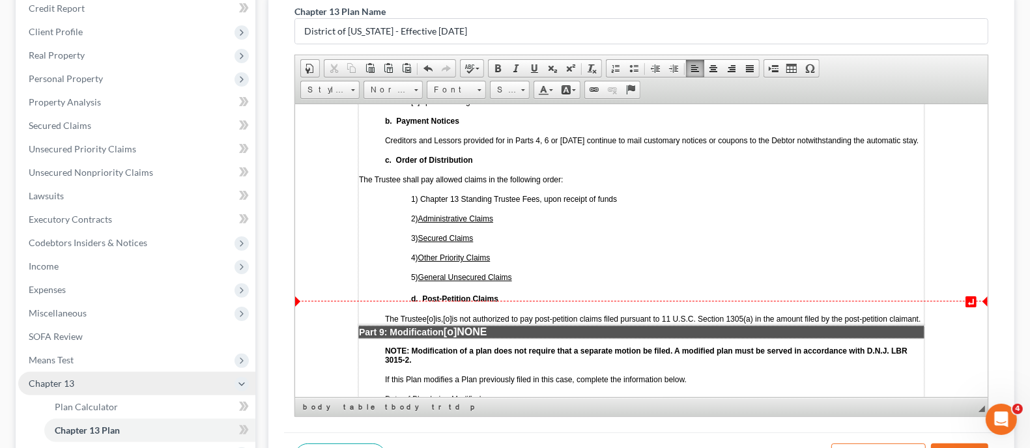
drag, startPoint x: 455, startPoint y: 287, endPoint x: 485, endPoint y: 289, distance: 30.7
click at [451, 314] on span "[o]" at bounding box center [447, 318] width 8 height 9
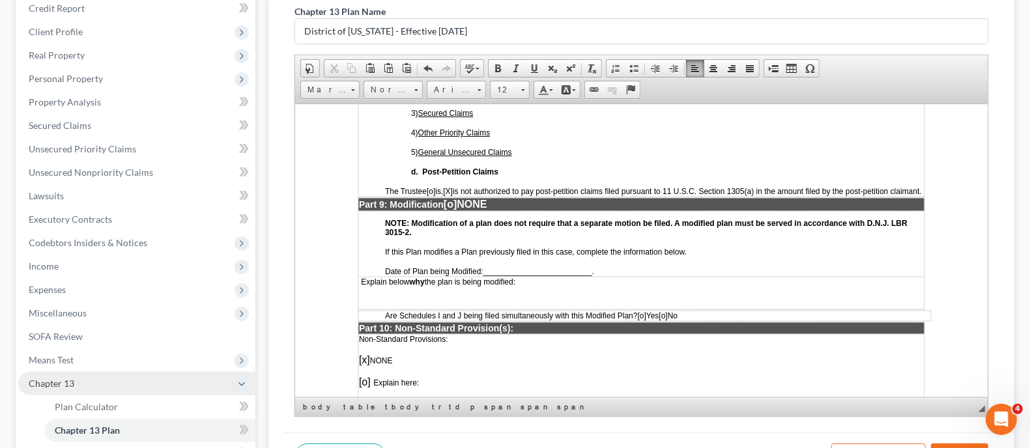
scroll to position [3338, 0]
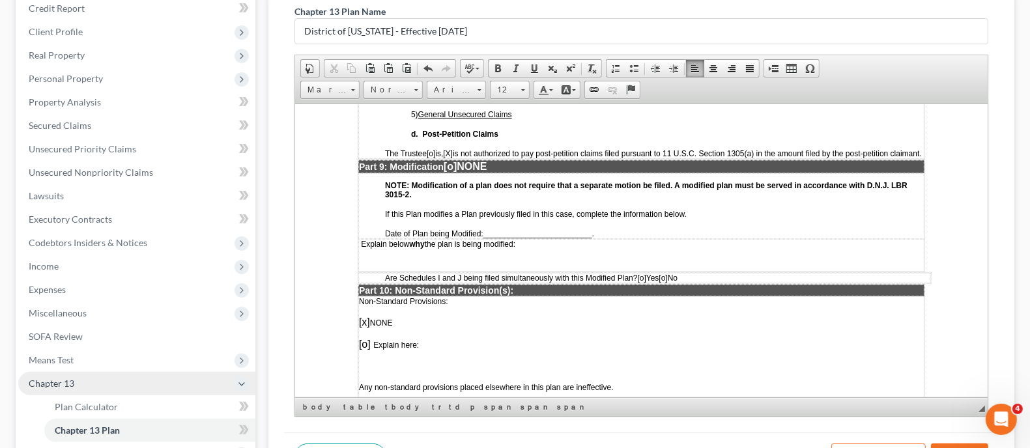
click at [667, 273] on span "[o]" at bounding box center [662, 277] width 8 height 9
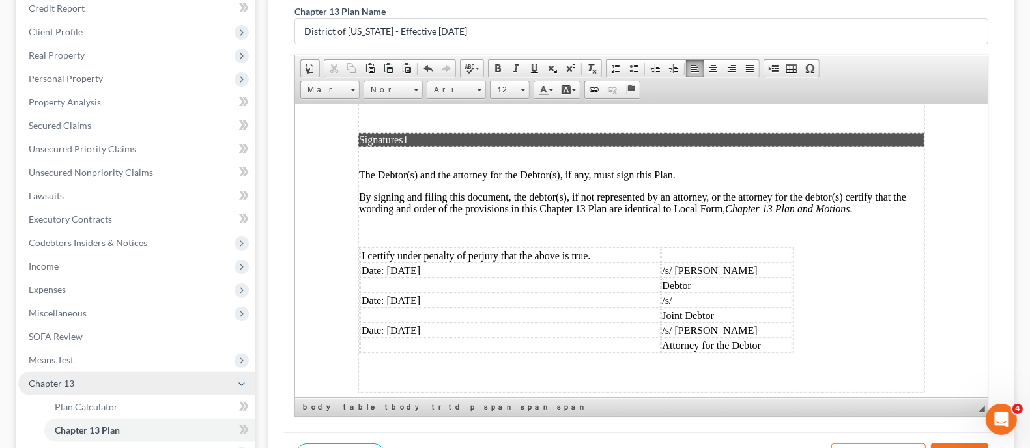
scroll to position [3700, 0]
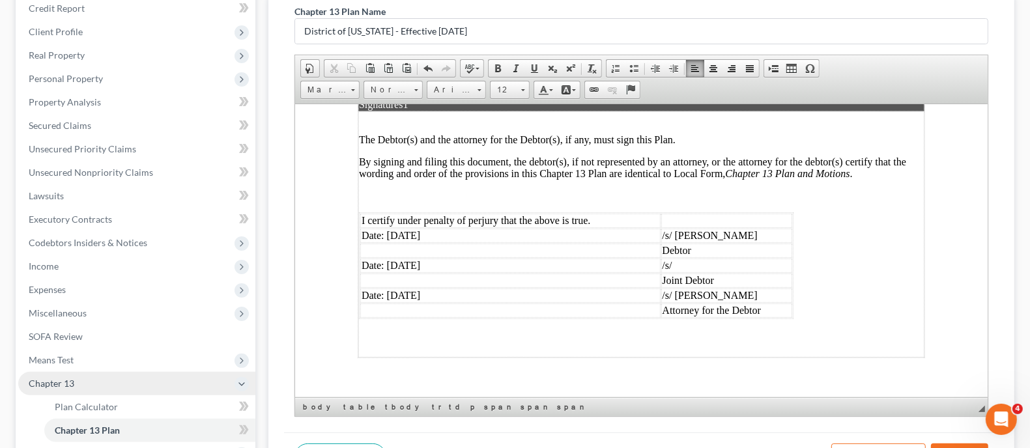
click at [706, 288] on td "/s/ Robert Loefflad" at bounding box center [727, 295] width 132 height 14
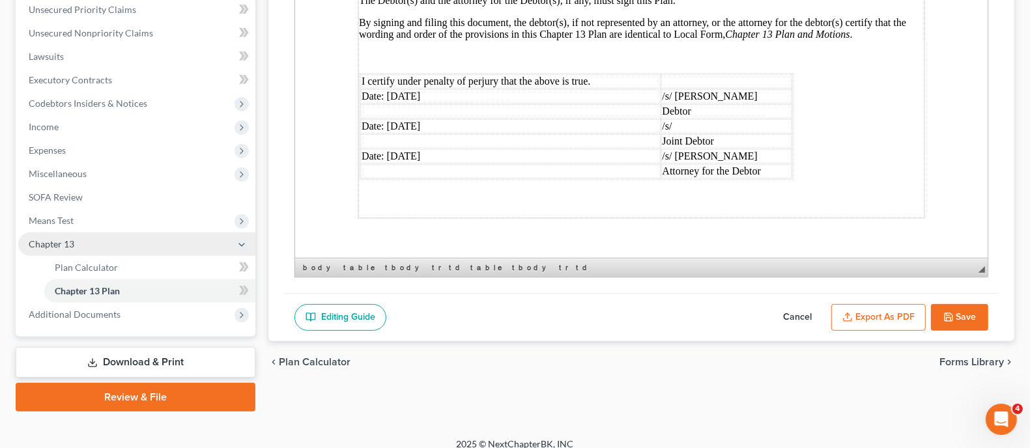
scroll to position [312, 0]
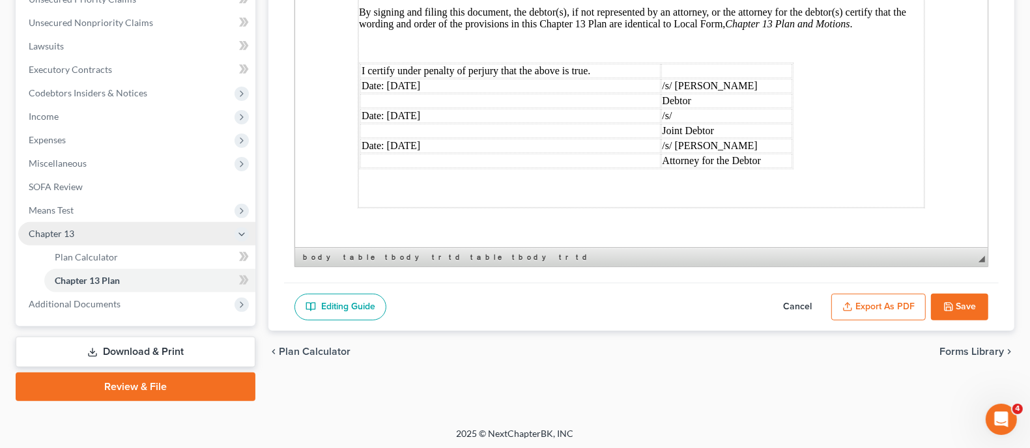
click at [970, 311] on button "Save" at bounding box center [959, 307] width 57 height 27
select select "0"
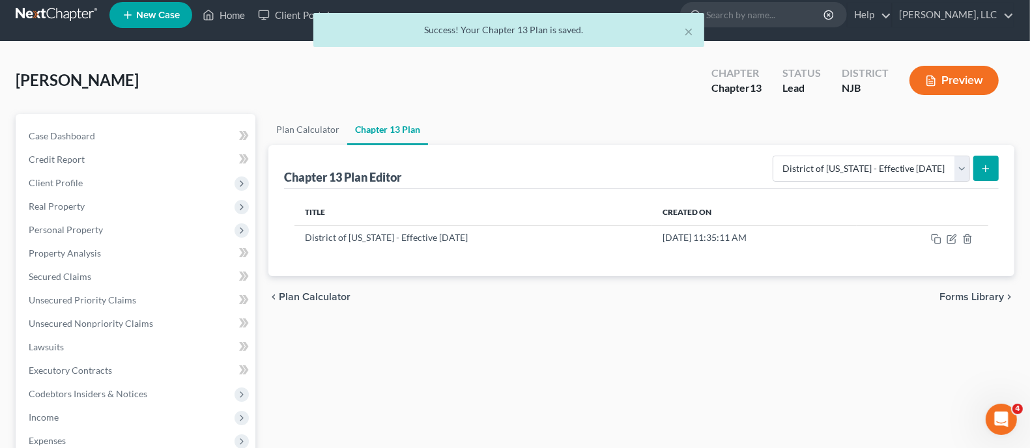
scroll to position [0, 0]
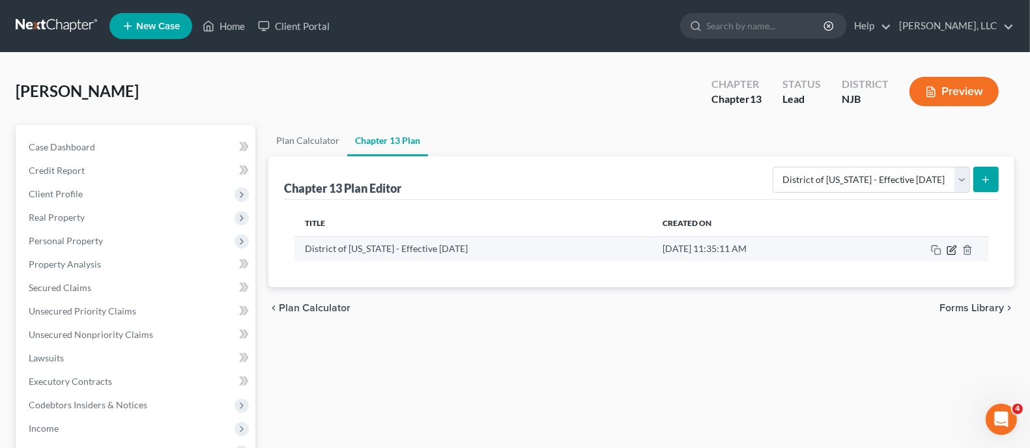
click at [951, 250] on icon "button" at bounding box center [953, 249] width 6 height 6
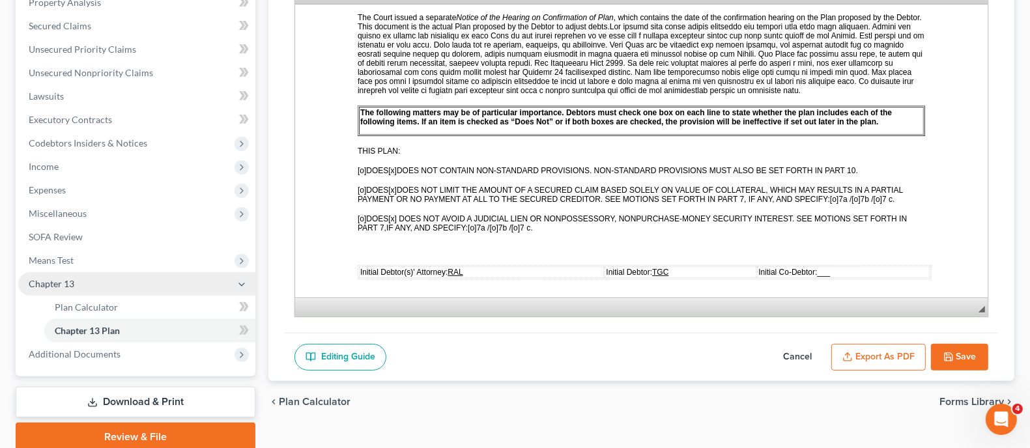
scroll to position [312, 0]
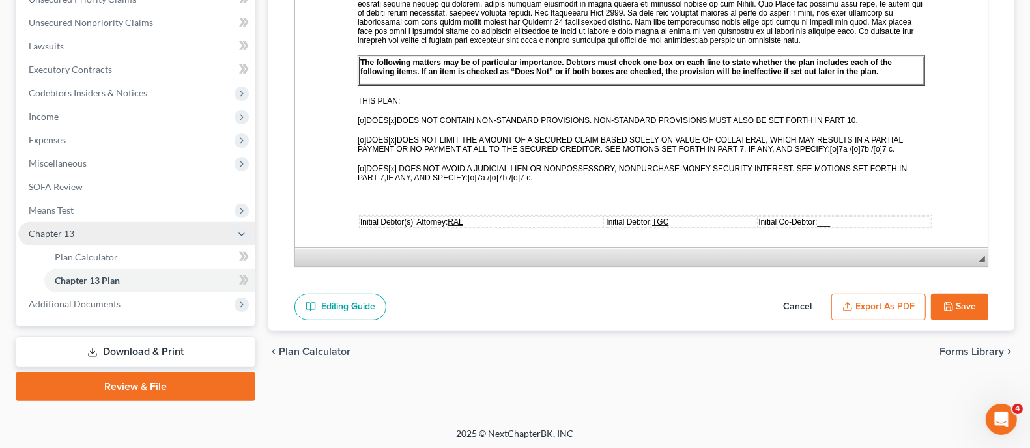
click at [876, 305] on button "Export as PDF" at bounding box center [878, 307] width 94 height 27
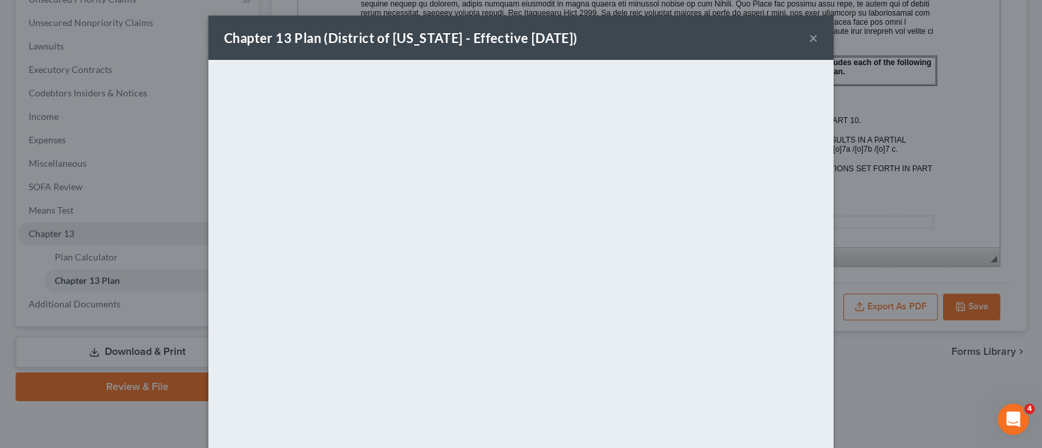
click at [809, 39] on button "×" at bounding box center [813, 38] width 9 height 16
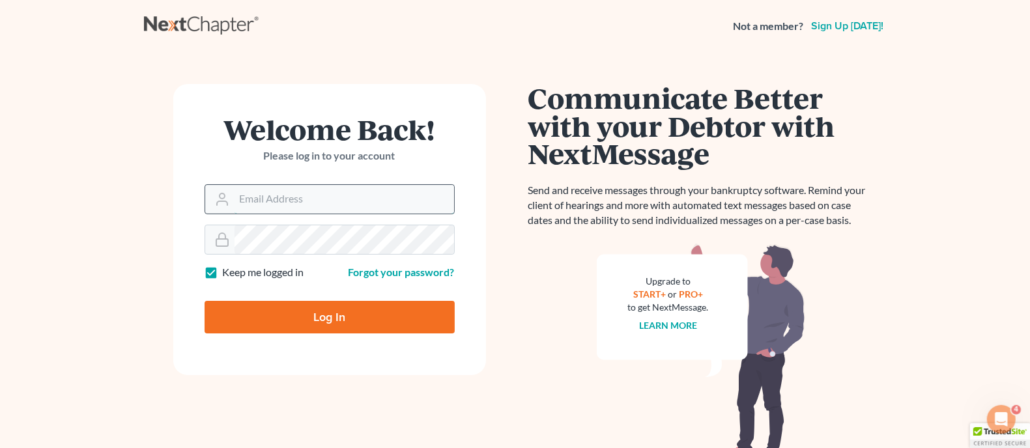
click at [402, 210] on input "Email Address" at bounding box center [343, 199] width 219 height 29
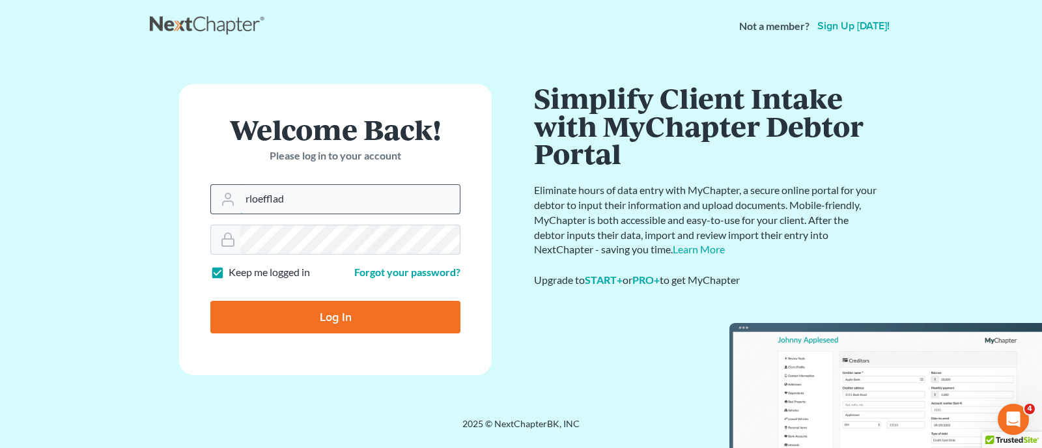
type input "[EMAIL_ADDRESS][PERSON_NAME][DOMAIN_NAME]"
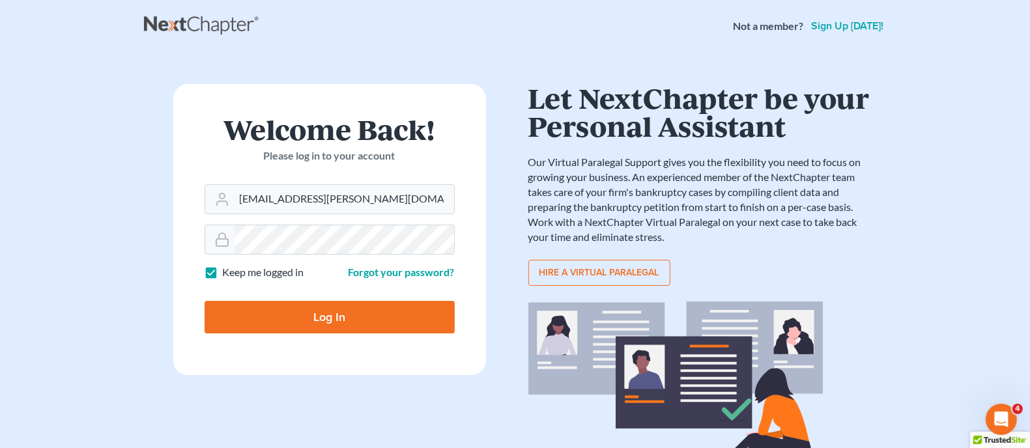
click at [378, 316] on input "Log In" at bounding box center [329, 317] width 250 height 33
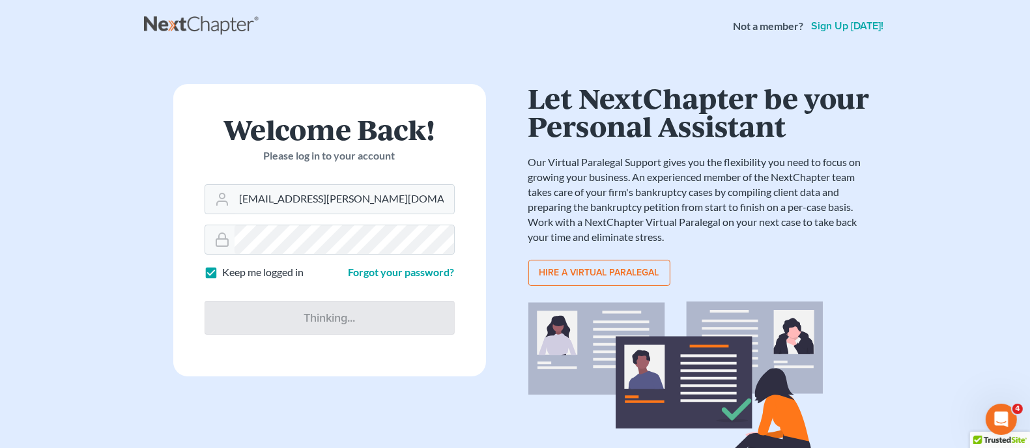
type input "Thinking..."
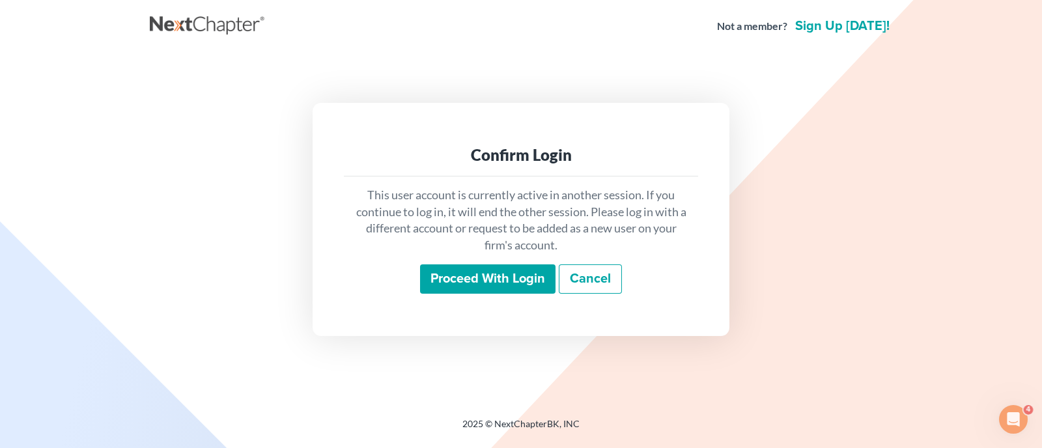
click at [466, 280] on input "Proceed with login" at bounding box center [487, 279] width 135 height 30
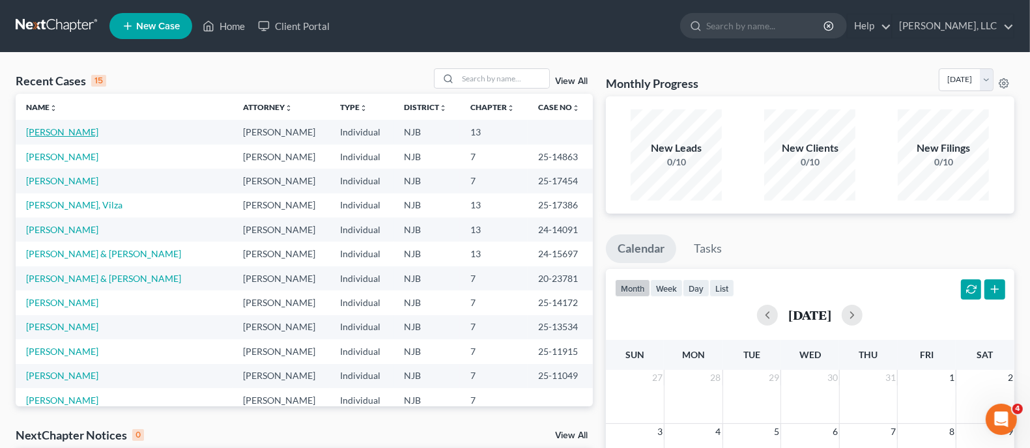
click at [66, 135] on link "[PERSON_NAME]" at bounding box center [62, 131] width 72 height 11
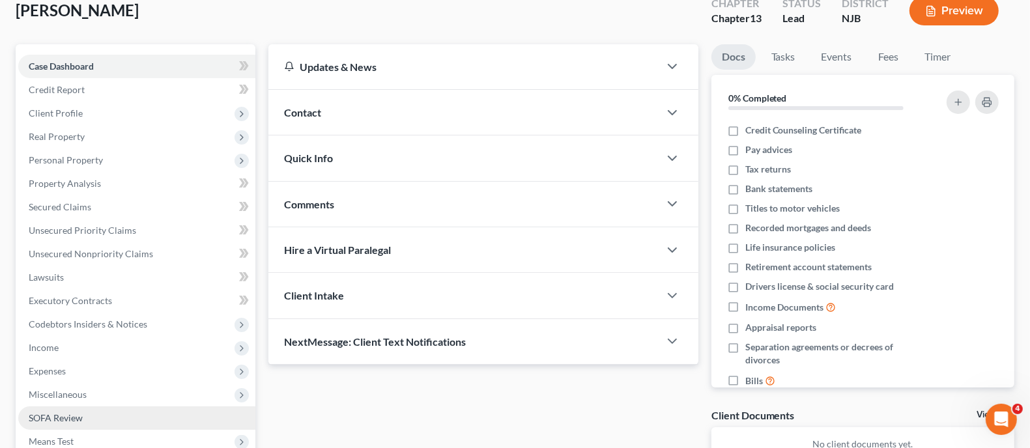
scroll to position [162, 0]
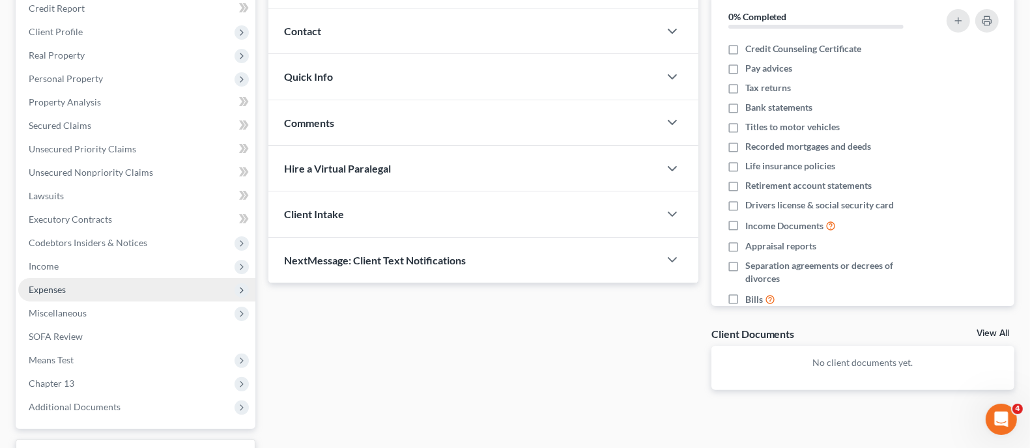
click at [41, 288] on span "Expenses" at bounding box center [47, 289] width 37 height 11
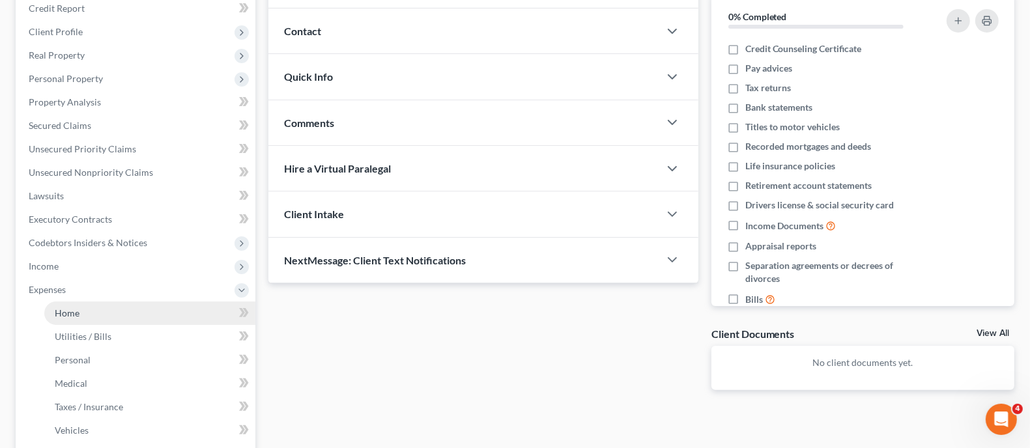
click at [70, 310] on span "Home" at bounding box center [67, 312] width 25 height 11
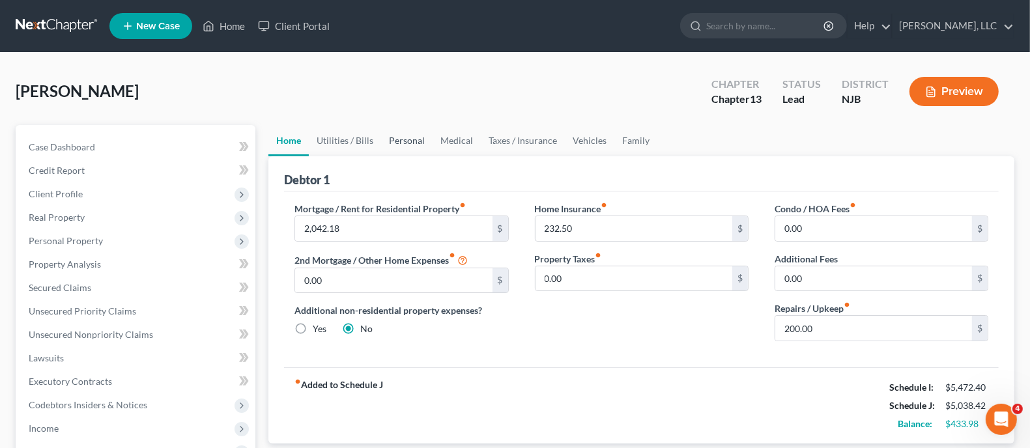
click at [414, 141] on link "Personal" at bounding box center [406, 140] width 51 height 31
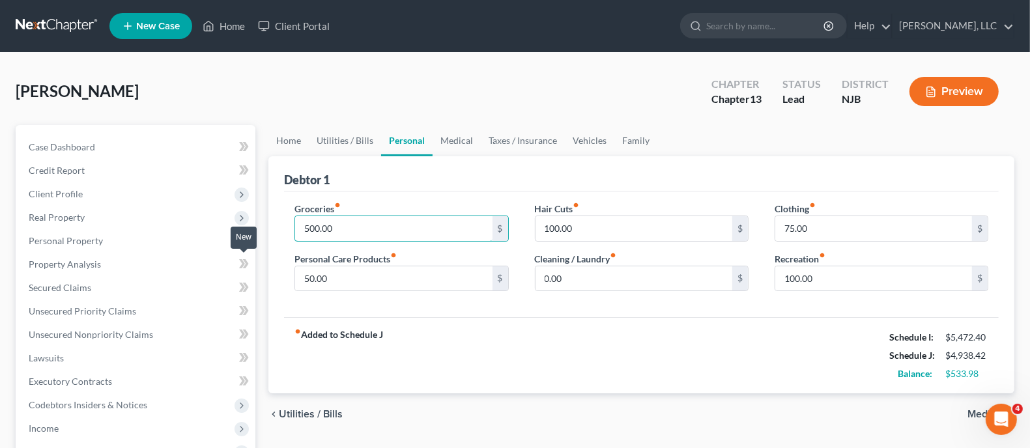
type input "500.00"
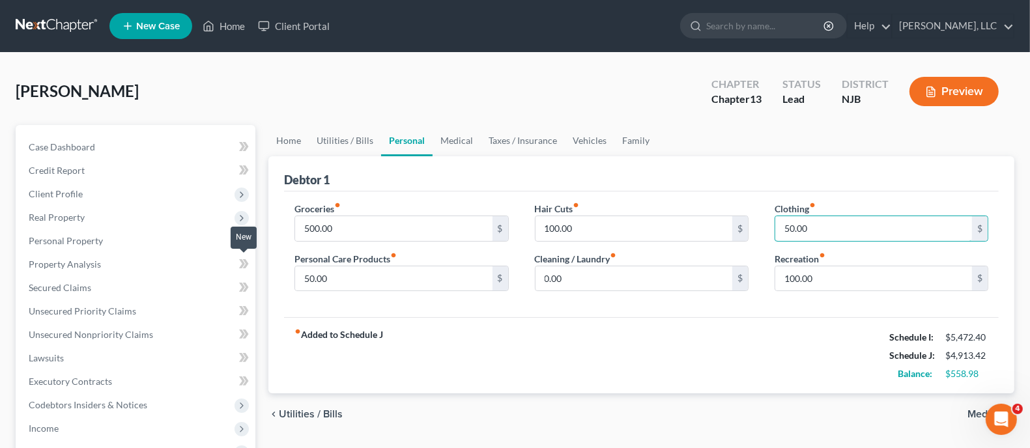
type input "50.00"
type input "5"
click at [827, 270] on input "text" at bounding box center [873, 278] width 197 height 25
type input "50.00"
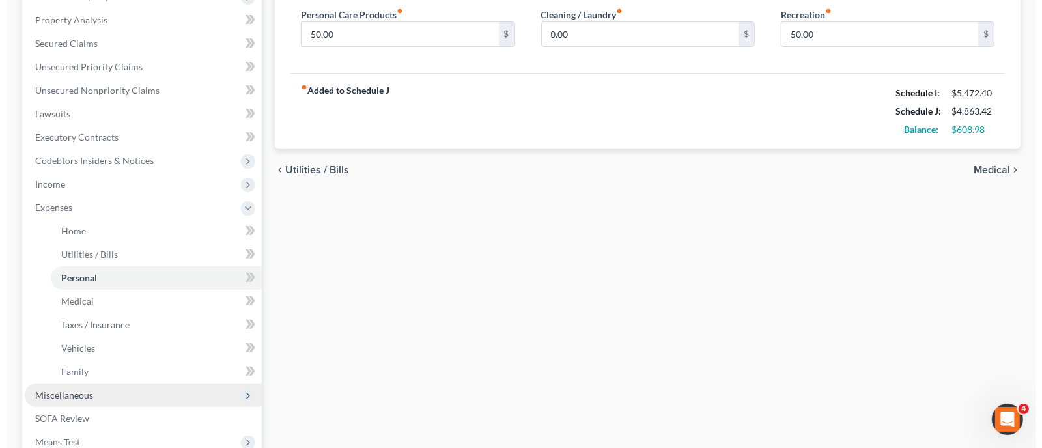
scroll to position [407, 0]
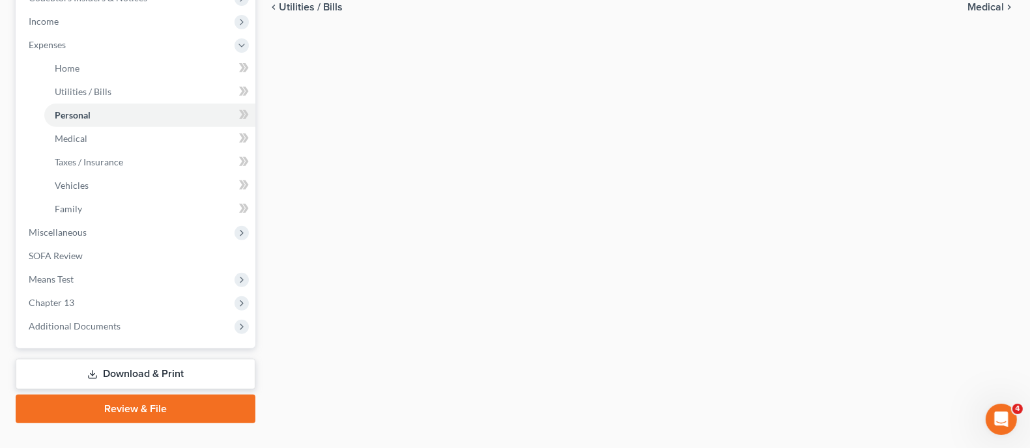
click at [192, 374] on link "Download & Print" at bounding box center [136, 374] width 240 height 31
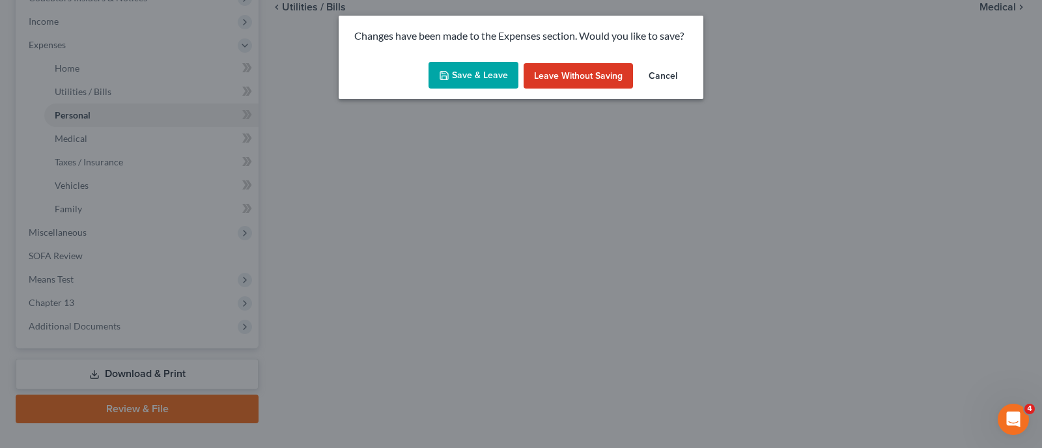
click at [480, 77] on button "Save & Leave" at bounding box center [474, 75] width 90 height 27
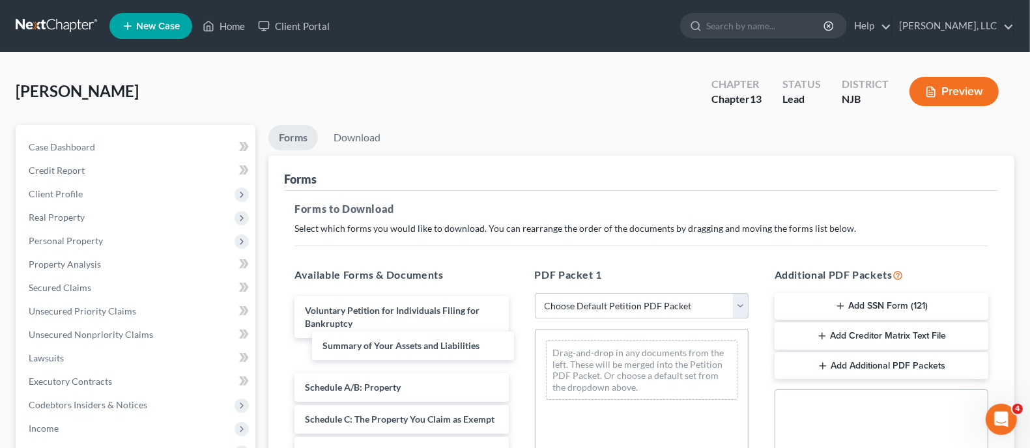
drag, startPoint x: 410, startPoint y: 354, endPoint x: 421, endPoint y: 348, distance: 12.2
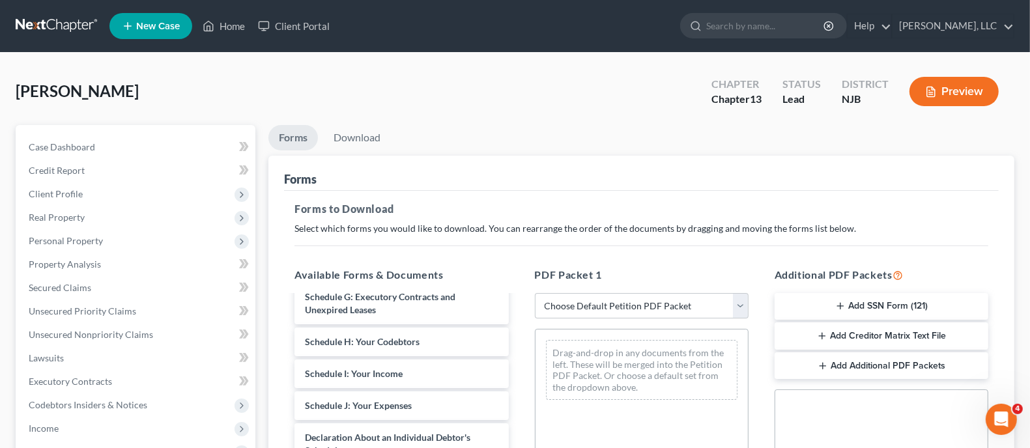
scroll to position [162, 0]
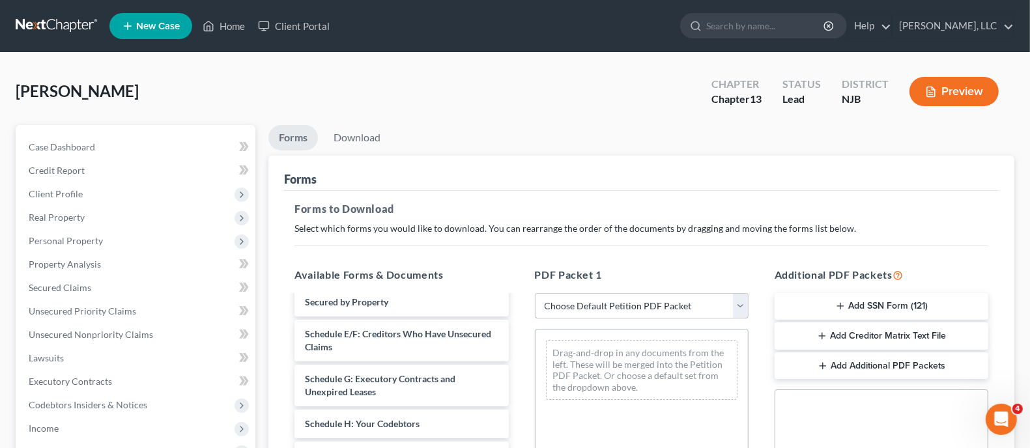
click at [739, 304] on select "Choose Default Petition PDF Packet Complete Bankruptcy Petition (all forms and …" at bounding box center [642, 306] width 214 height 26
select select "0"
click at [535, 293] on select "Choose Default Petition PDF Packet Complete Bankruptcy Petition (all forms and …" at bounding box center [642, 306] width 214 height 26
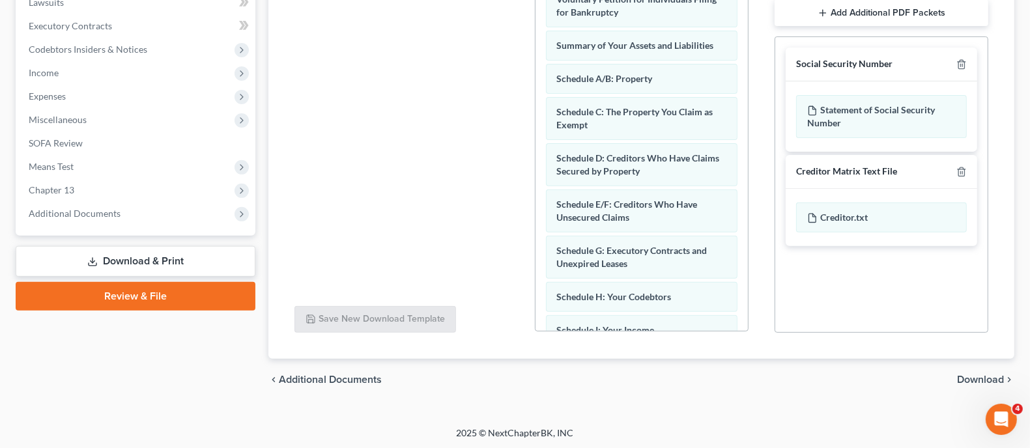
click at [981, 378] on span "Download" at bounding box center [980, 379] width 47 height 10
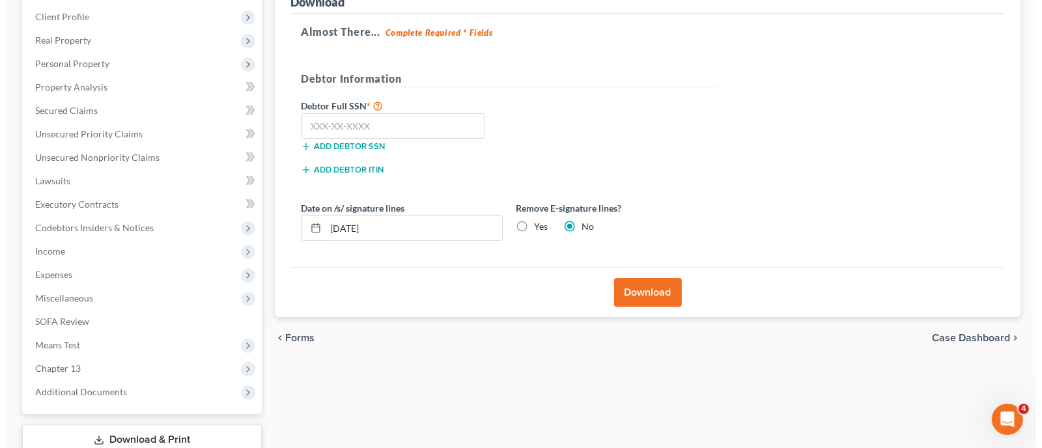
scroll to position [102, 0]
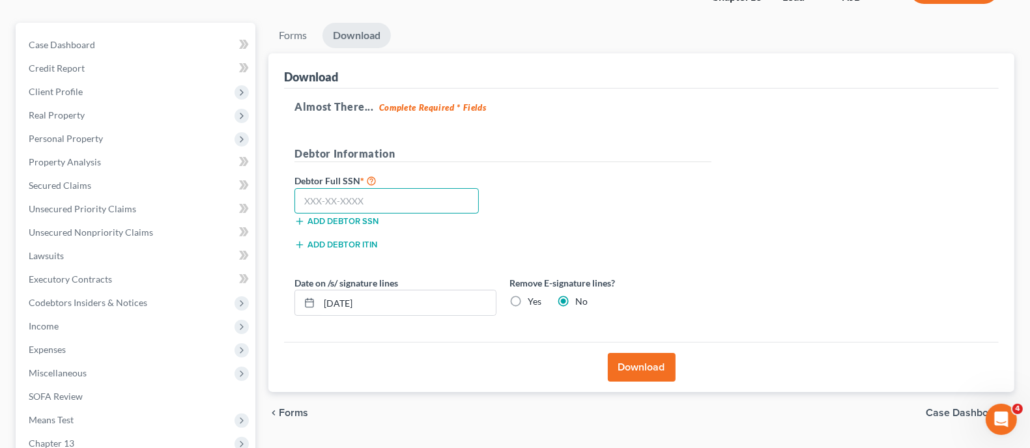
click at [376, 202] on input "text" at bounding box center [386, 201] width 184 height 26
type input "158-48-5078"
click at [634, 372] on button "Download" at bounding box center [642, 367] width 68 height 29
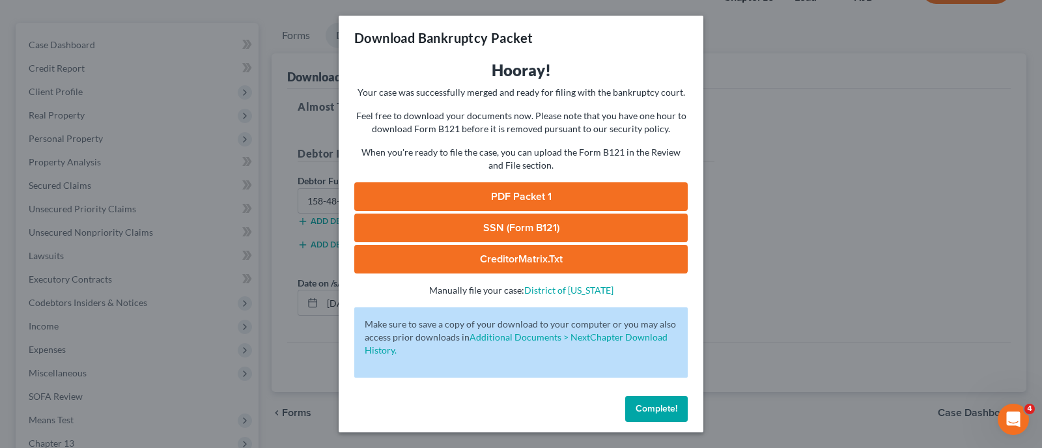
click at [544, 199] on link "PDF Packet 1" at bounding box center [520, 196] width 333 height 29
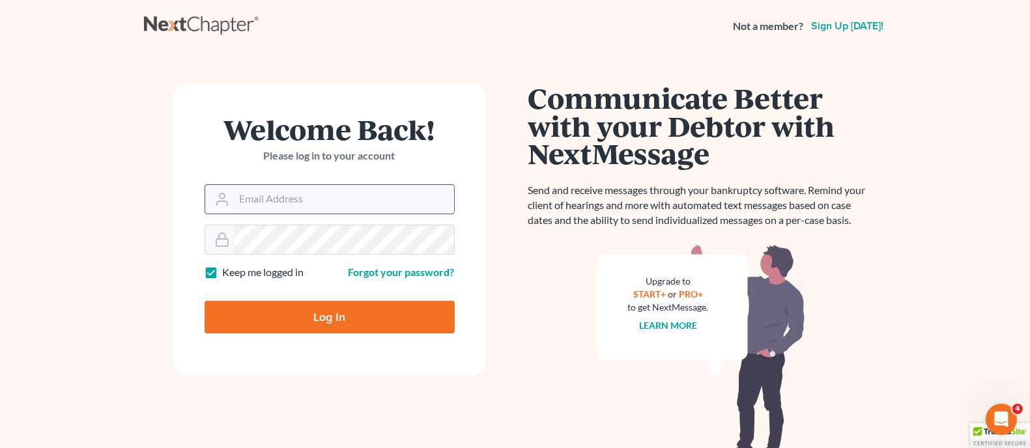
click at [289, 206] on input "Email Address" at bounding box center [343, 199] width 219 height 29
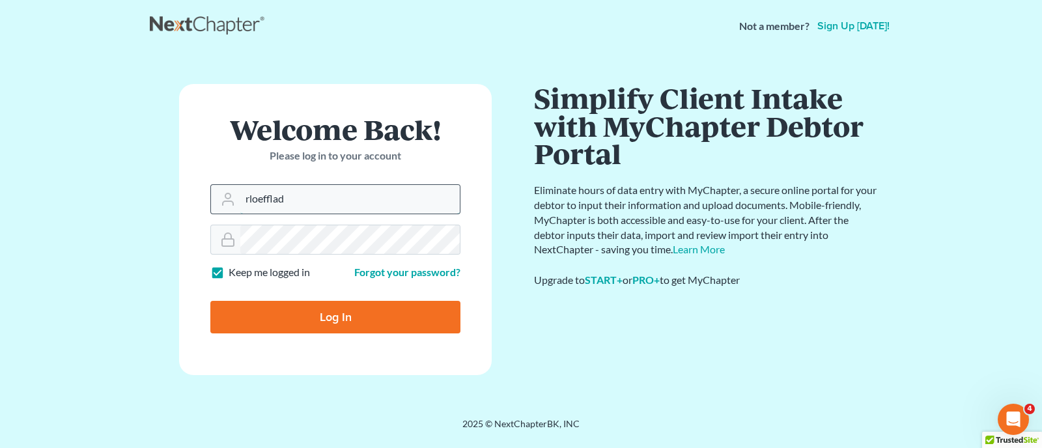
type input "[EMAIL_ADDRESS][PERSON_NAME][DOMAIN_NAME]"
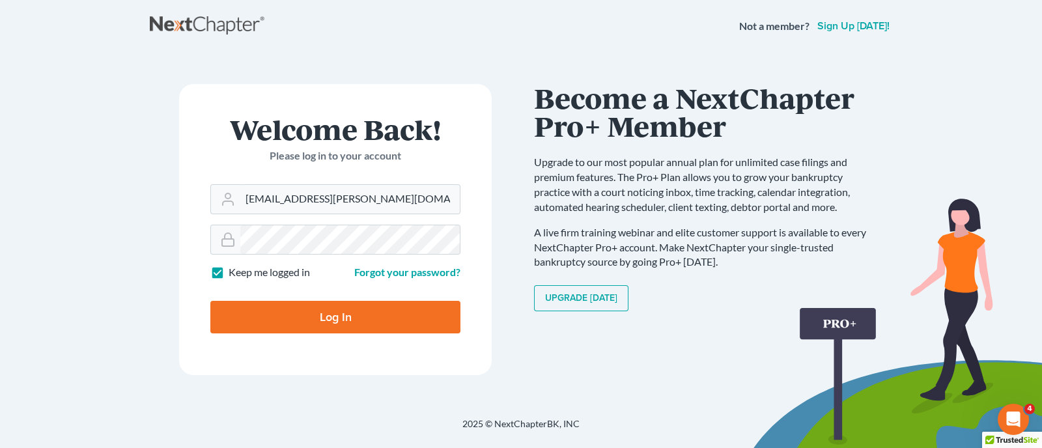
click at [389, 318] on input "Log In" at bounding box center [335, 317] width 250 height 33
type input "Thinking..."
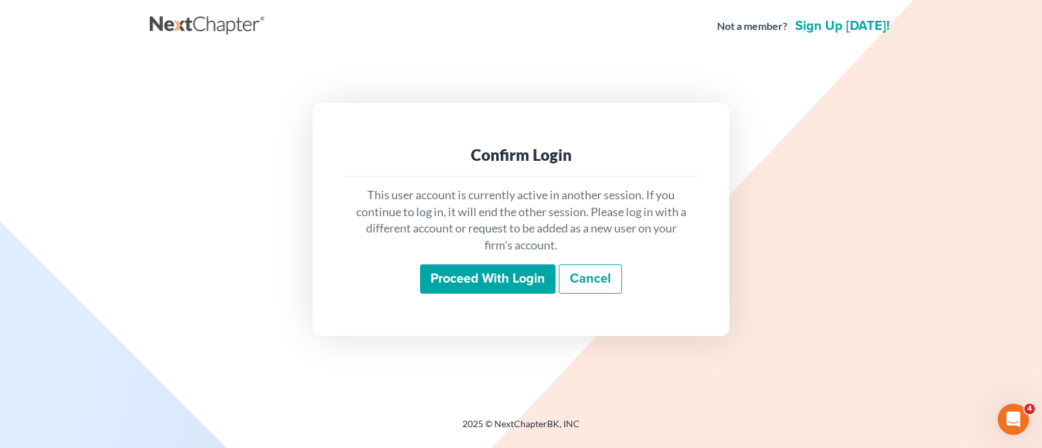
click at [473, 273] on input "Proceed with login" at bounding box center [487, 279] width 135 height 30
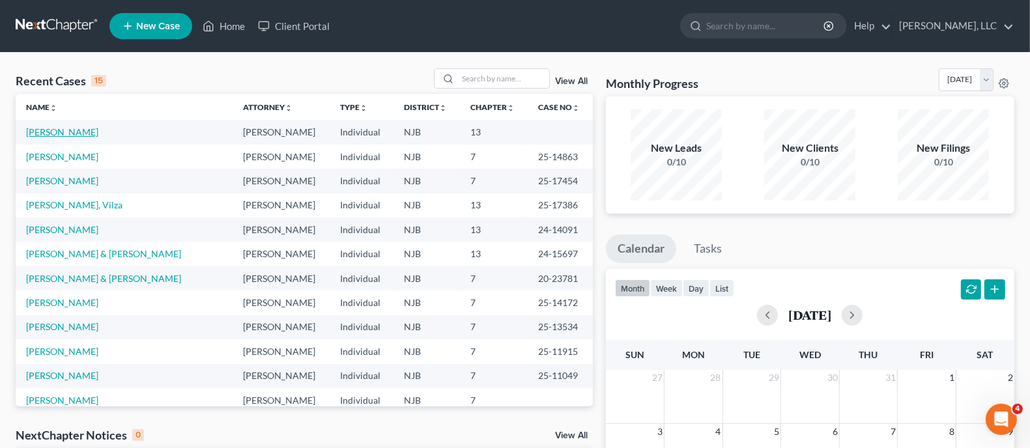
click at [70, 132] on link "[PERSON_NAME]" at bounding box center [62, 131] width 72 height 11
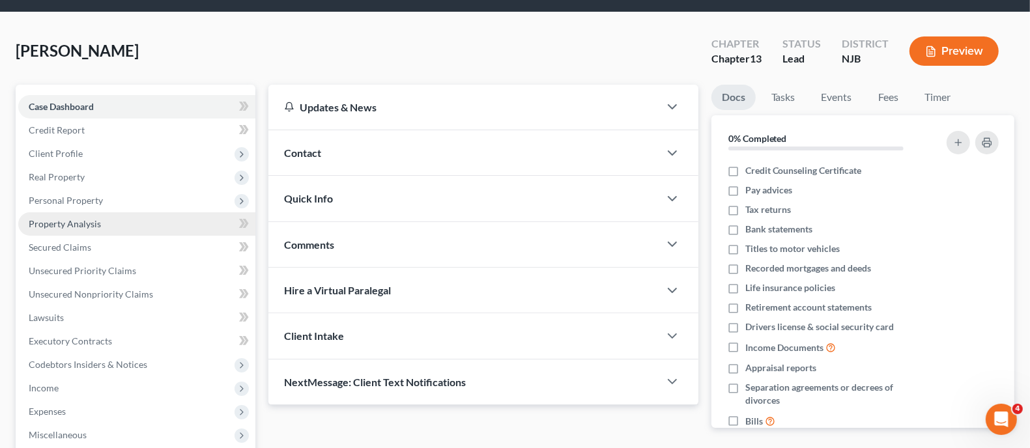
scroll to position [81, 0]
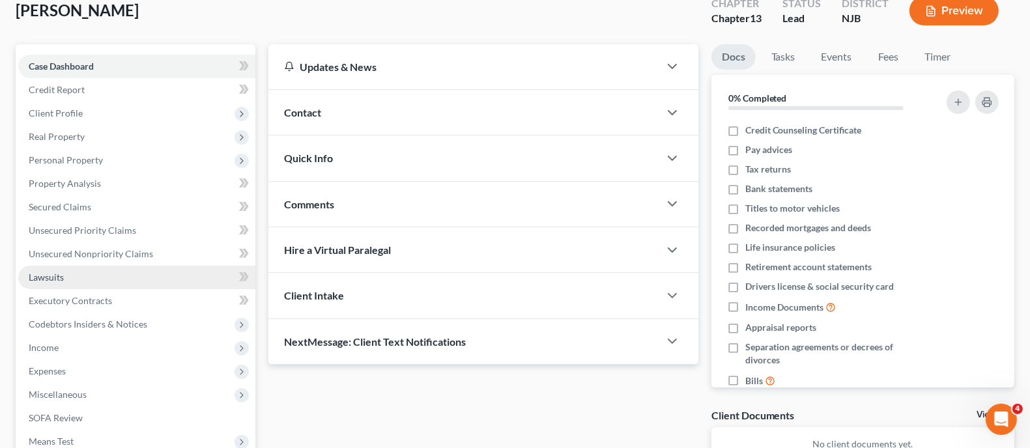
click at [58, 273] on span "Lawsuits" at bounding box center [46, 277] width 35 height 11
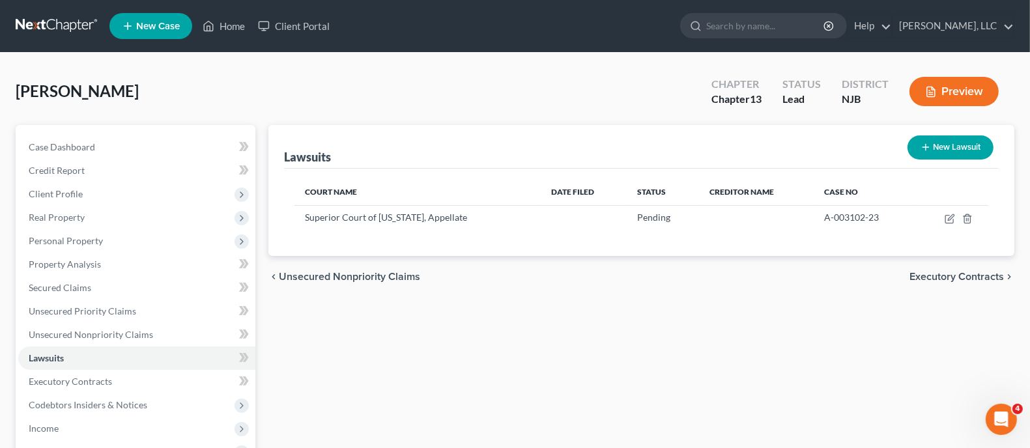
click at [948, 143] on button "New Lawsuit" at bounding box center [950, 147] width 86 height 24
select select "0"
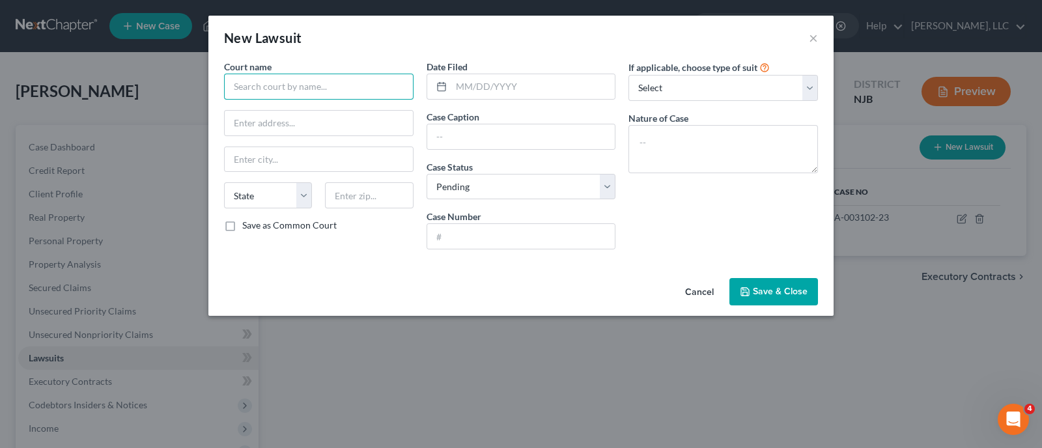
click at [320, 84] on input "text" at bounding box center [319, 87] width 190 height 26
click at [314, 111] on div "Superior Court of [US_STATE]" at bounding box center [301, 109] width 135 height 13
type input "Superior Court of [US_STATE]"
type input "[STREET_ADDRESS]"
type input "[GEOGRAPHIC_DATA]"
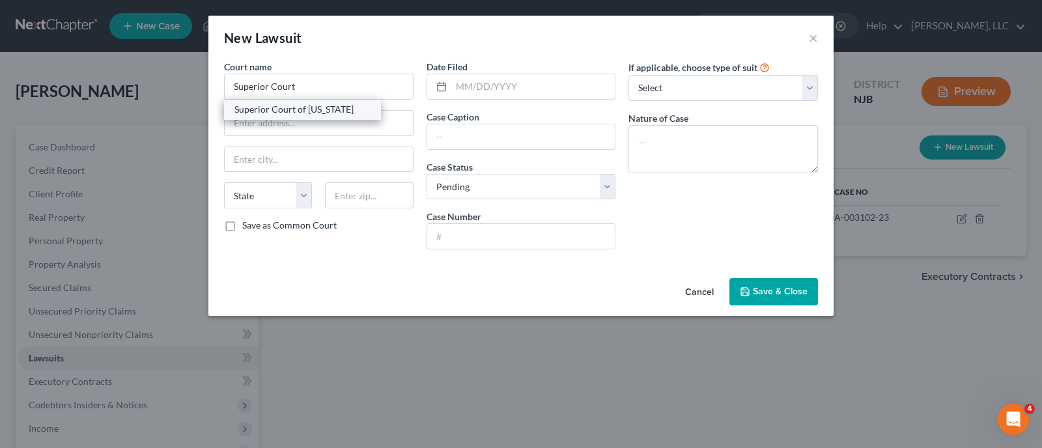
select select "33"
type input "08401"
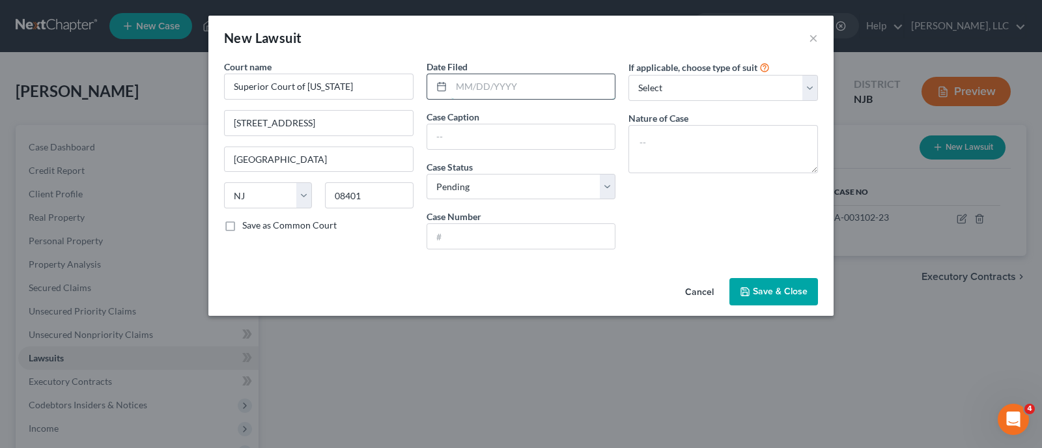
click at [526, 87] on input "text" at bounding box center [533, 86] width 164 height 25
type input "[DATE]"
type input "US Bank Trust Company v. [PERSON_NAME], et al."
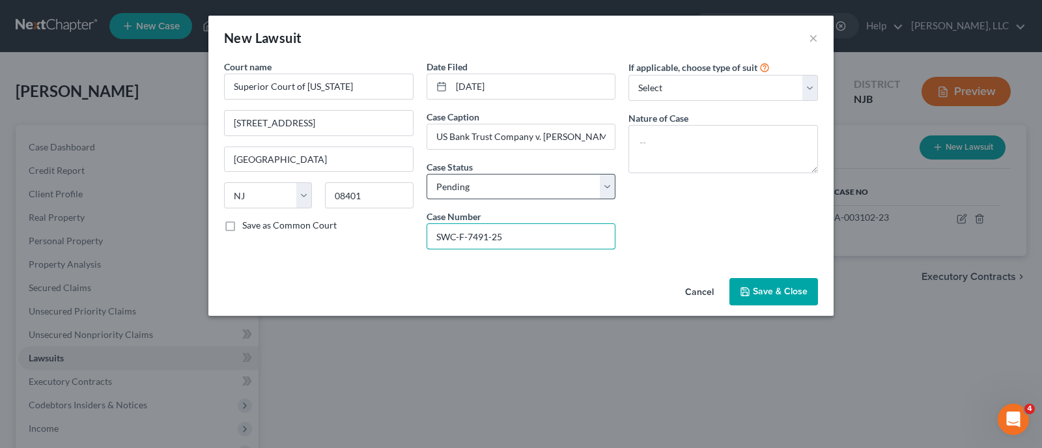
type input "SWC-F-7491-25"
click at [810, 89] on select "Select Repossession Garnishment Foreclosure Attached, Seized, Or Levied Other" at bounding box center [723, 88] width 190 height 26
select select "2"
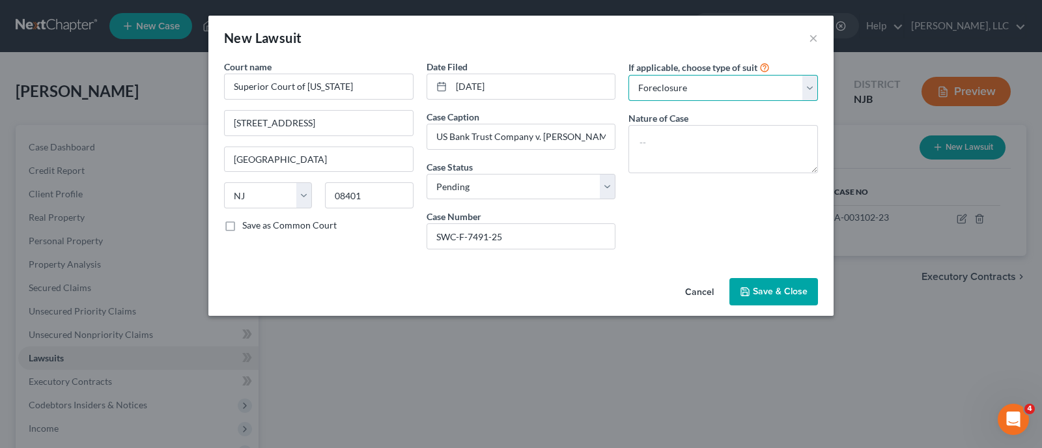
click at [628, 75] on select "Select Repossession Garnishment Foreclosure Attached, Seized, Or Levied Other" at bounding box center [723, 88] width 190 height 26
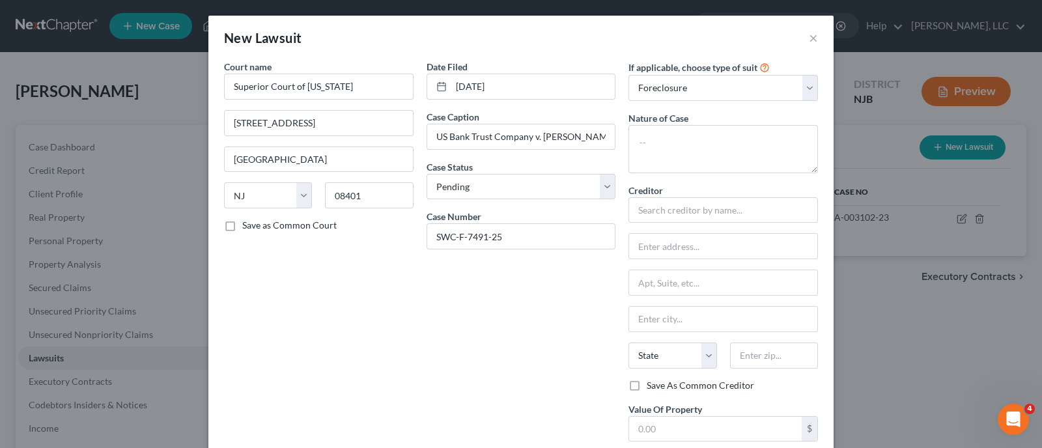
click at [549, 344] on div "Date Filed [DATE] Case Caption US Bank Trust Company v. [PERSON_NAME], et al. C…" at bounding box center [521, 290] width 203 height 460
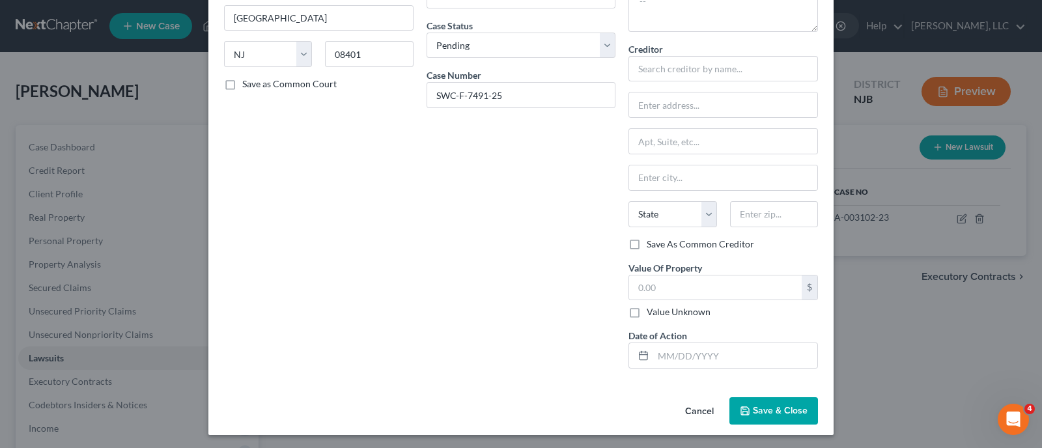
click at [756, 405] on span "Save & Close" at bounding box center [780, 410] width 55 height 11
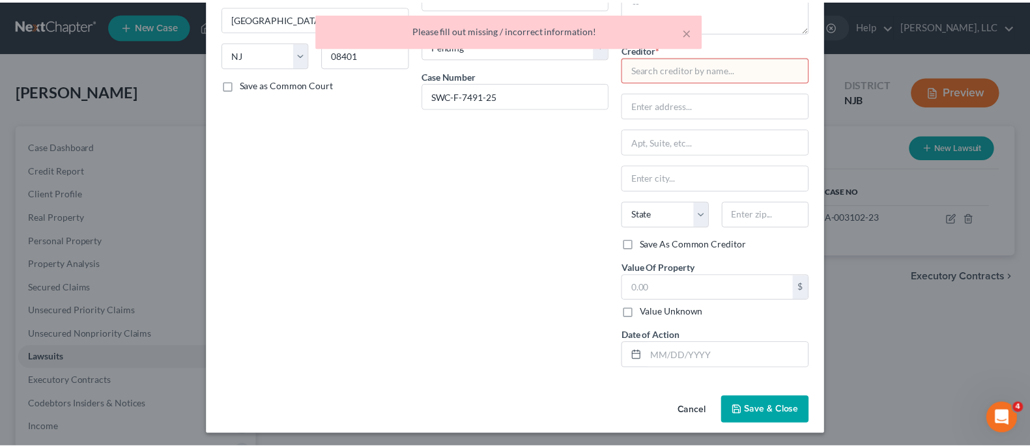
scroll to position [0, 0]
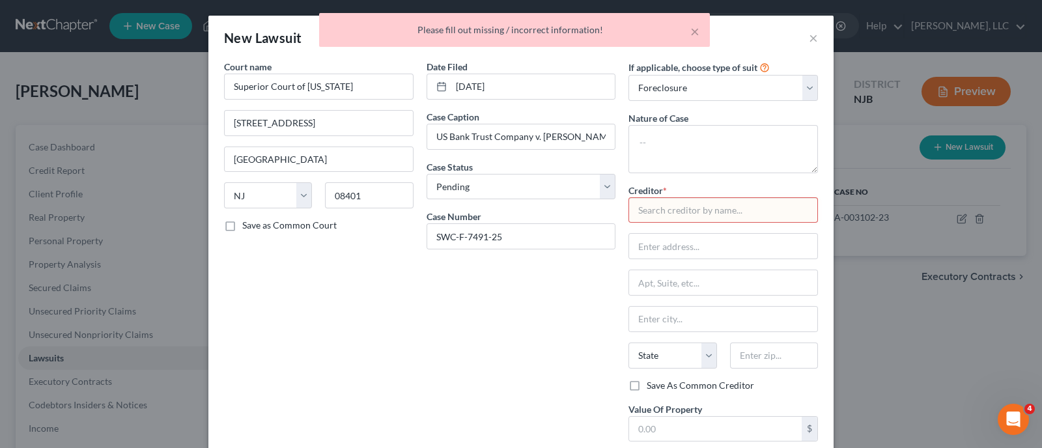
click at [514, 322] on div "Date Filed [DATE] Case Caption US Bank Trust Company v. [PERSON_NAME], et al. C…" at bounding box center [521, 290] width 203 height 460
click at [708, 151] on textarea at bounding box center [723, 149] width 190 height 48
click at [803, 88] on select "Select Repossession Garnishment Foreclosure Attached, Seized, Or Levied Other" at bounding box center [723, 88] width 190 height 26
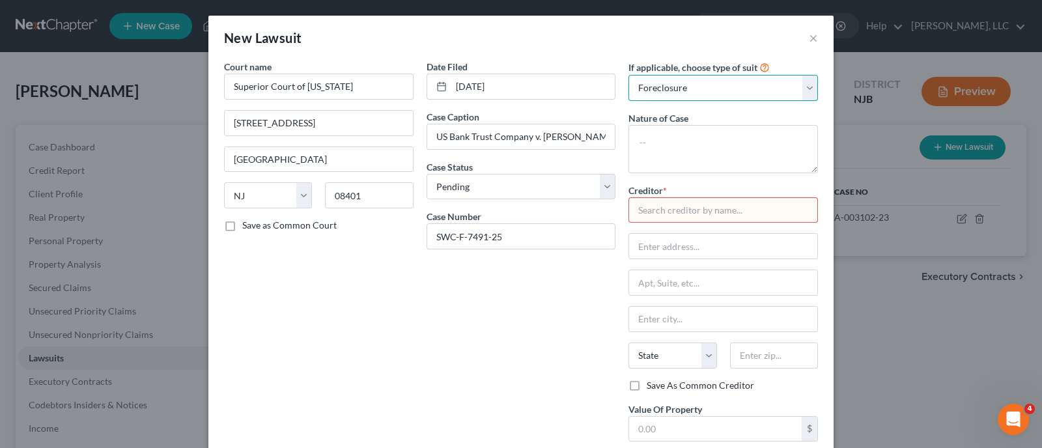
select select
click at [628, 75] on select "Select Repossession Garnishment Foreclosure Attached, Seized, Or Levied Other" at bounding box center [723, 88] width 190 height 26
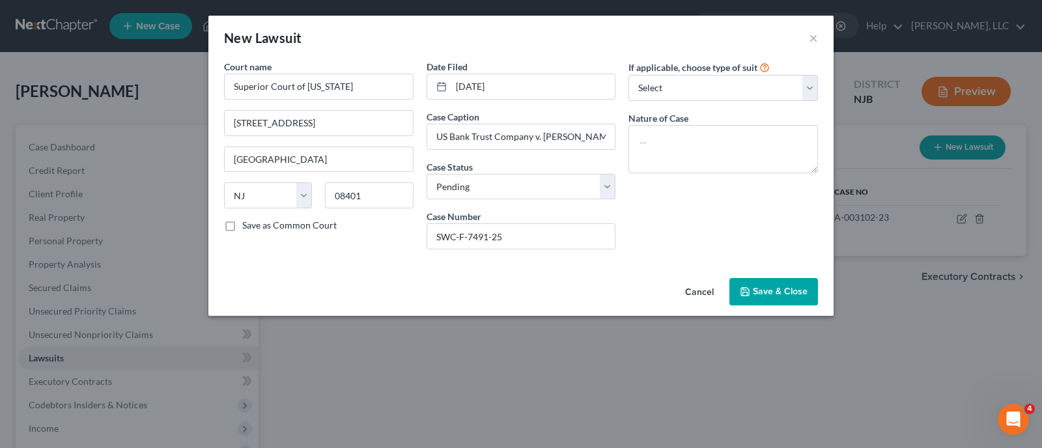
click at [776, 284] on button "Save & Close" at bounding box center [773, 291] width 89 height 27
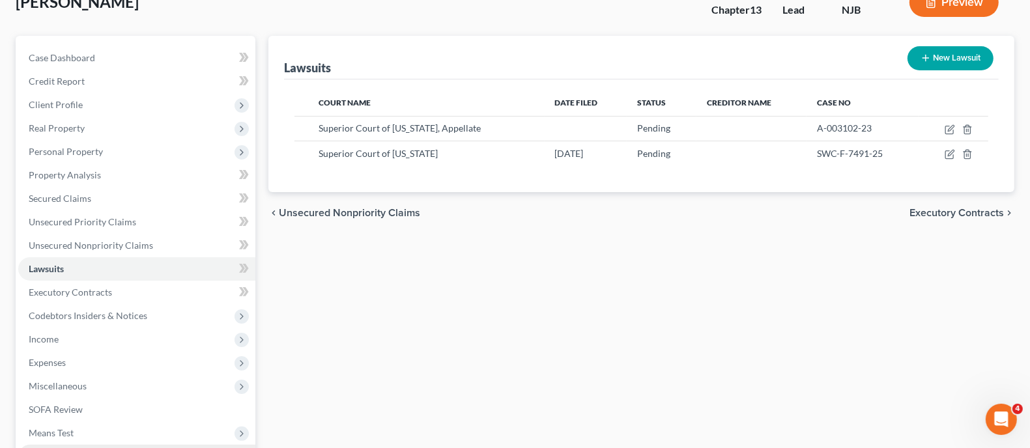
scroll to position [244, 0]
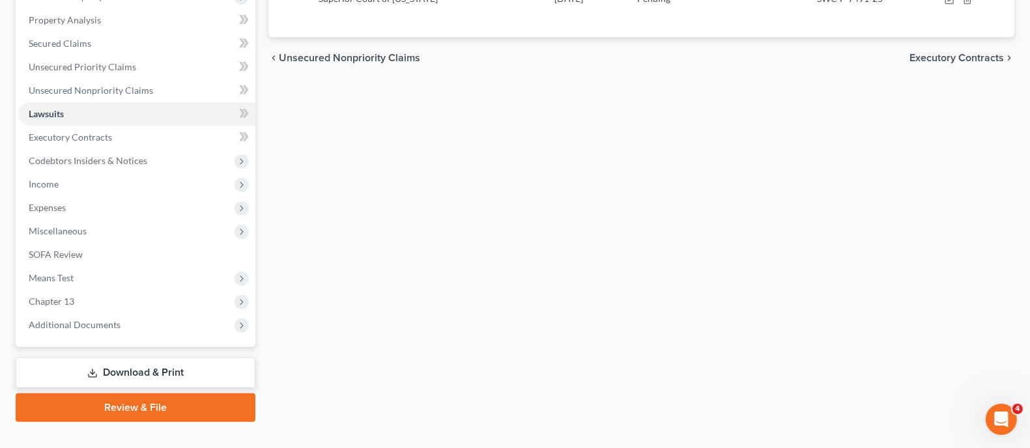
click at [180, 369] on link "Download & Print" at bounding box center [136, 373] width 240 height 31
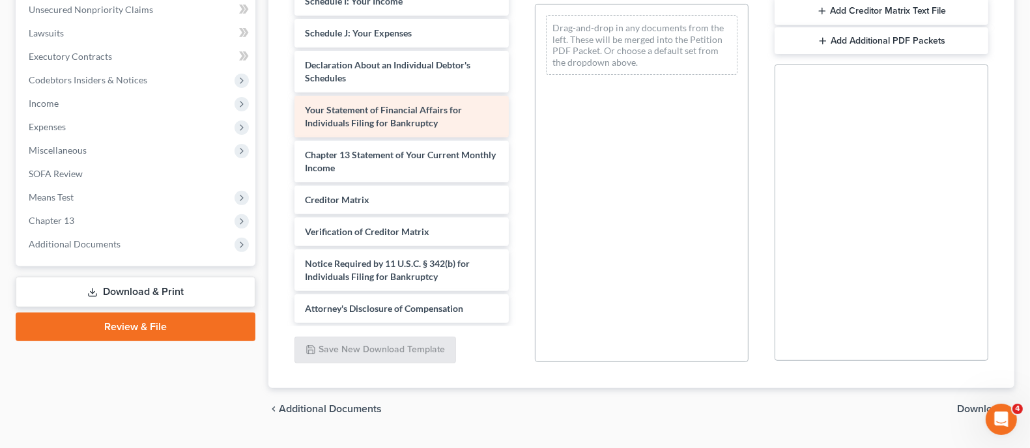
scroll to position [259, 0]
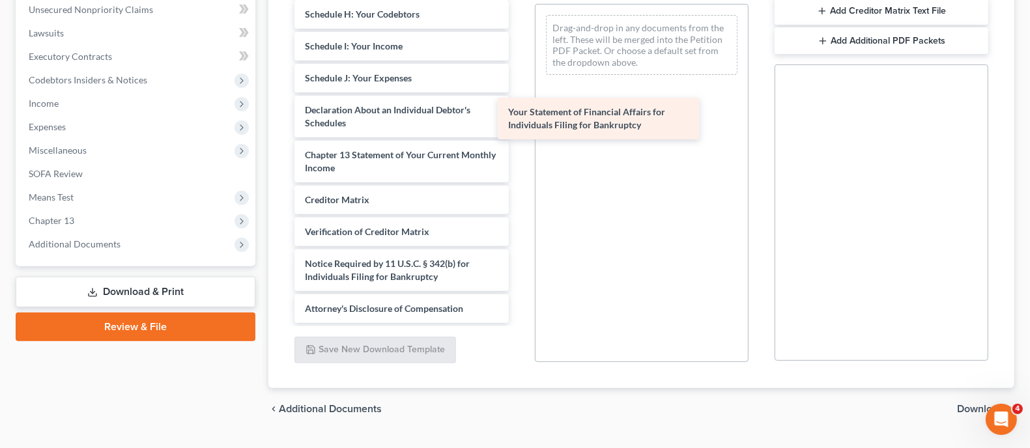
drag, startPoint x: 400, startPoint y: 114, endPoint x: 617, endPoint y: 118, distance: 216.9
click at [518, 118] on div "Your Statement of Financial Affairs for Individuals Filing for Bankruptcy Volun…" at bounding box center [401, 24] width 234 height 599
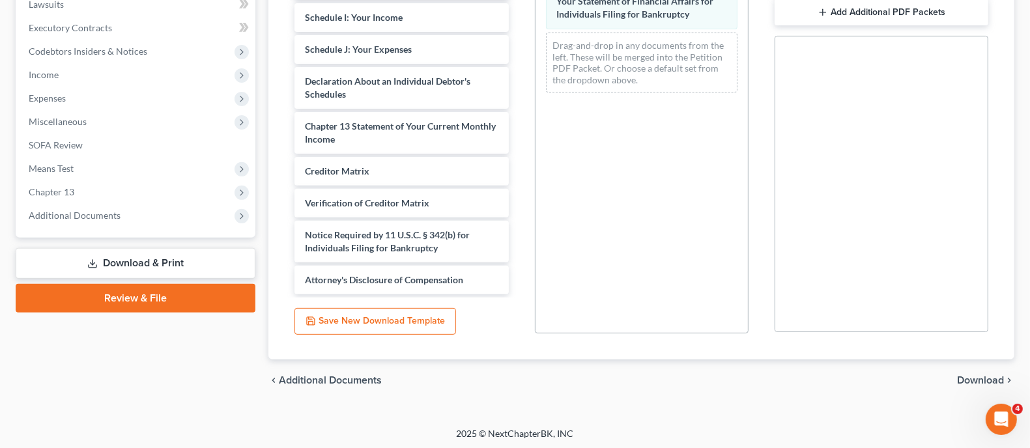
scroll to position [355, 0]
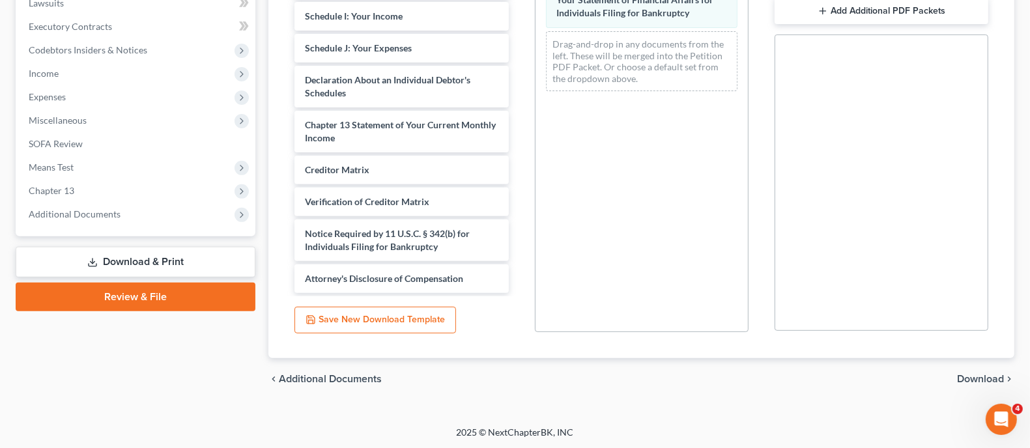
click at [983, 382] on span "Download" at bounding box center [980, 379] width 47 height 10
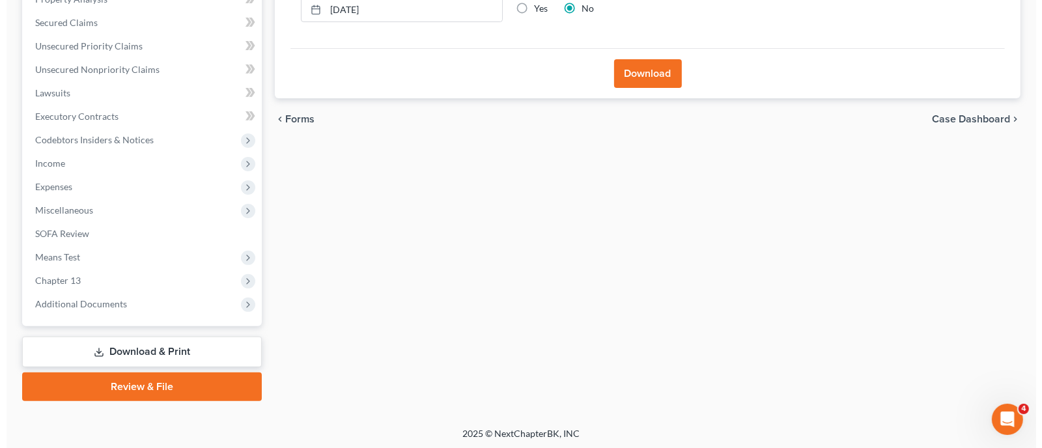
scroll to position [0, 0]
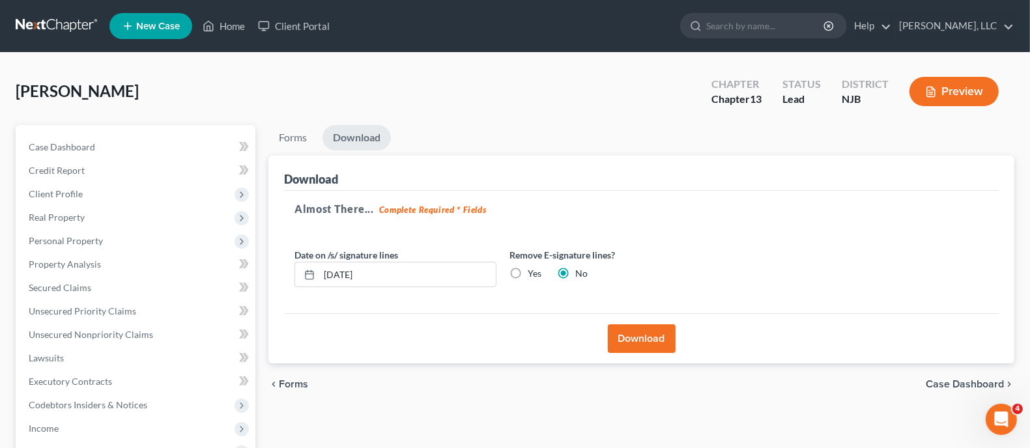
click at [659, 337] on button "Download" at bounding box center [642, 338] width 68 height 29
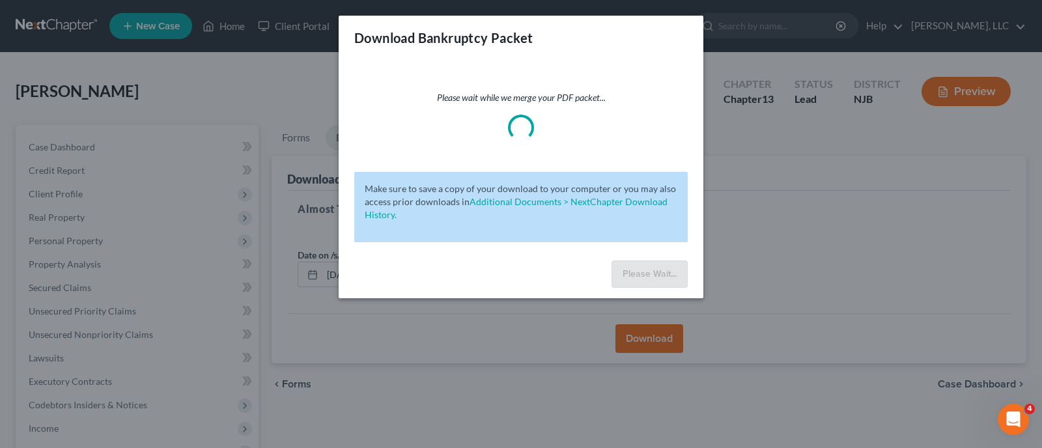
click at [420, 417] on div "Download Bankruptcy Packet Please wait while we merge your PDF packet... Make s…" at bounding box center [521, 224] width 1042 height 448
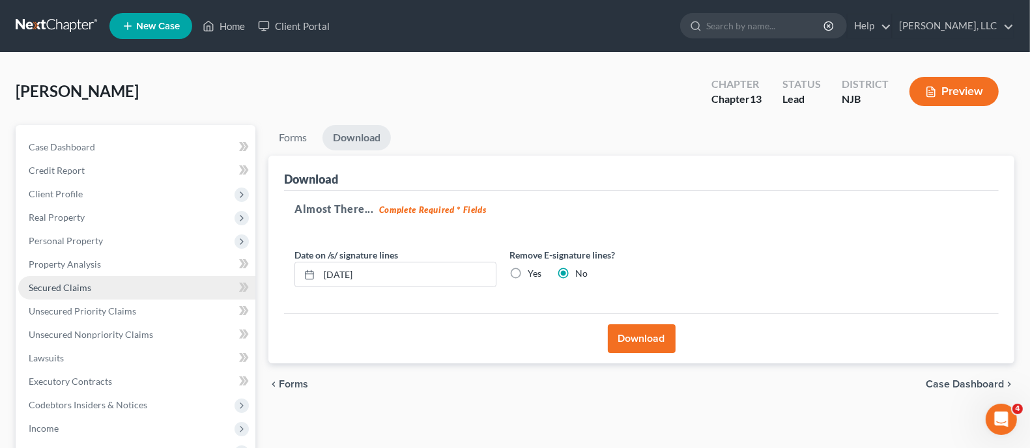
click at [75, 287] on span "Secured Claims" at bounding box center [60, 287] width 63 height 11
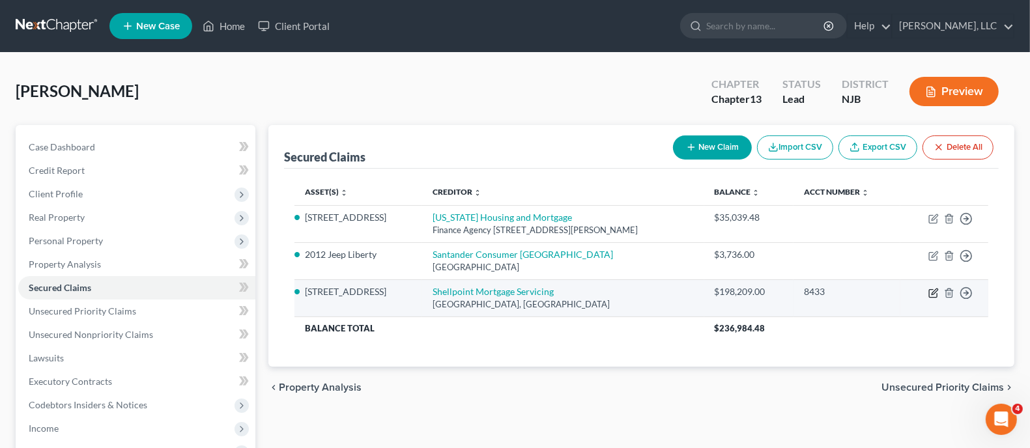
click at [931, 292] on icon "button" at bounding box center [933, 293] width 10 height 10
select select "42"
select select "11"
select select "2"
select select "3"
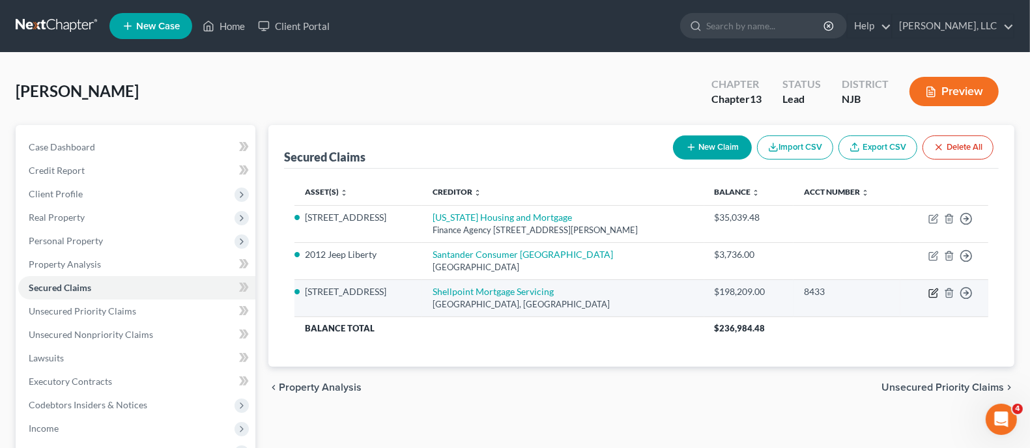
select select "0"
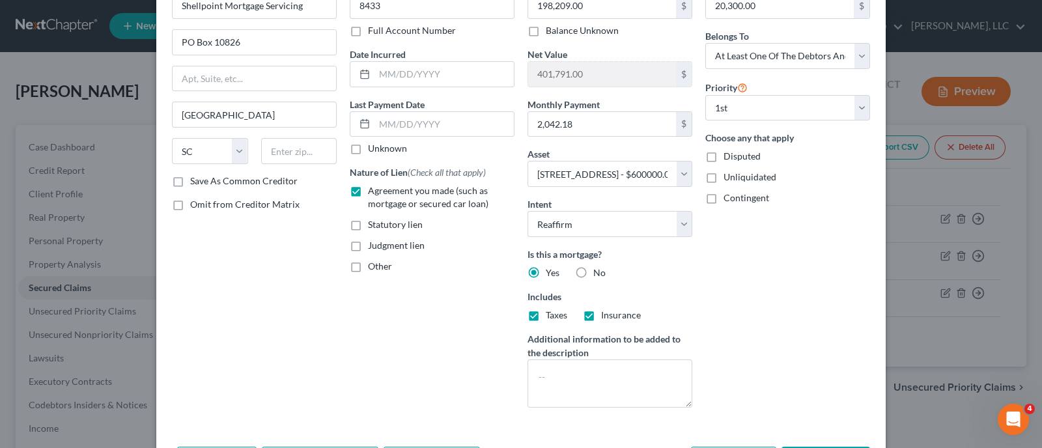
scroll to position [168, 0]
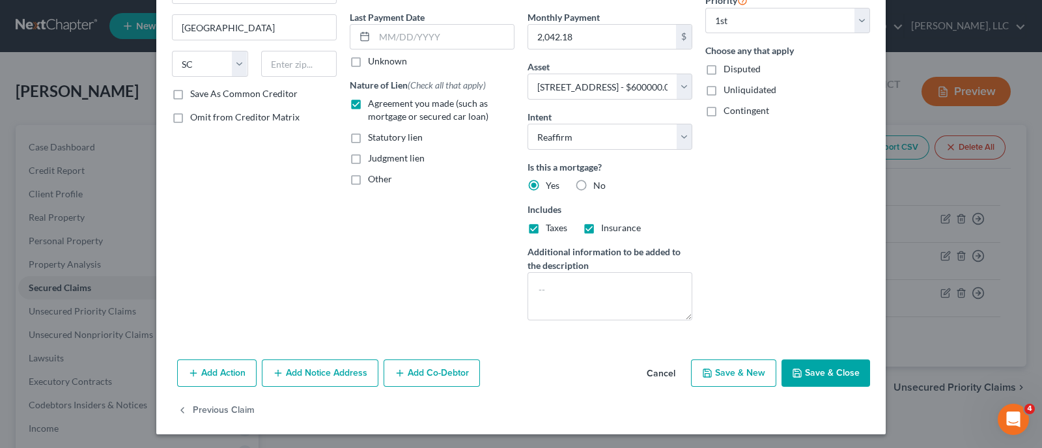
click at [344, 376] on button "Add Notice Address" at bounding box center [320, 372] width 117 height 27
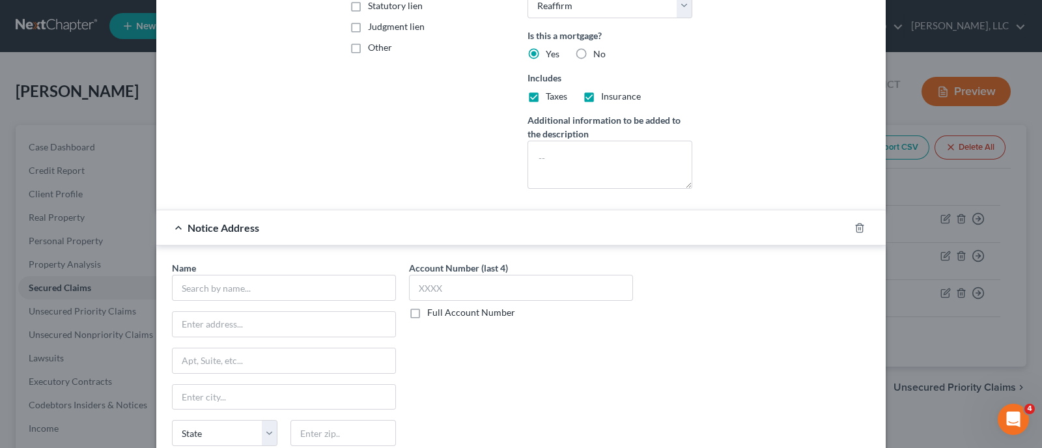
scroll to position [331, 0]
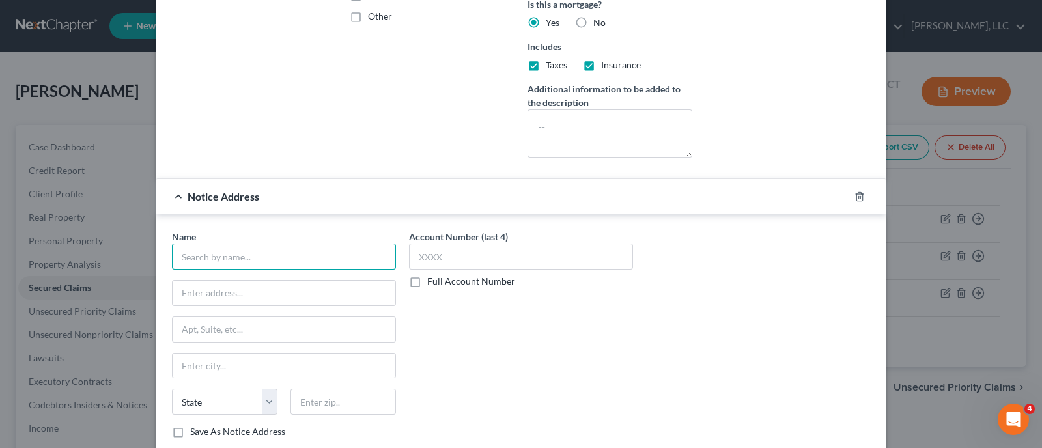
click at [266, 259] on input "text" at bounding box center [284, 257] width 224 height 26
type input "Law Office of [PERSON_NAME], P.A."
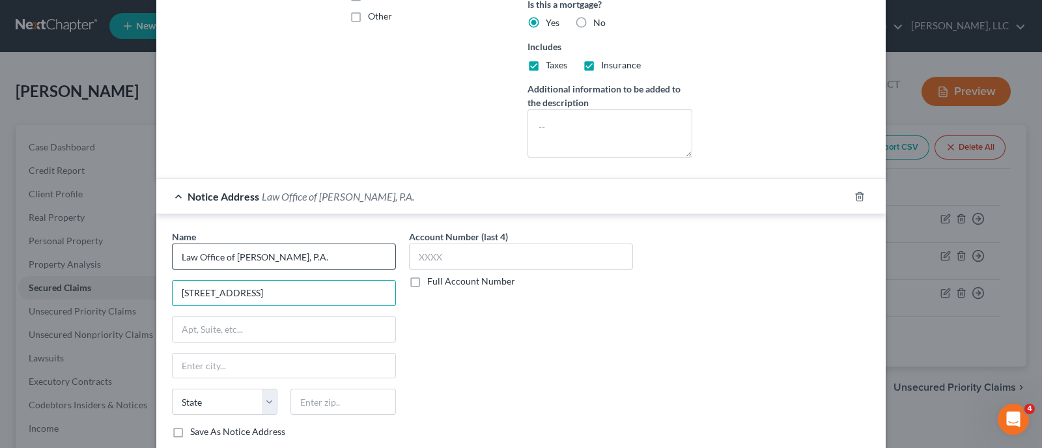
type input "[STREET_ADDRESS]"
type input "PO Box 5054"
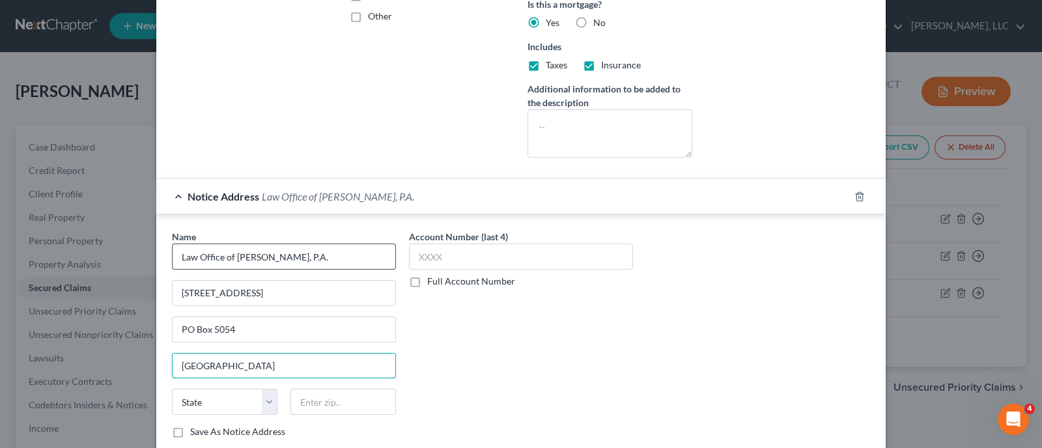
type input "[GEOGRAPHIC_DATA]"
click at [262, 395] on select "State [US_STATE] AK AR AZ CA CO CT DE DC [GEOGRAPHIC_DATA] [GEOGRAPHIC_DATA] GU…" at bounding box center [225, 402] width 106 height 26
select select "33"
click at [172, 389] on select "State [US_STATE] AK AR AZ CA CO CT DE DC [GEOGRAPHIC_DATA] [GEOGRAPHIC_DATA] GU…" at bounding box center [225, 402] width 106 height 26
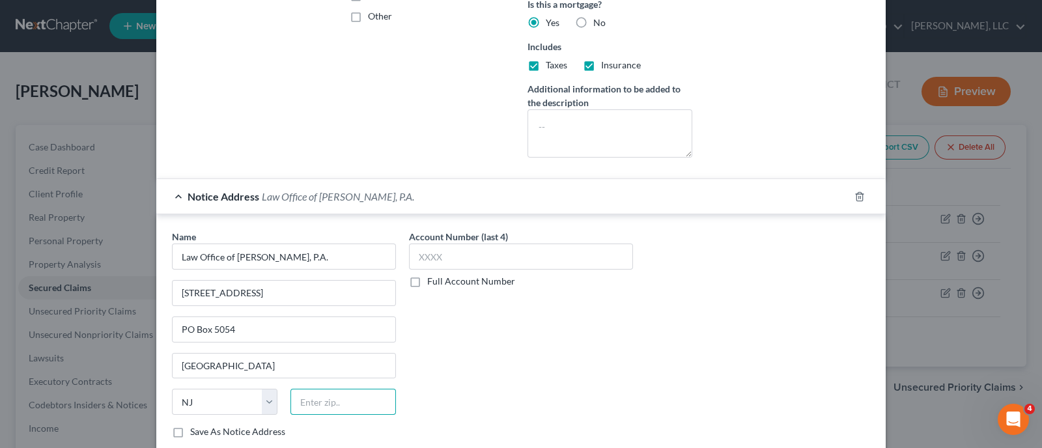
click at [347, 395] on input "text" at bounding box center [343, 402] width 106 height 26
type input "08054-1539"
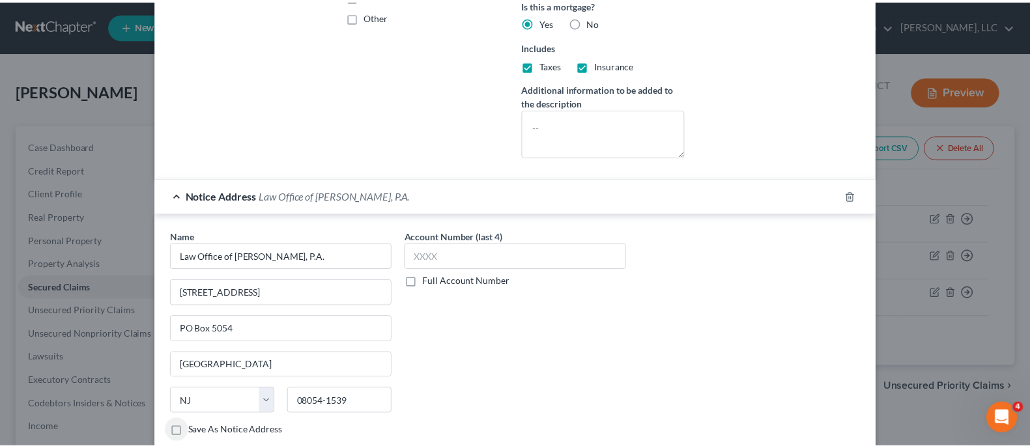
scroll to position [447, 0]
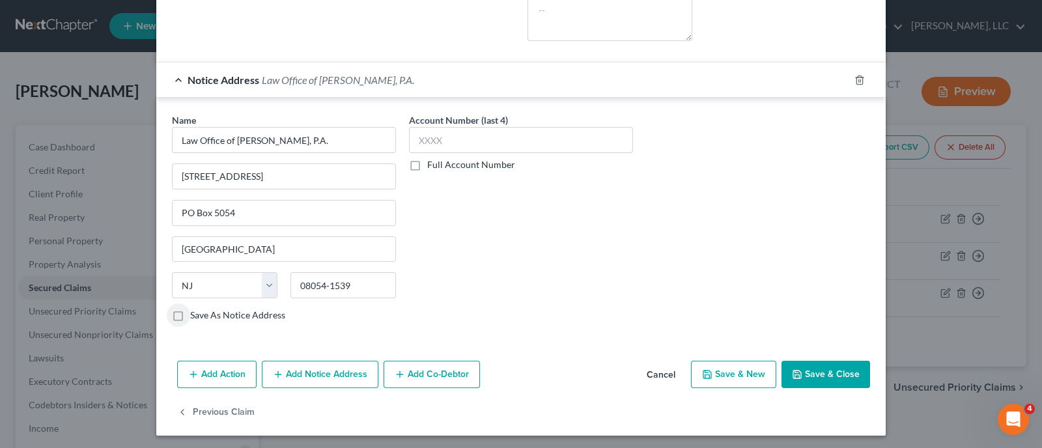
click at [820, 373] on button "Save & Close" at bounding box center [826, 374] width 89 height 27
select select
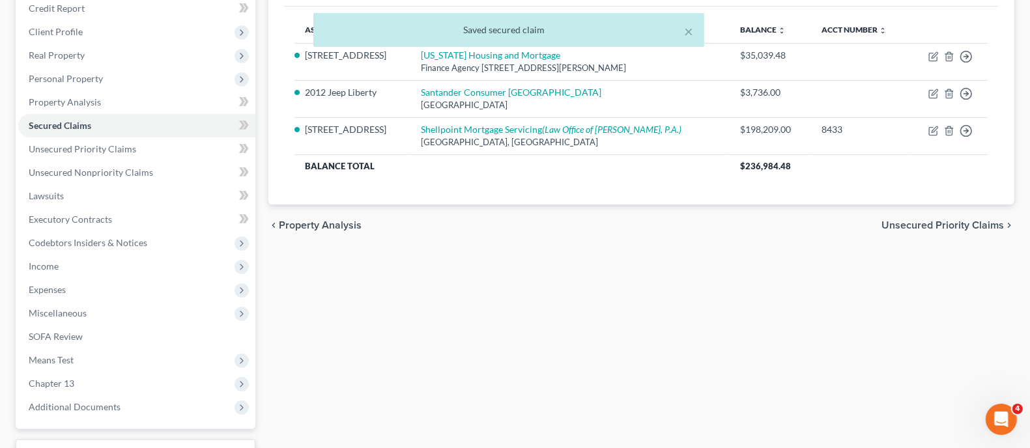
scroll to position [244, 0]
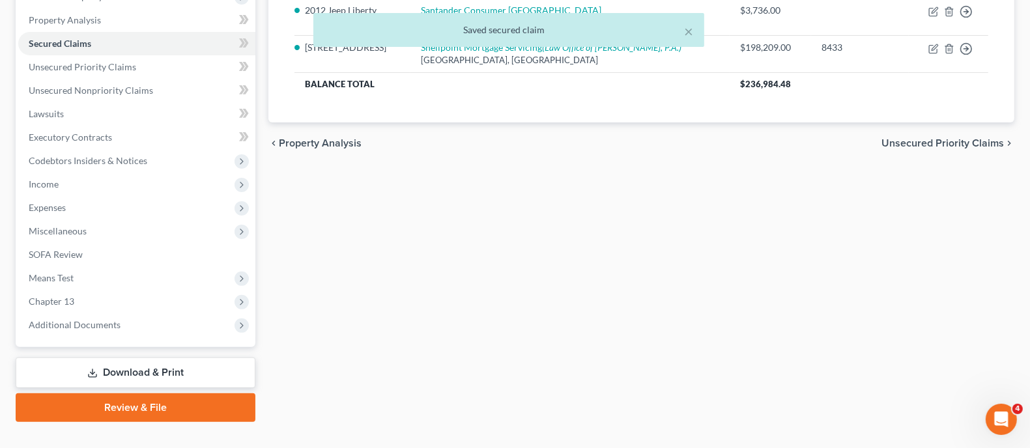
click at [172, 408] on link "Review & File" at bounding box center [136, 407] width 240 height 29
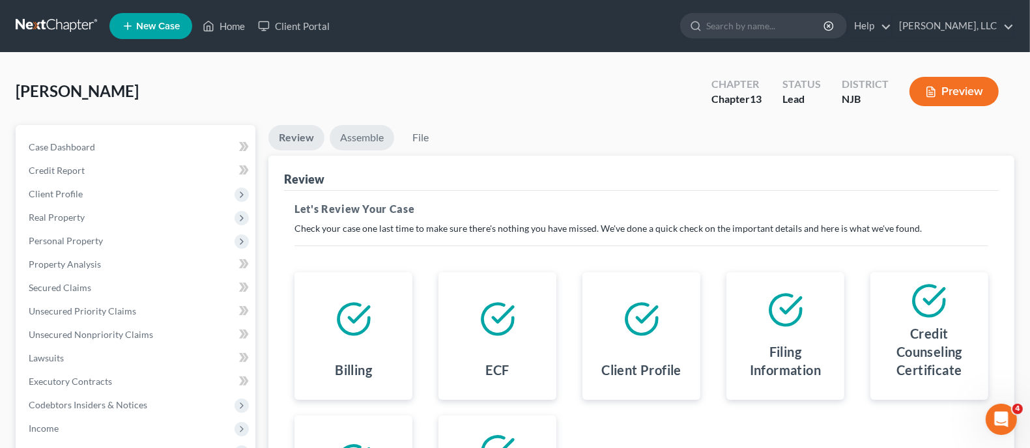
click at [355, 134] on link "Assemble" at bounding box center [362, 137] width 64 height 25
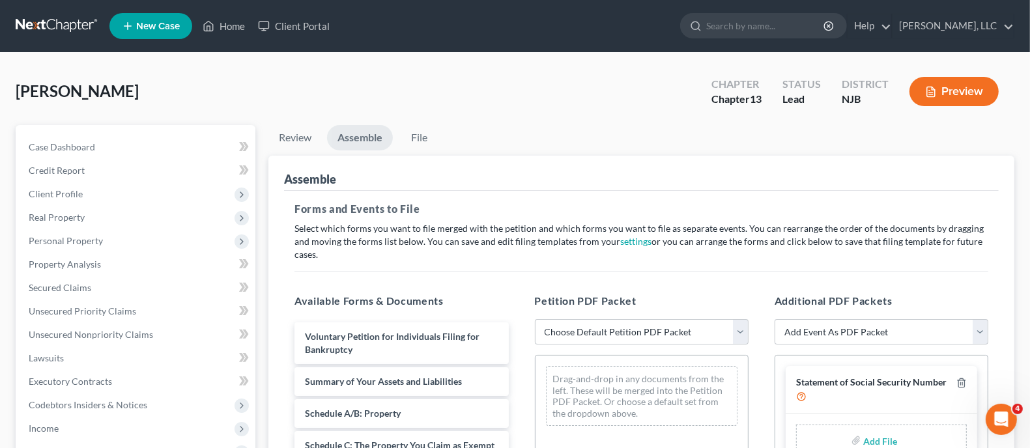
scroll to position [81, 0]
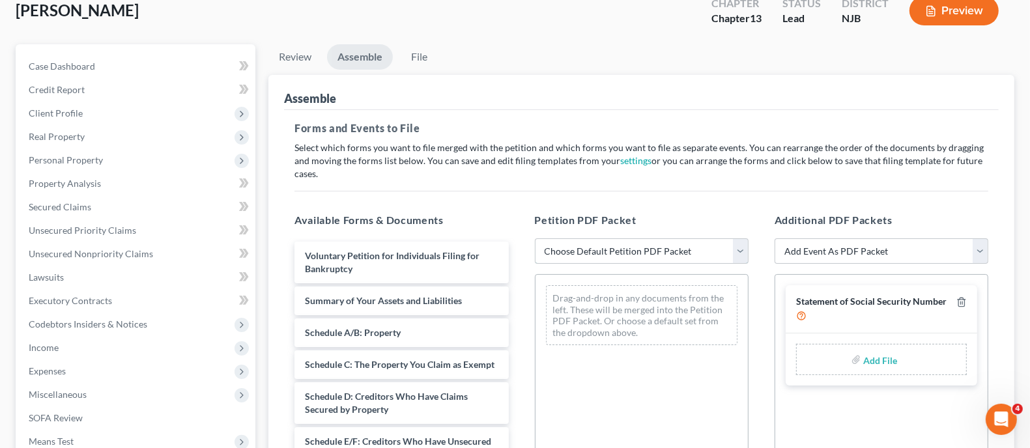
click at [744, 240] on select "Choose Default Petition PDF Packet Complete Bankruptcy Petition (all forms and …" at bounding box center [642, 251] width 214 height 26
select select "0"
click at [535, 238] on select "Choose Default Petition PDF Packet Complete Bankruptcy Petition (all forms and …" at bounding box center [642, 251] width 214 height 26
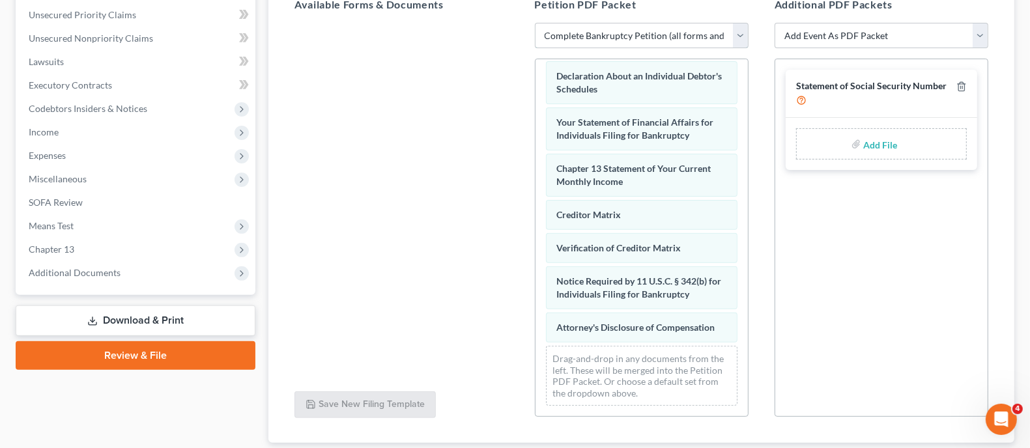
scroll to position [368, 0]
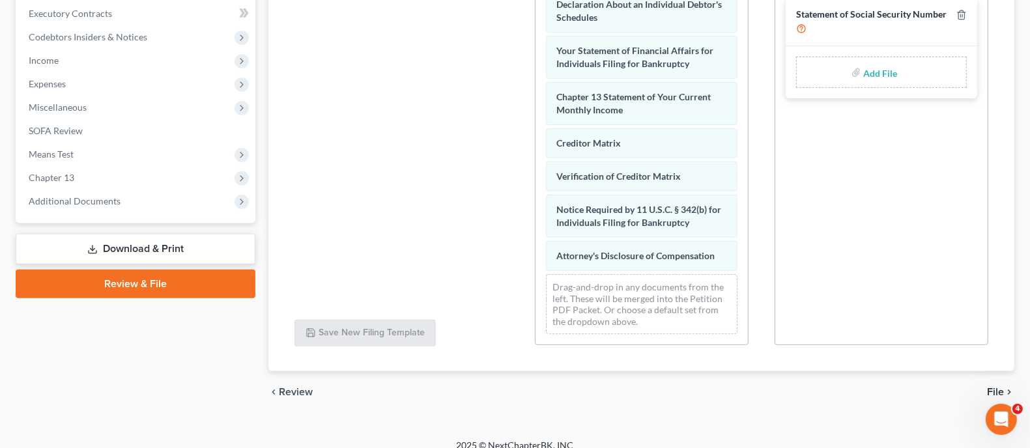
click at [994, 387] on span "File" at bounding box center [995, 392] width 17 height 10
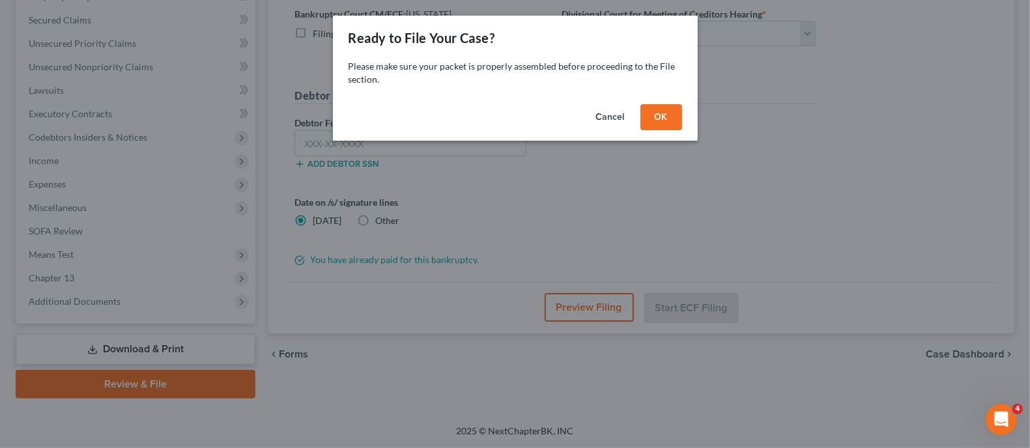
scroll to position [265, 0]
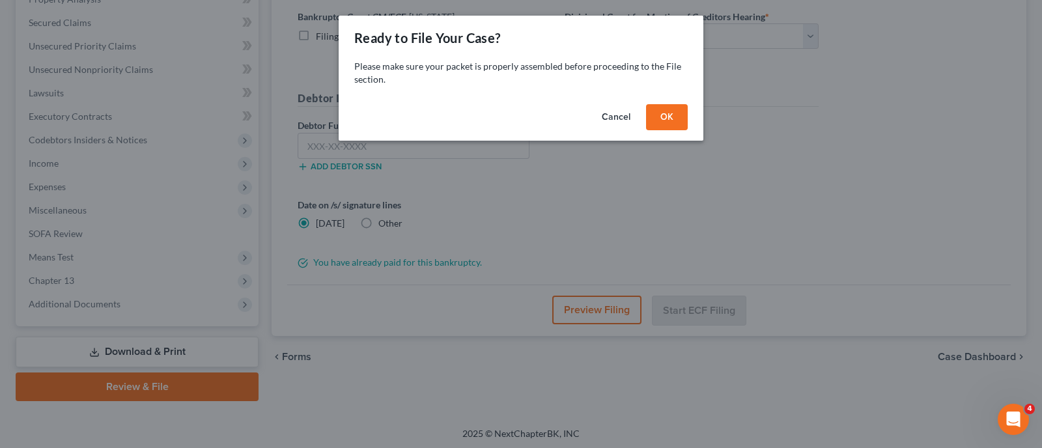
click at [672, 115] on button "OK" at bounding box center [667, 117] width 42 height 26
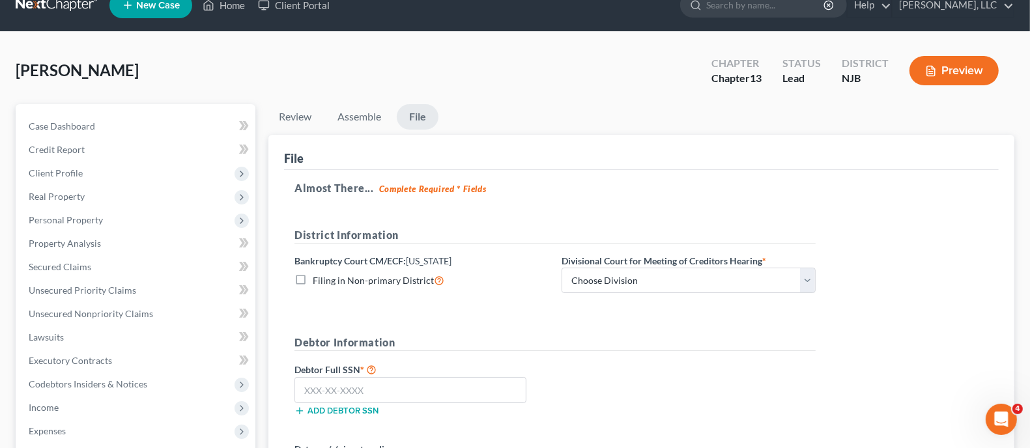
scroll to position [184, 0]
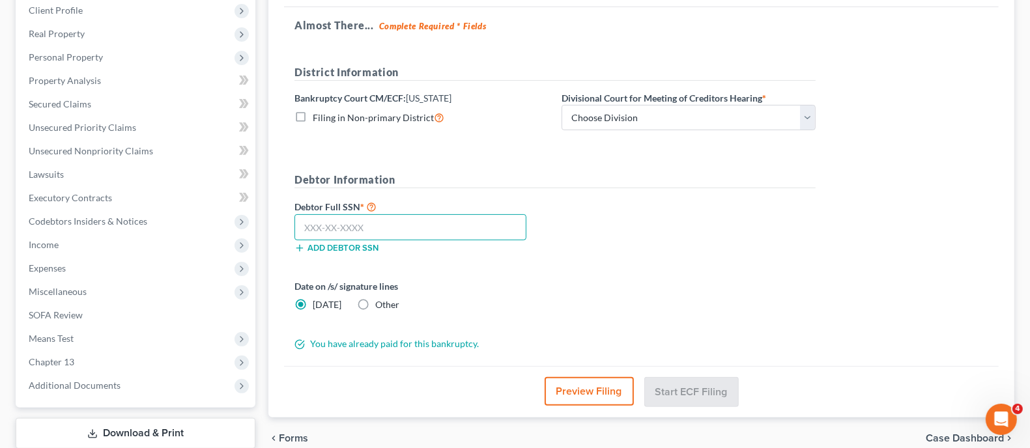
click at [330, 234] on input "text" at bounding box center [410, 227] width 232 height 26
type input "158-48-5078"
click at [812, 115] on select "Choose Division [GEOGRAPHIC_DATA] [GEOGRAPHIC_DATA]/[GEOGRAPHIC_DATA] [GEOGRAPH…" at bounding box center [688, 118] width 254 height 26
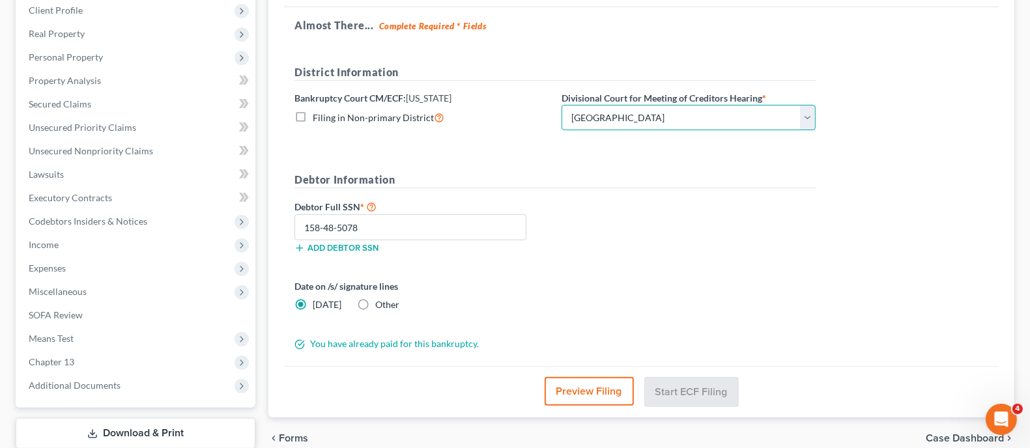
click at [561, 105] on select "Choose Division [GEOGRAPHIC_DATA] [GEOGRAPHIC_DATA]/[GEOGRAPHIC_DATA] [GEOGRAPH…" at bounding box center [688, 118] width 254 height 26
click at [807, 118] on select "Choose Division [GEOGRAPHIC_DATA] [GEOGRAPHIC_DATA]/[GEOGRAPHIC_DATA] [GEOGRAPH…" at bounding box center [688, 118] width 254 height 26
select select "0"
click at [561, 105] on select "Choose Division [GEOGRAPHIC_DATA] [GEOGRAPHIC_DATA]/[GEOGRAPHIC_DATA] [GEOGRAPH…" at bounding box center [688, 118] width 254 height 26
click at [712, 387] on button "Start ECF Filing" at bounding box center [691, 391] width 93 height 29
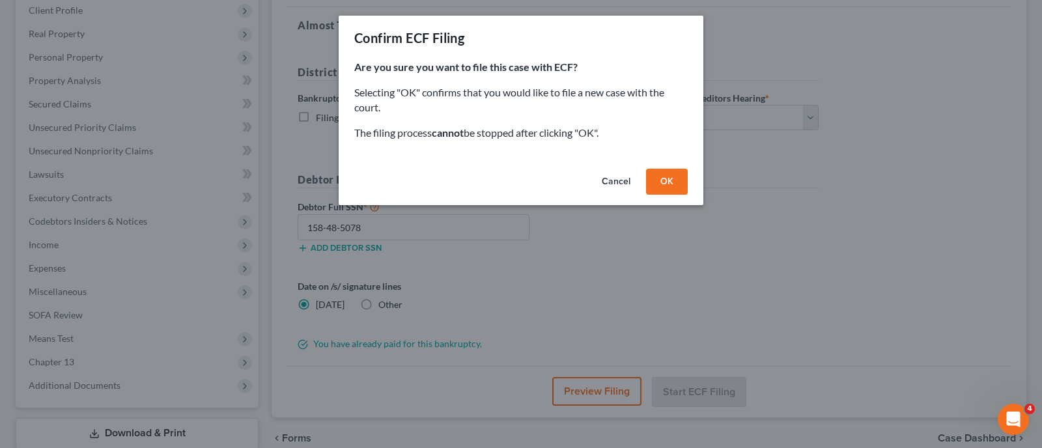
click at [671, 187] on button "OK" at bounding box center [667, 182] width 42 height 26
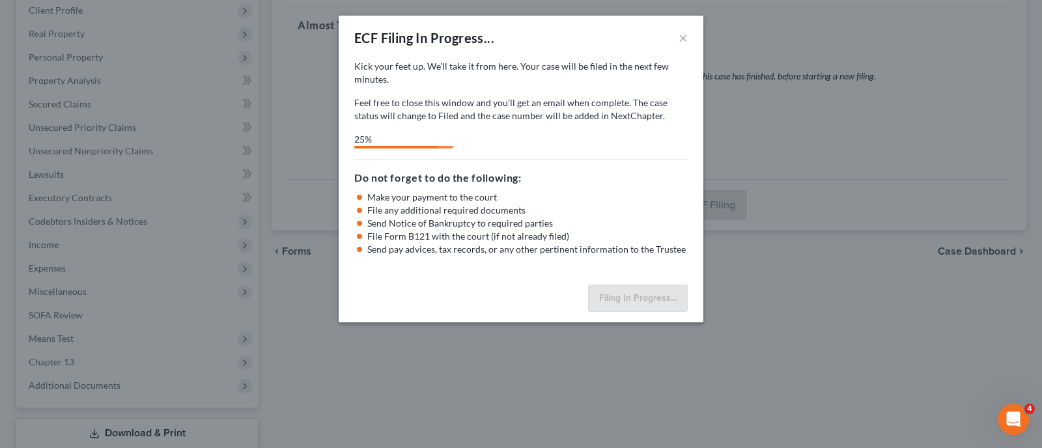
select select "1"
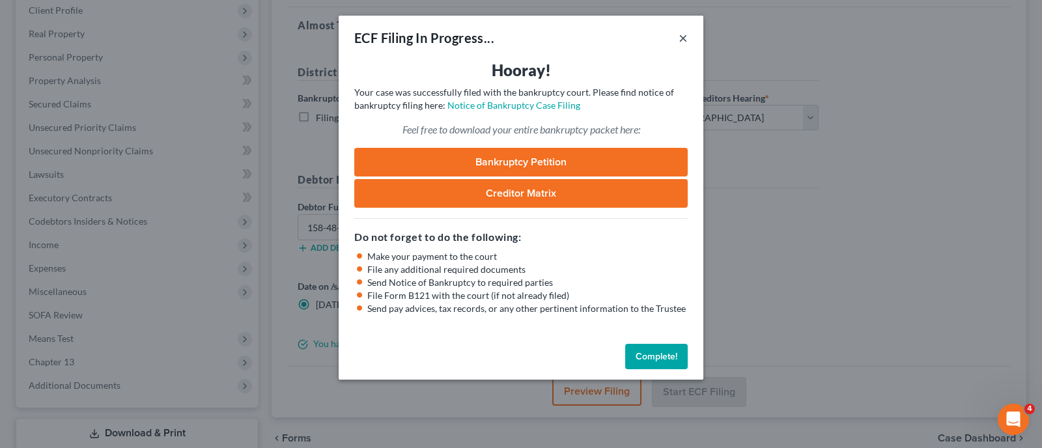
click at [681, 38] on button "×" at bounding box center [683, 38] width 9 height 16
